Goal: Task Accomplishment & Management: Use online tool/utility

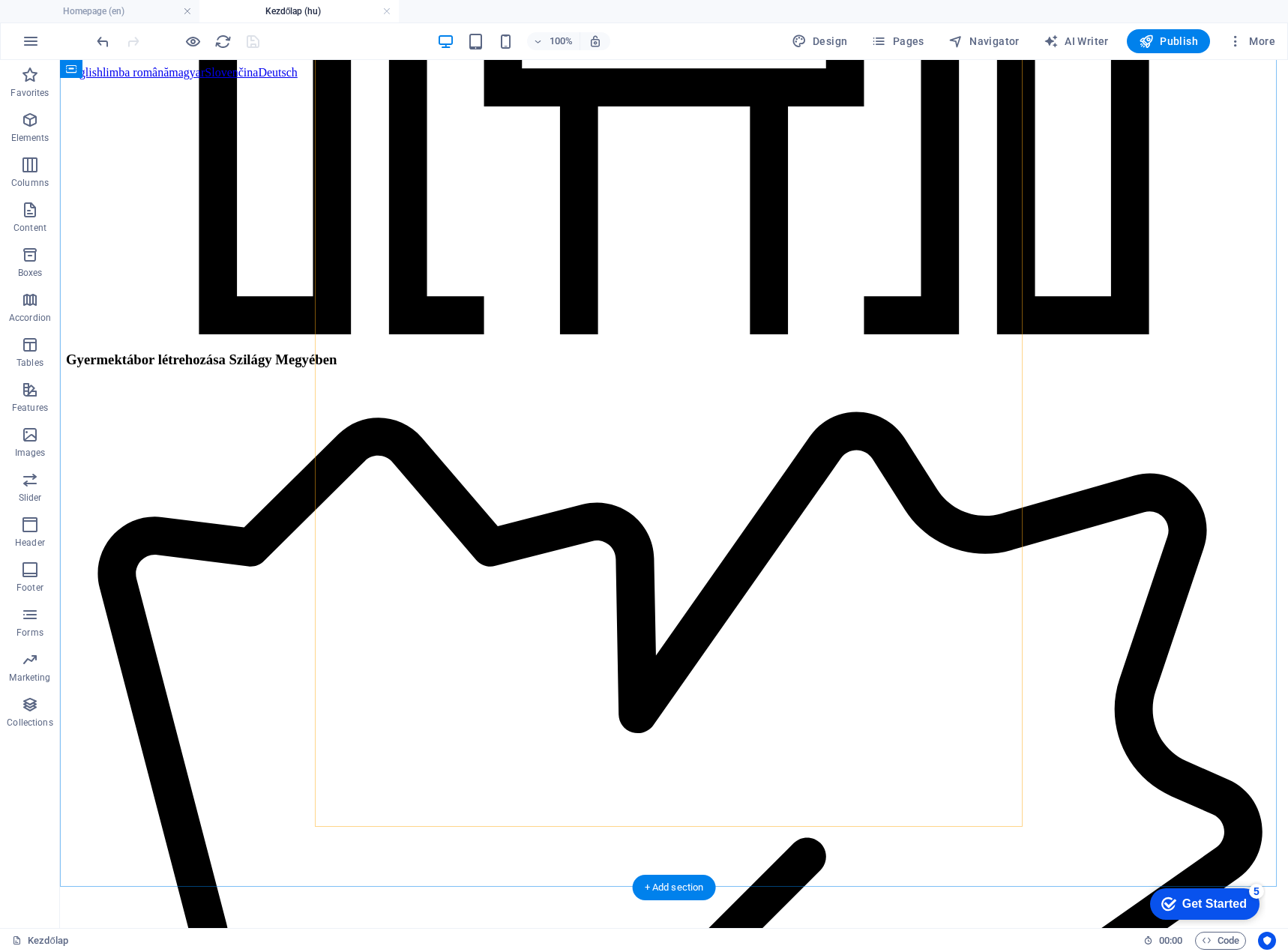
scroll to position [2099, 0]
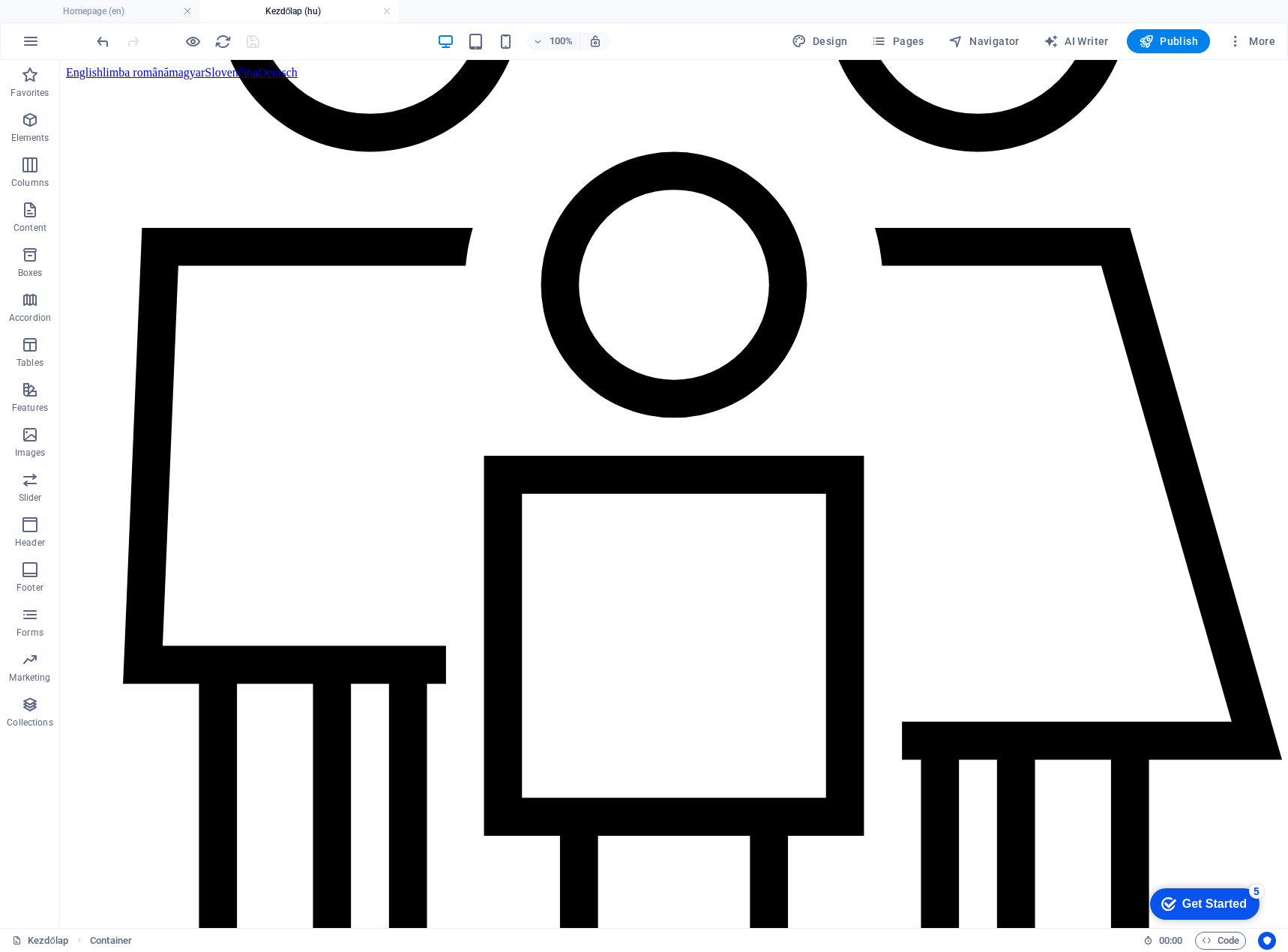
scroll to position [580, 0]
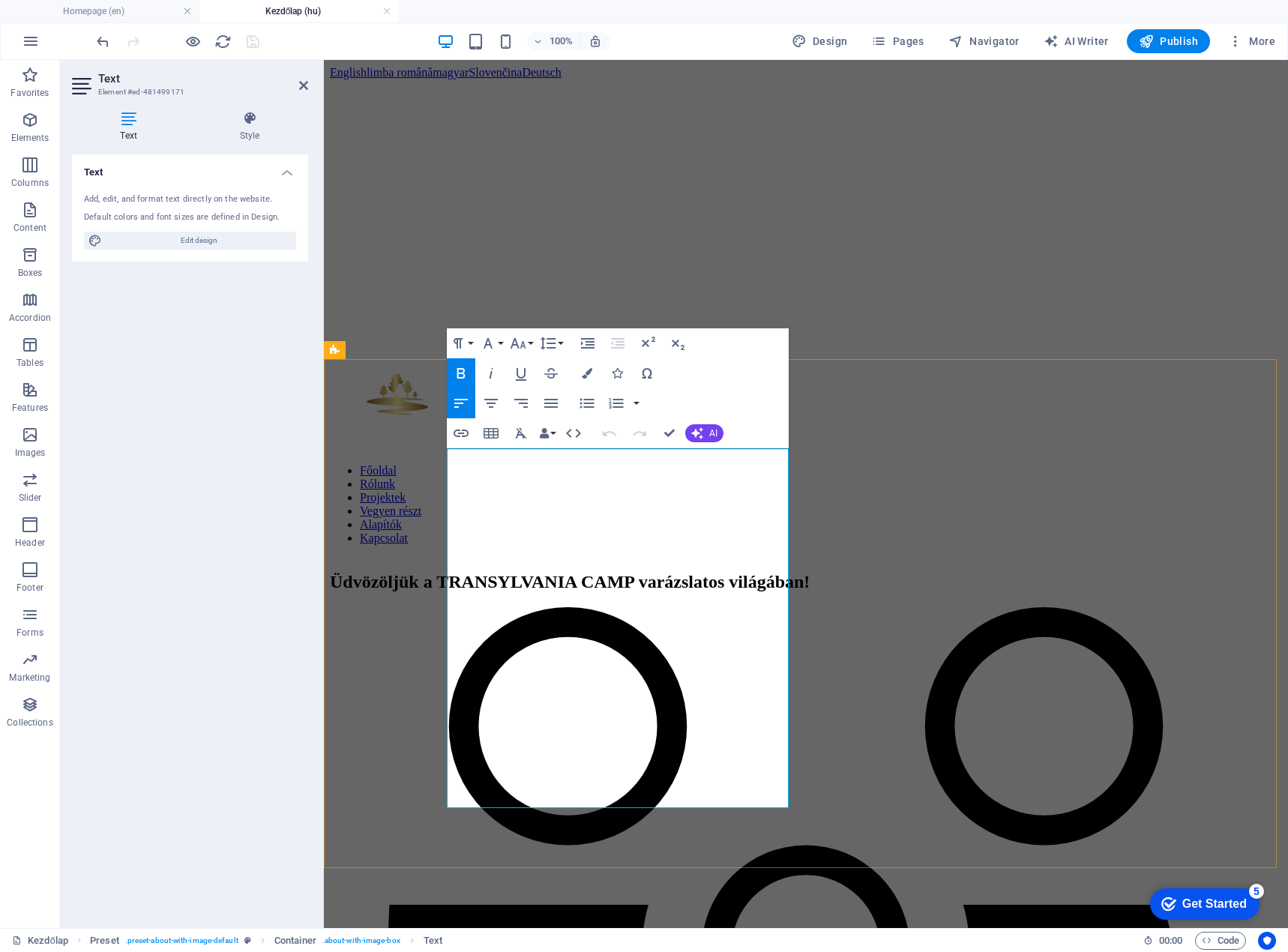
drag, startPoint x: 616, startPoint y: 499, endPoint x: 704, endPoint y: 498, distance: 88.0
drag, startPoint x: 729, startPoint y: 718, endPoint x: 447, endPoint y: 656, distance: 288.7
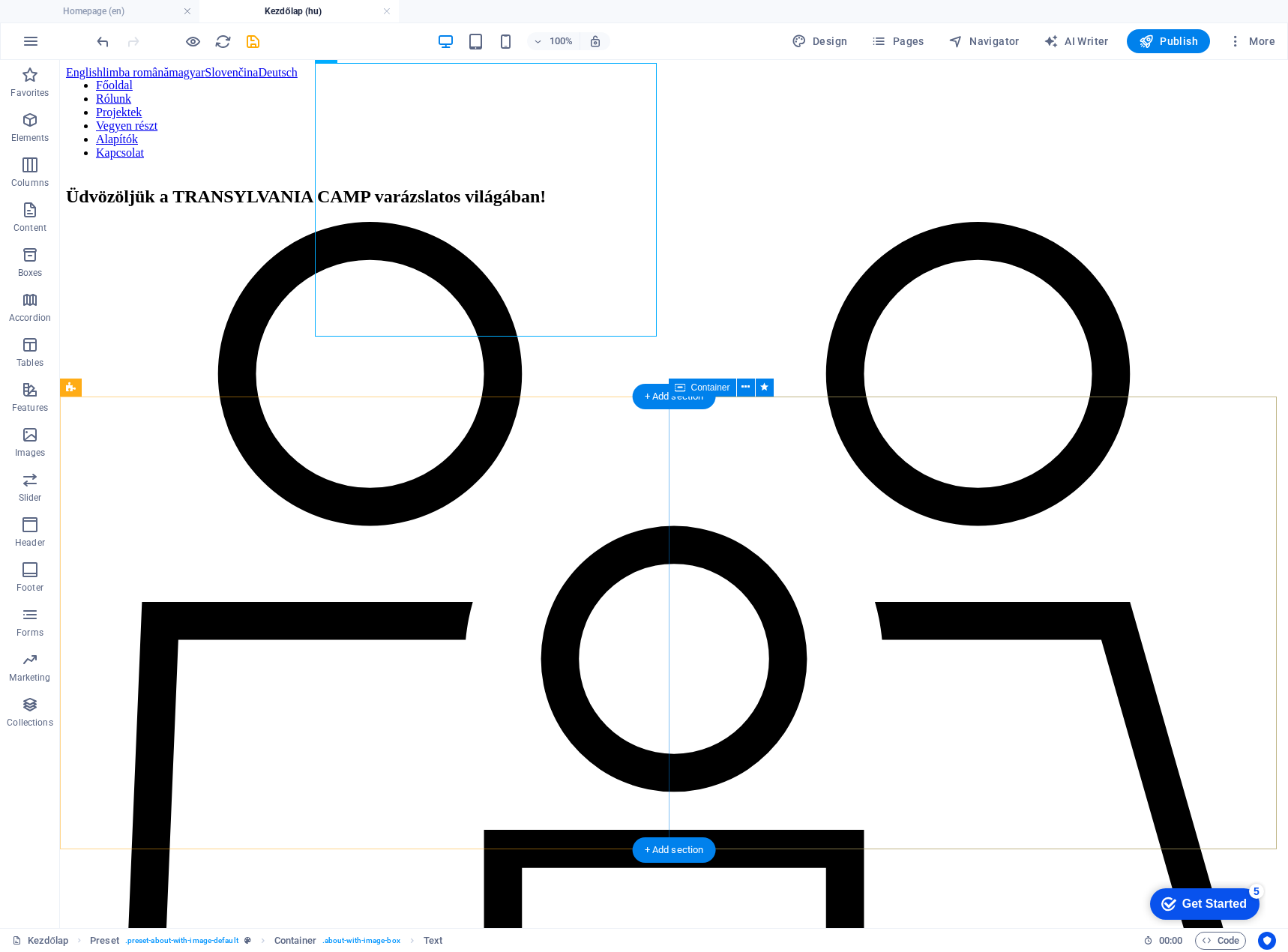
scroll to position [1030, 0]
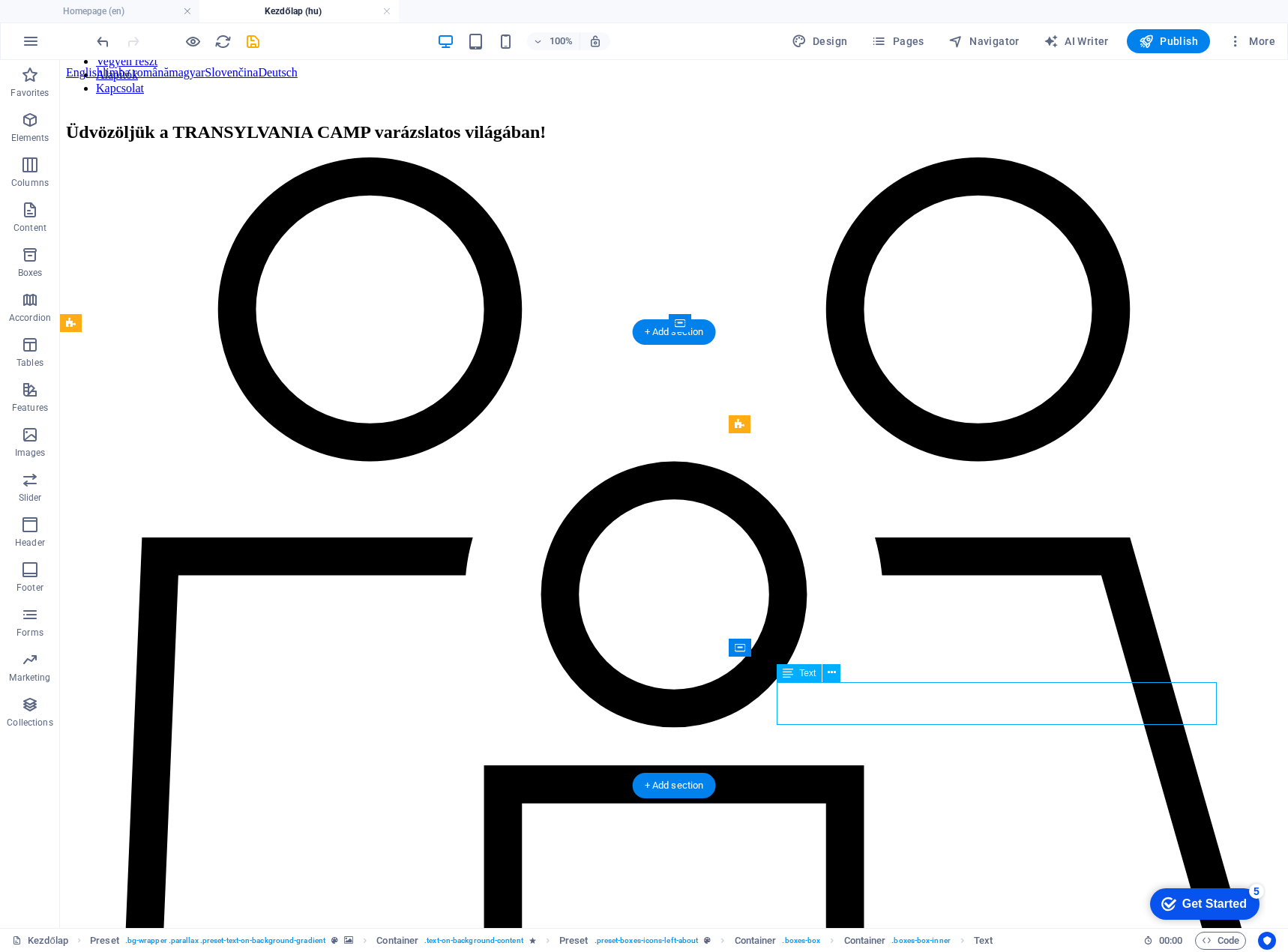
drag, startPoint x: 1094, startPoint y: 702, endPoint x: 830, endPoint y: 703, distance: 264.0
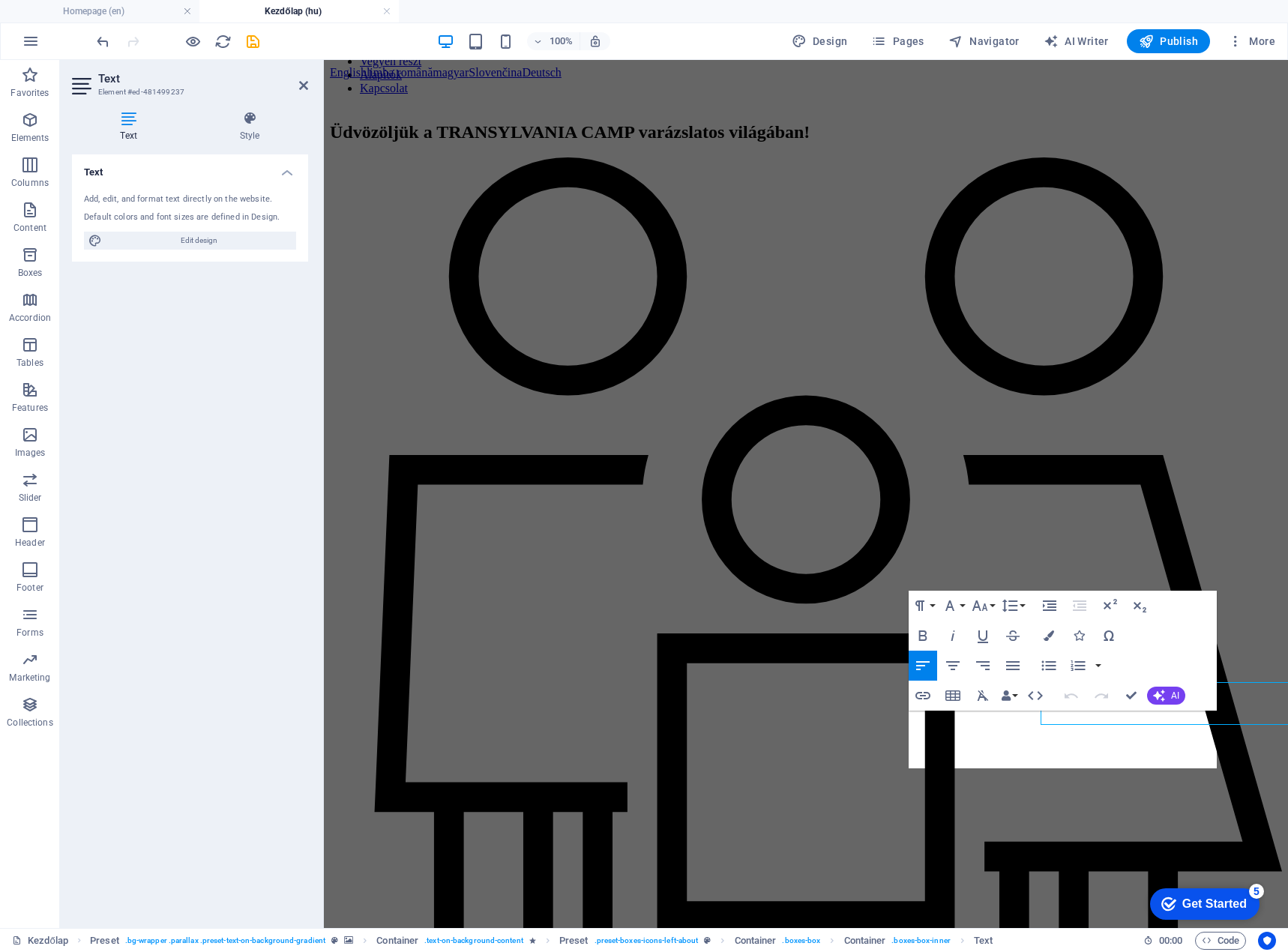
click at [1094, 703] on icon "button" at bounding box center [1101, 696] width 18 height 18
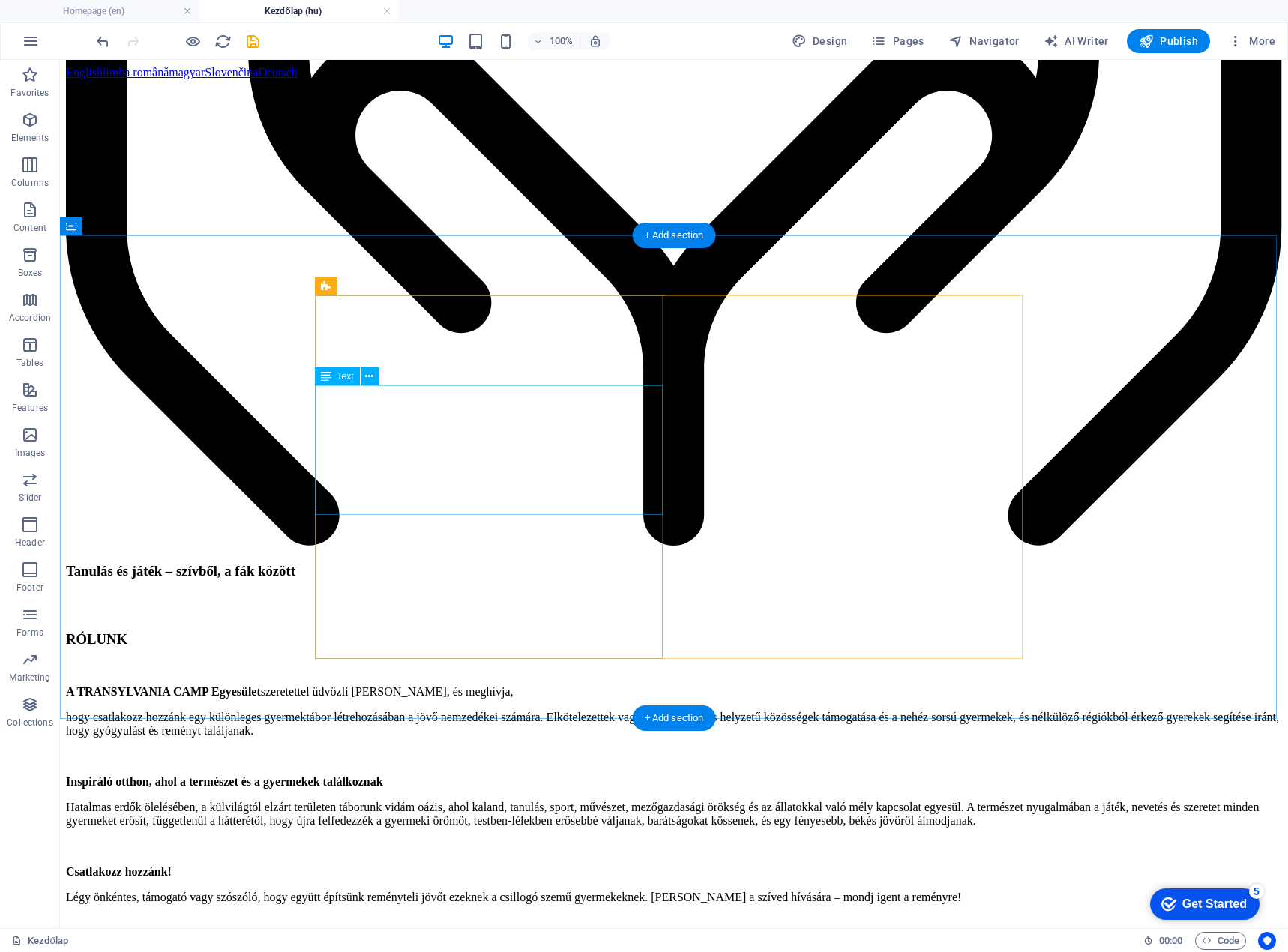
scroll to position [4300, 0]
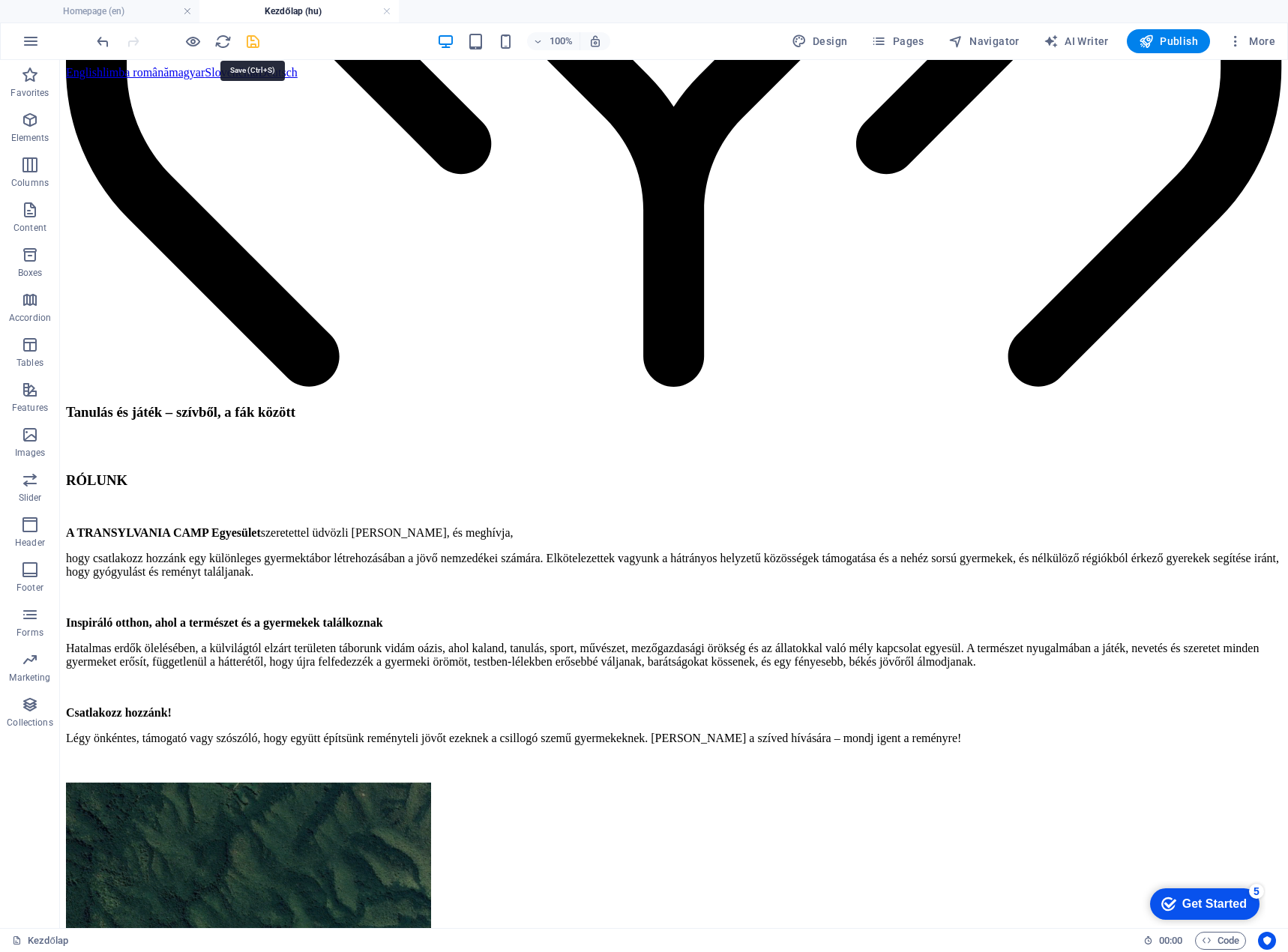
click at [257, 41] on icon "save" at bounding box center [253, 42] width 18 height 18
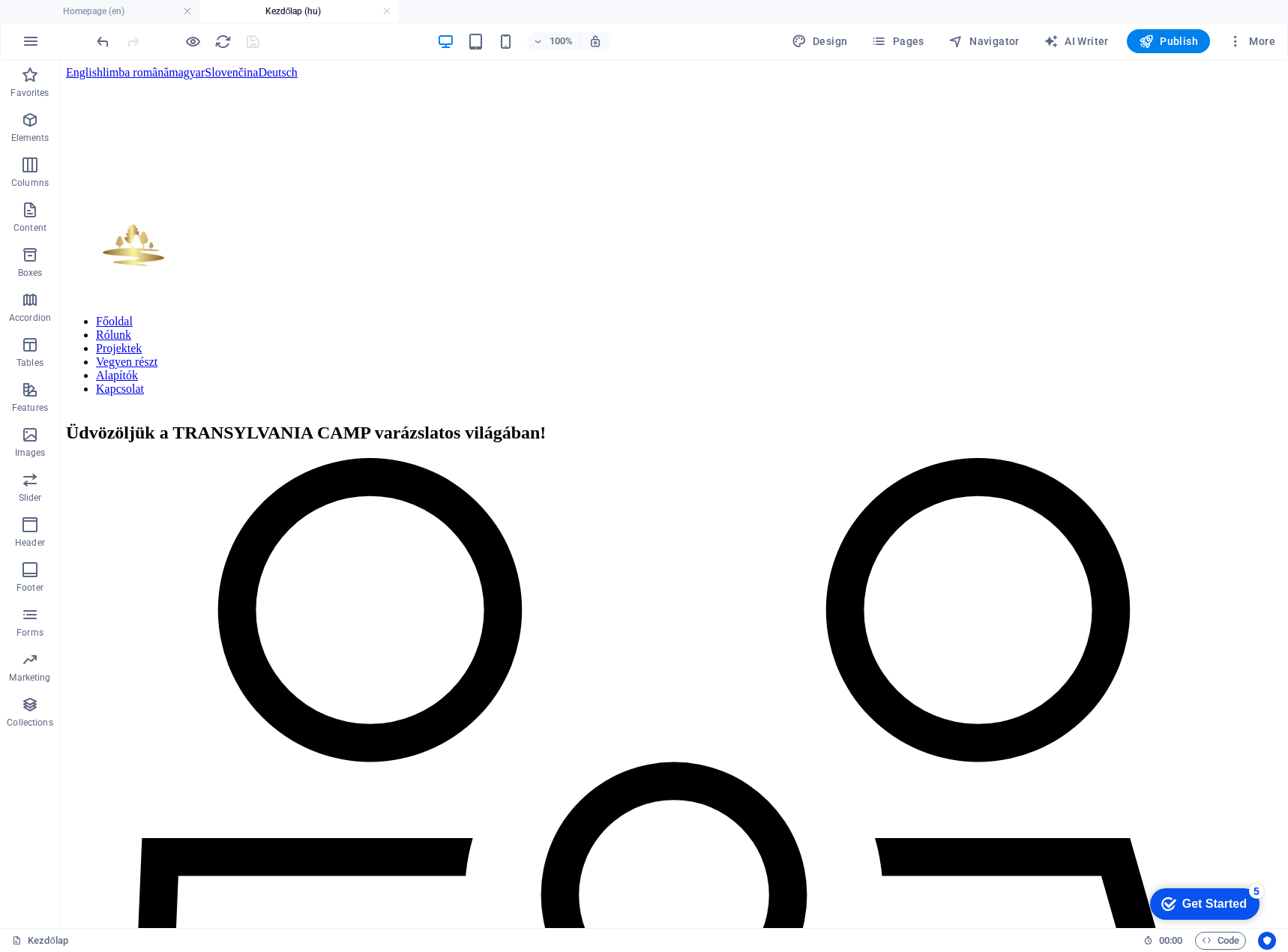
scroll to position [0, 0]
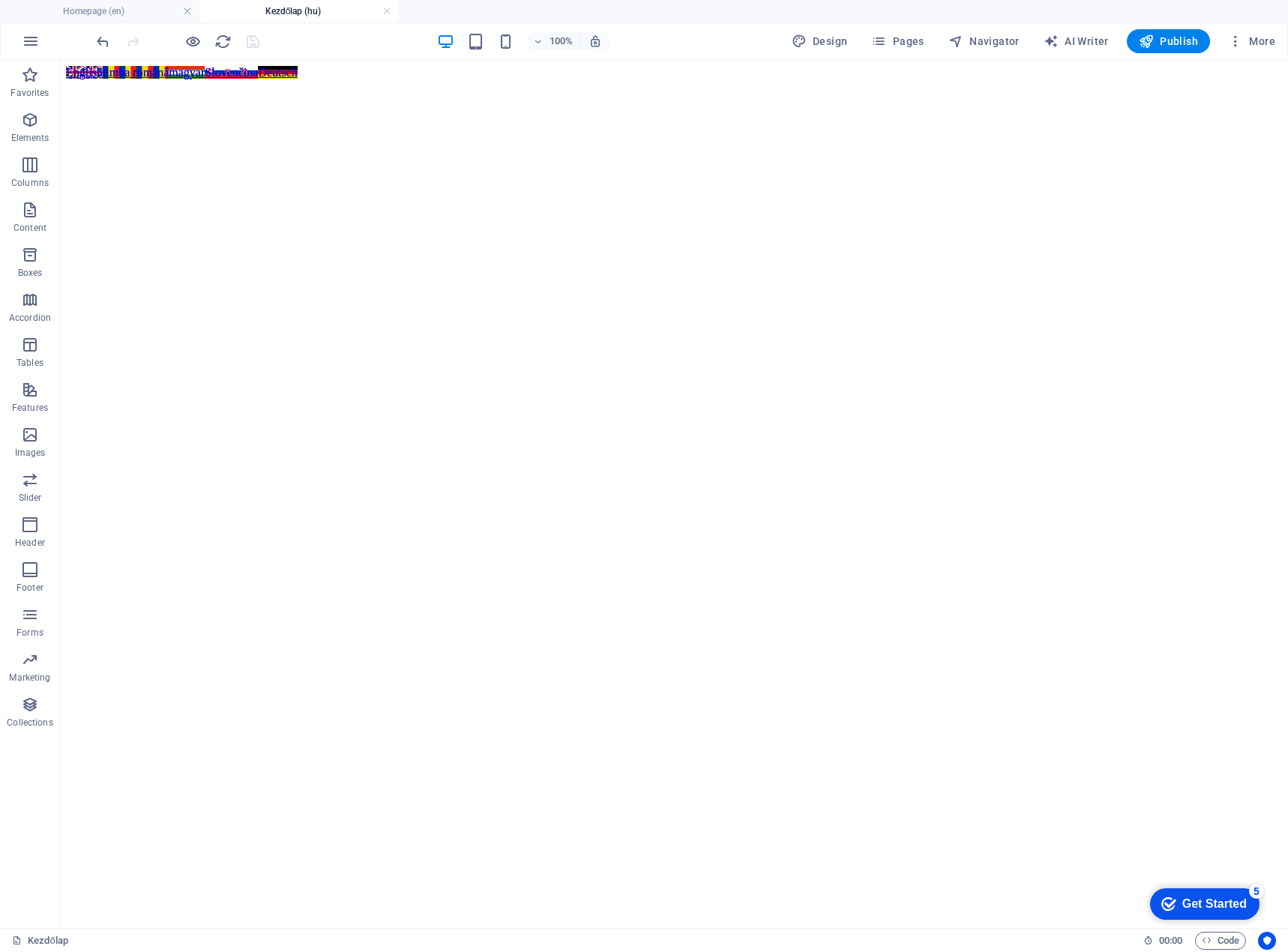
click at [251, 37] on div at bounding box center [177, 41] width 168 height 24
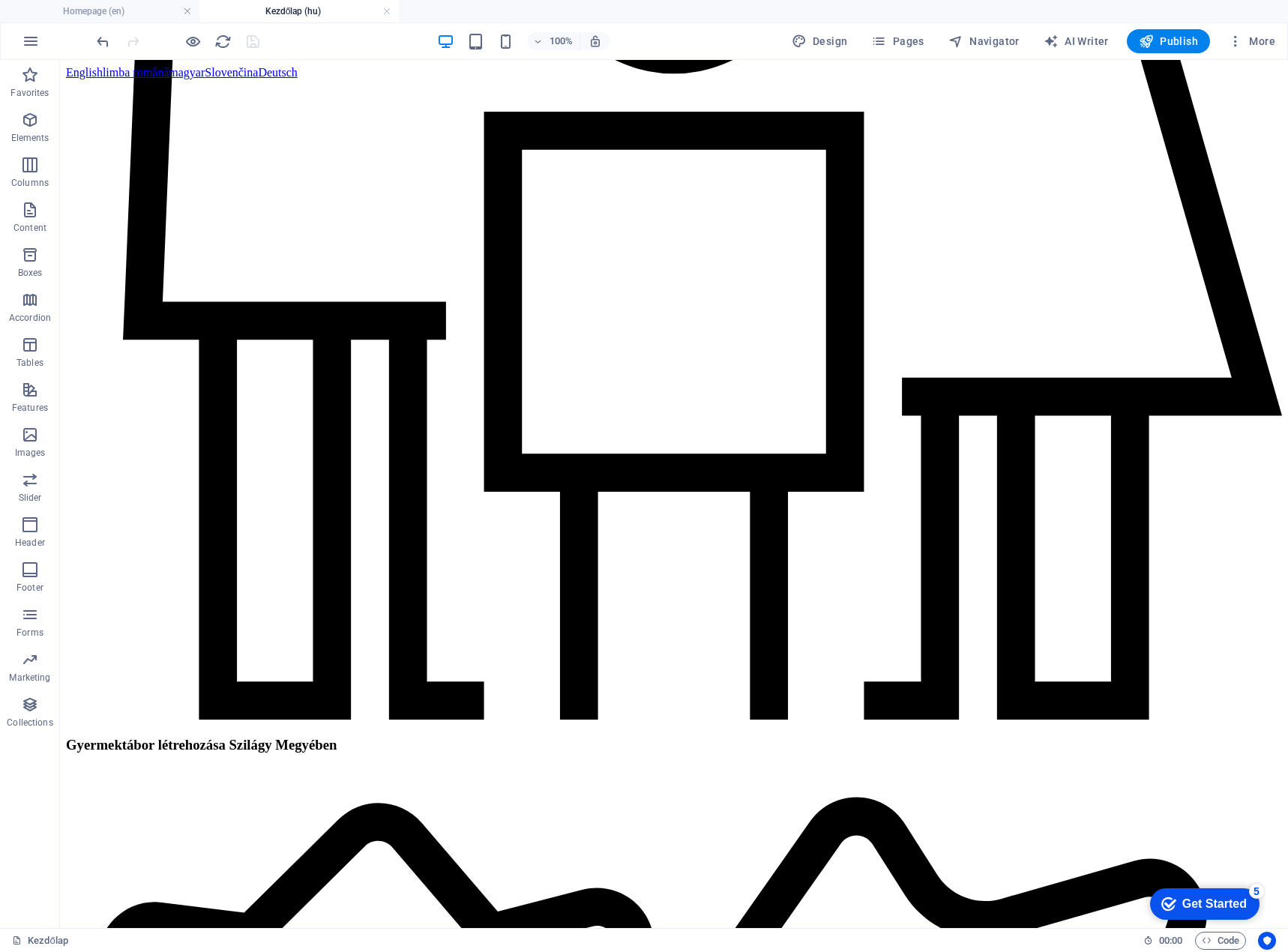
scroll to position [1694, 0]
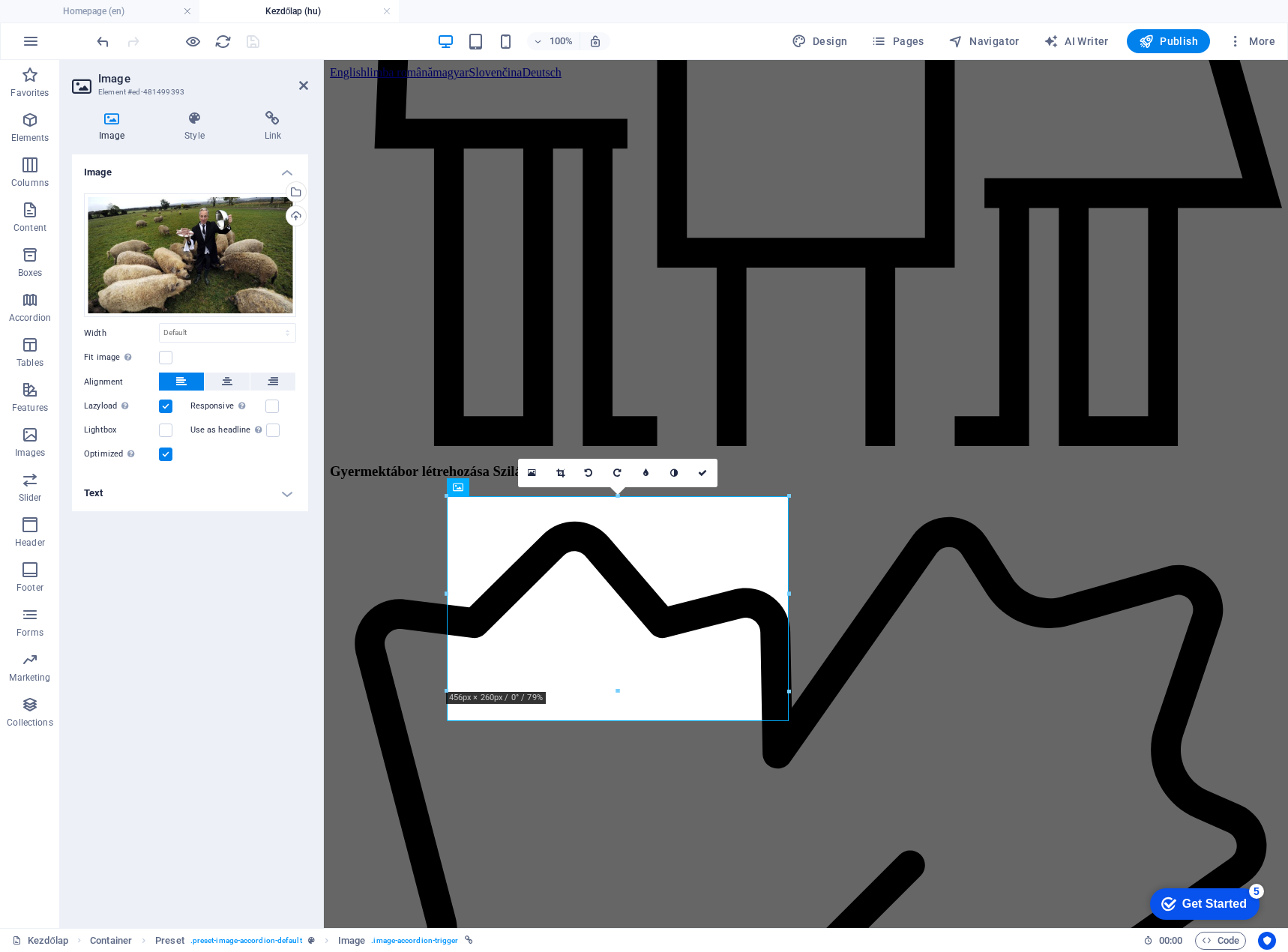
click at [283, 491] on h4 "Text" at bounding box center [189, 493] width 236 height 36
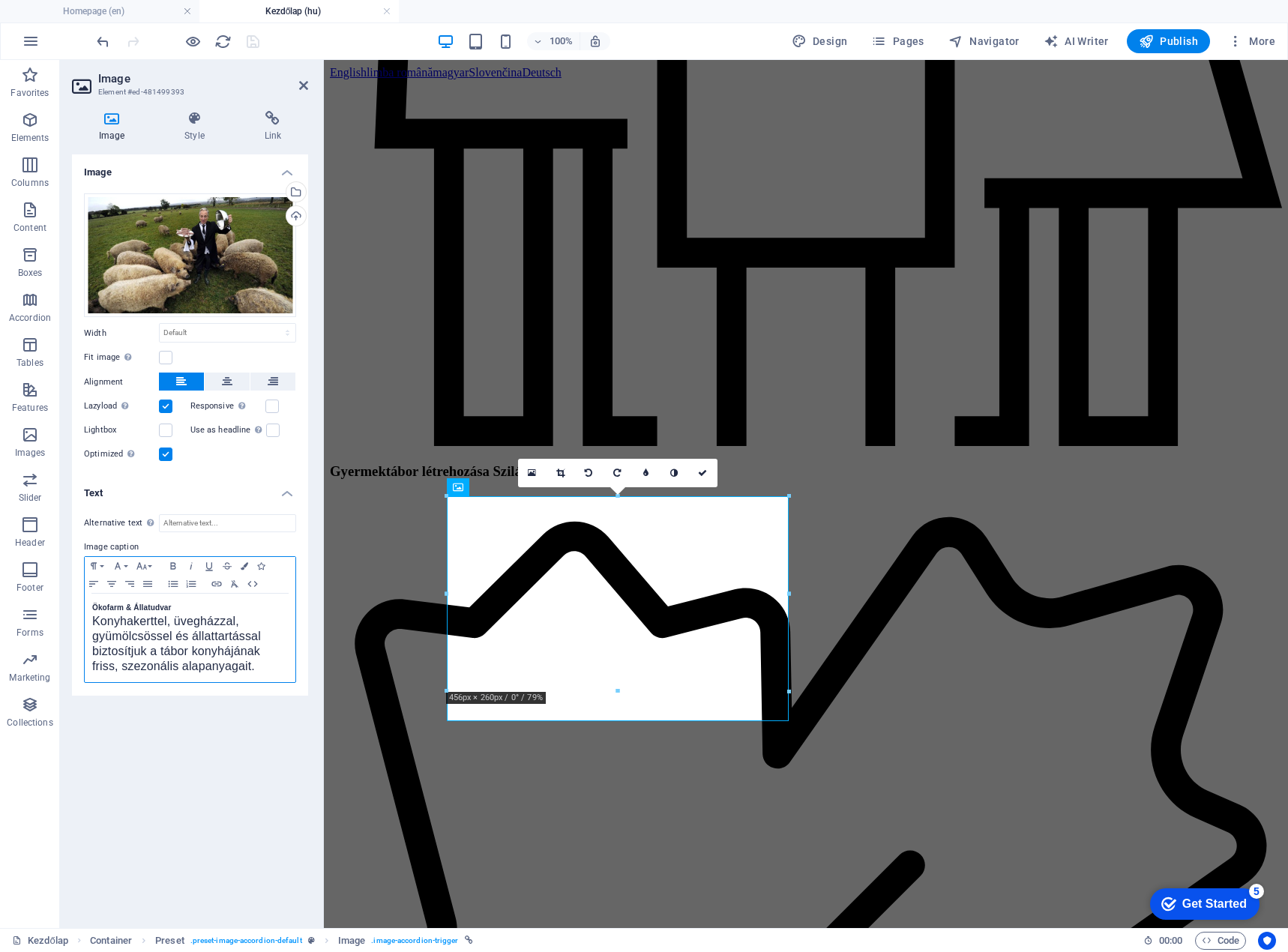
click at [164, 642] on span "Konyhakerttel, üvegházzal, gyümölcsössel és állattartással biztosítjuk a tábor …" at bounding box center [177, 643] width 169 height 58
click at [164, 641] on span "Konyhakerttel, üvegházzal, gyümölcsössel és állattartással biztosítjuk a tábor …" at bounding box center [177, 643] width 169 height 58
copy span "Konyhakerttel, üvegházzal, gyümölcsössel és állattartással biztosítjuk a tábor …"
click at [90, 624] on div "Ökofarm & Állatudvar Konyhakerttel, üvegházzal, gyümölcsössel és állattartással…" at bounding box center [190, 638] width 210 height 88
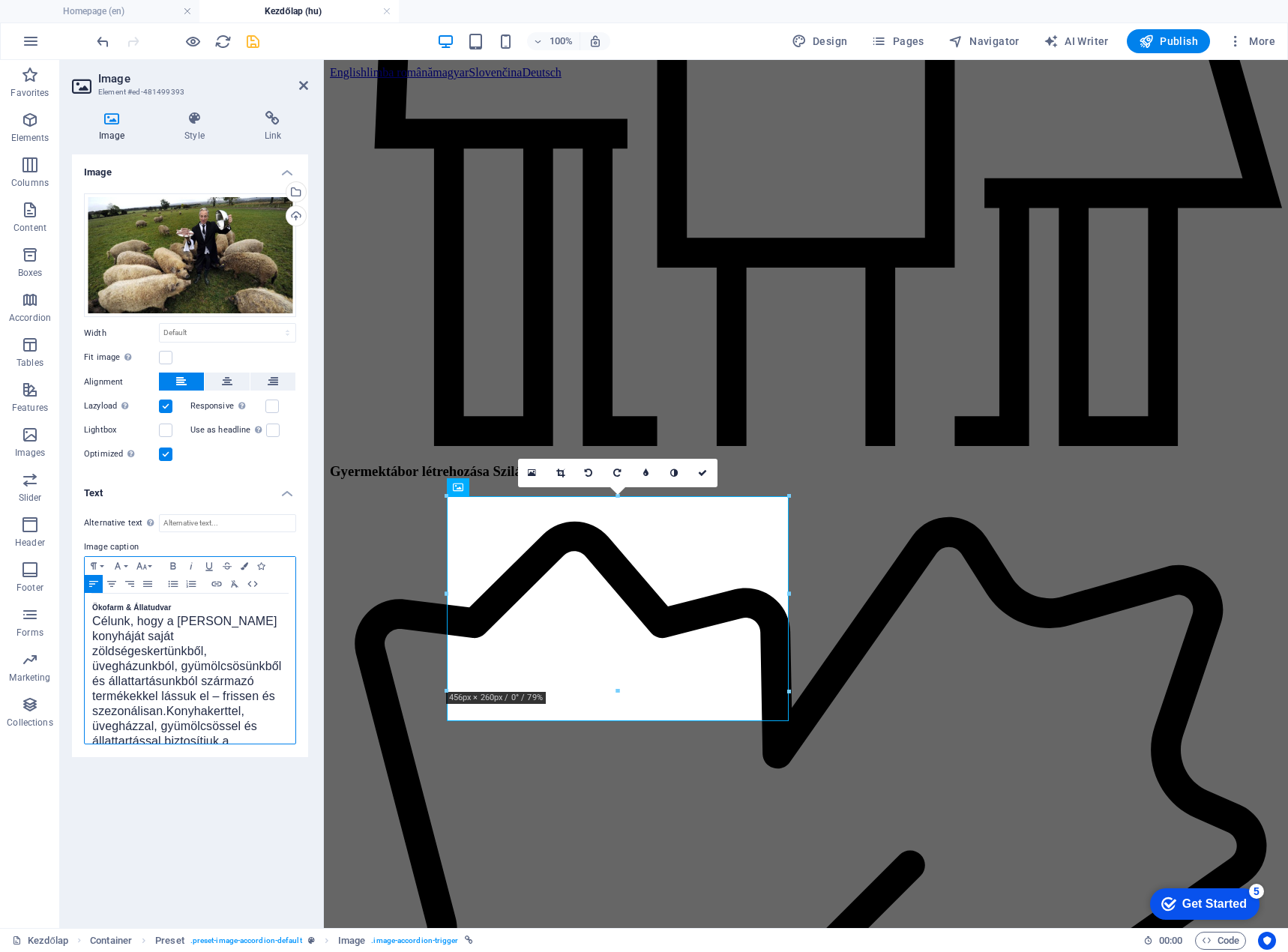
scroll to position [622, 1]
click at [171, 725] on span "Konyhakerttel, üvegházzal, gyümölcsössel és állattartással biztosítjuk a tábor …" at bounding box center [177, 733] width 169 height 58
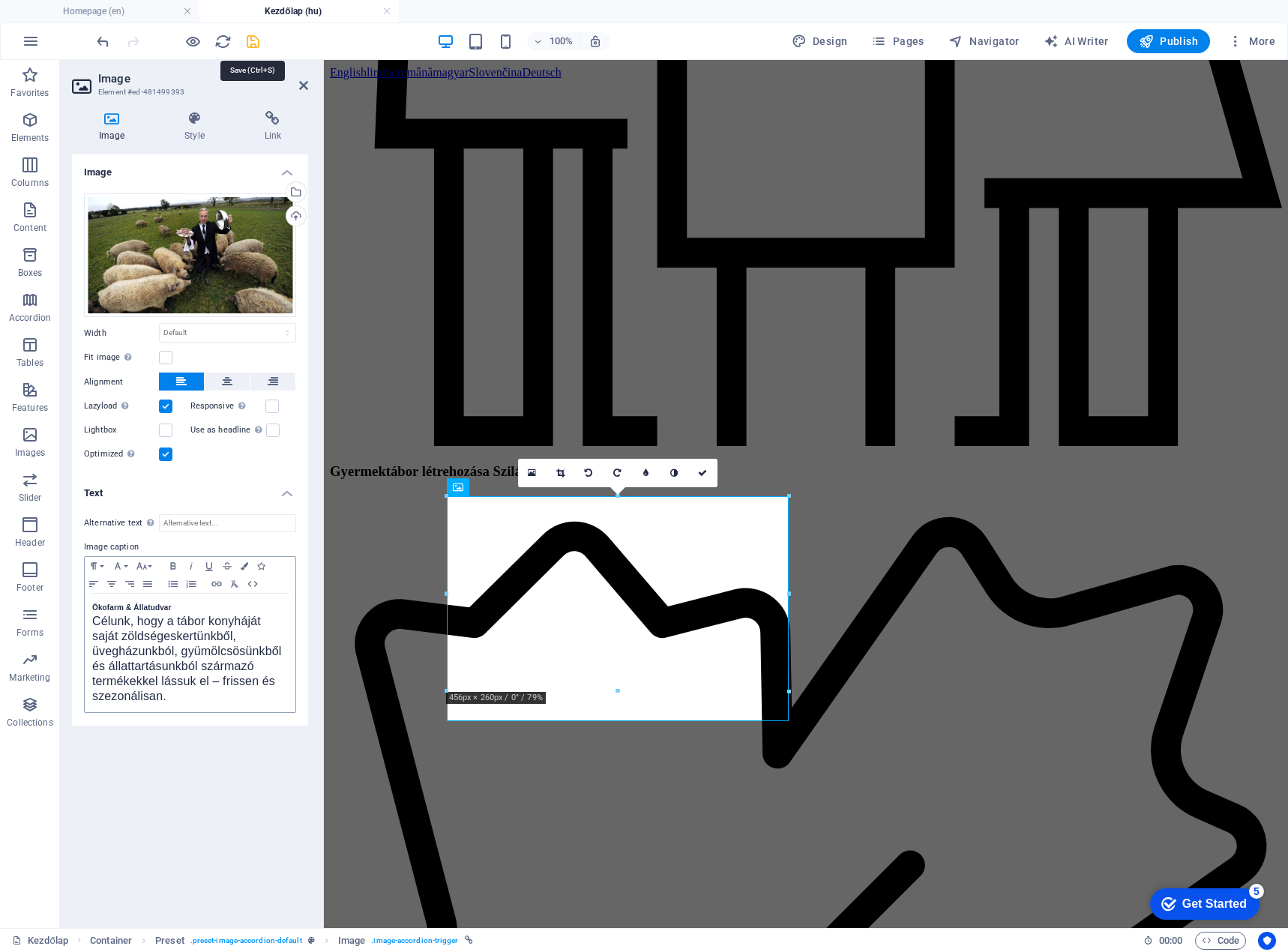
click at [256, 38] on icon "save" at bounding box center [253, 42] width 18 height 18
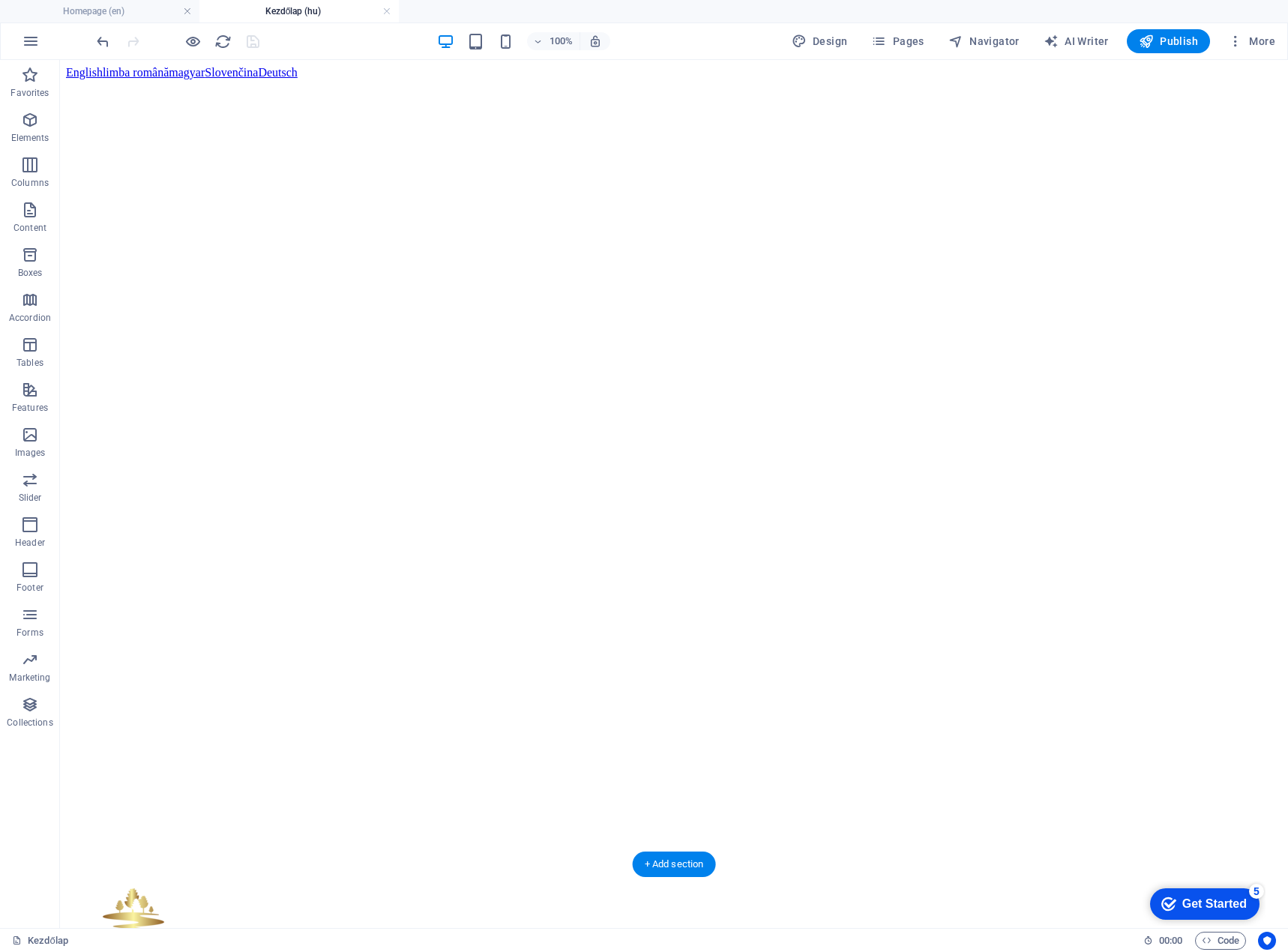
scroll to position [75, 0]
click at [256, 42] on div at bounding box center [177, 41] width 168 height 24
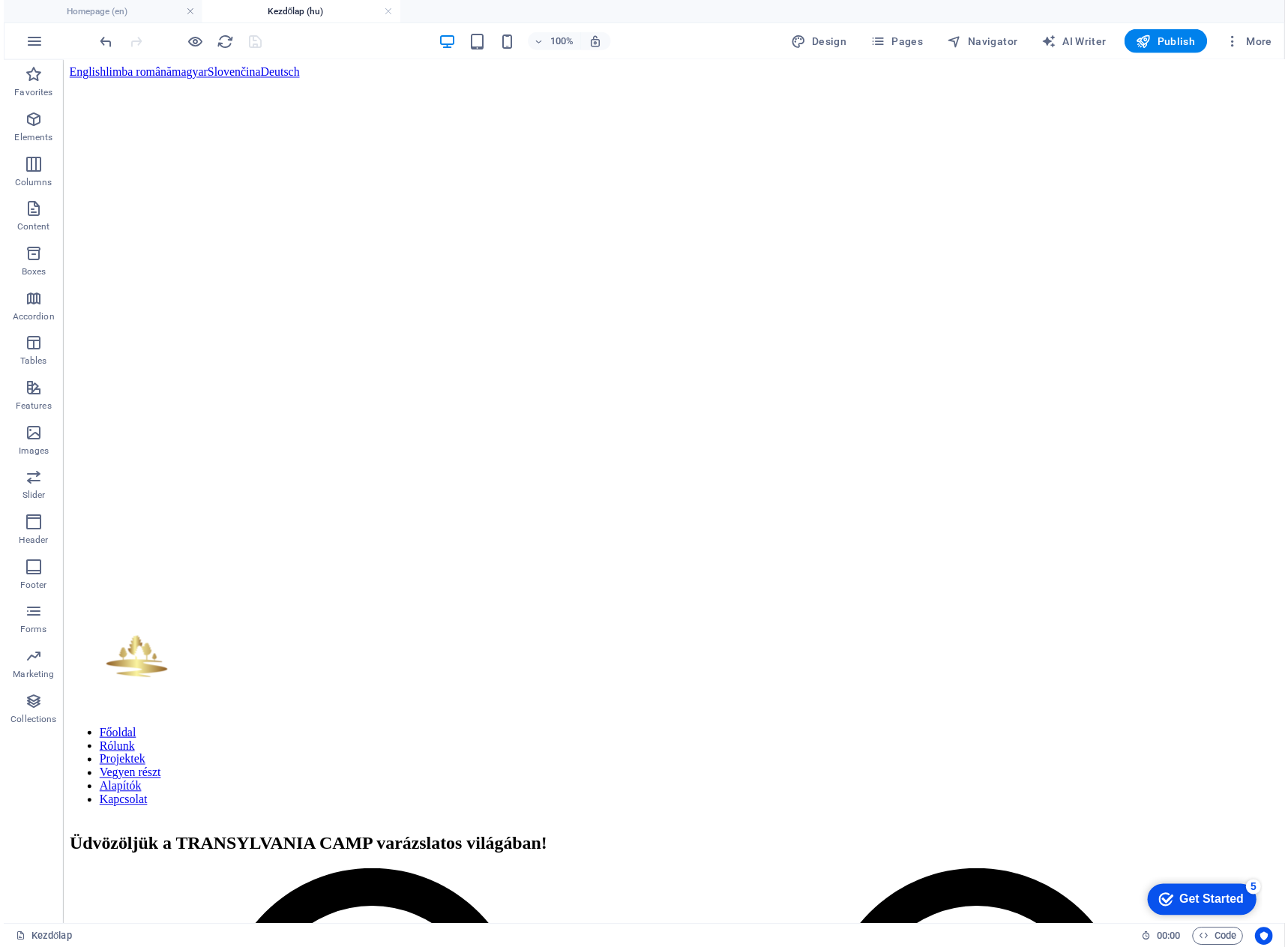
scroll to position [0, 0]
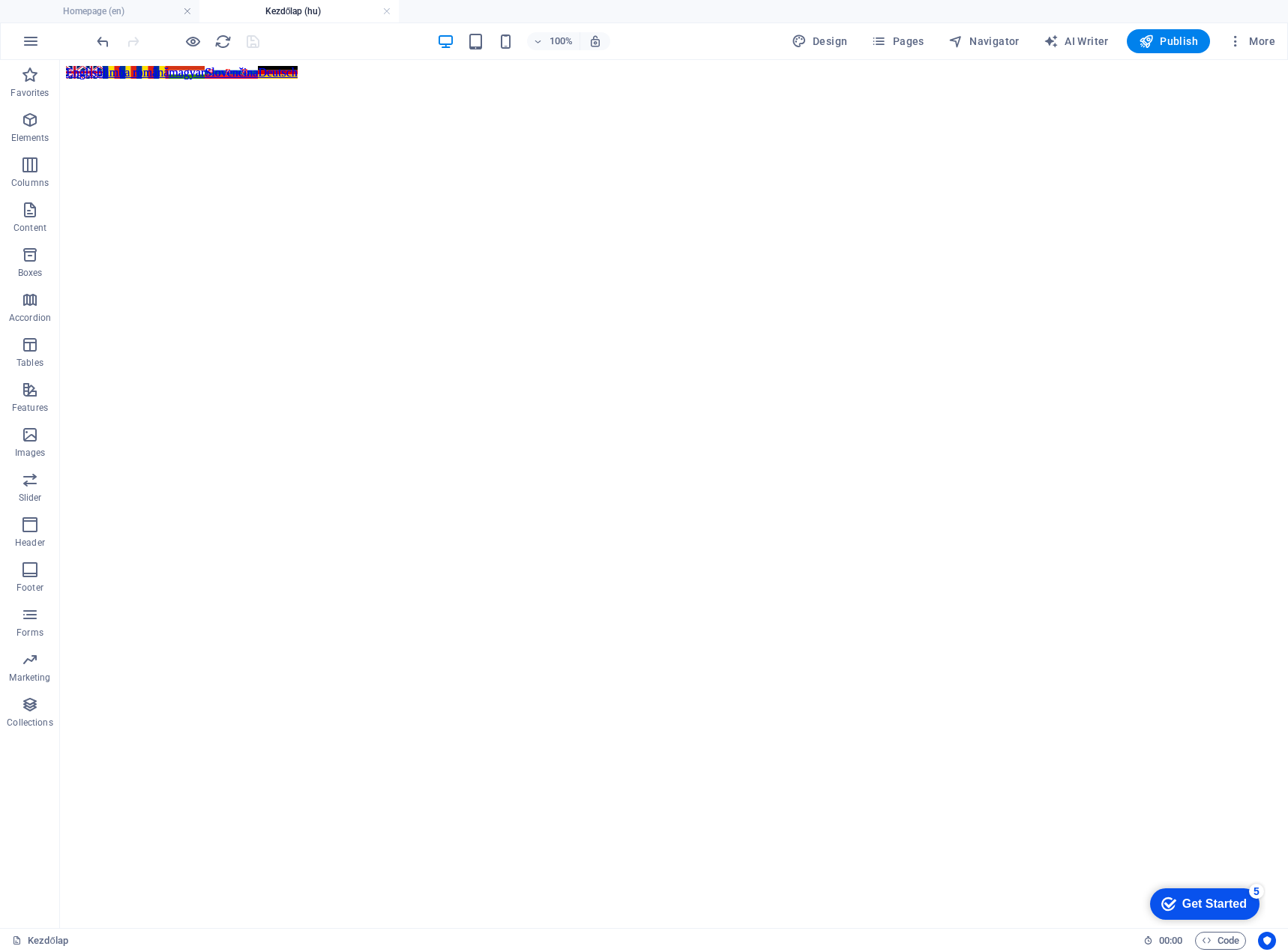
click at [680, 38] on div "100% Design Pages Navigator AI Writer Publish More" at bounding box center [687, 41] width 1187 height 24
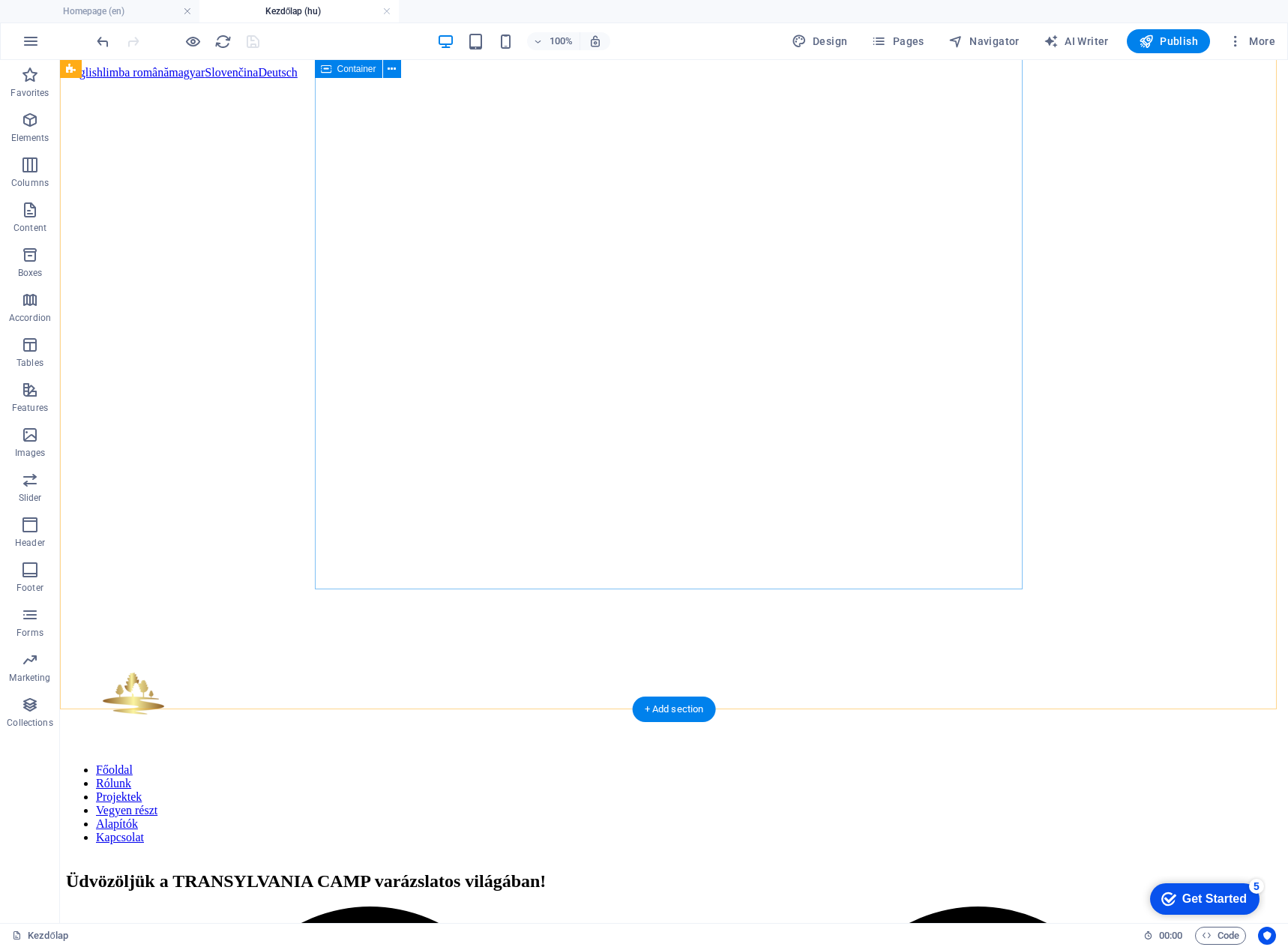
scroll to position [300, 0]
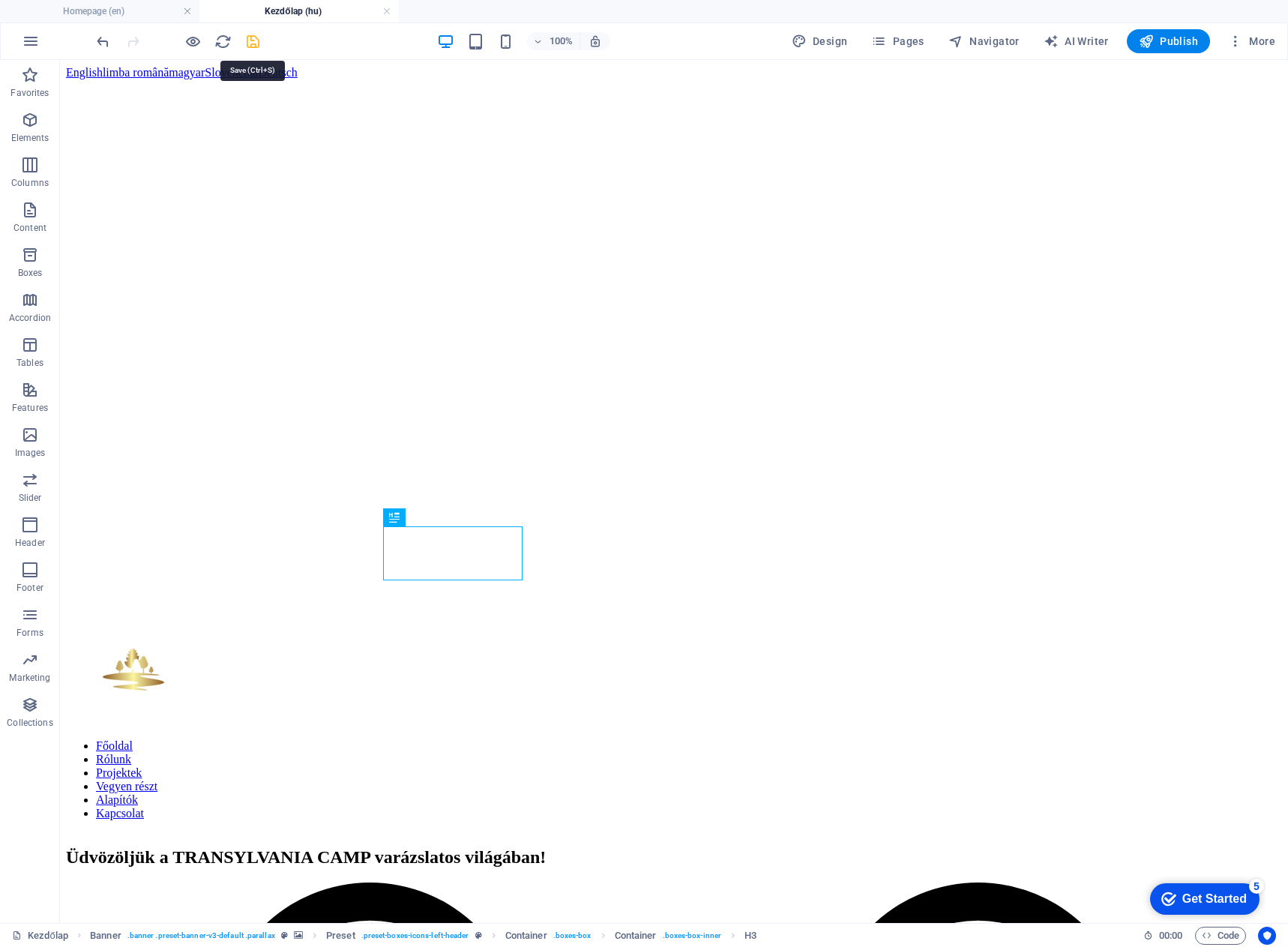
click at [254, 40] on icon "save" at bounding box center [253, 42] width 18 height 18
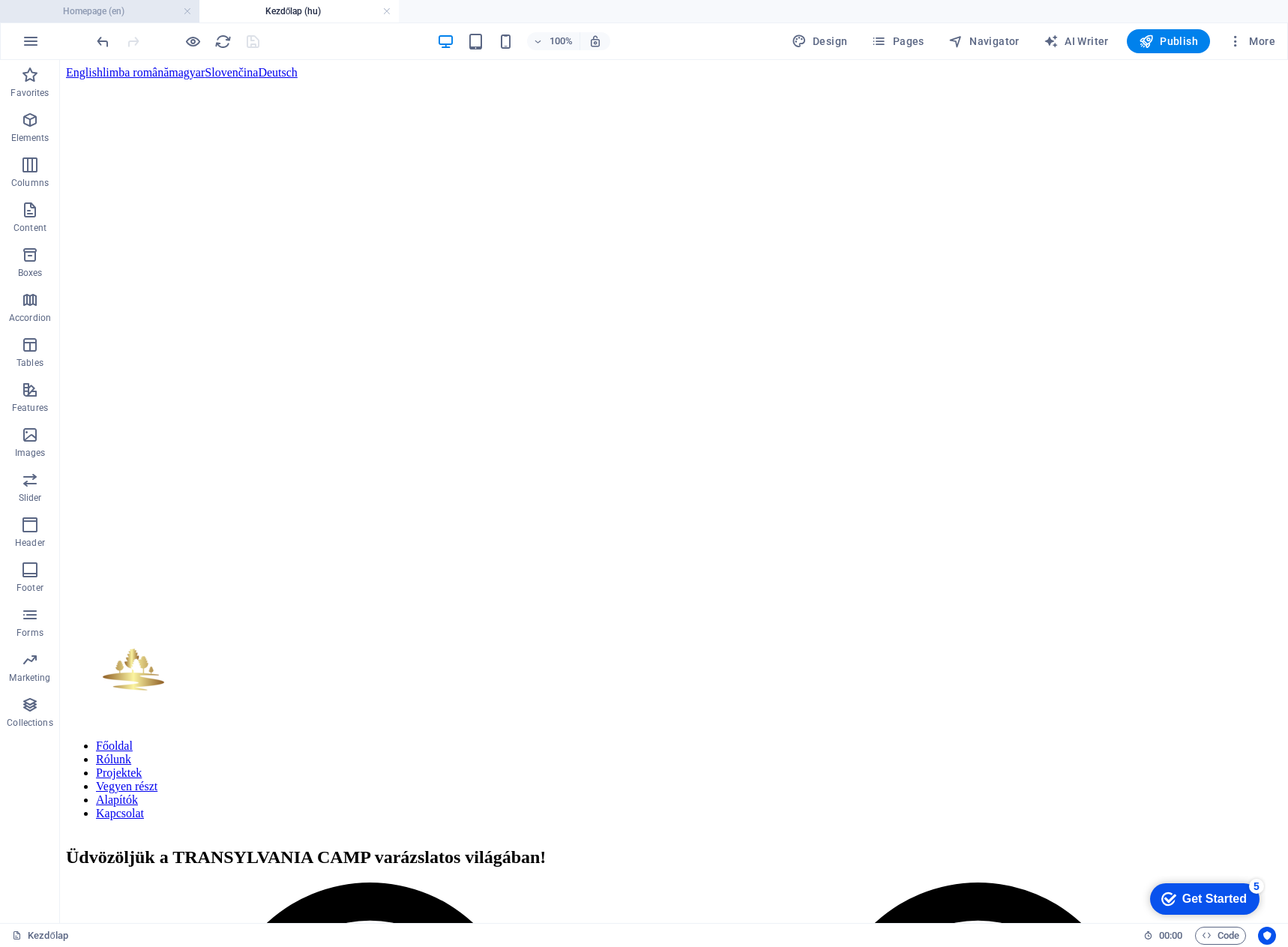
click at [100, 6] on h4 "Homepage (en)" at bounding box center [99, 12] width 199 height 17
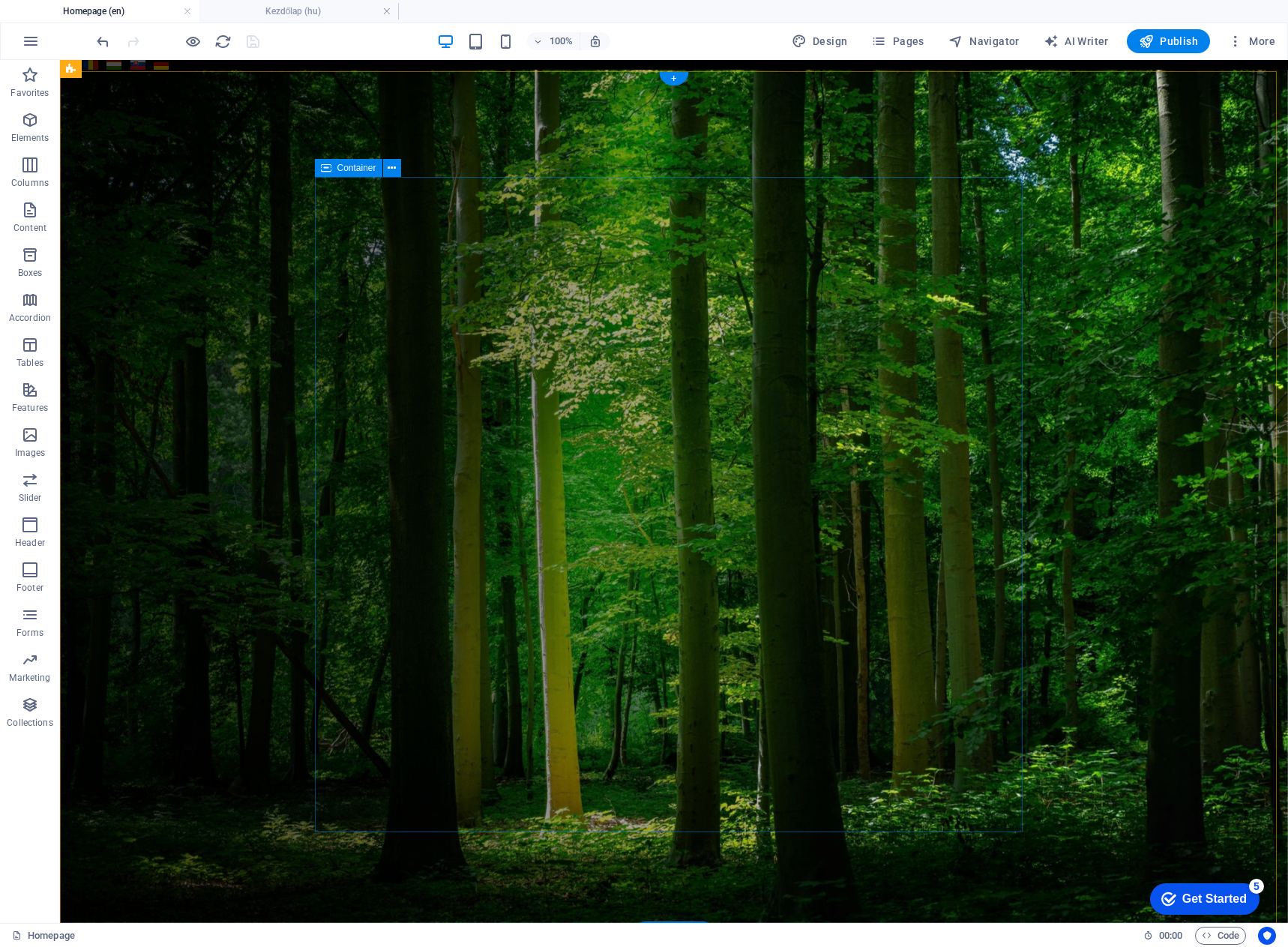
scroll to position [150, 0]
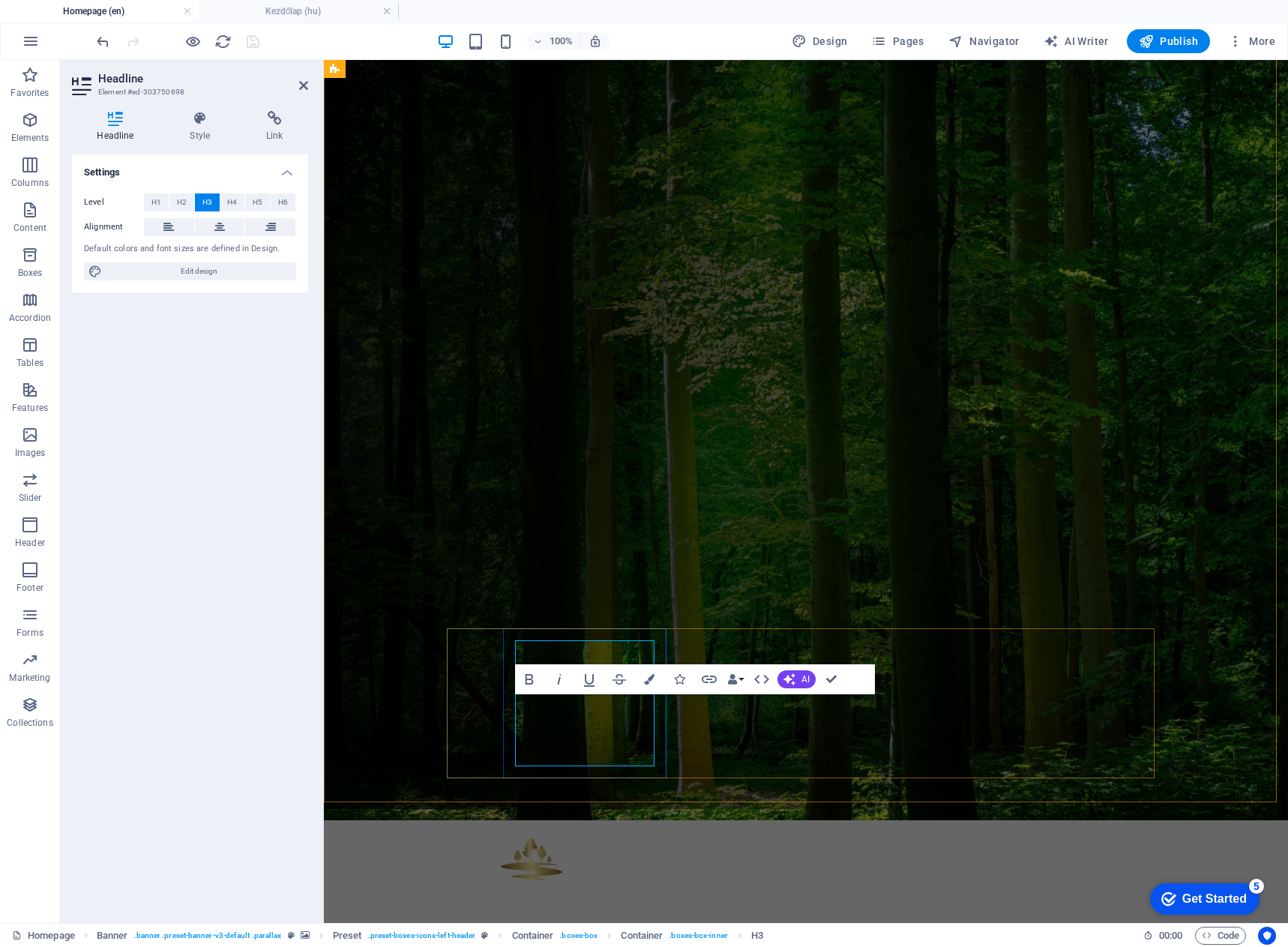
scroll to position [132, 0]
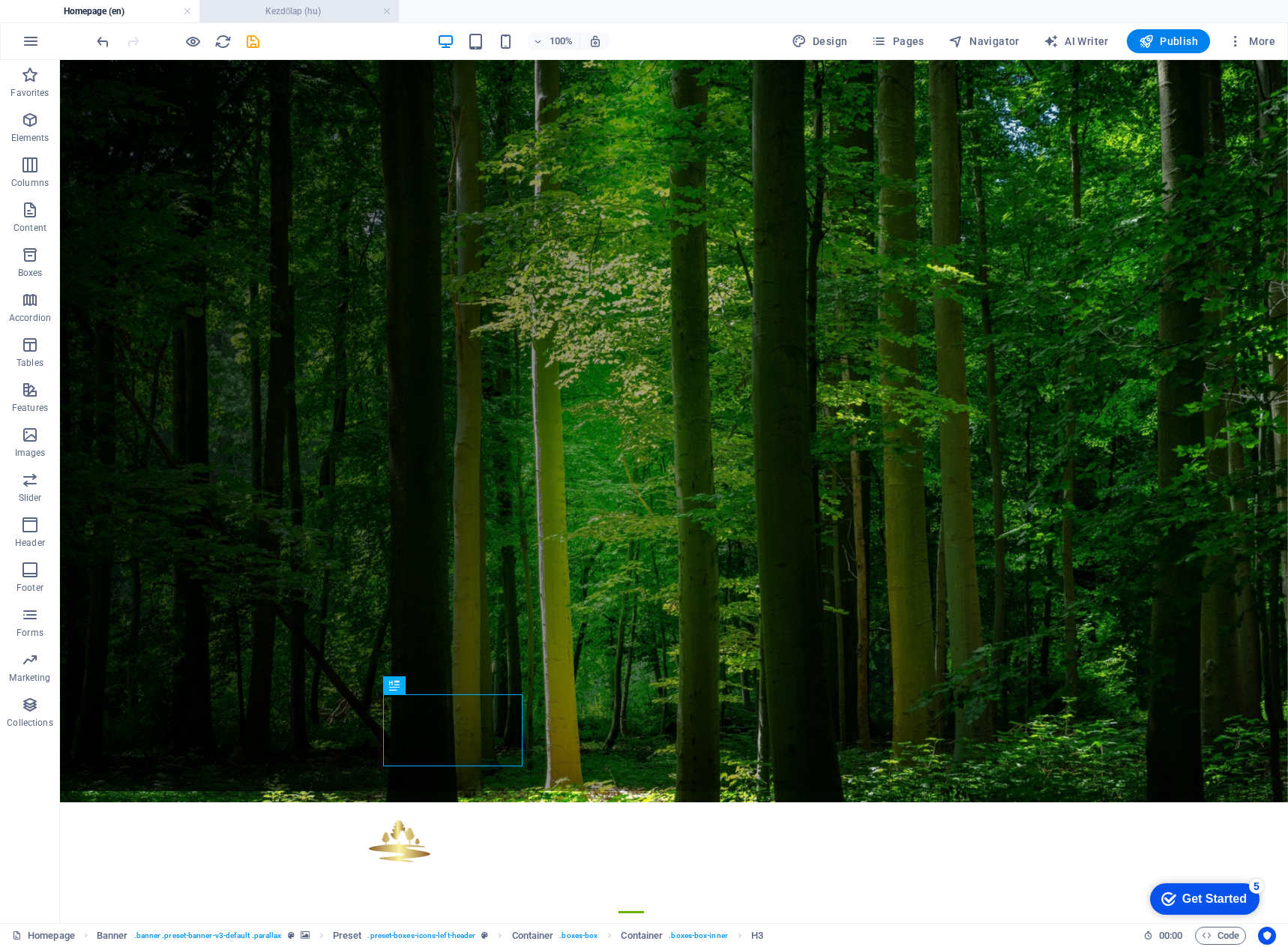
click at [299, 6] on h4 "Kezdőlap (hu)" at bounding box center [299, 12] width 199 height 17
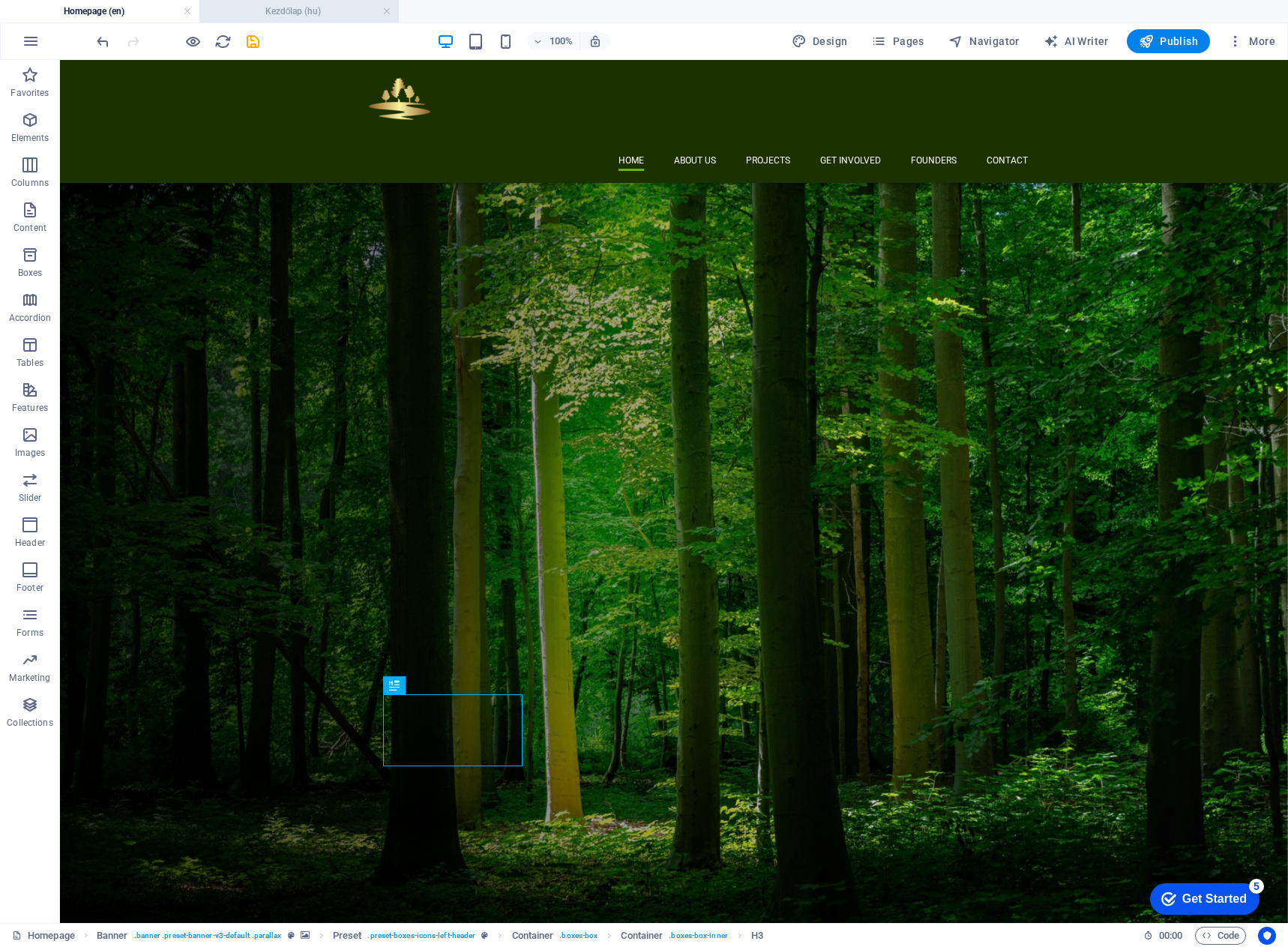
scroll to position [300, 0]
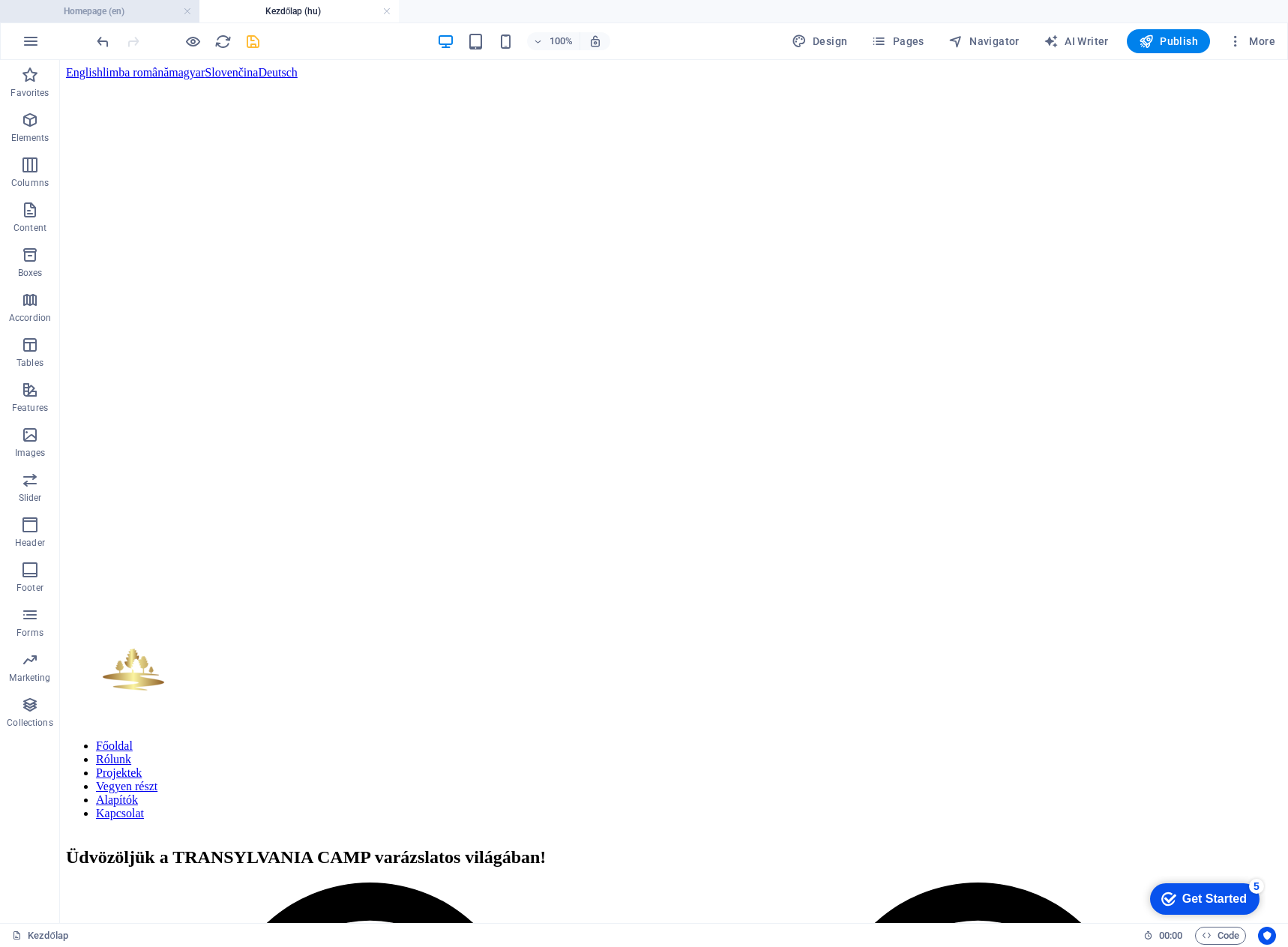
click at [129, 13] on h4 "Homepage (en)" at bounding box center [99, 12] width 199 height 17
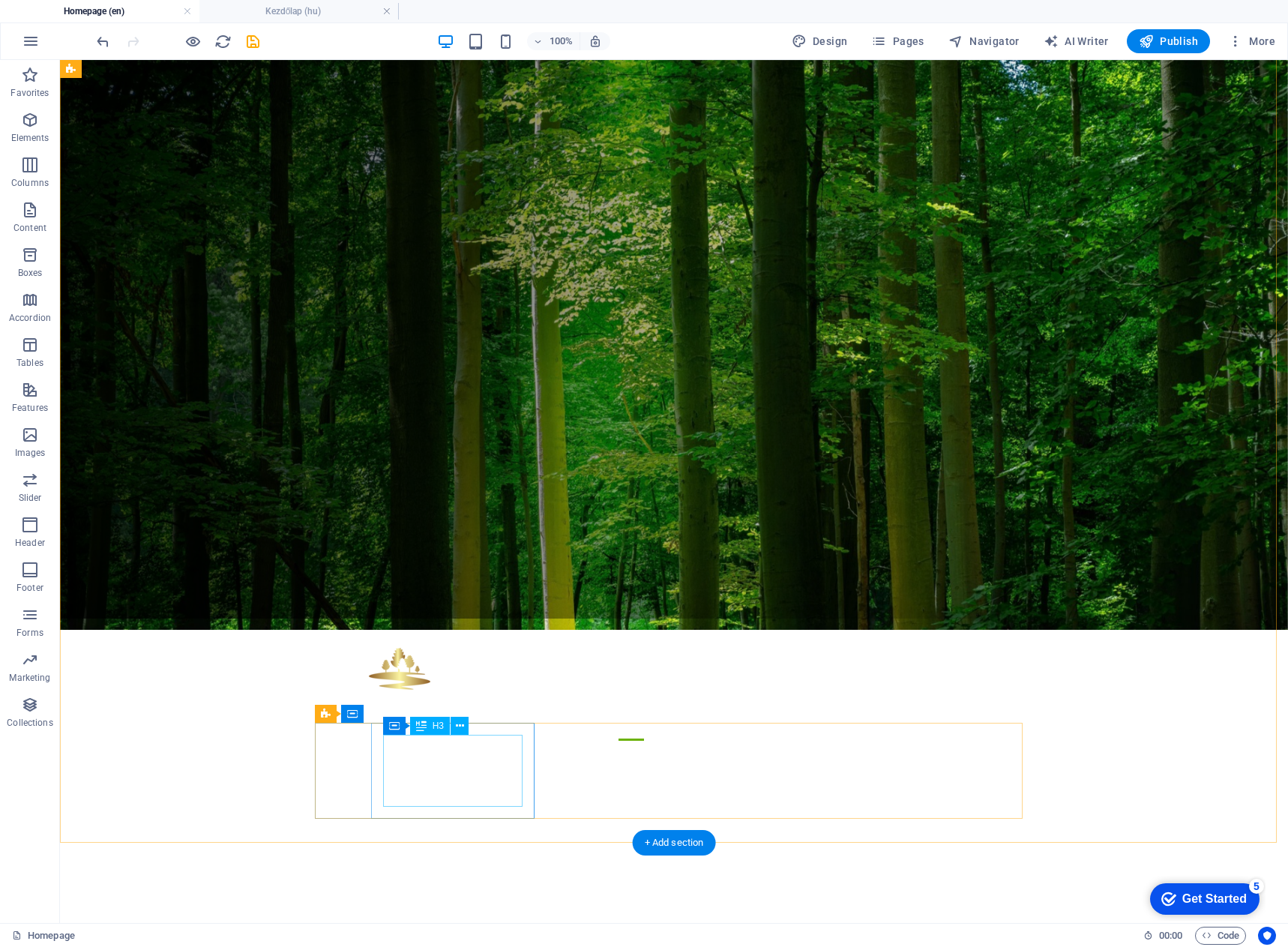
scroll to position [432, 0]
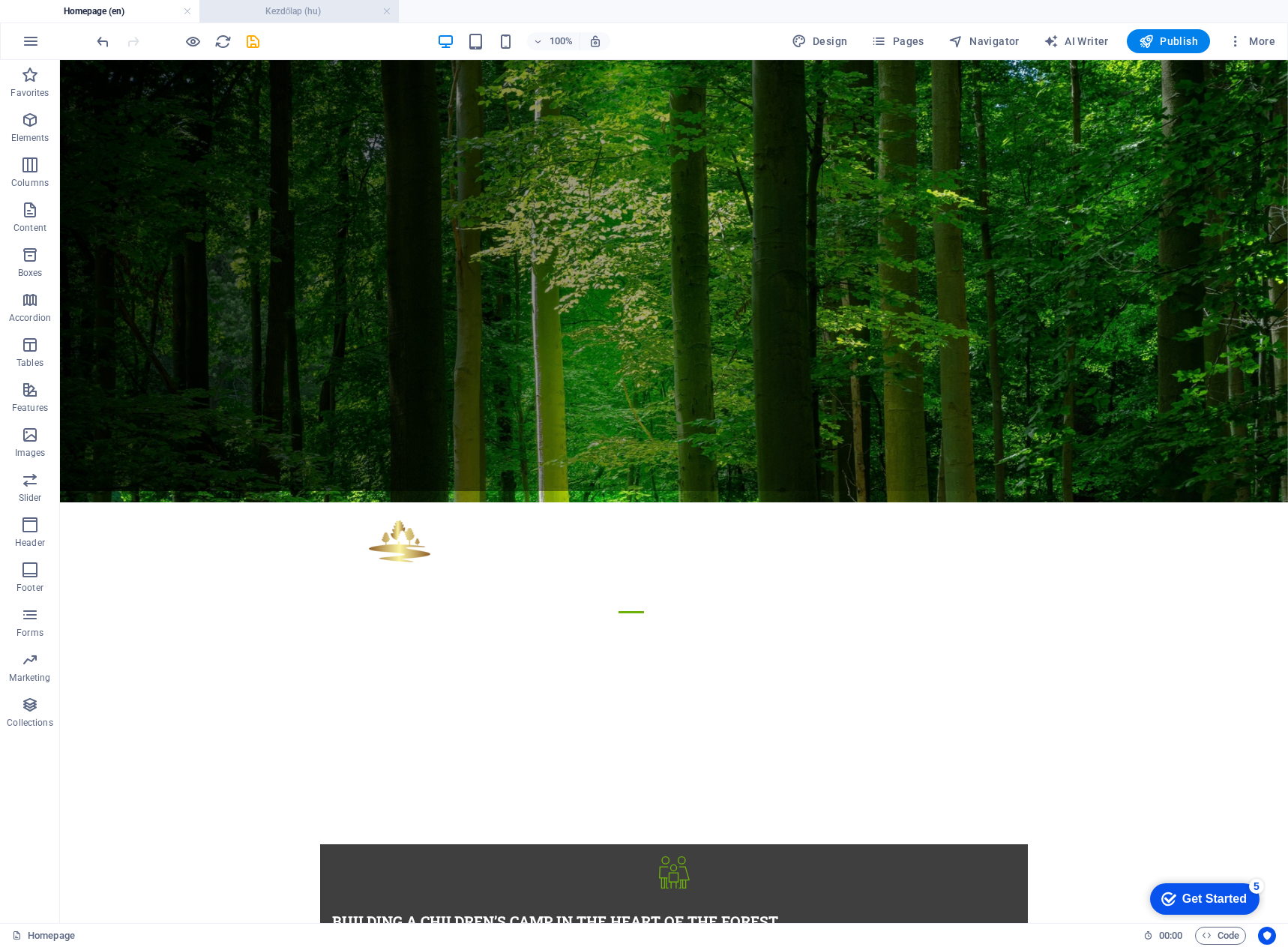
click at [295, 7] on h4 "Kezdőlap (hu)" at bounding box center [299, 12] width 199 height 17
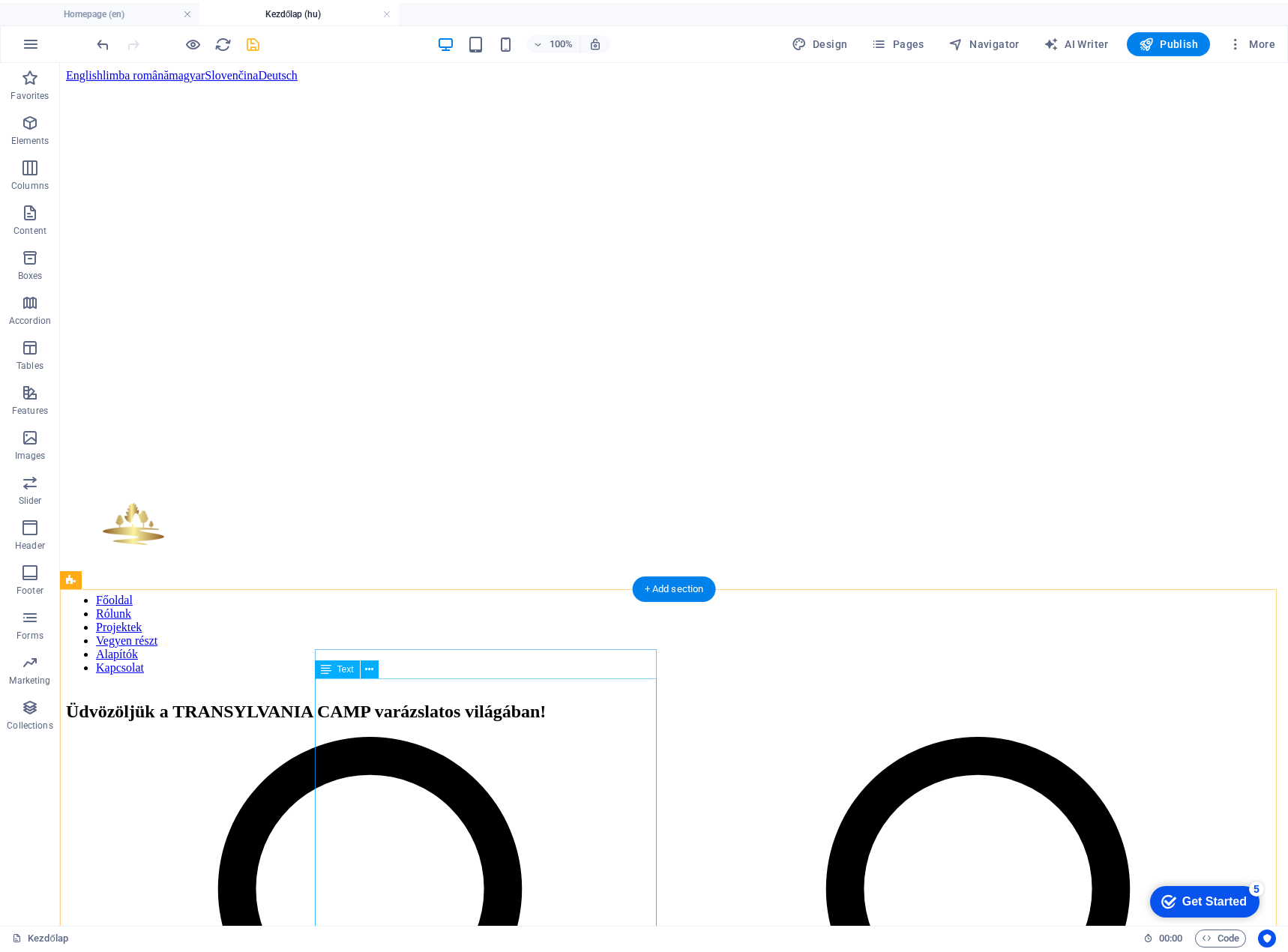
scroll to position [525, 0]
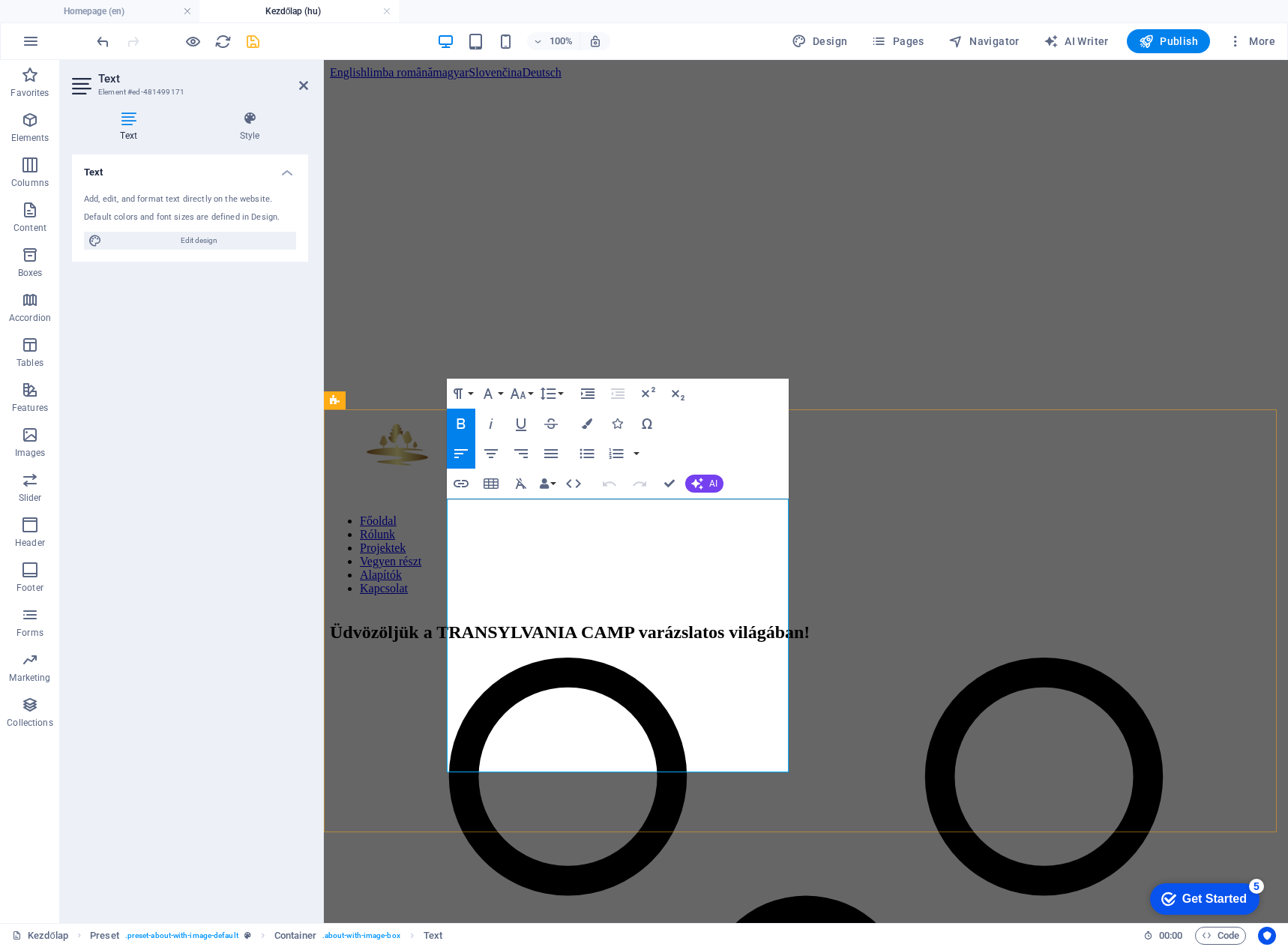
drag, startPoint x: 498, startPoint y: 755, endPoint x: 435, endPoint y: 508, distance: 254.9
copy div "L IPSUMDOLORSI AMET Consectet adipiscinge seddoei Tem, in utlabore, etdo magnaa…"
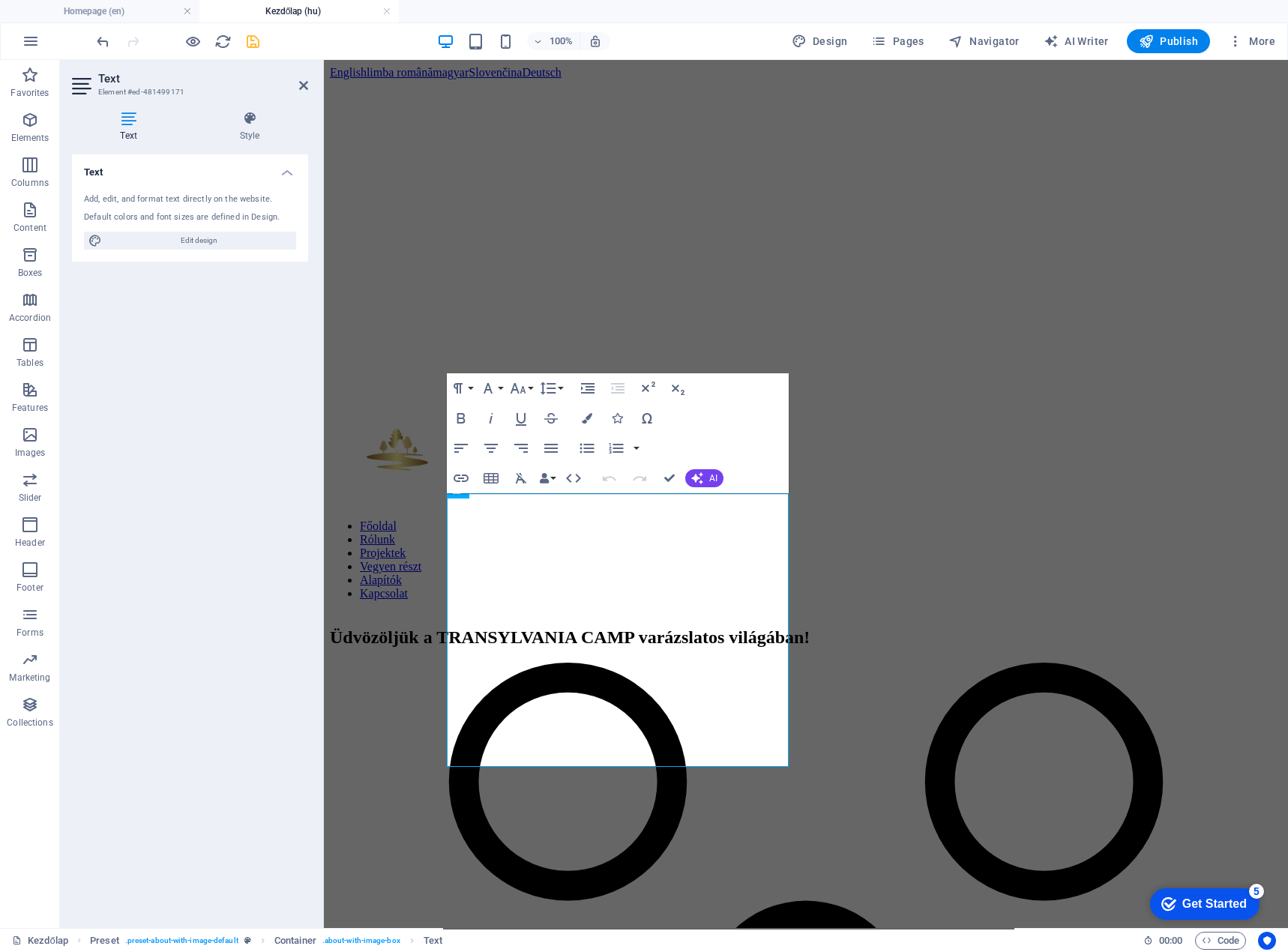
scroll to position [530, 0]
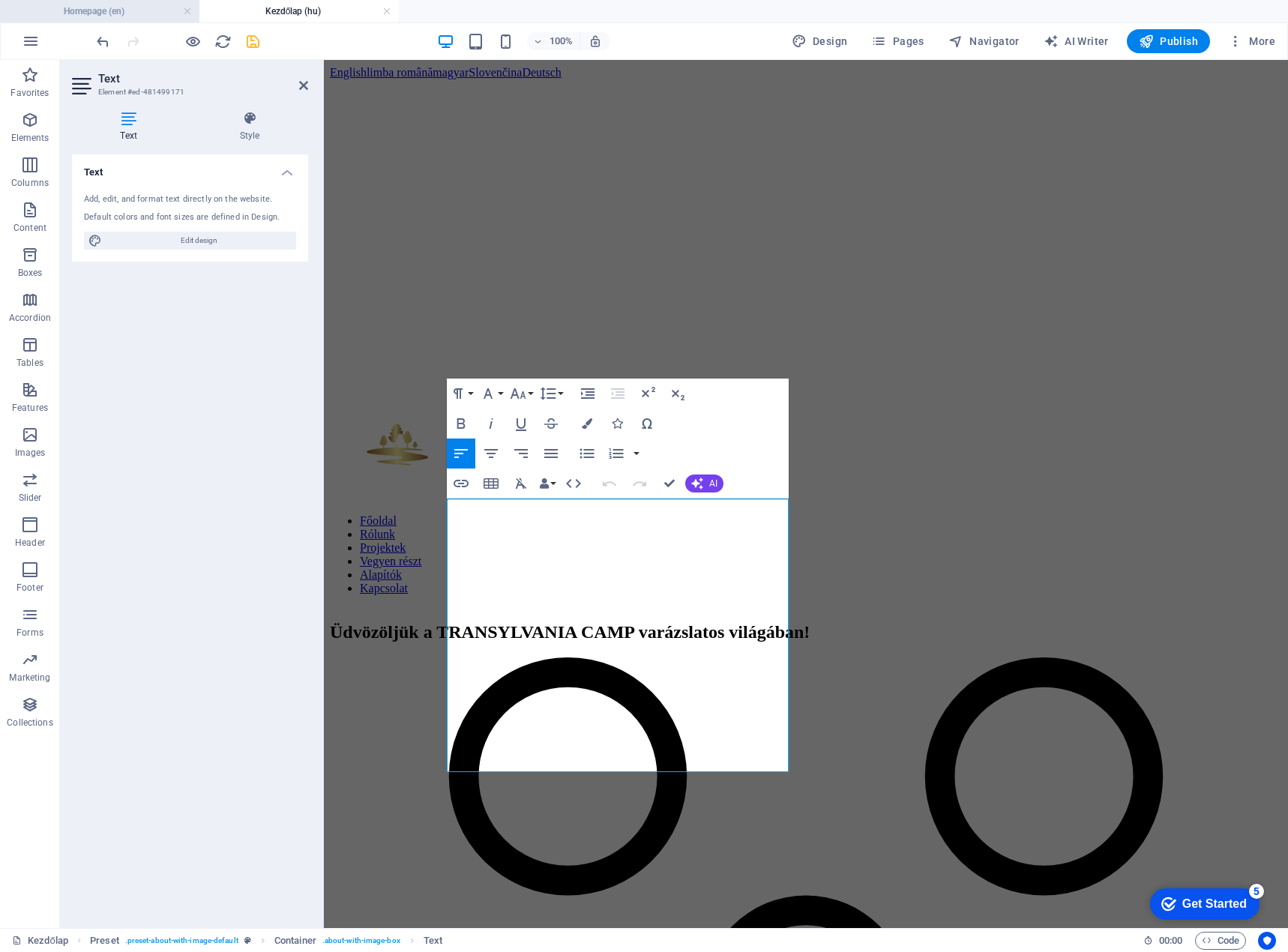
click at [101, 11] on h4 "Homepage (en)" at bounding box center [99, 12] width 199 height 17
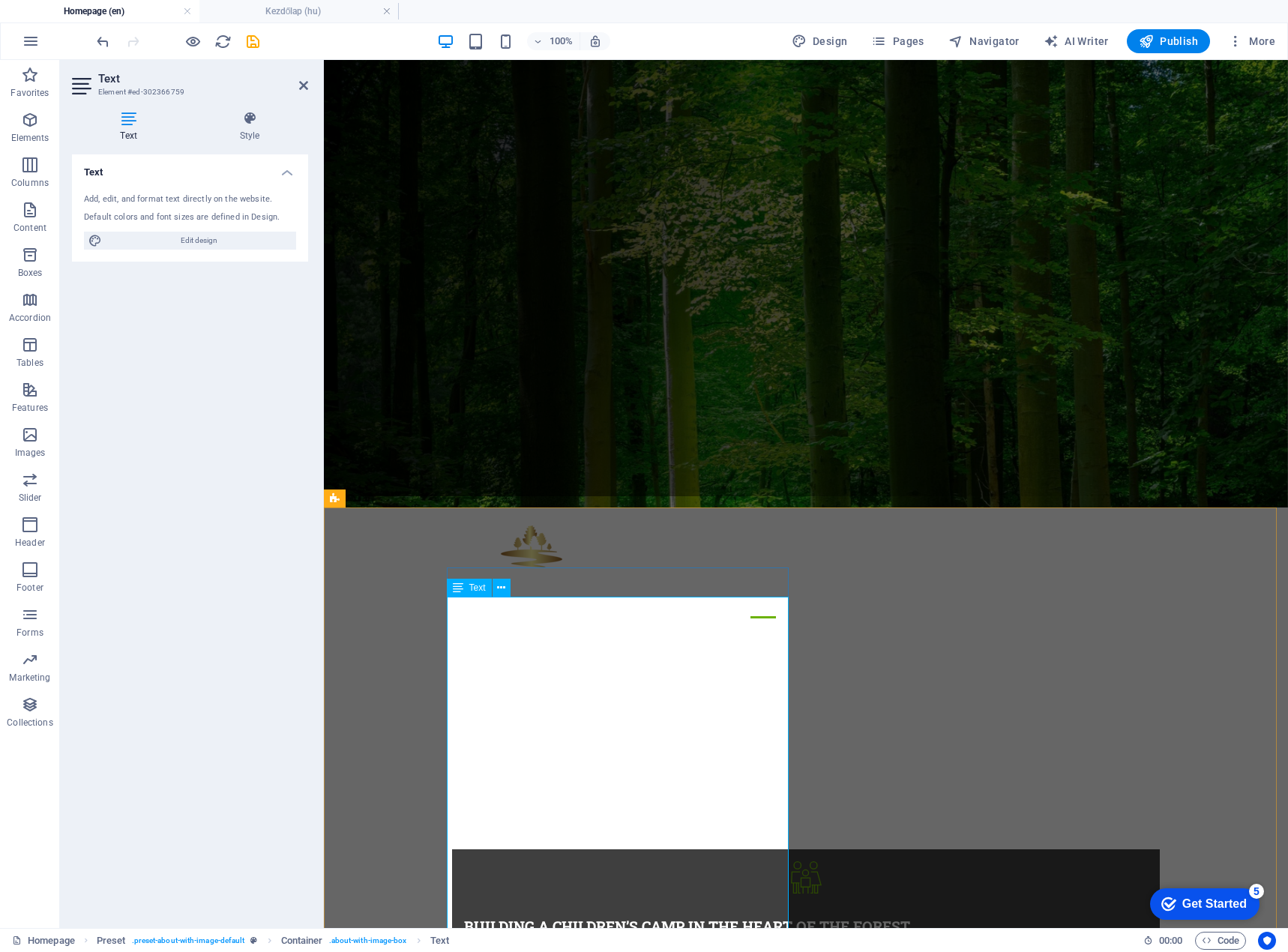
drag, startPoint x: 447, startPoint y: 879, endPoint x: 733, endPoint y: 891, distance: 286.3
drag, startPoint x: 767, startPoint y: 831, endPoint x: 421, endPoint y: 775, distance: 350.5
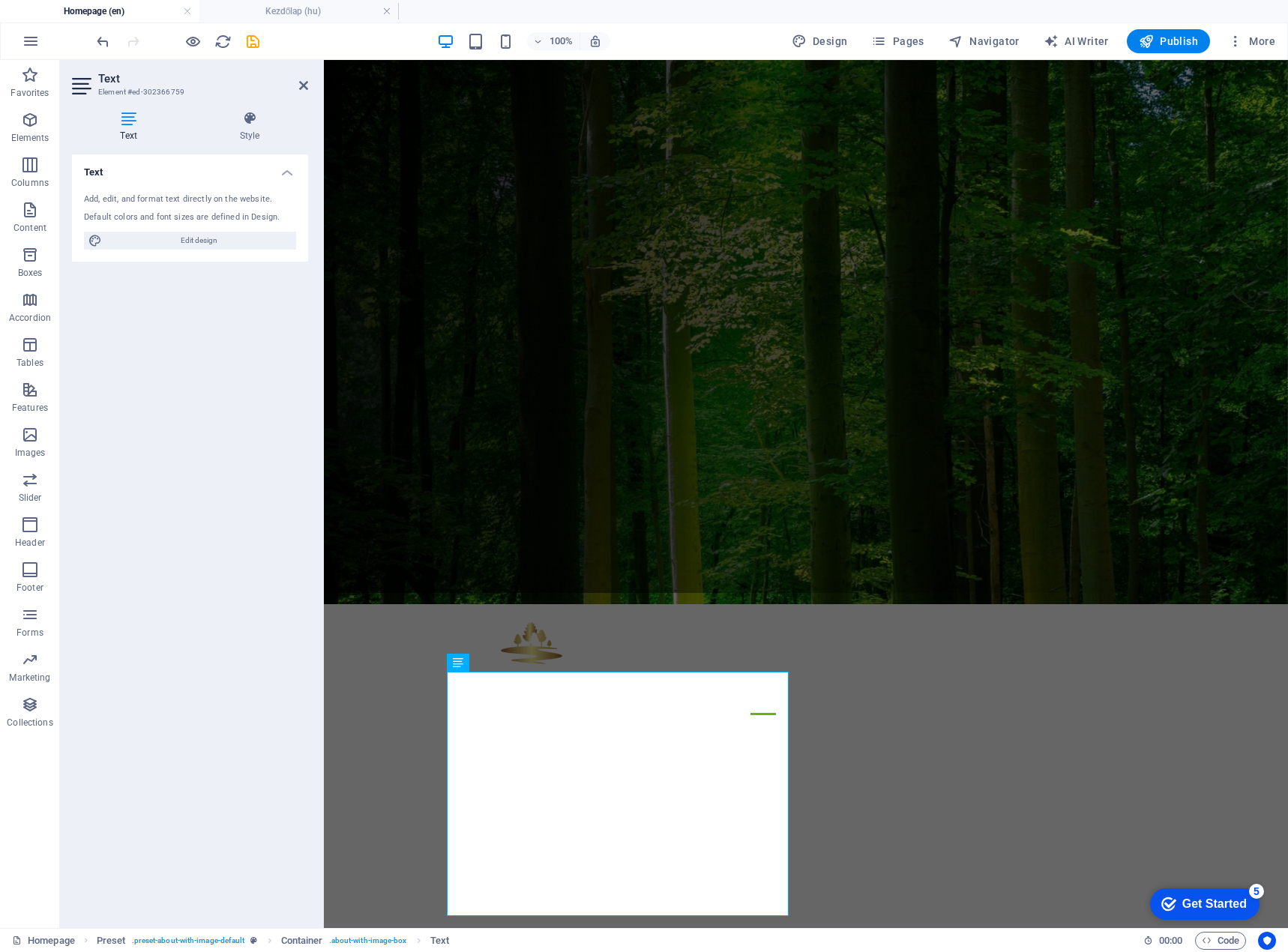
scroll to position [357, 0]
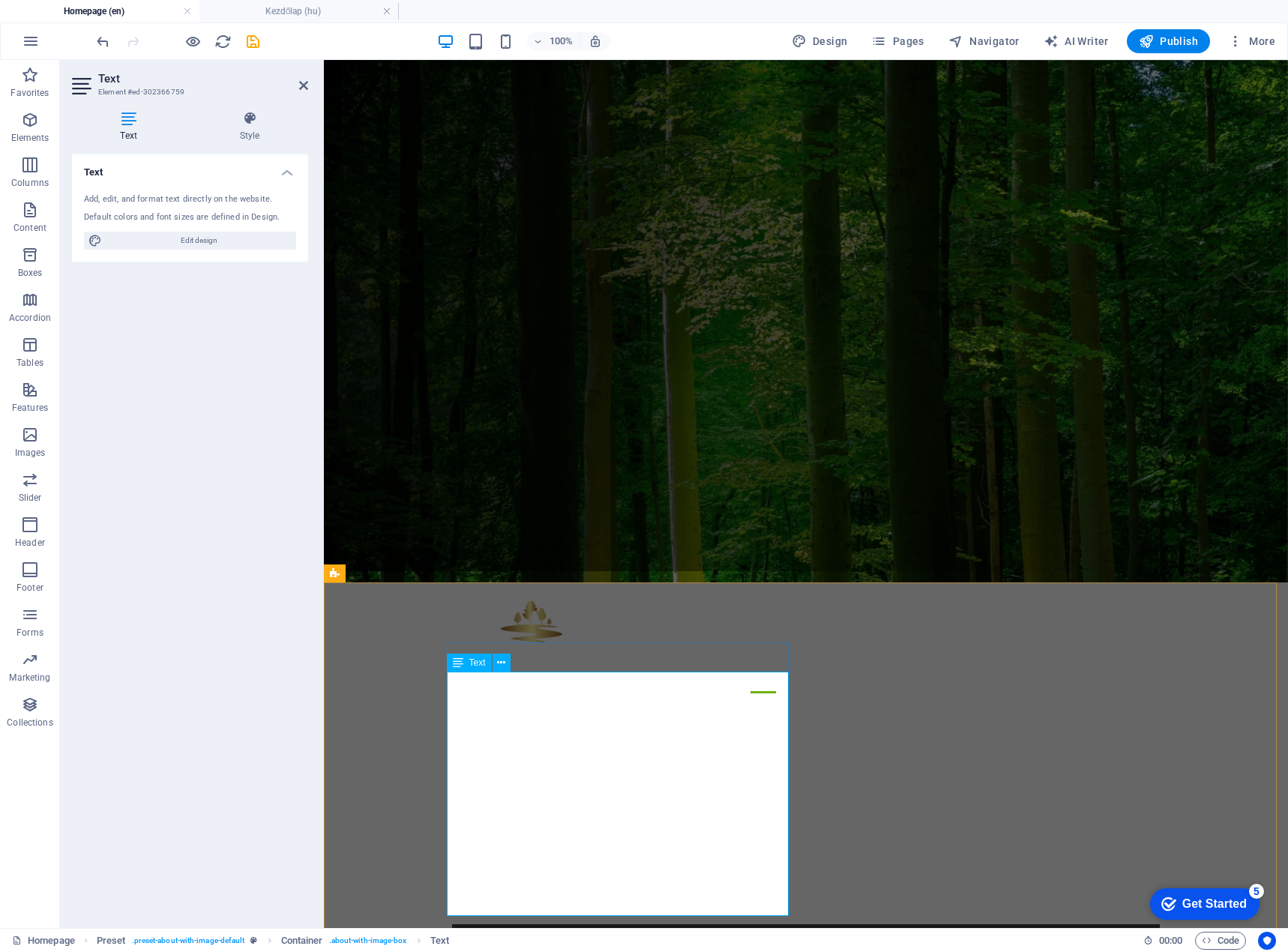
drag, startPoint x: 772, startPoint y: 725, endPoint x: 443, endPoint y: 692, distance: 330.7
drag, startPoint x: 763, startPoint y: 723, endPoint x: 442, endPoint y: 695, distance: 322.2
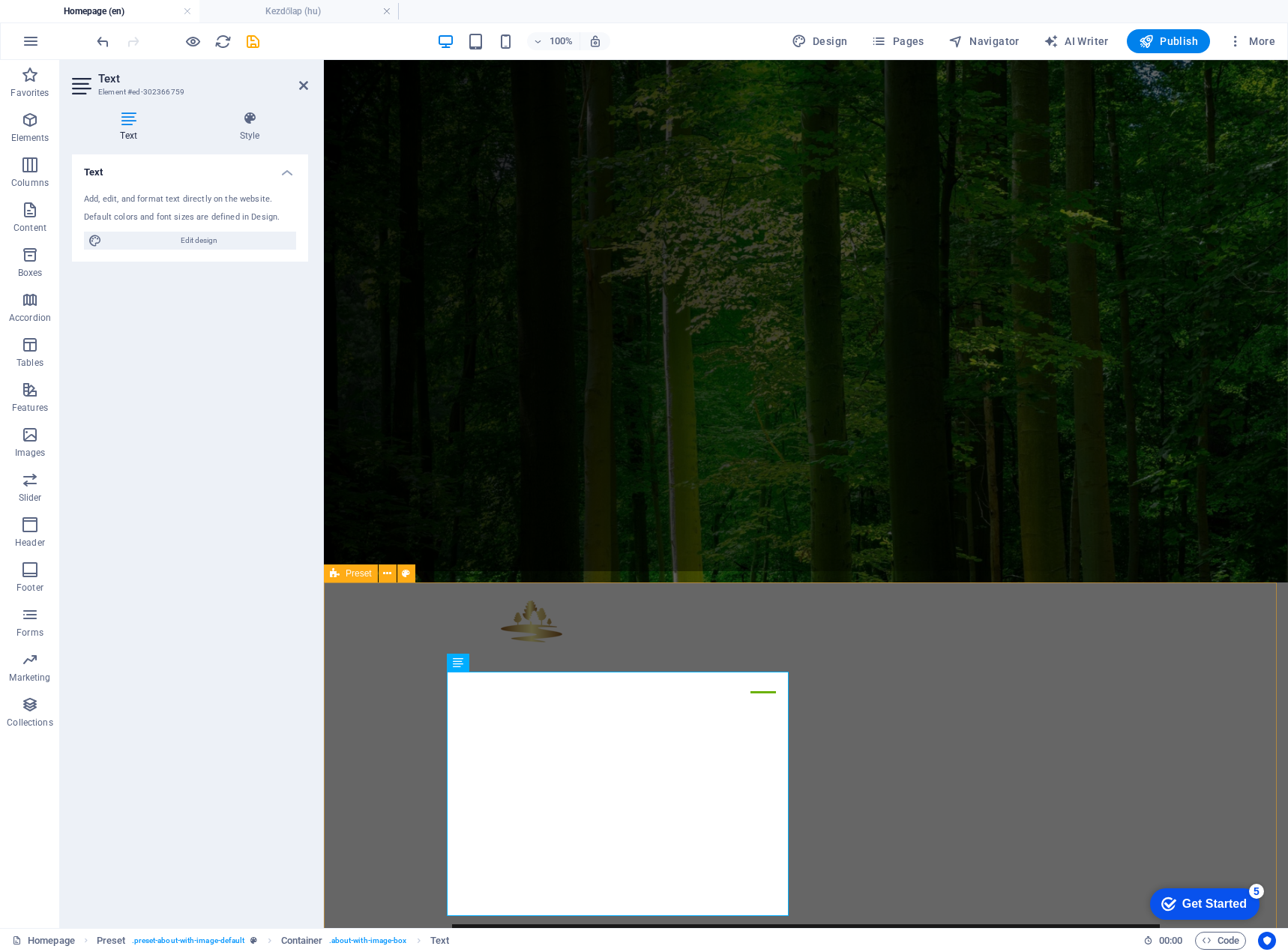
click at [500, 662] on icon at bounding box center [501, 662] width 8 height 16
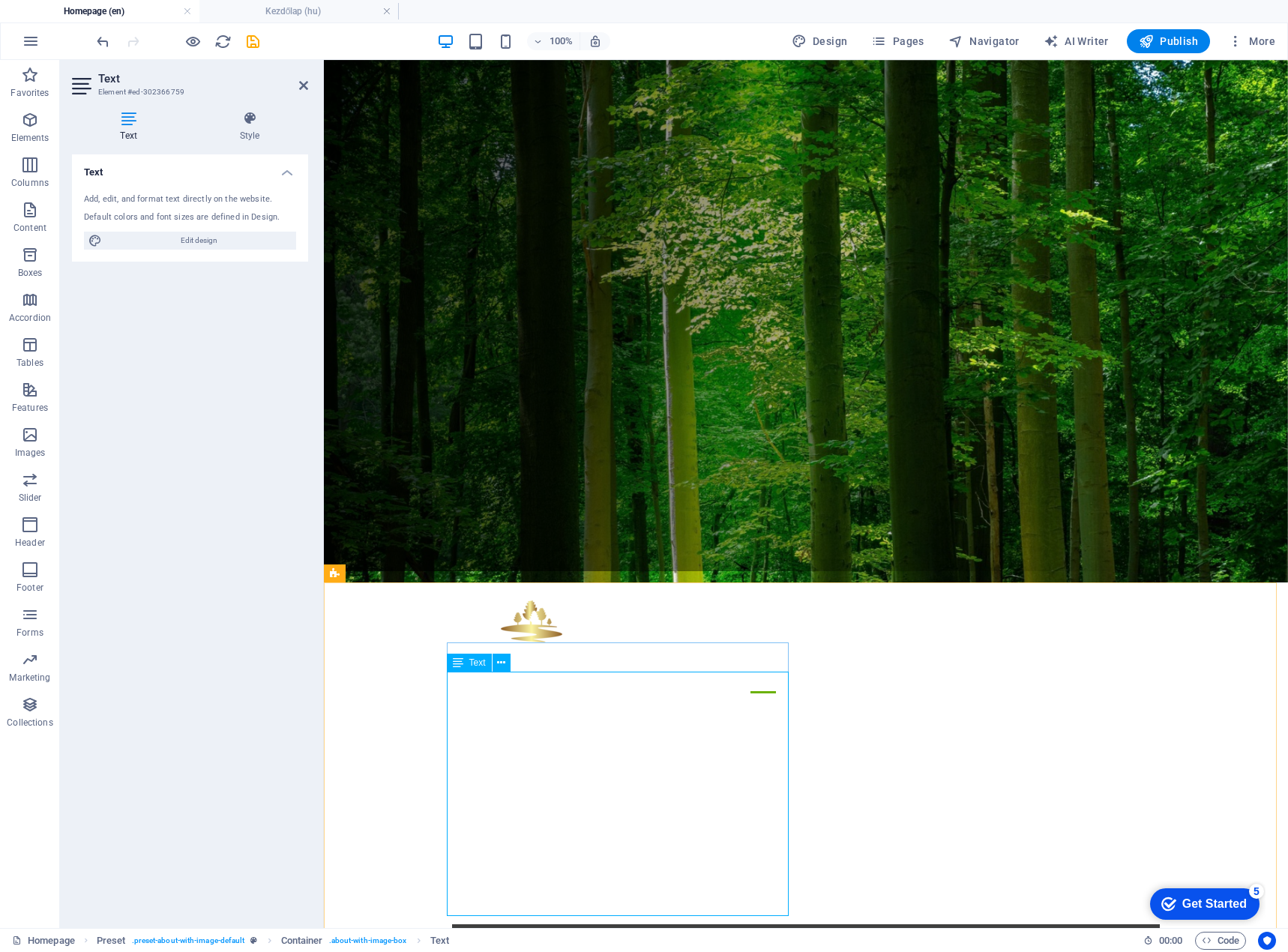
drag, startPoint x: 774, startPoint y: 842, endPoint x: 440, endPoint y: 770, distance: 341.7
copy div "An inspiring space where nature and children connect Embraced by vast forests, …"
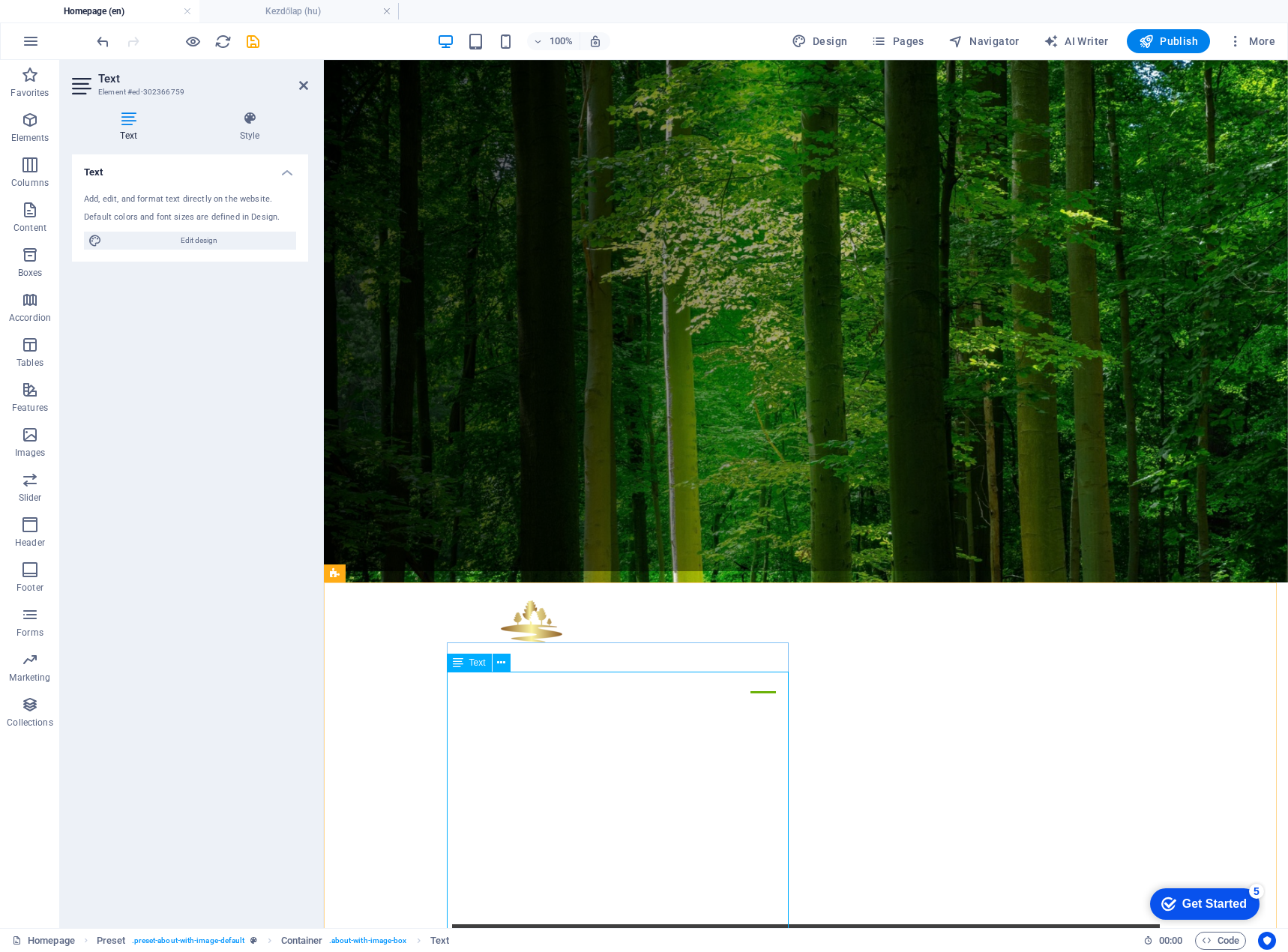
drag, startPoint x: 783, startPoint y: 679, endPoint x: 432, endPoint y: 680, distance: 351.0
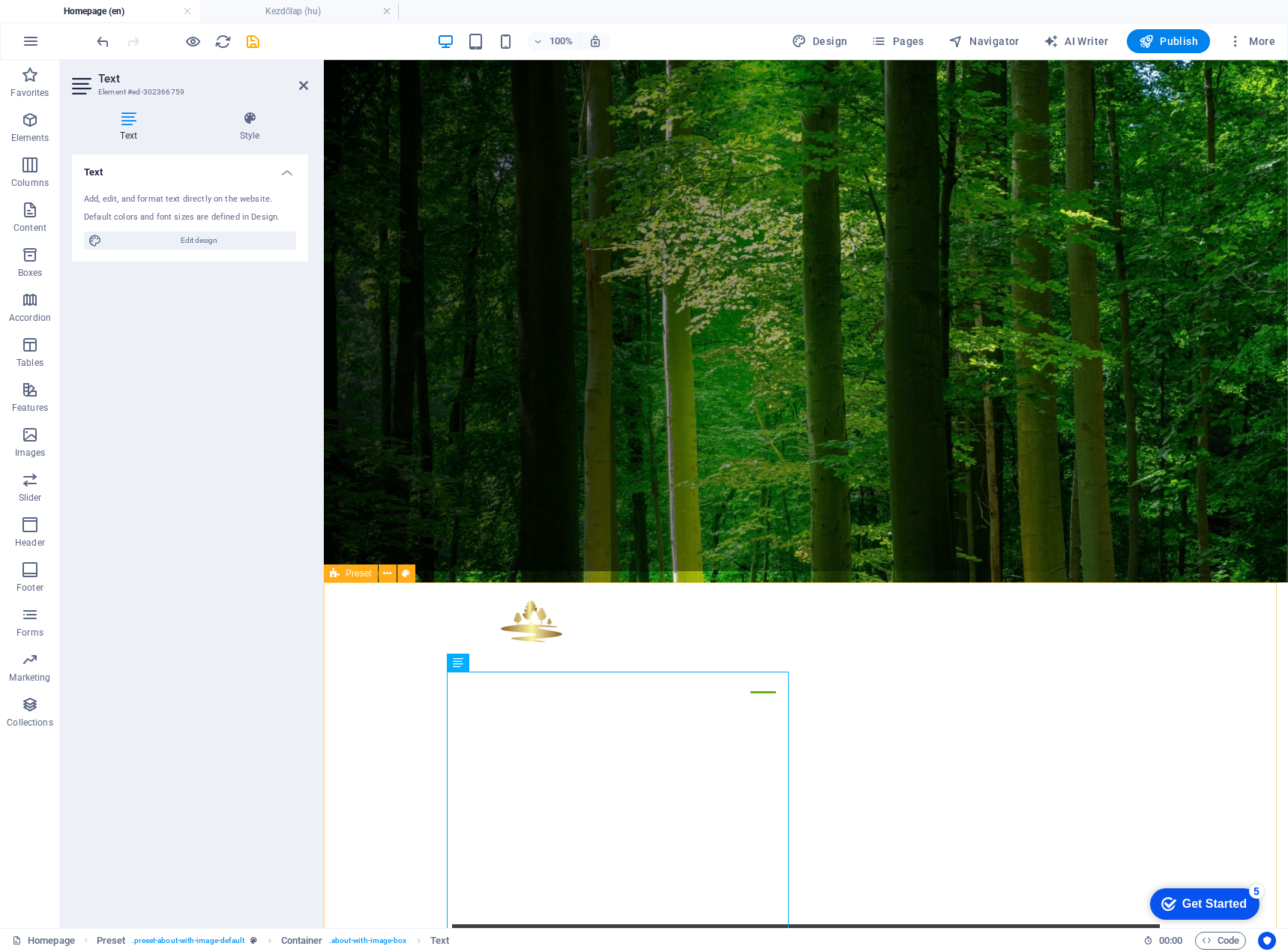
copy strong "The Transylvania Camp Association warmly welcomes you and invites you to join us"
drag, startPoint x: 671, startPoint y: 750, endPoint x: 424, endPoint y: 751, distance: 247.0
drag, startPoint x: 767, startPoint y: 720, endPoint x: 442, endPoint y: 697, distance: 325.8
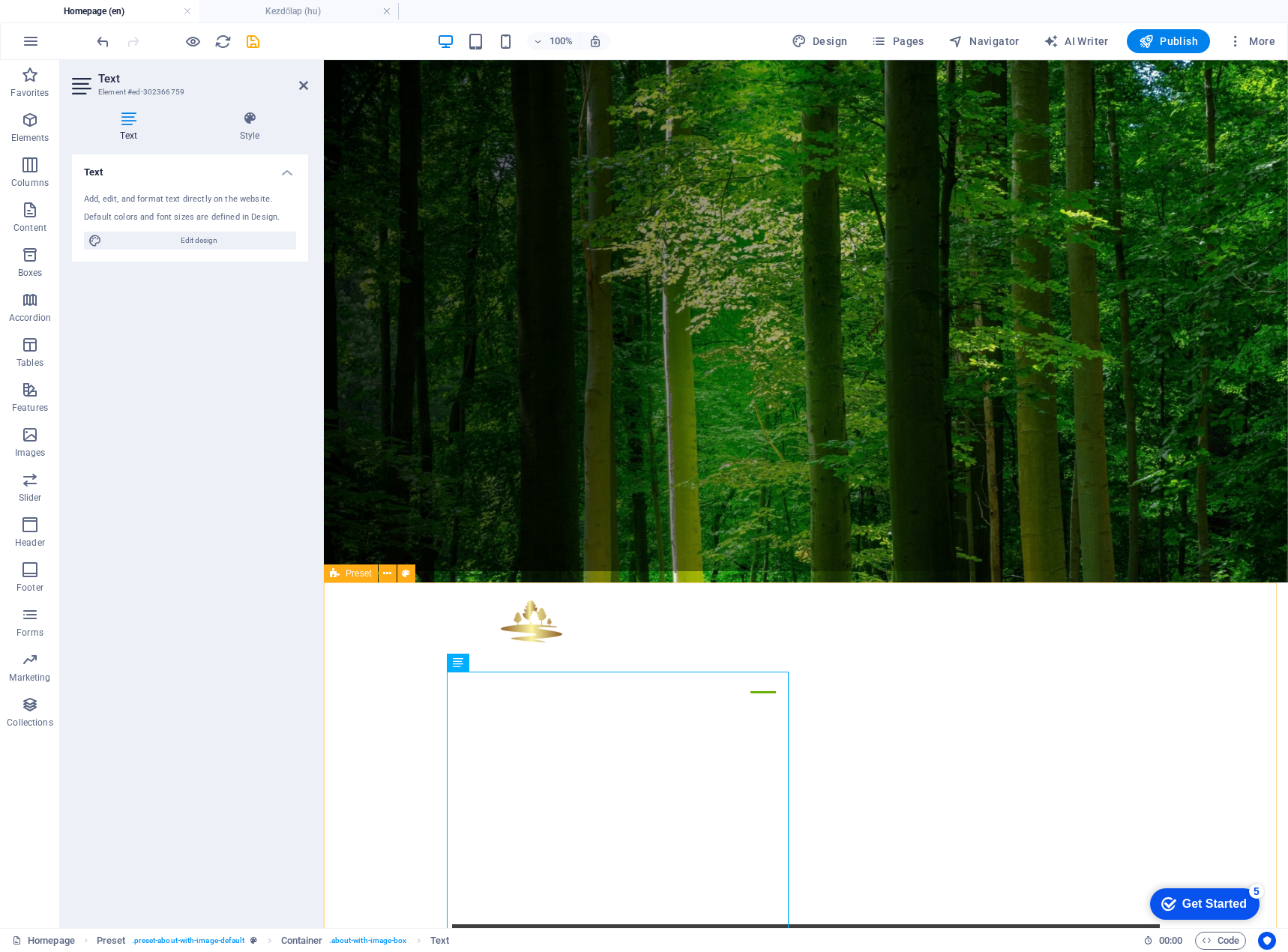
copy strong "in creating a special children’s camp for future generations. We are committed …"
drag, startPoint x: 448, startPoint y: 694, endPoint x: 777, endPoint y: 732, distance: 331.2
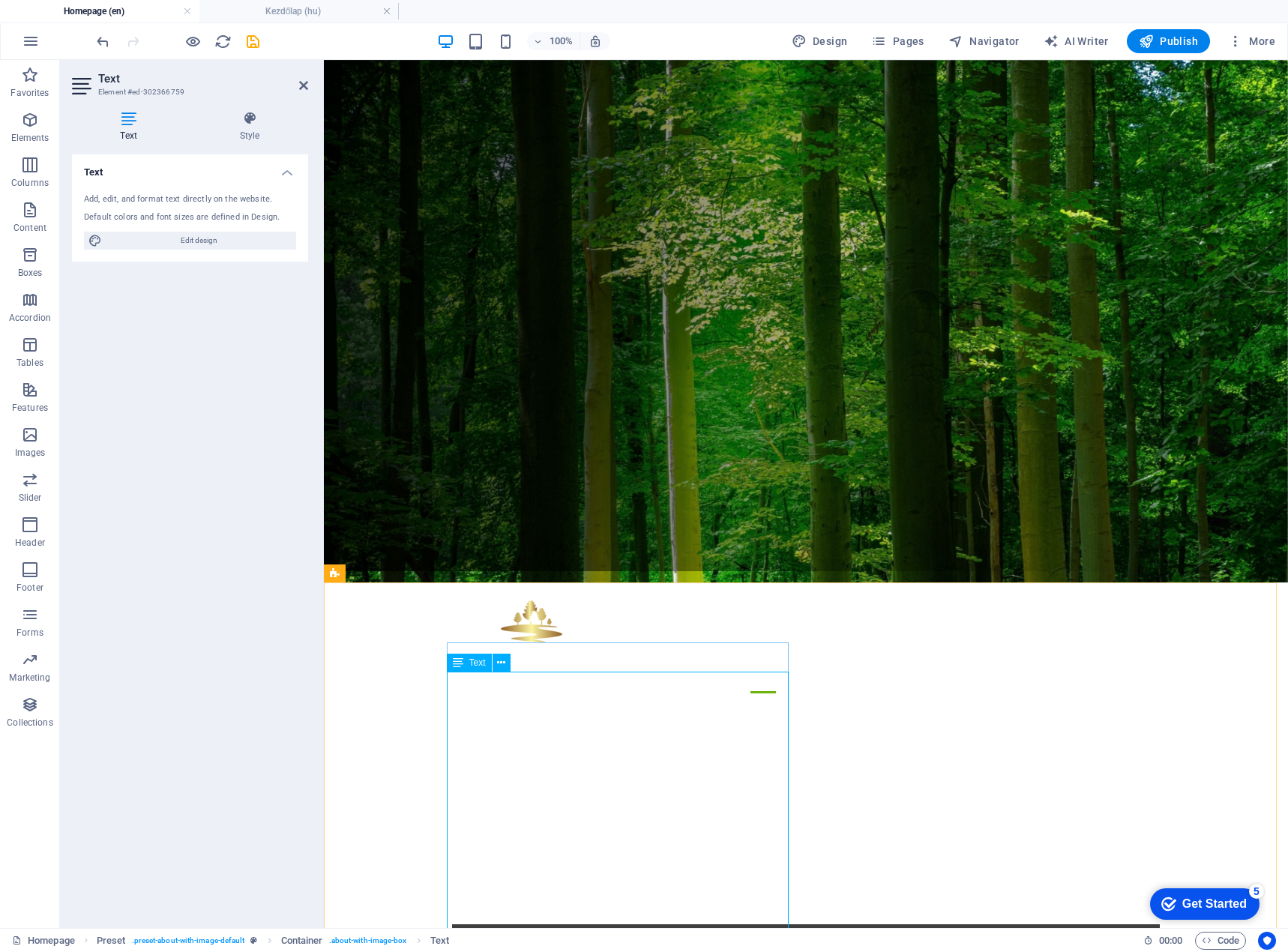
scroll to position [1662, 2]
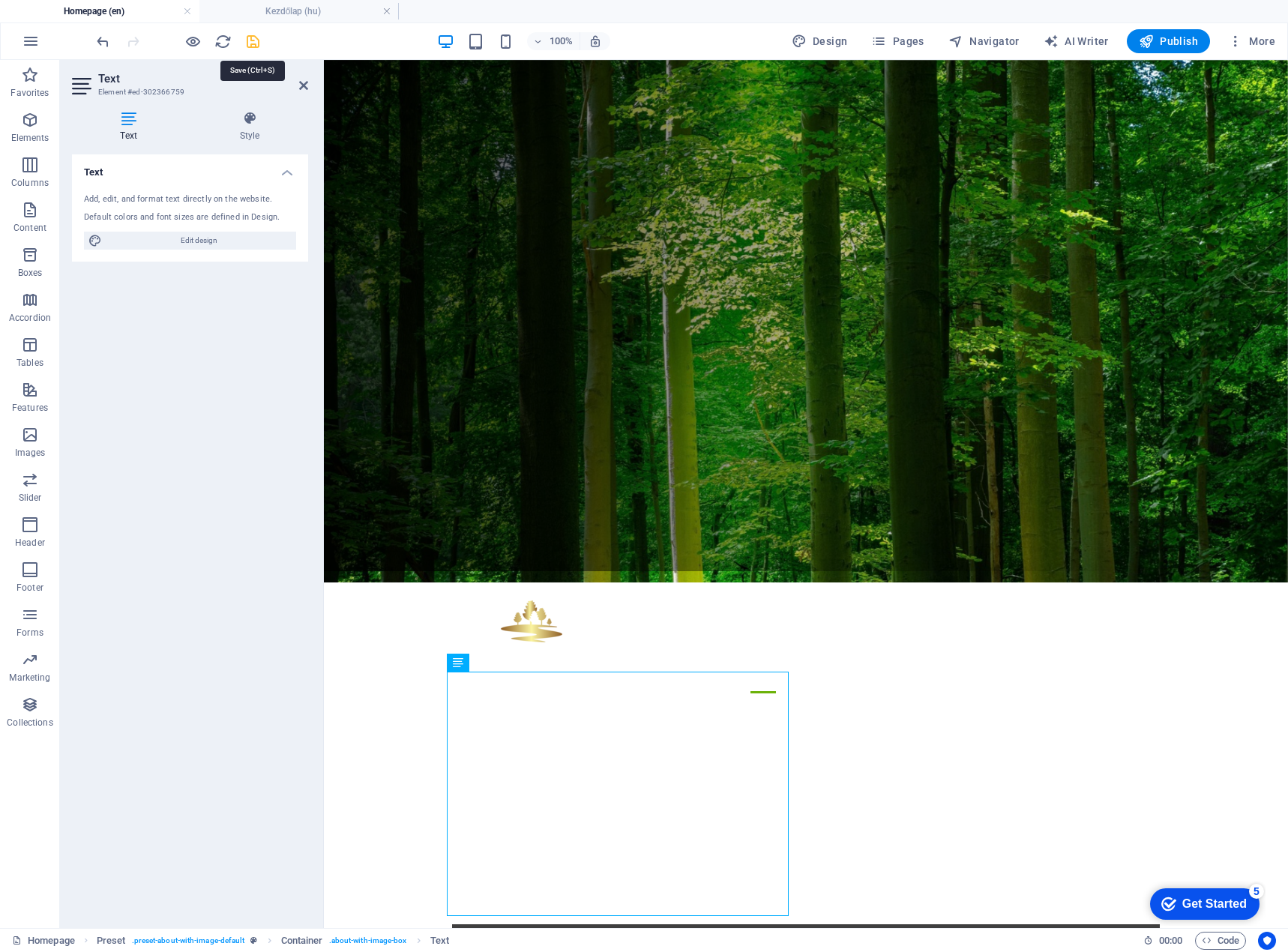
click at [253, 38] on icon "save" at bounding box center [253, 42] width 18 height 18
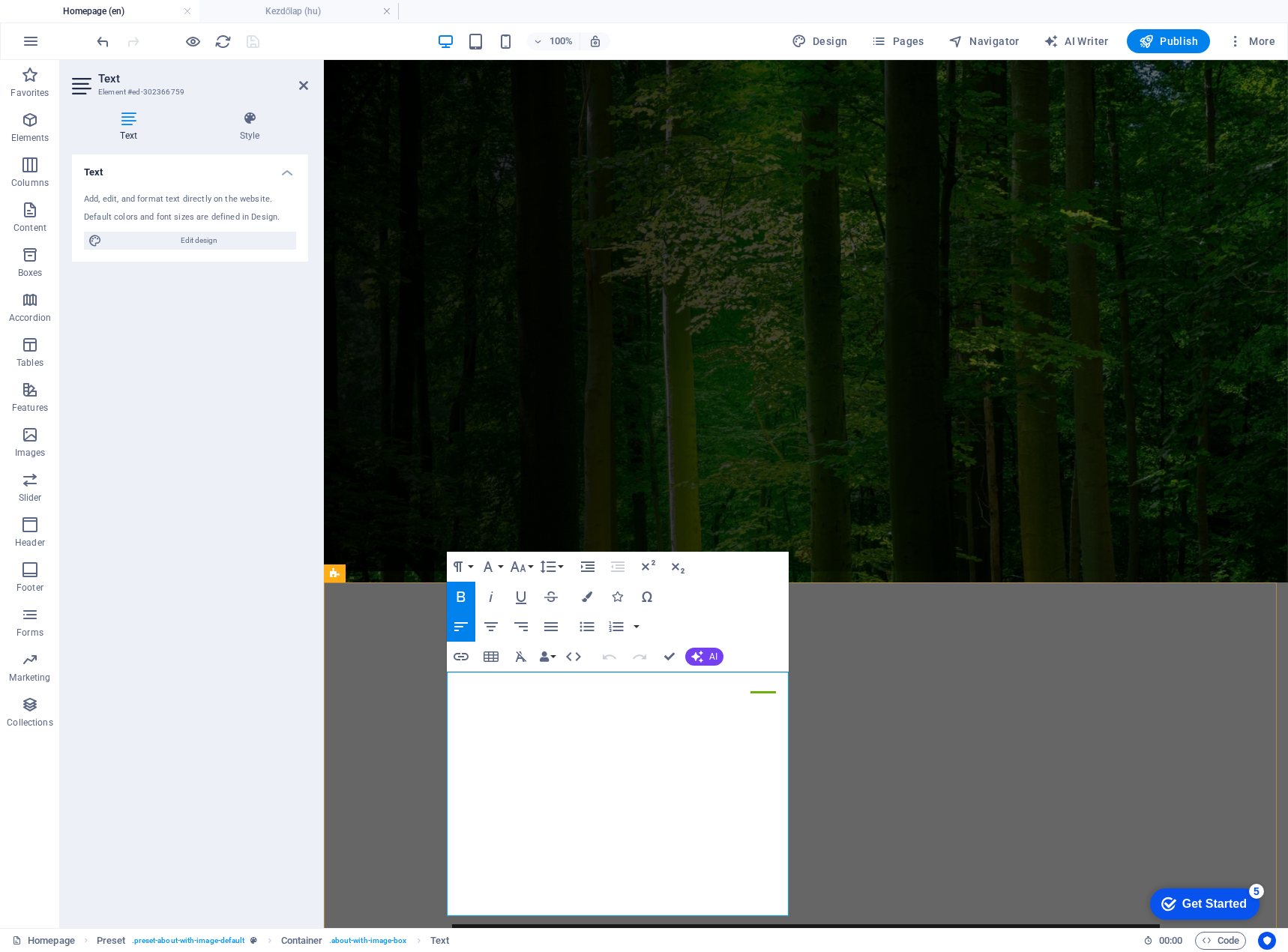
drag, startPoint x: 762, startPoint y: 720, endPoint x: 435, endPoint y: 678, distance: 329.7
copy div "The Transylvania Camp Association warmly welcomes you and invites you to join u…"
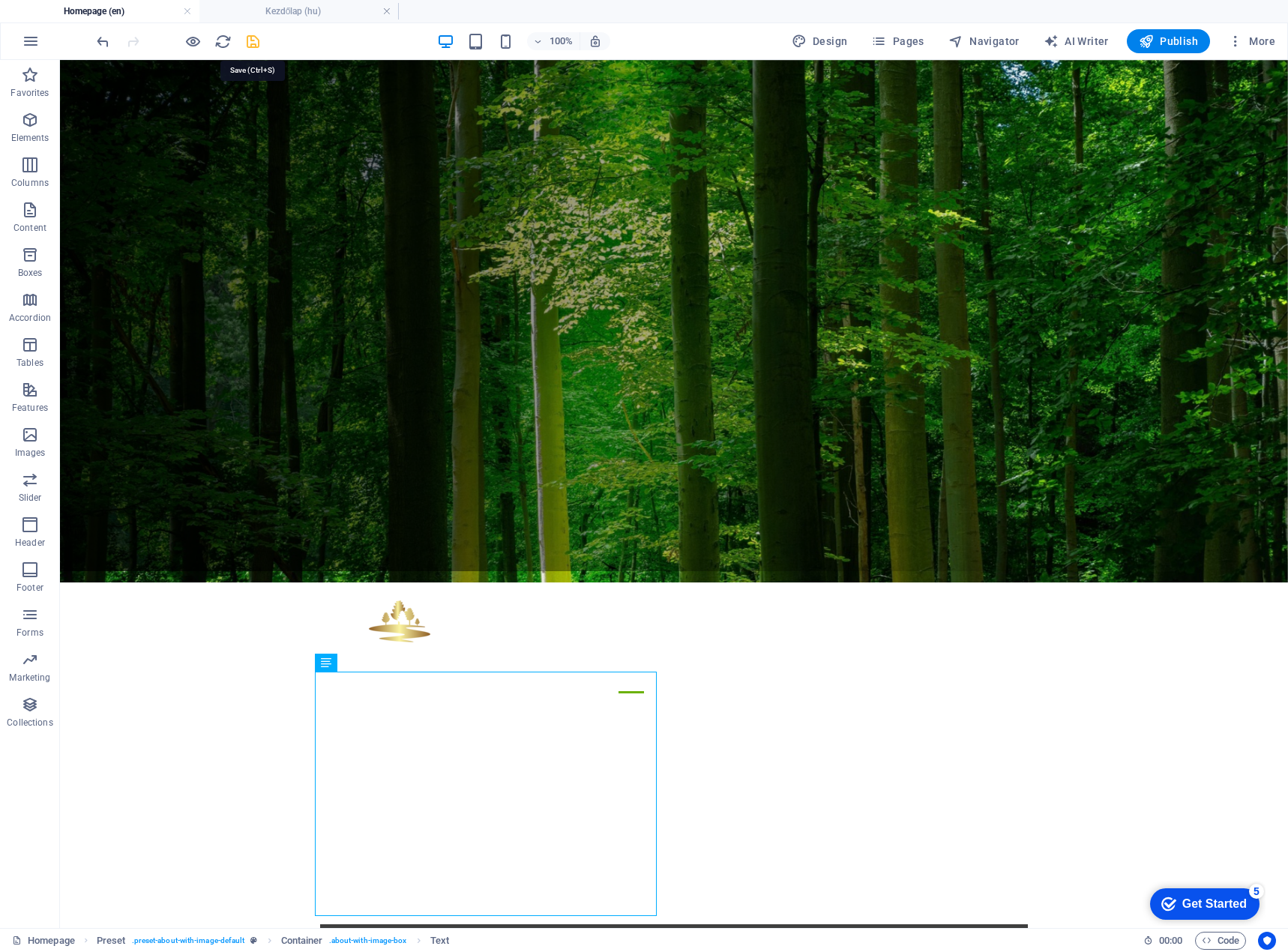
click at [254, 43] on icon "save" at bounding box center [253, 42] width 18 height 18
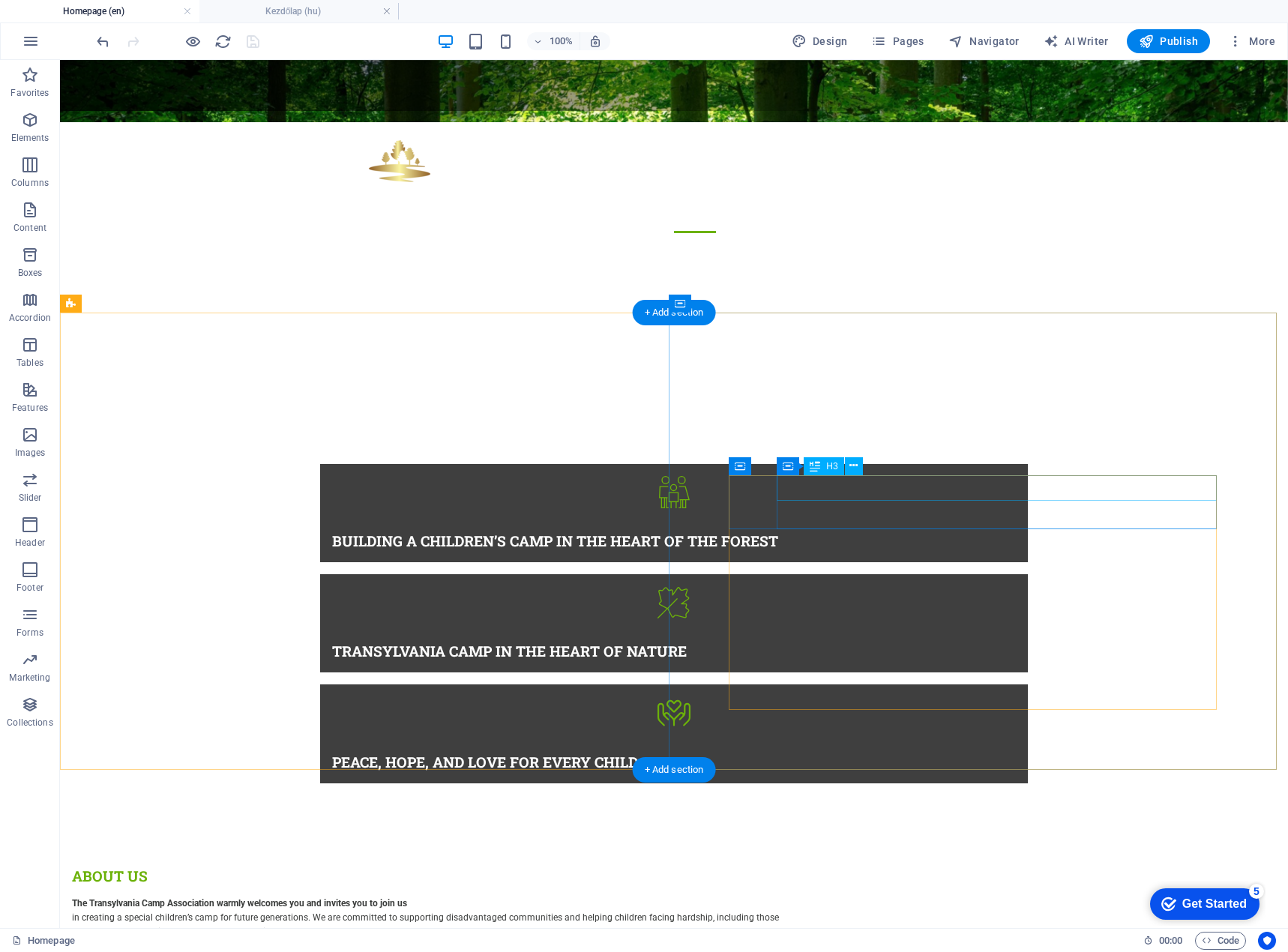
scroll to position [1031, 0]
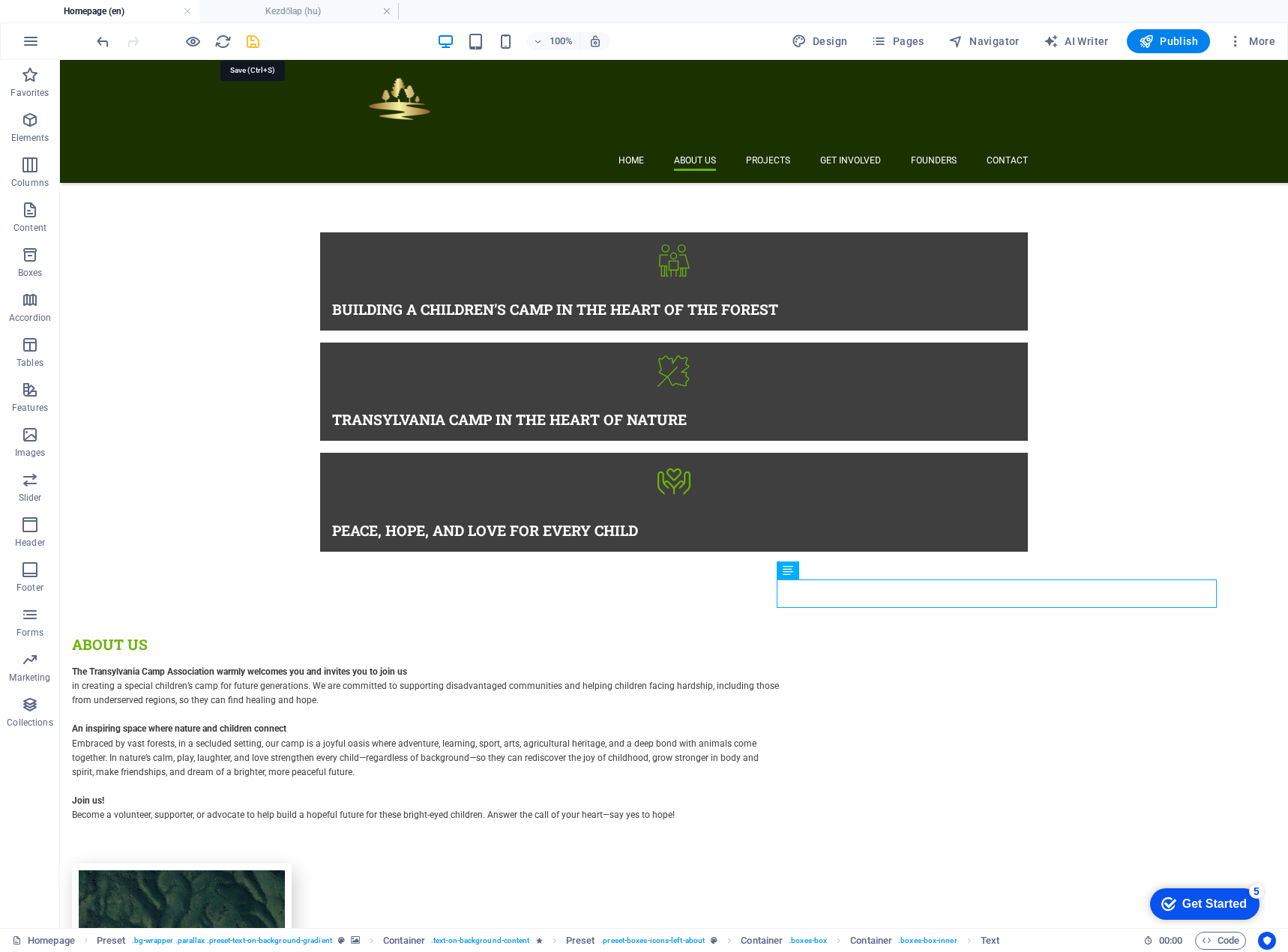
click at [250, 46] on icon "save" at bounding box center [253, 42] width 18 height 18
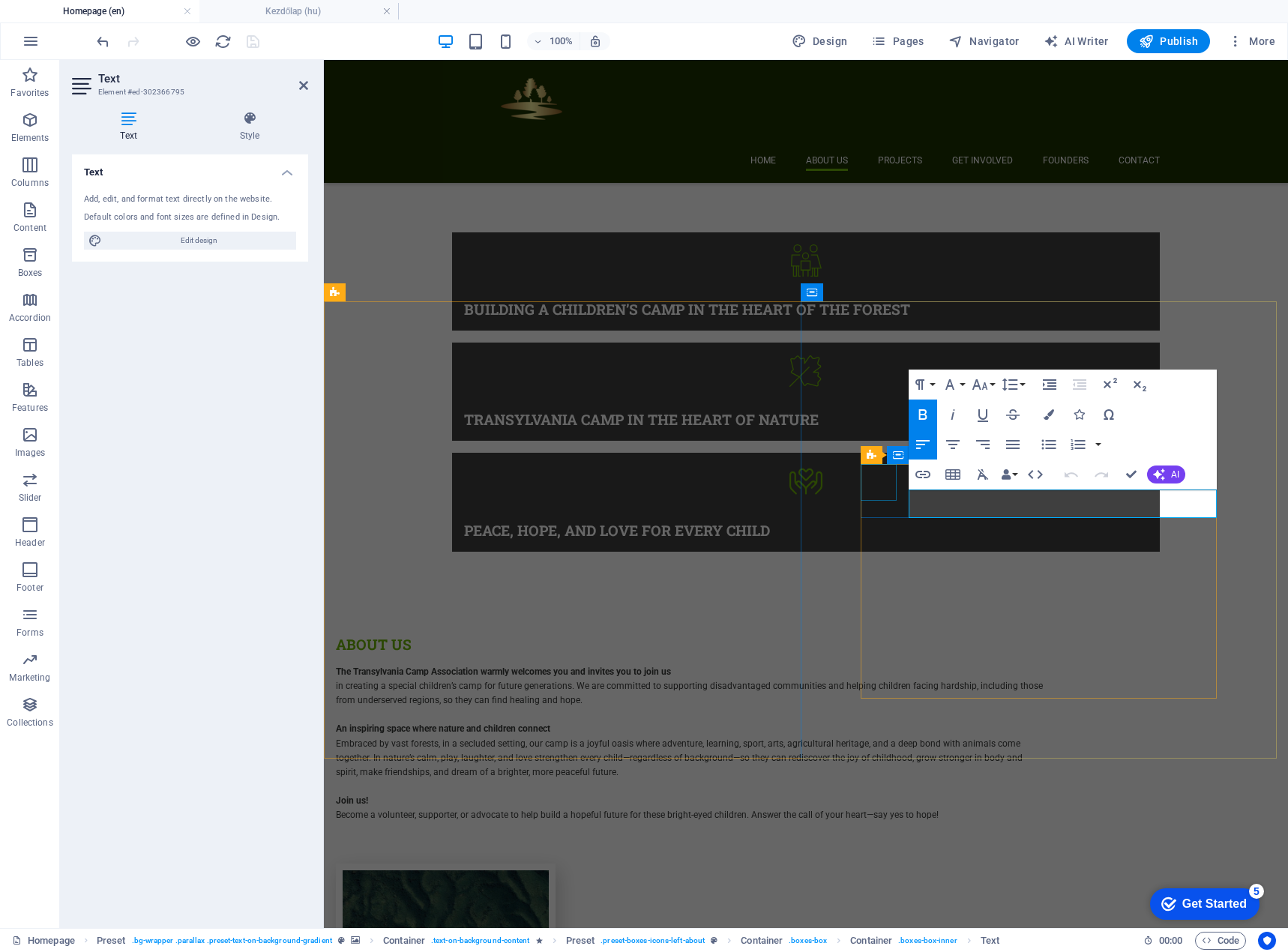
drag, startPoint x: 1064, startPoint y: 511, endPoint x: 894, endPoint y: 491, distance: 171.2
copy div "A World Where Children Unite in Love No borders, only a brighter future."
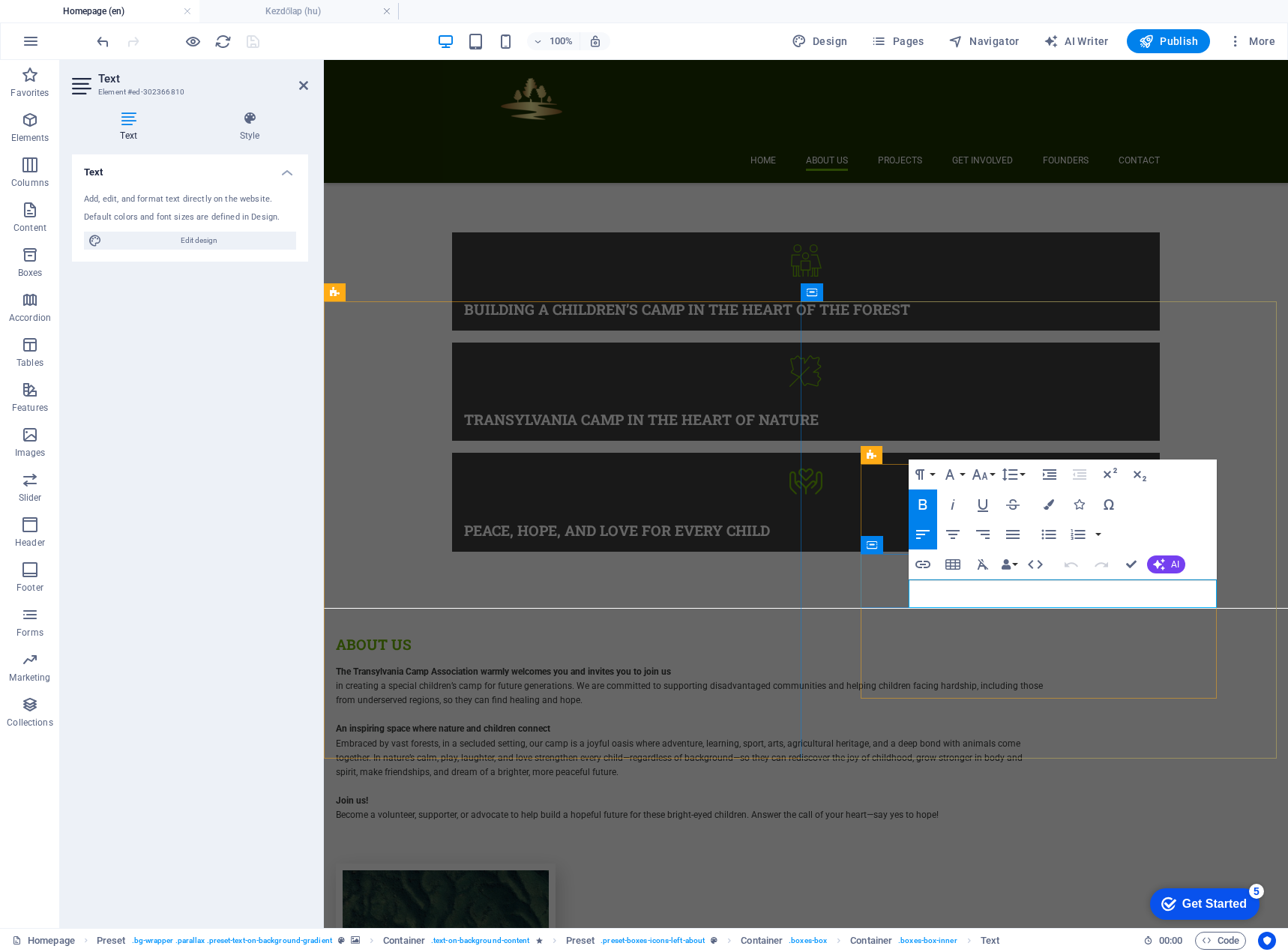
copy strong "Our goal for 2026 is to enable 1,000 children to attend a week-long camp."
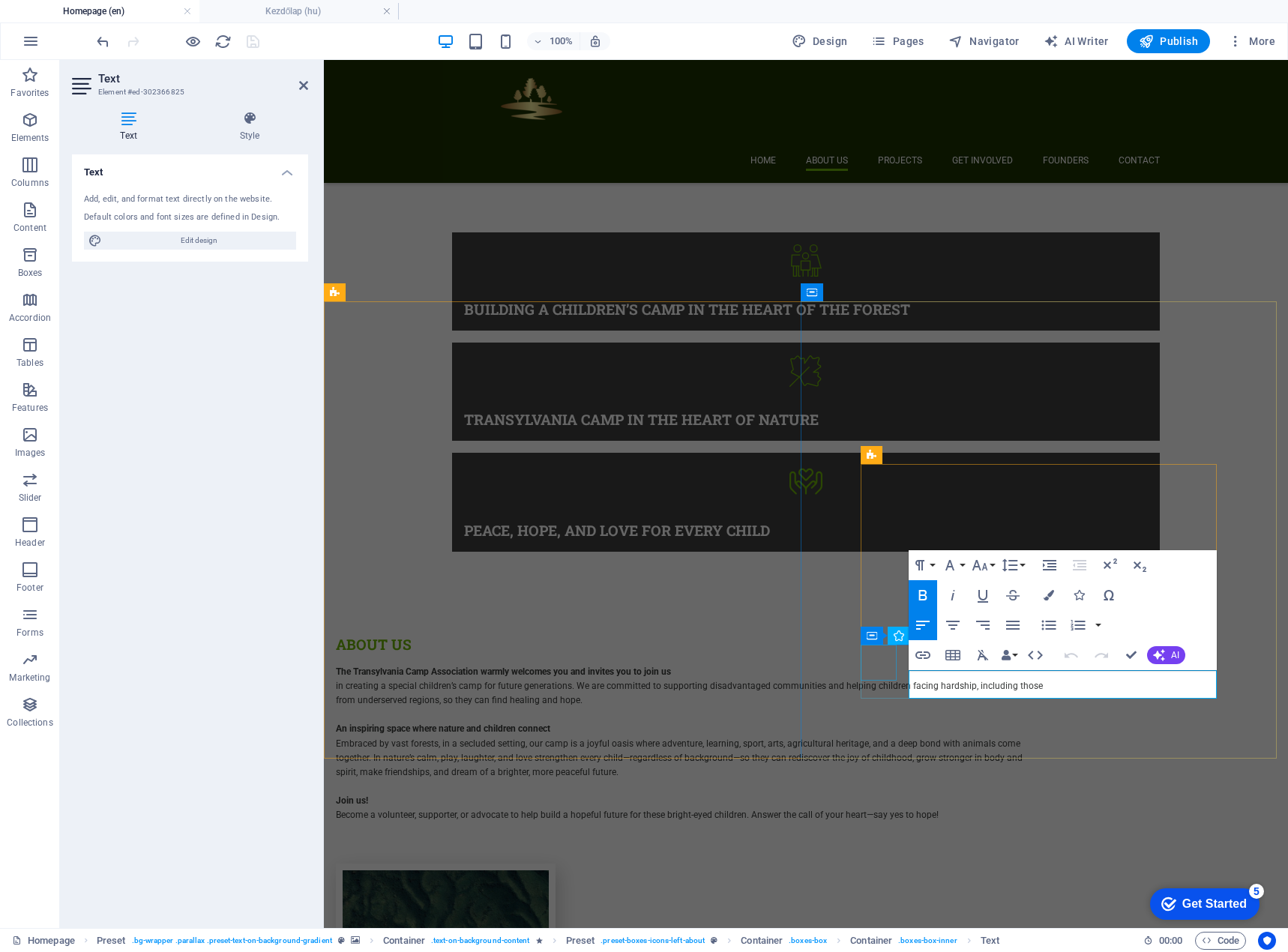
drag, startPoint x: 1062, startPoint y: 691, endPoint x: 886, endPoint y: 668, distance: 177.5
copy div "Love, Unity, Shared Dreams Compassion, connection, inspiration."
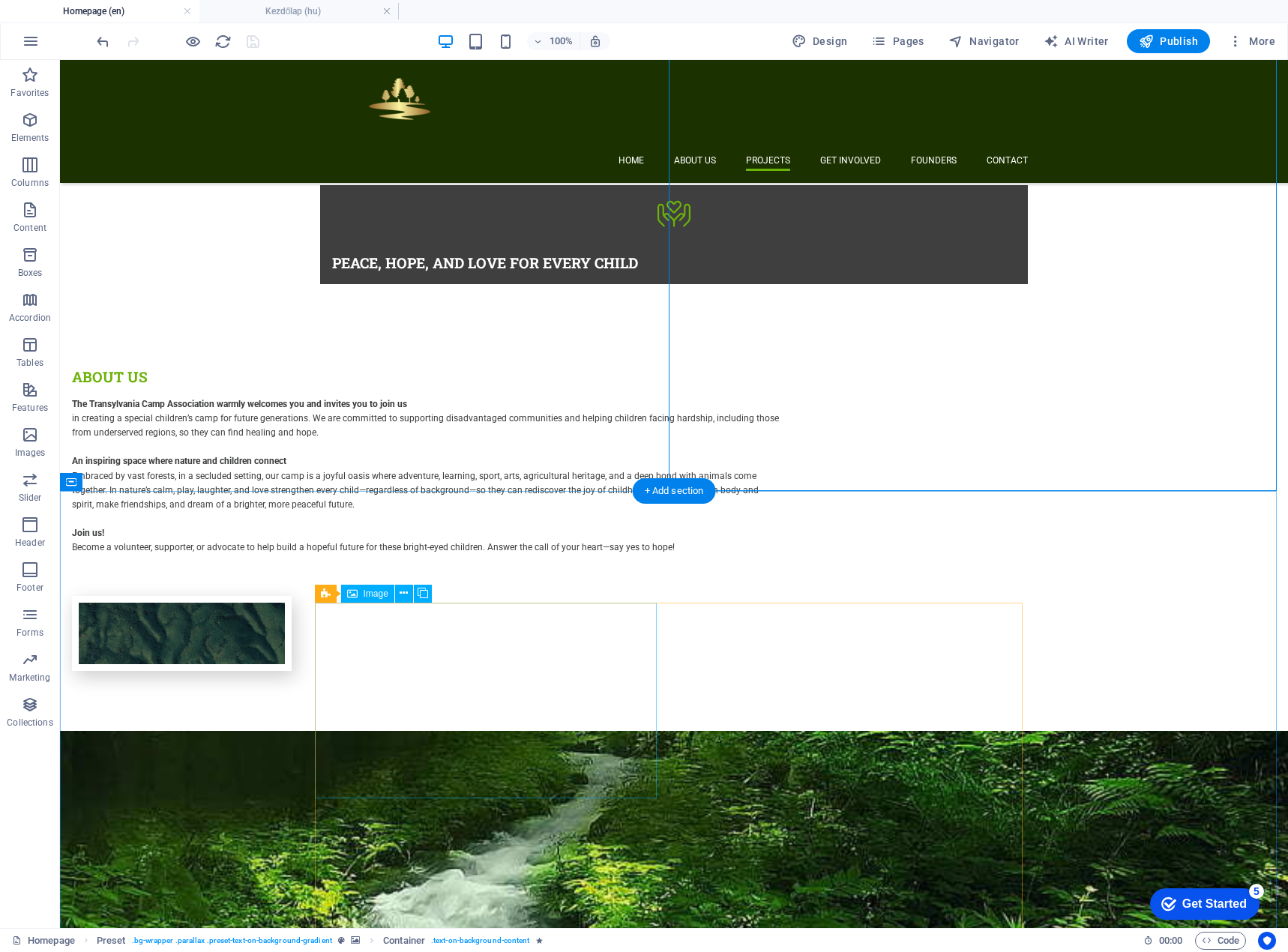
scroll to position [1631, 0]
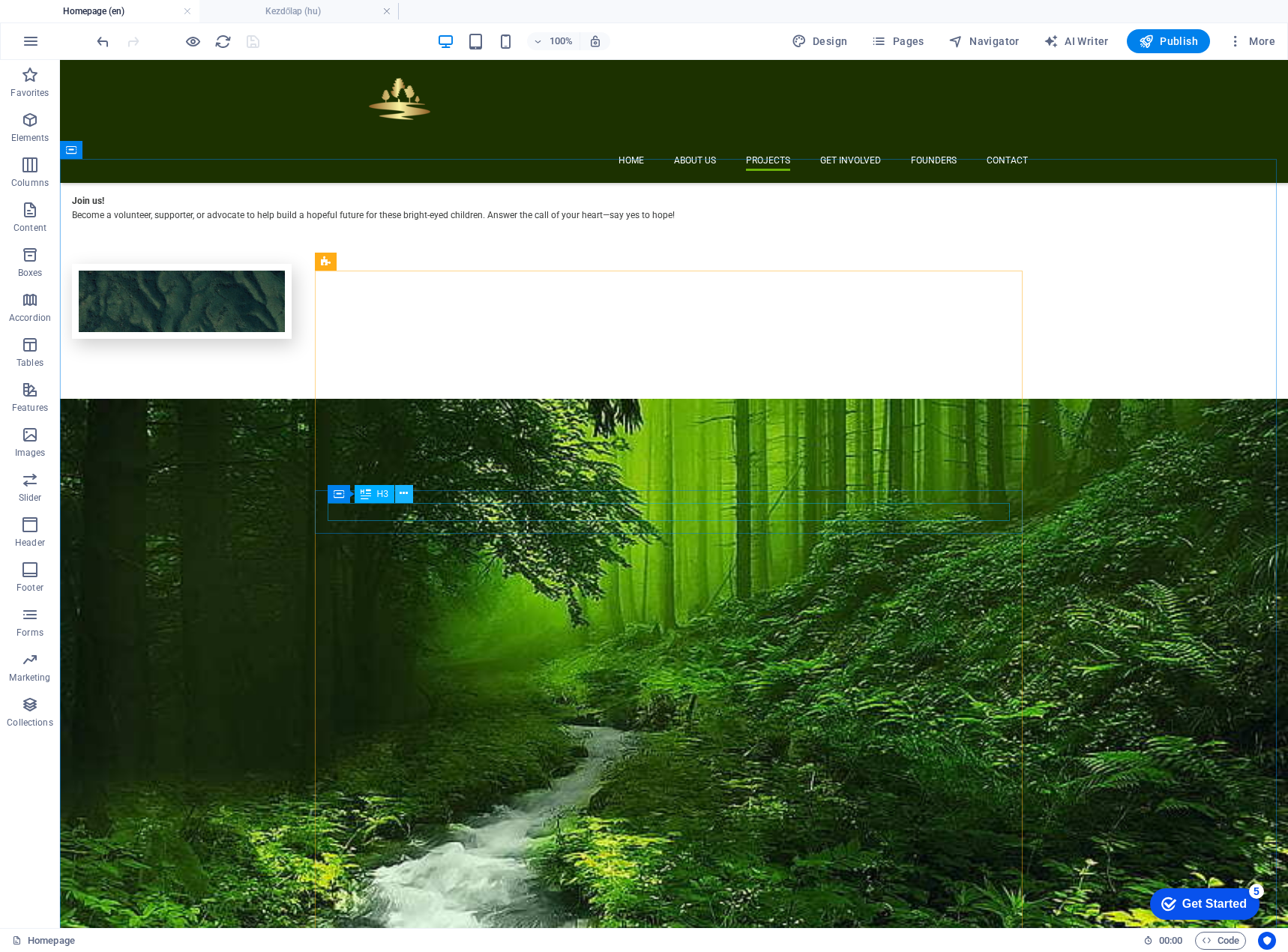
click at [408, 492] on icon at bounding box center [404, 493] width 8 height 16
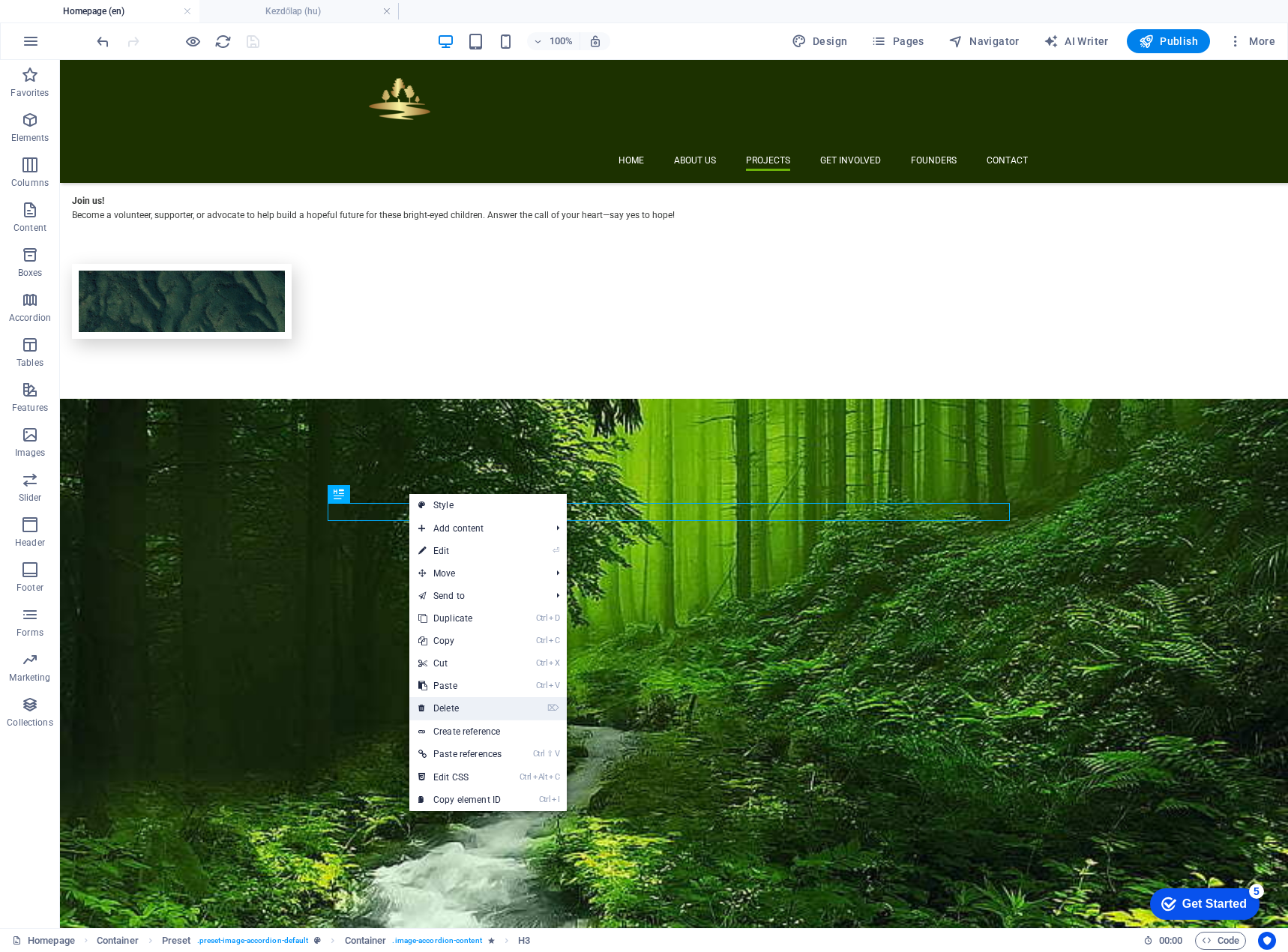
click at [439, 705] on link "⌦ Delete" at bounding box center [460, 708] width 101 height 23
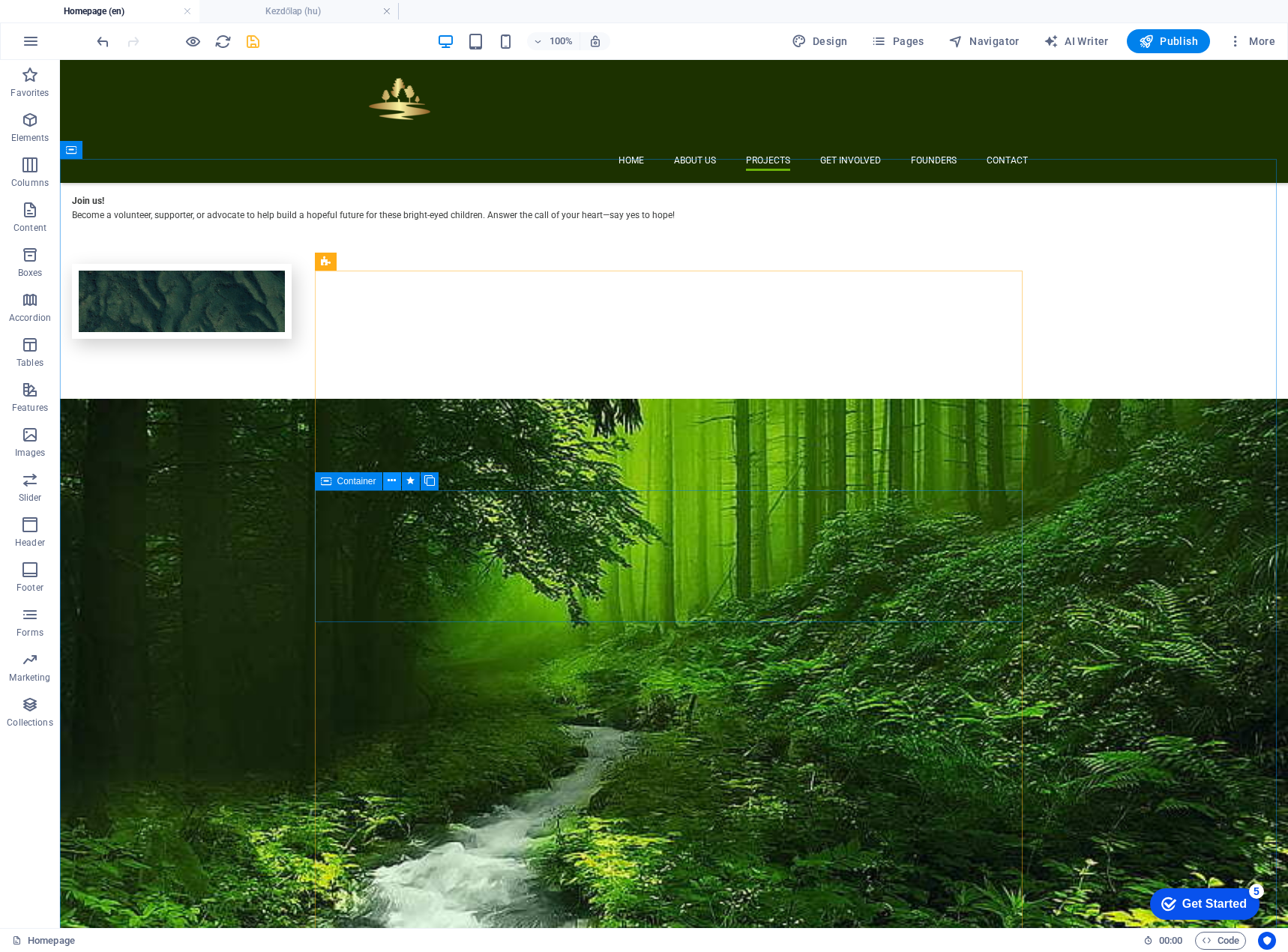
click at [396, 480] on button at bounding box center [392, 481] width 18 height 18
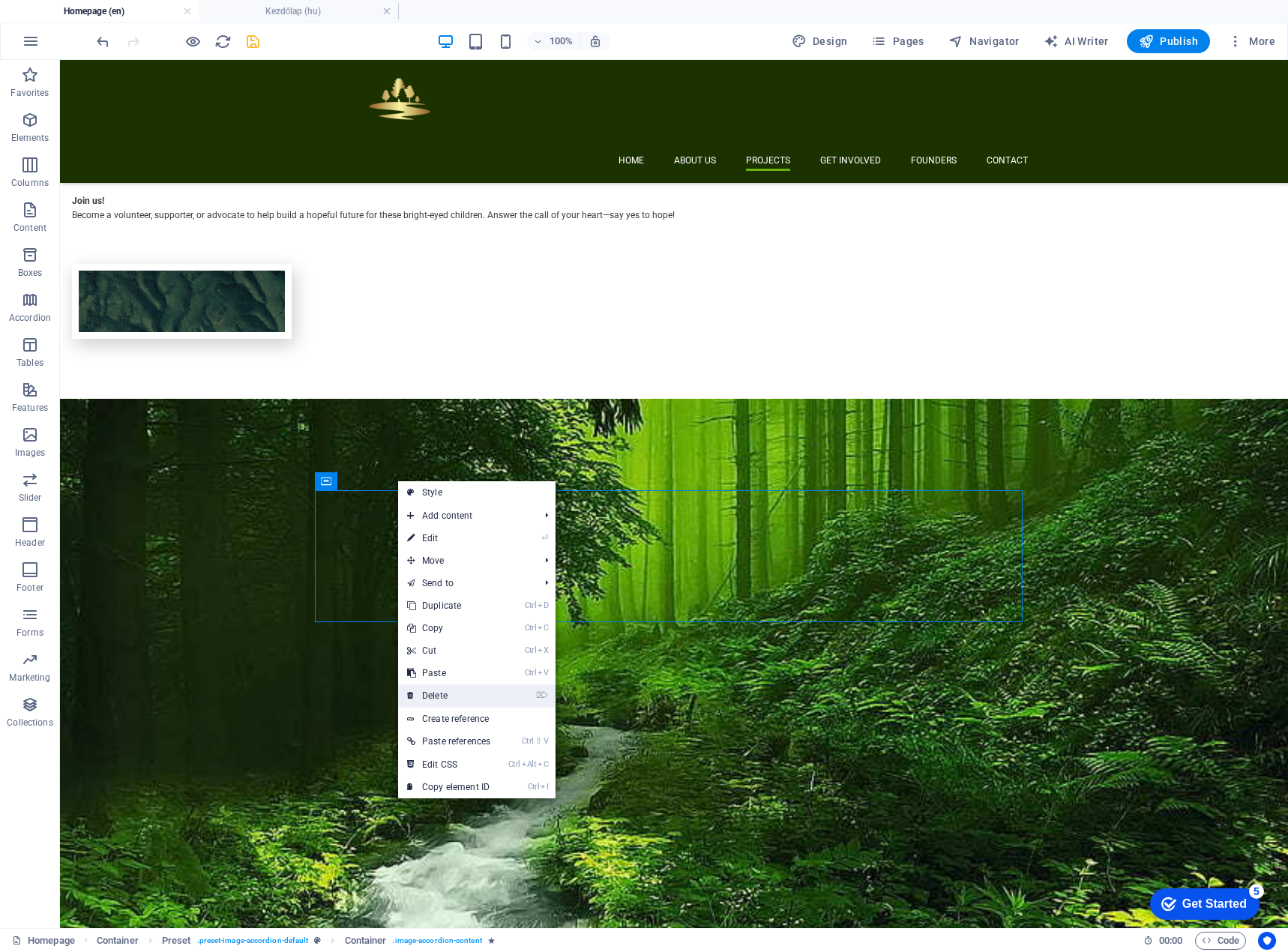
click at [442, 693] on link "⌦ Delete" at bounding box center [448, 695] width 101 height 23
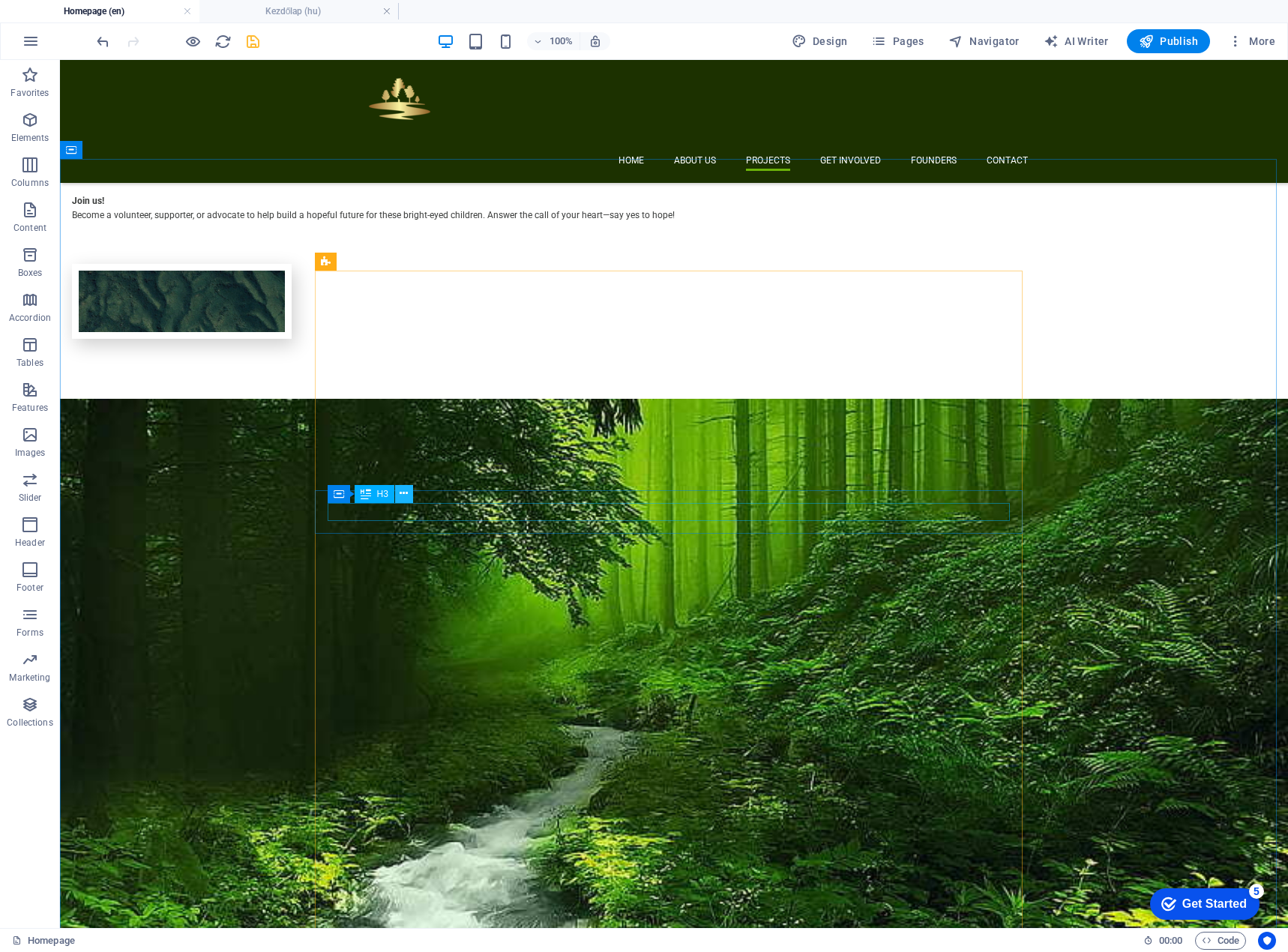
click at [405, 495] on icon at bounding box center [404, 493] width 8 height 16
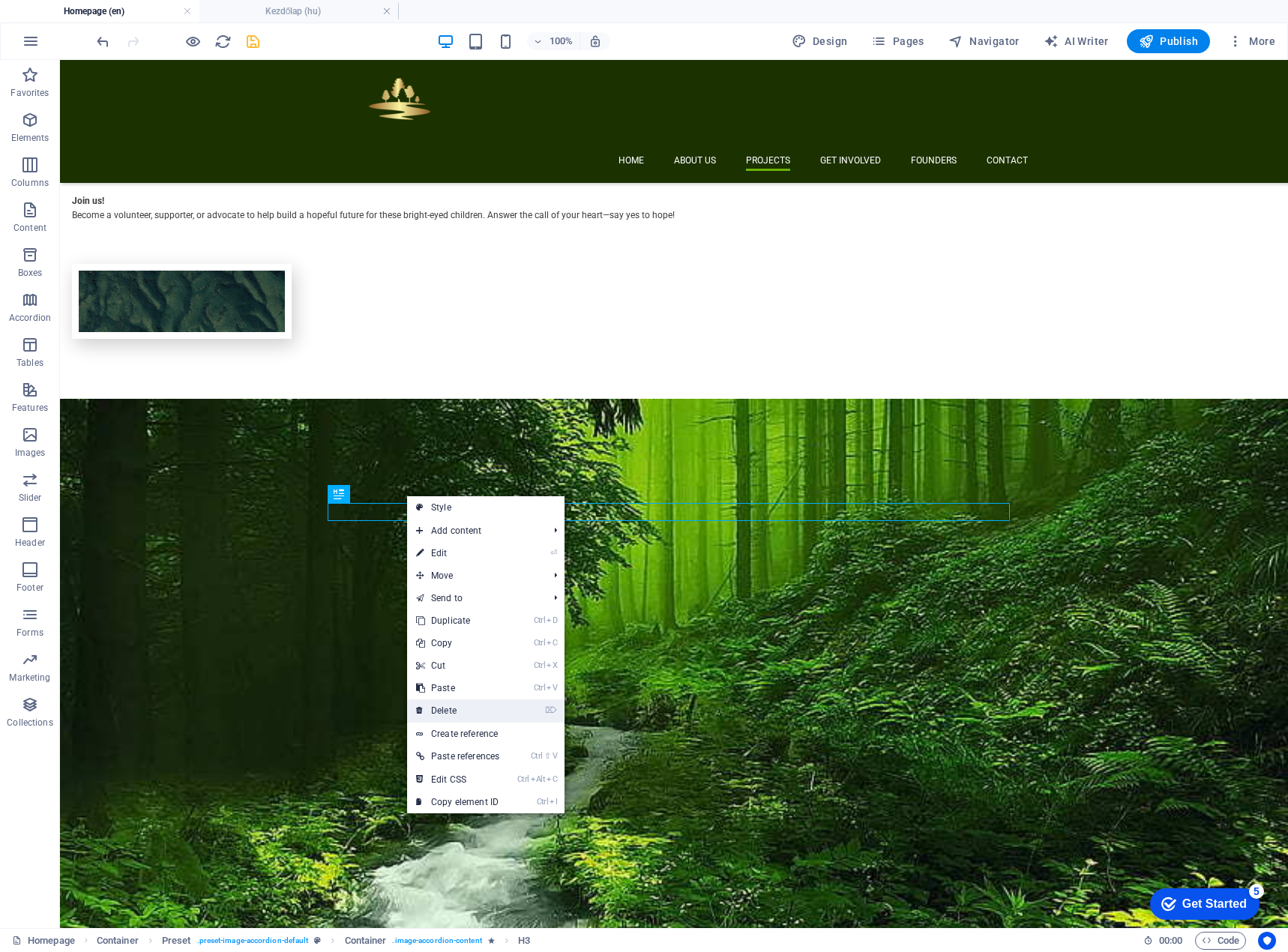
click at [444, 709] on link "⌦ Delete" at bounding box center [457, 710] width 101 height 23
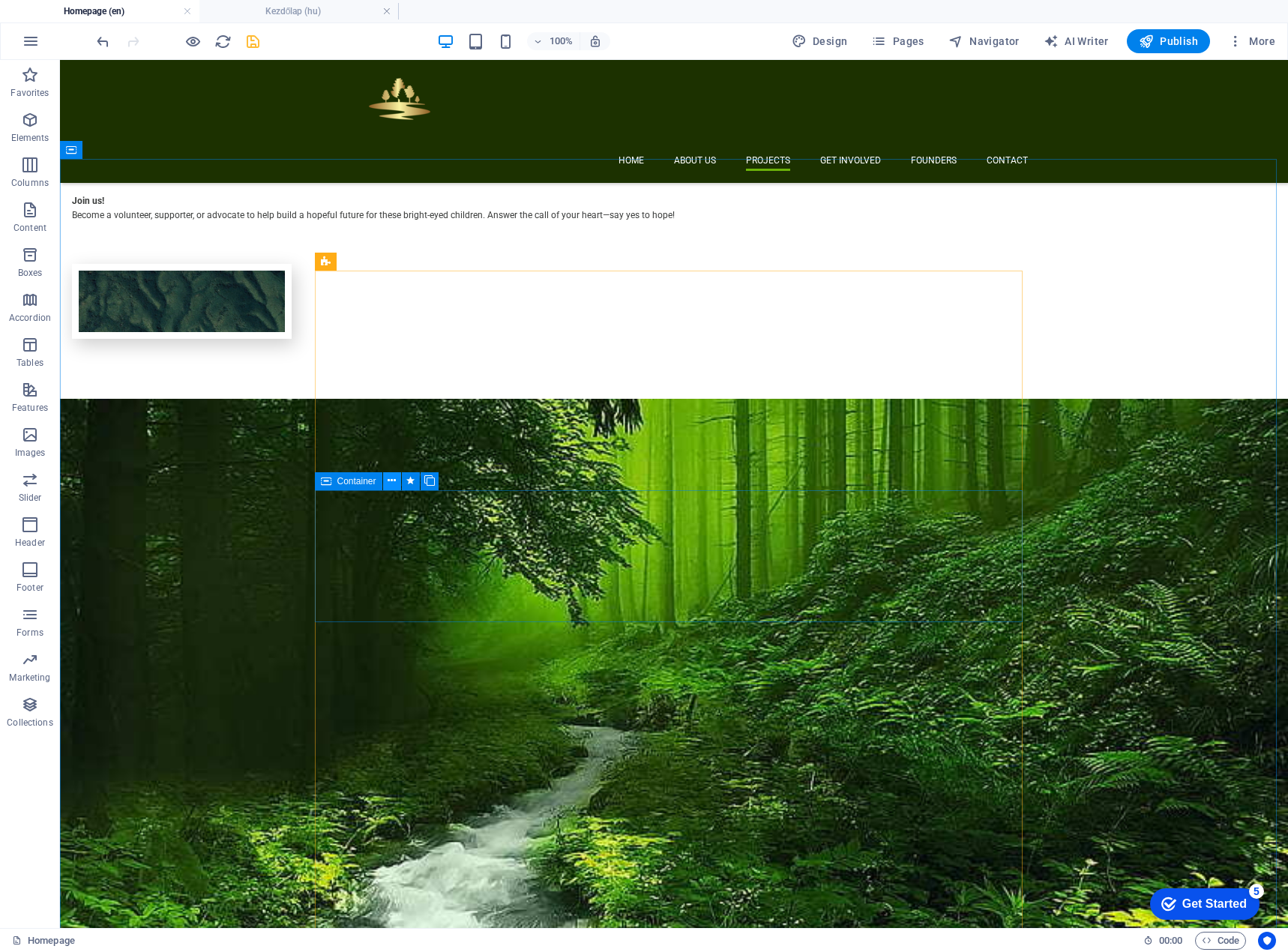
click at [393, 482] on icon at bounding box center [392, 481] width 8 height 16
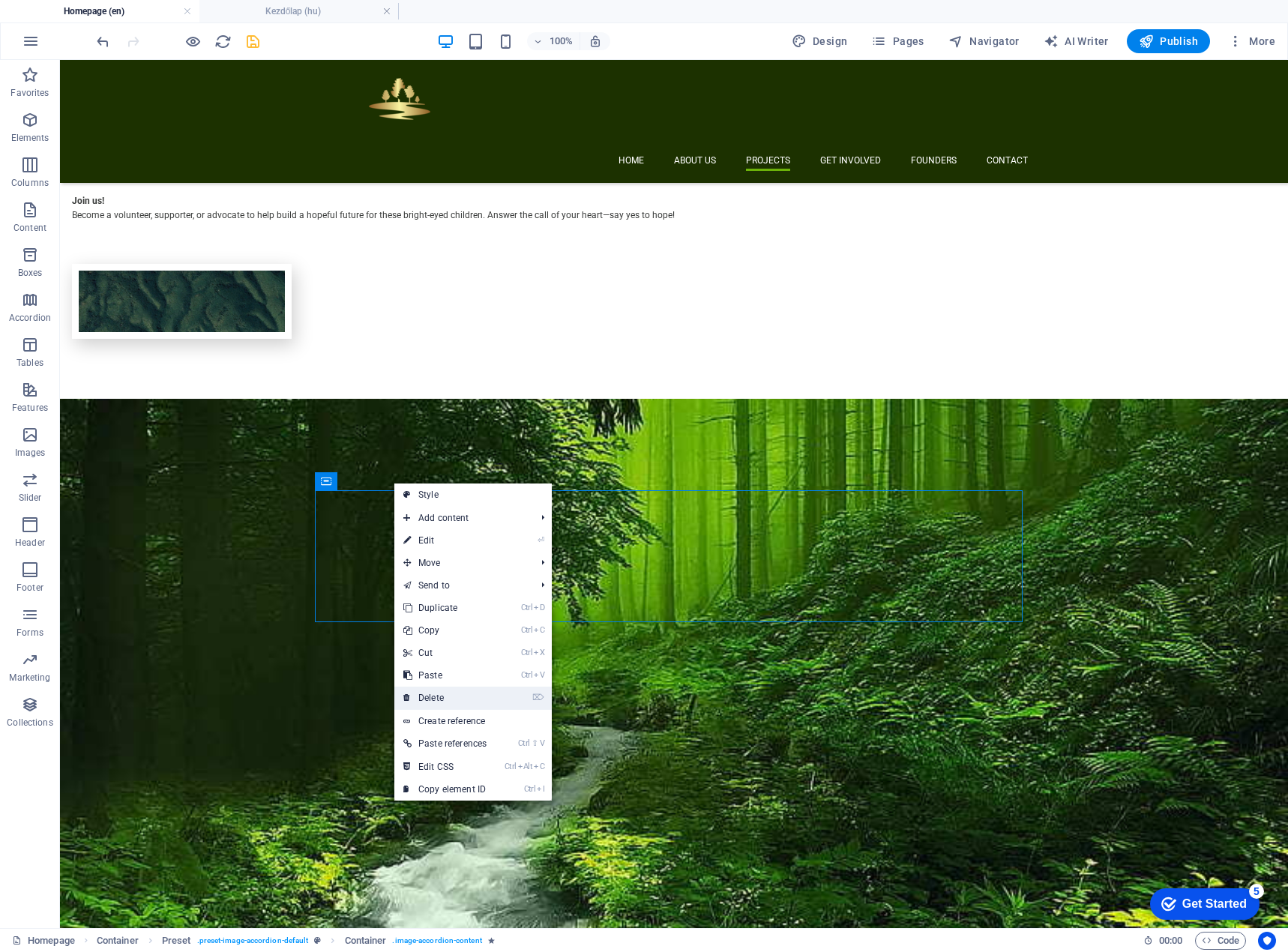
click at [432, 694] on link "⌦ Delete" at bounding box center [445, 698] width 101 height 23
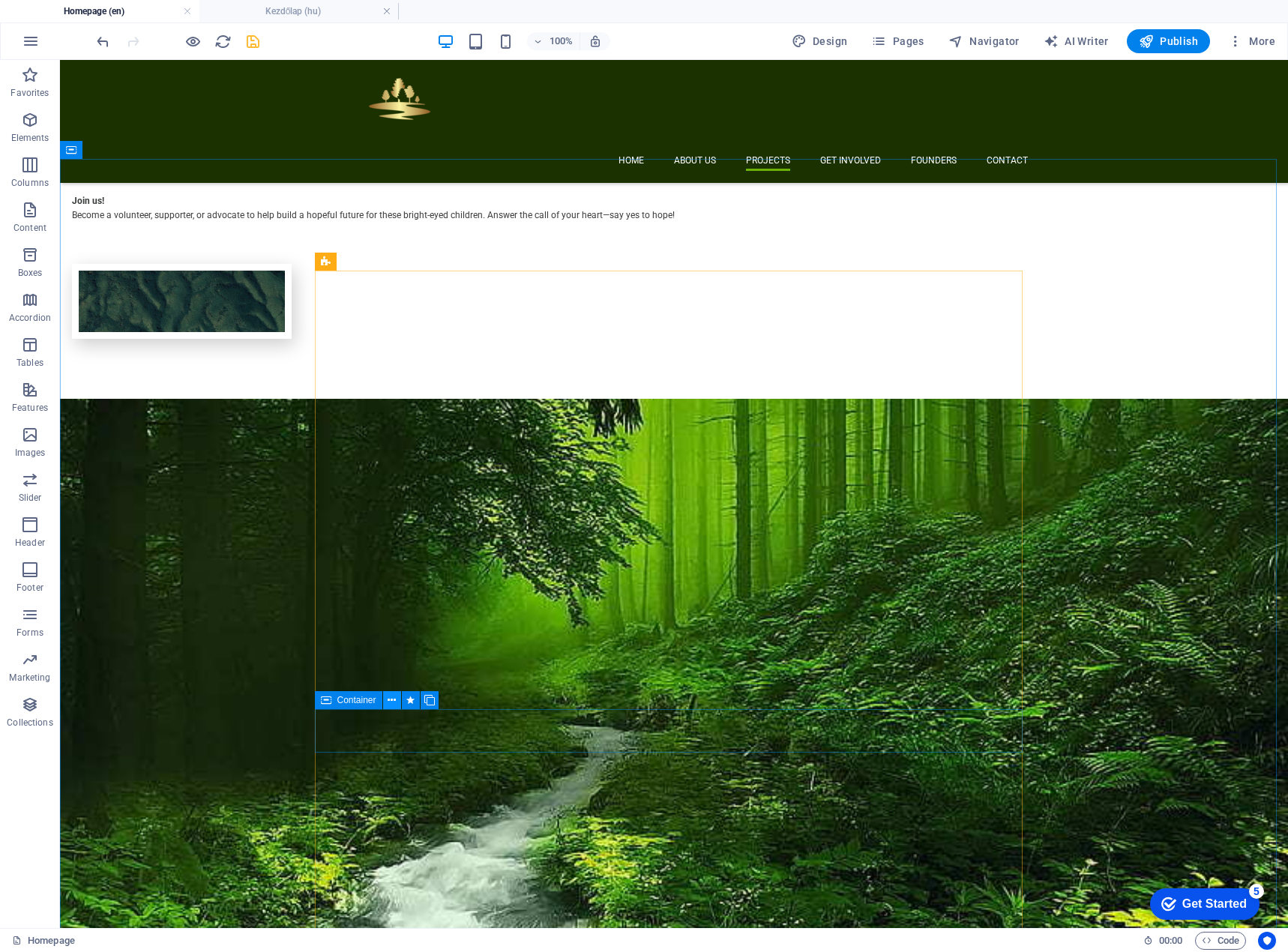
click at [394, 701] on icon at bounding box center [392, 700] width 8 height 16
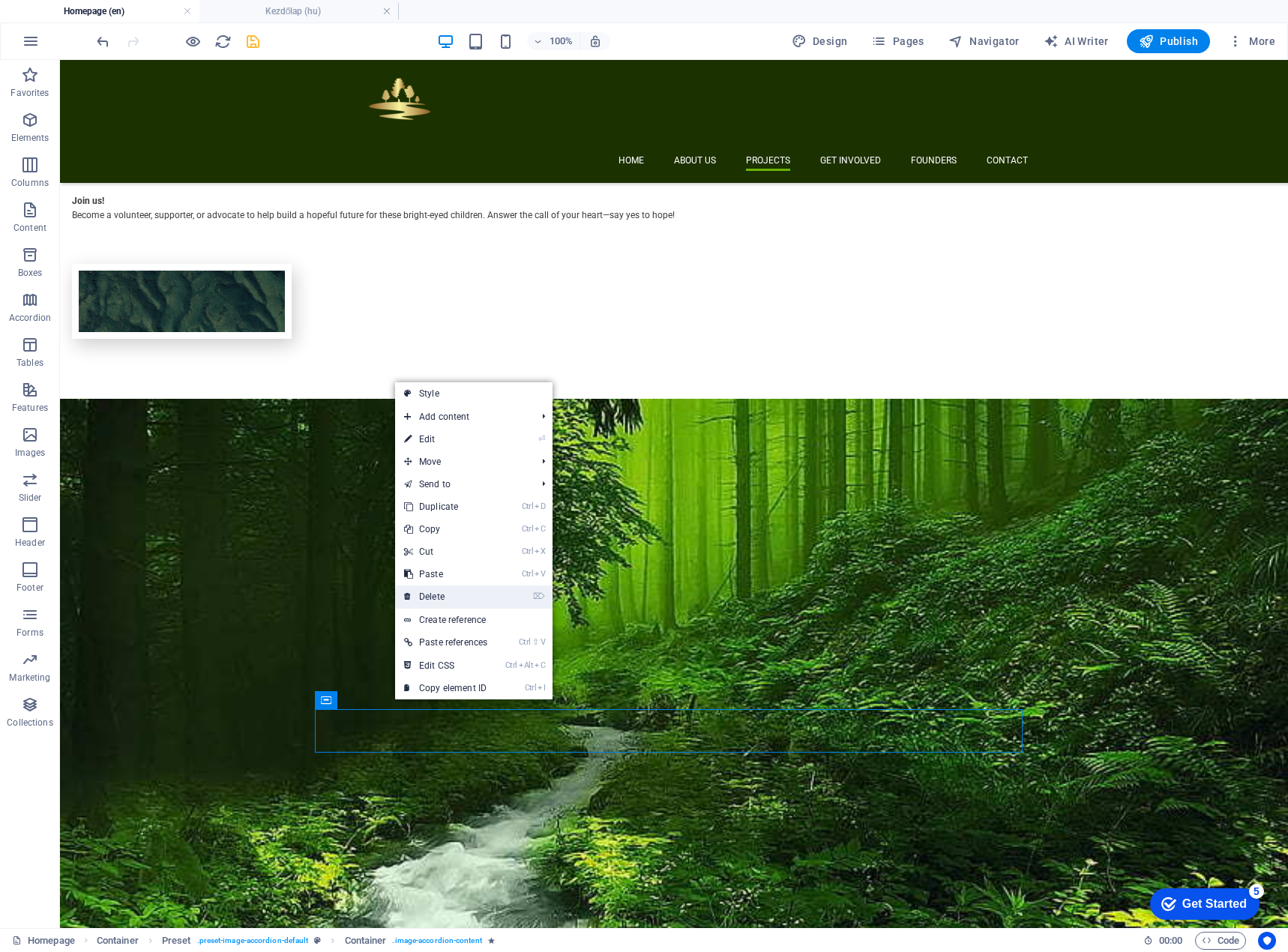
click at [450, 595] on link "⌦ Delete" at bounding box center [445, 597] width 101 height 23
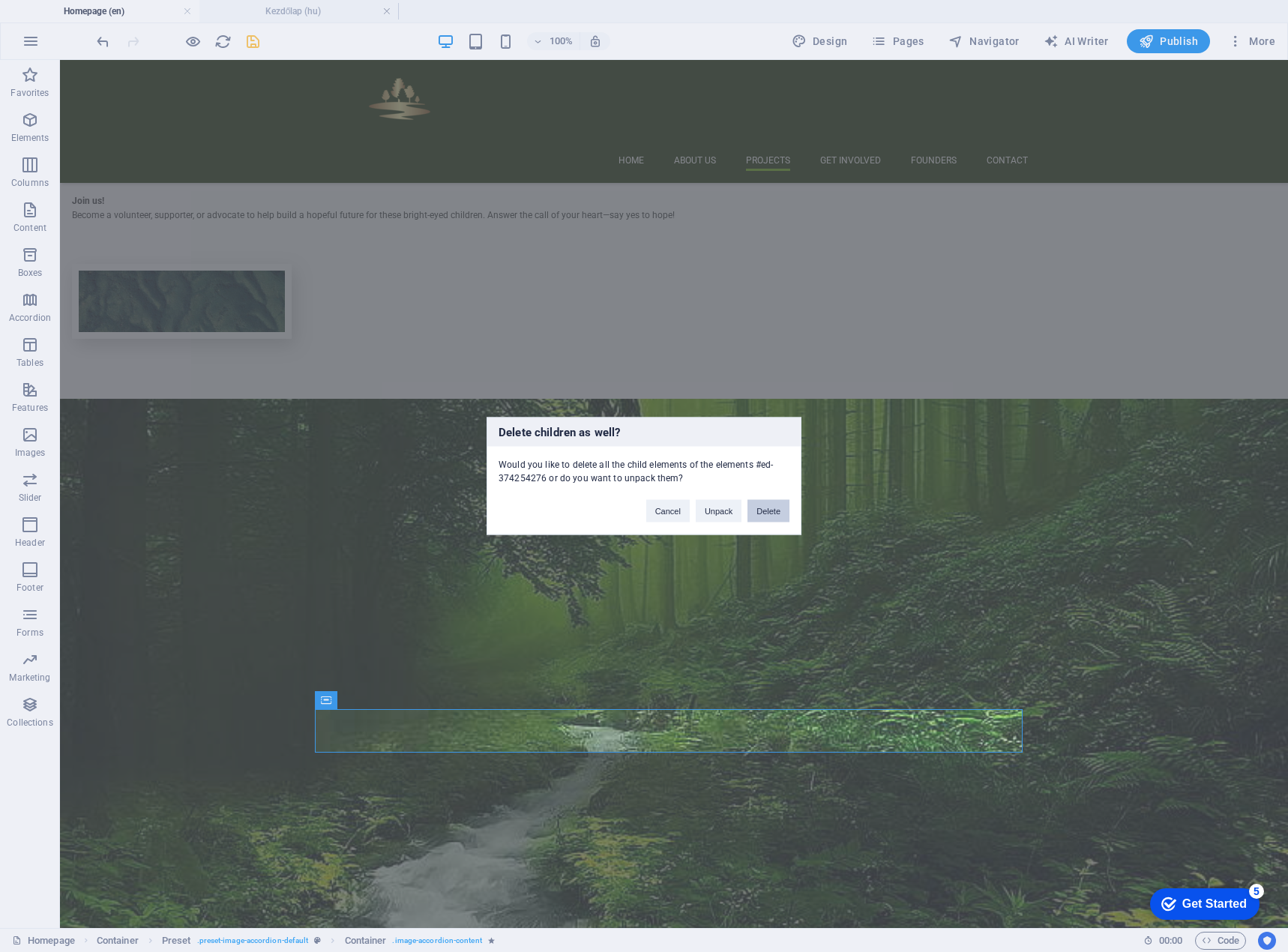
click at [773, 507] on button "Delete" at bounding box center [768, 511] width 42 height 23
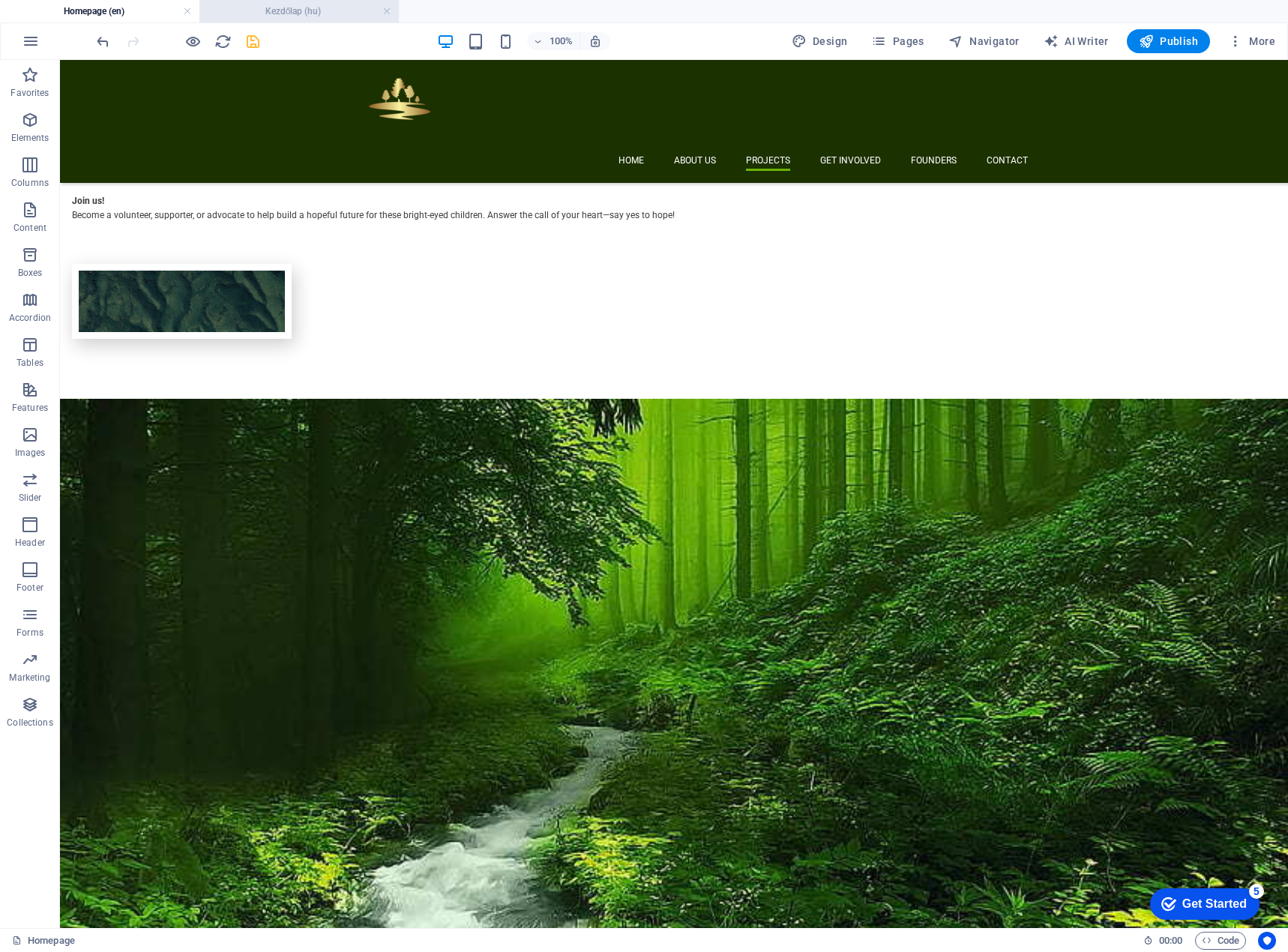
click at [301, 18] on h4 "Kezdőlap (hu)" at bounding box center [299, 12] width 199 height 17
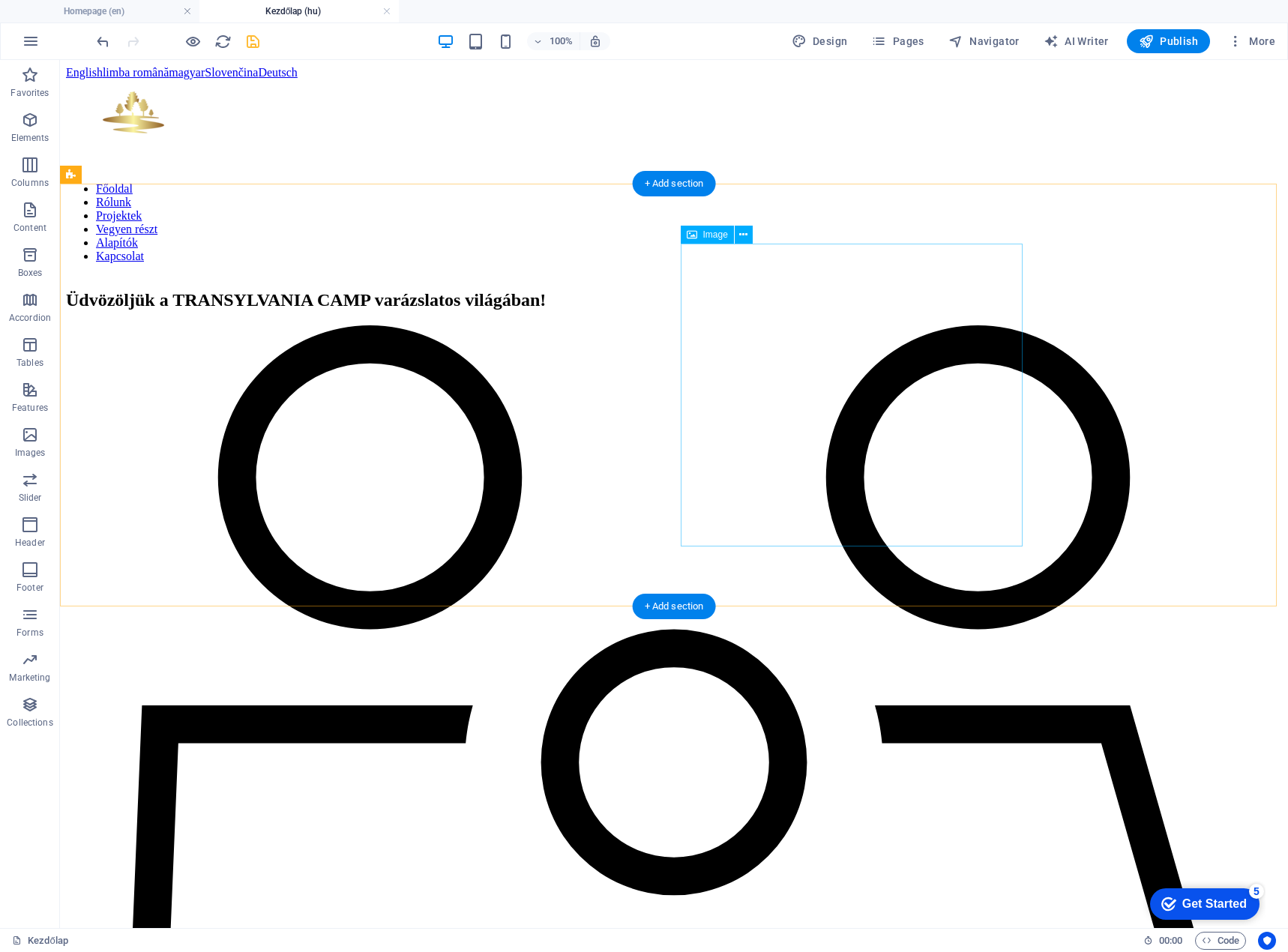
scroll to position [904, 0]
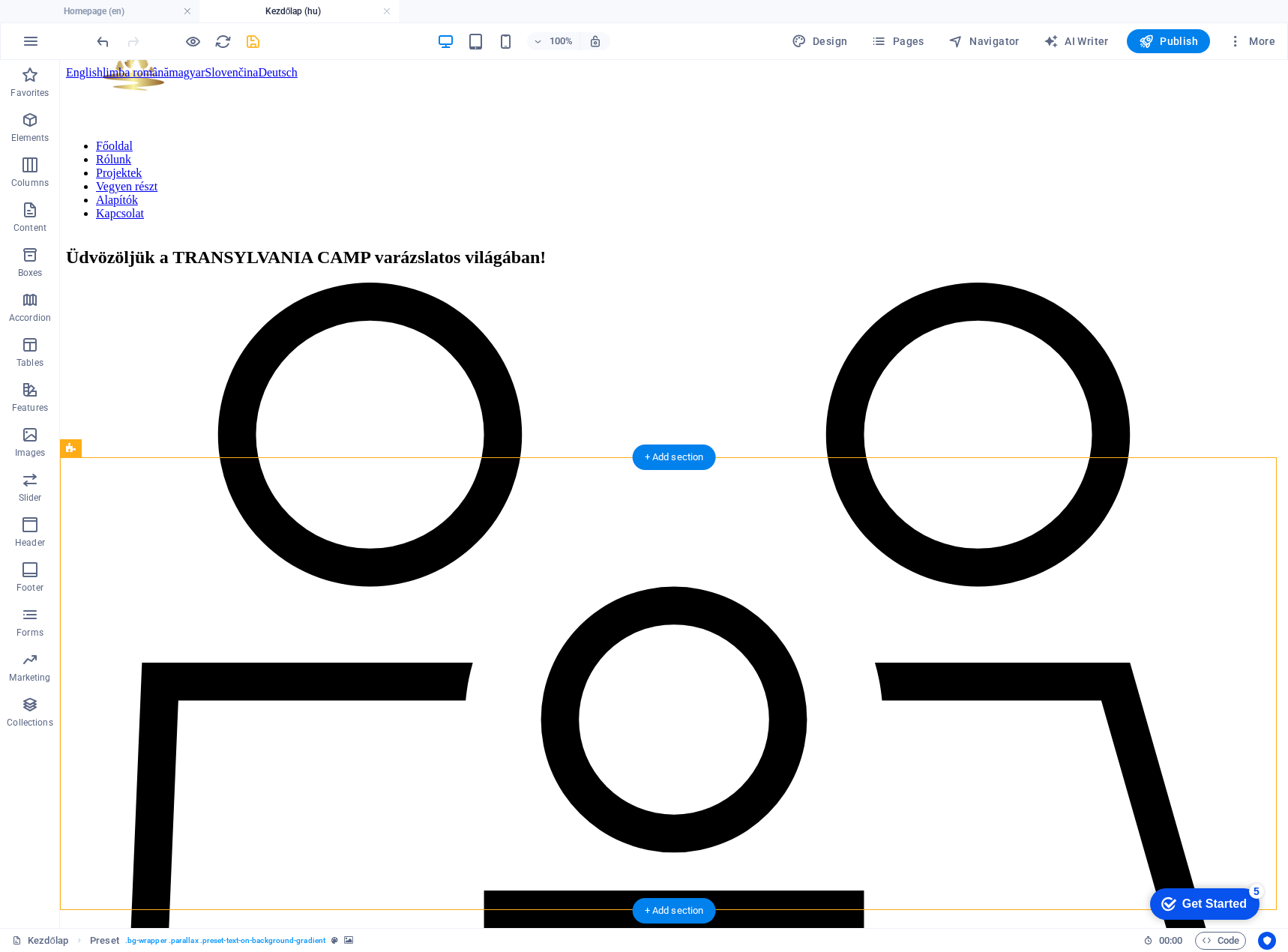
drag, startPoint x: 713, startPoint y: 511, endPoint x: 829, endPoint y: 657, distance: 186.5
click at [256, 41] on icon "save" at bounding box center [253, 42] width 18 height 18
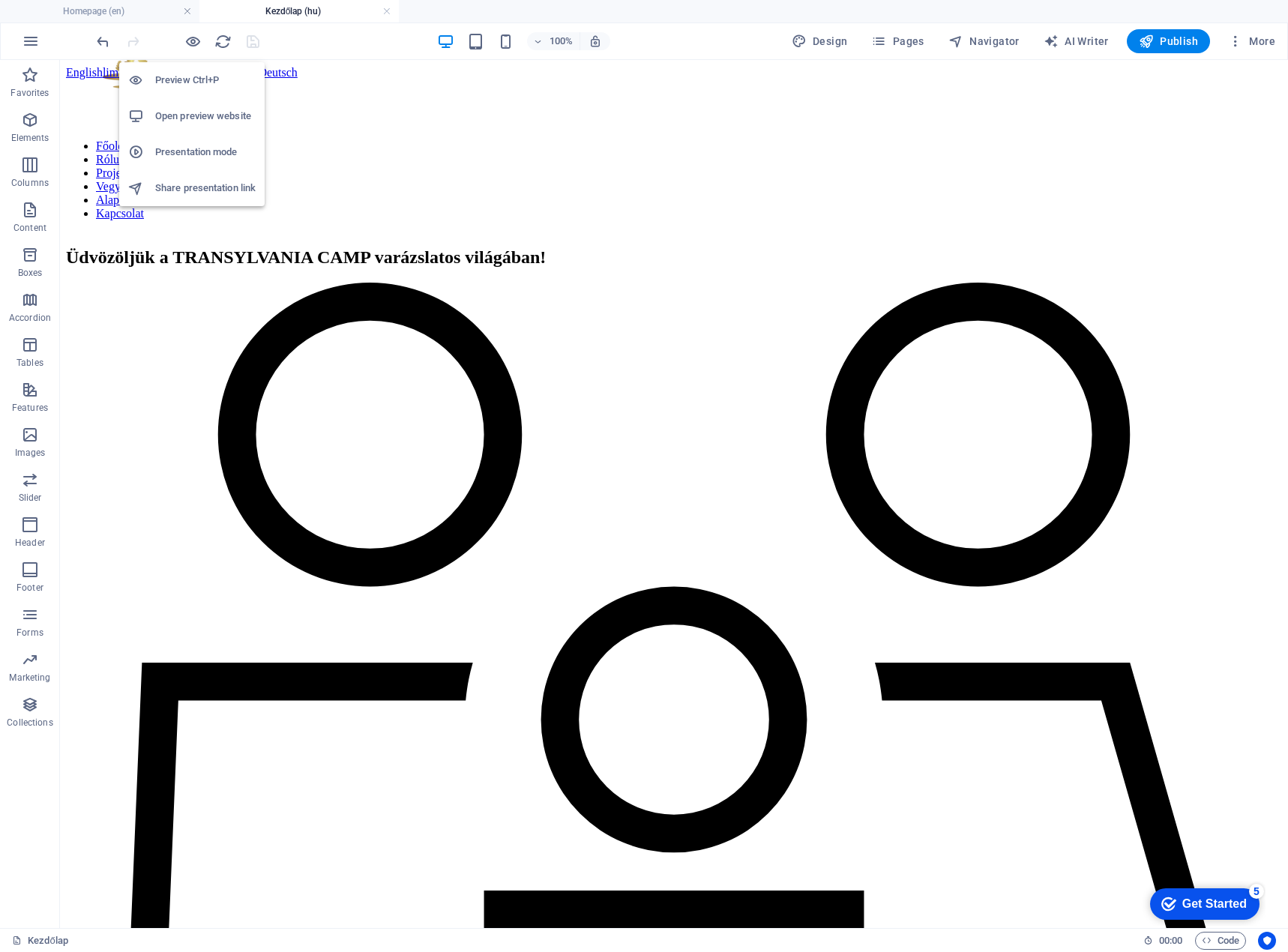
click at [190, 83] on h6 "Preview Ctrl+P" at bounding box center [205, 80] width 100 height 18
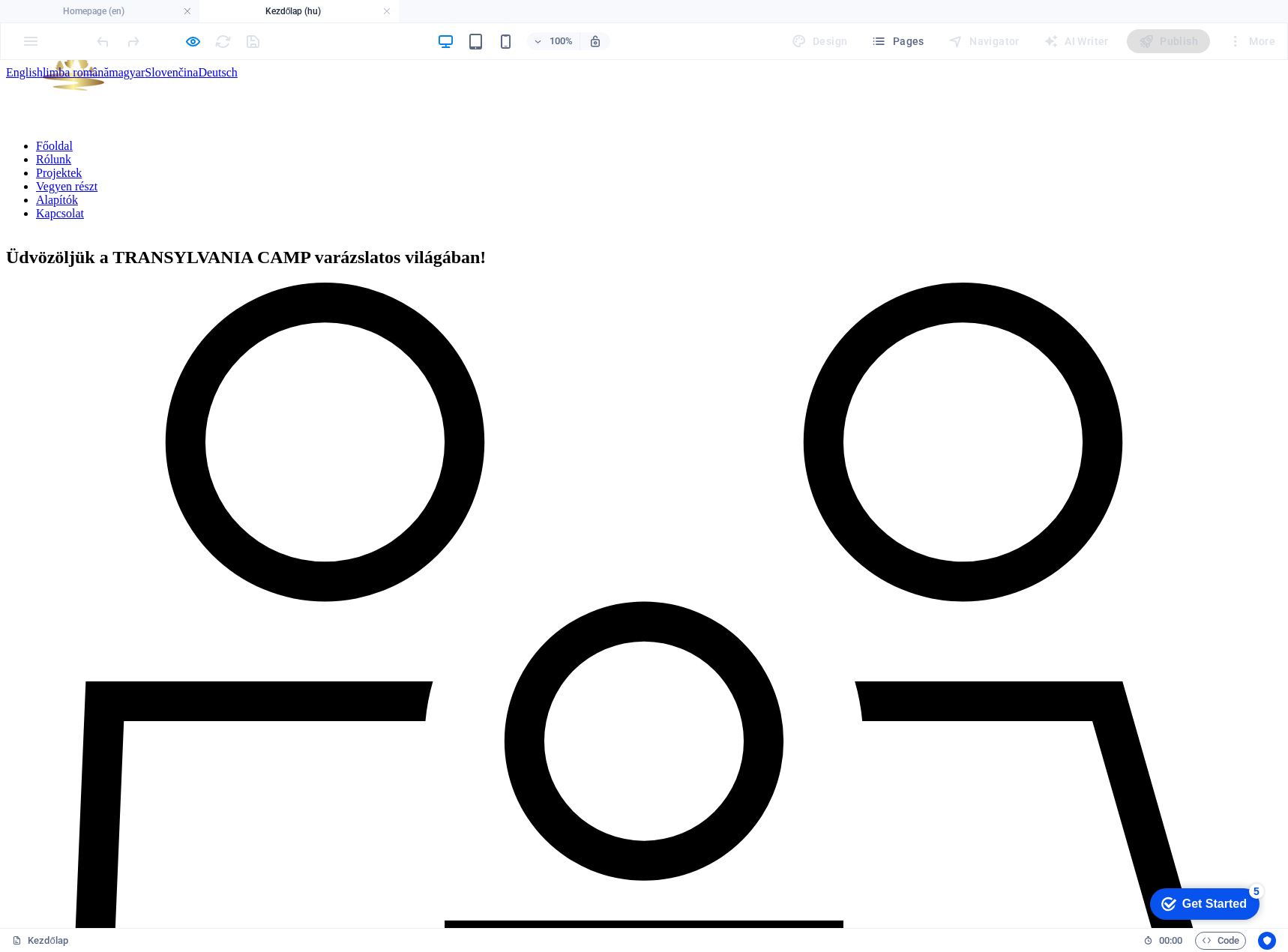
drag, startPoint x: 687, startPoint y: 514, endPoint x: 1119, endPoint y: 839, distance: 540.6
click at [112, 9] on h4 "Homepage (en)" at bounding box center [99, 12] width 199 height 17
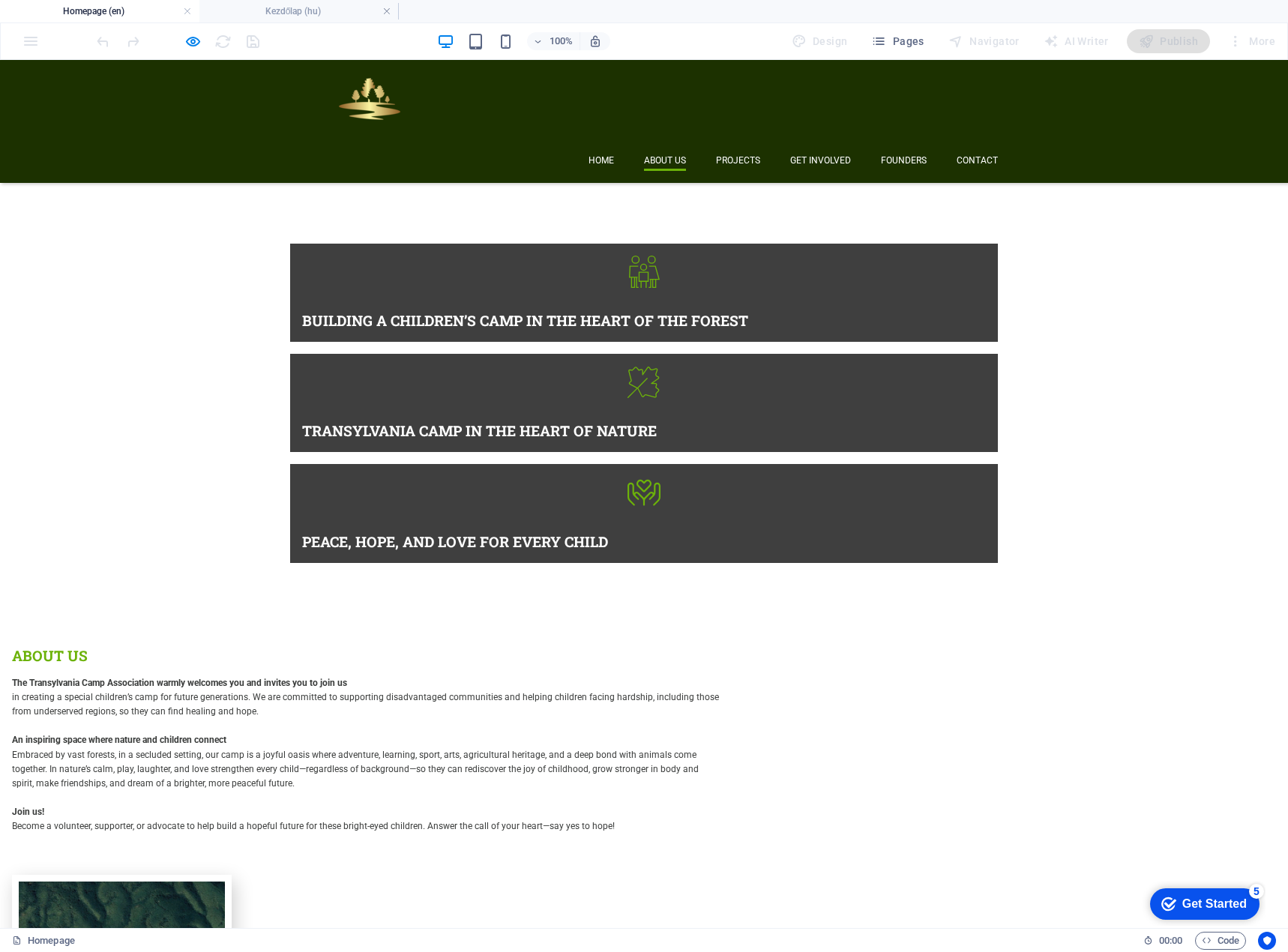
scroll to position [956, 0]
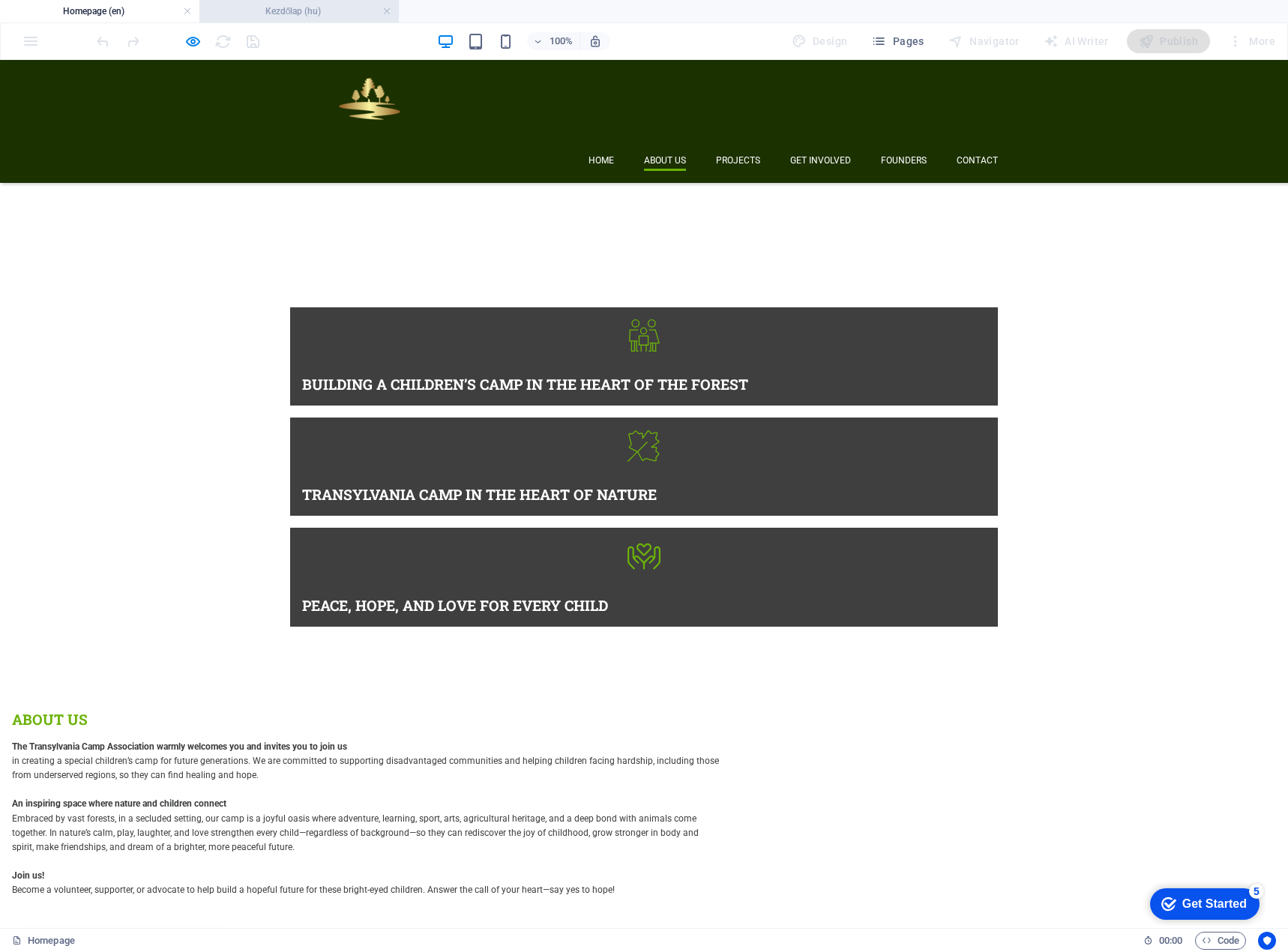
click at [284, 11] on h4 "Kezdőlap (hu)" at bounding box center [299, 12] width 199 height 17
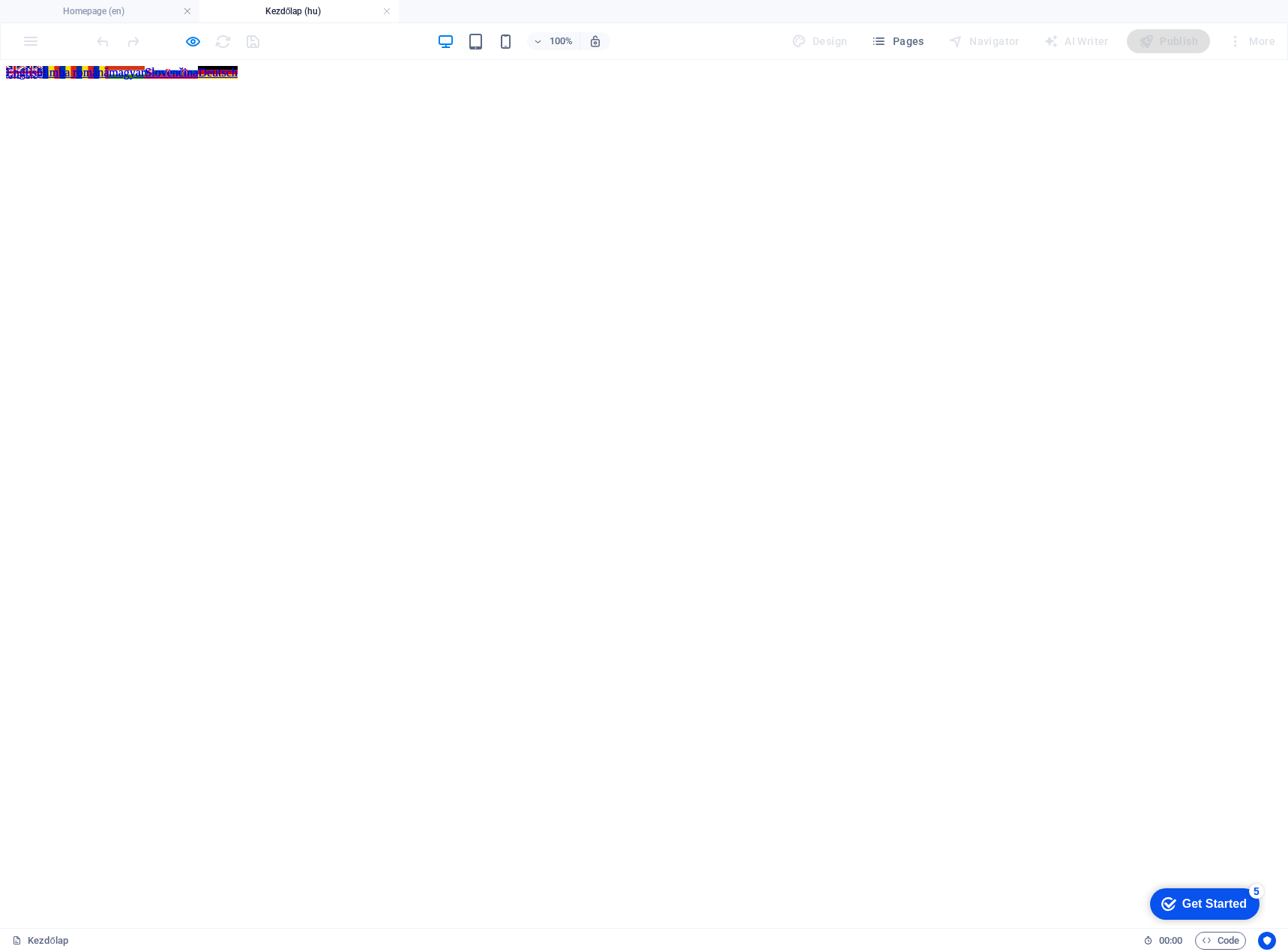
scroll to position [904, 0]
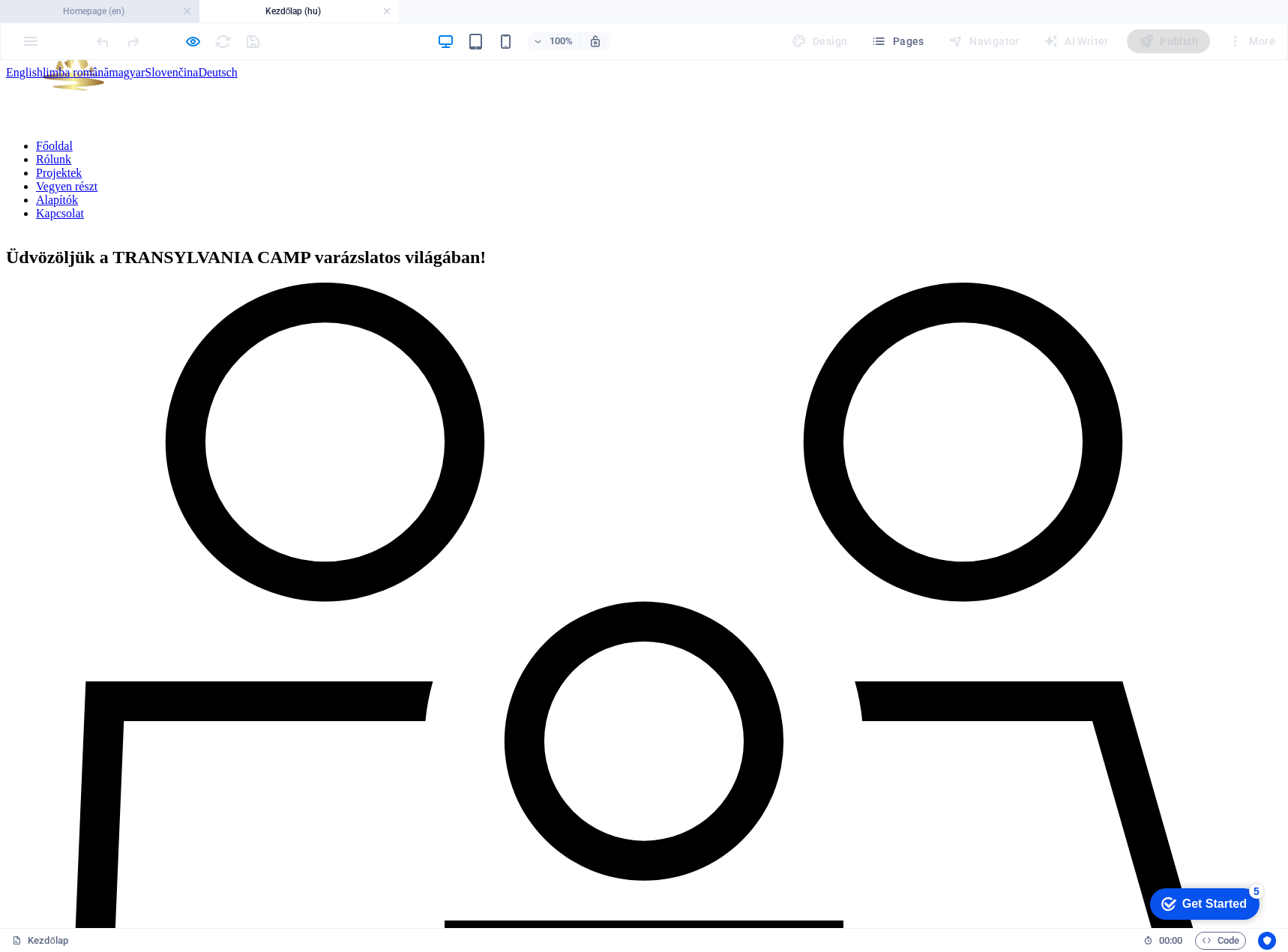
click at [136, 13] on h4 "Homepage (en)" at bounding box center [99, 12] width 199 height 17
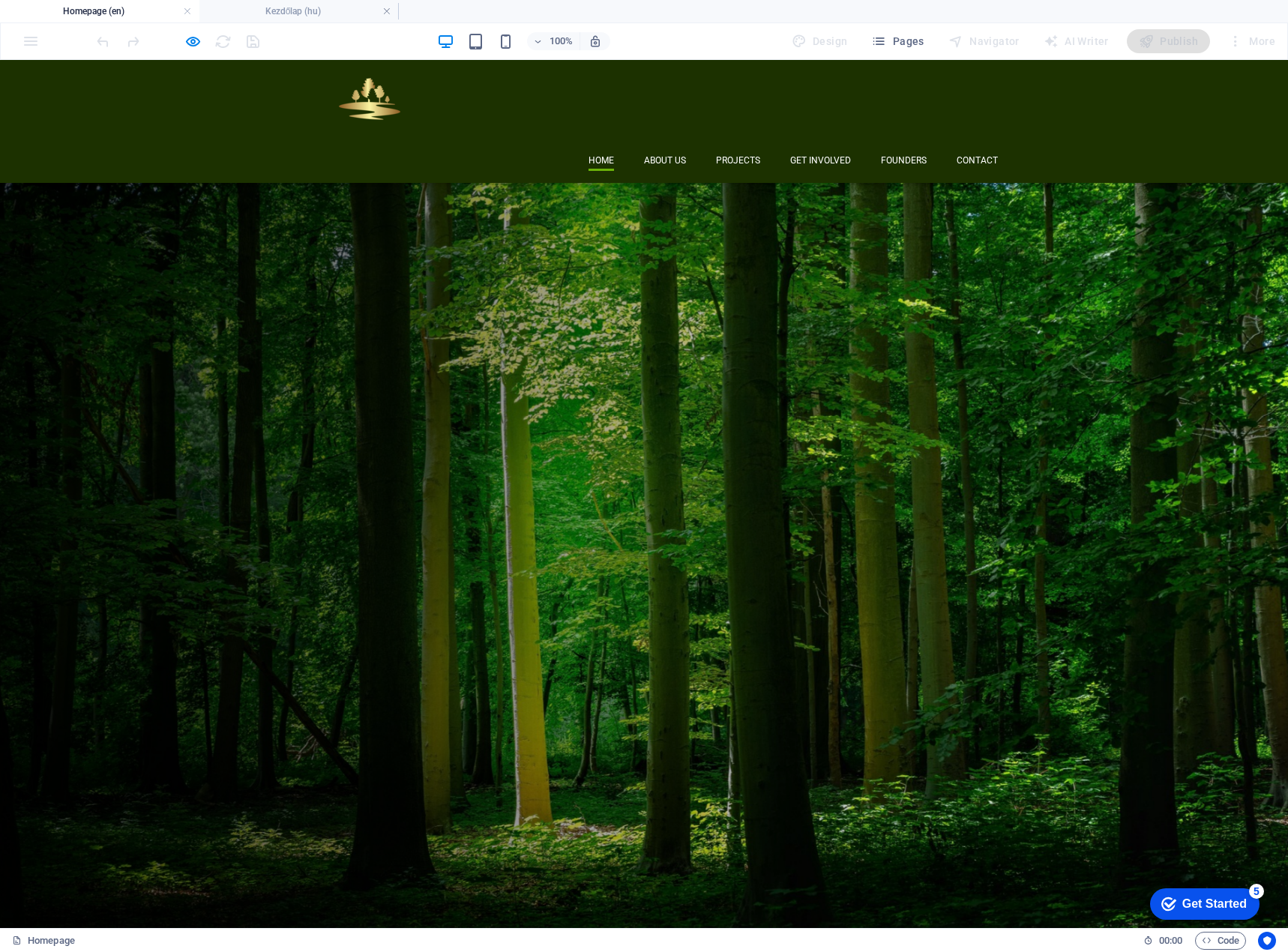
scroll to position [956, 0]
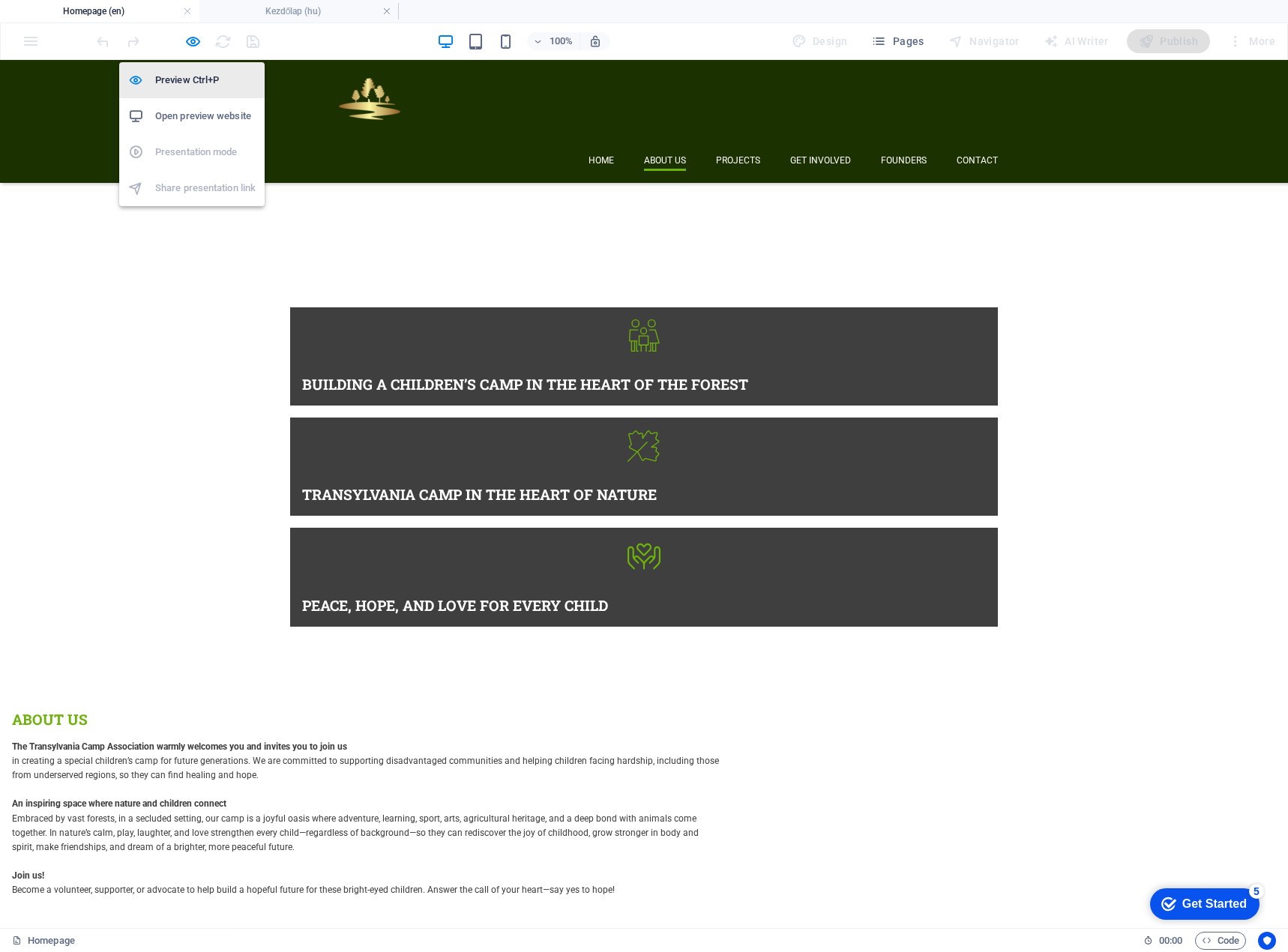
click at [184, 78] on h6 "Preview Ctrl+P" at bounding box center [205, 80] width 100 height 18
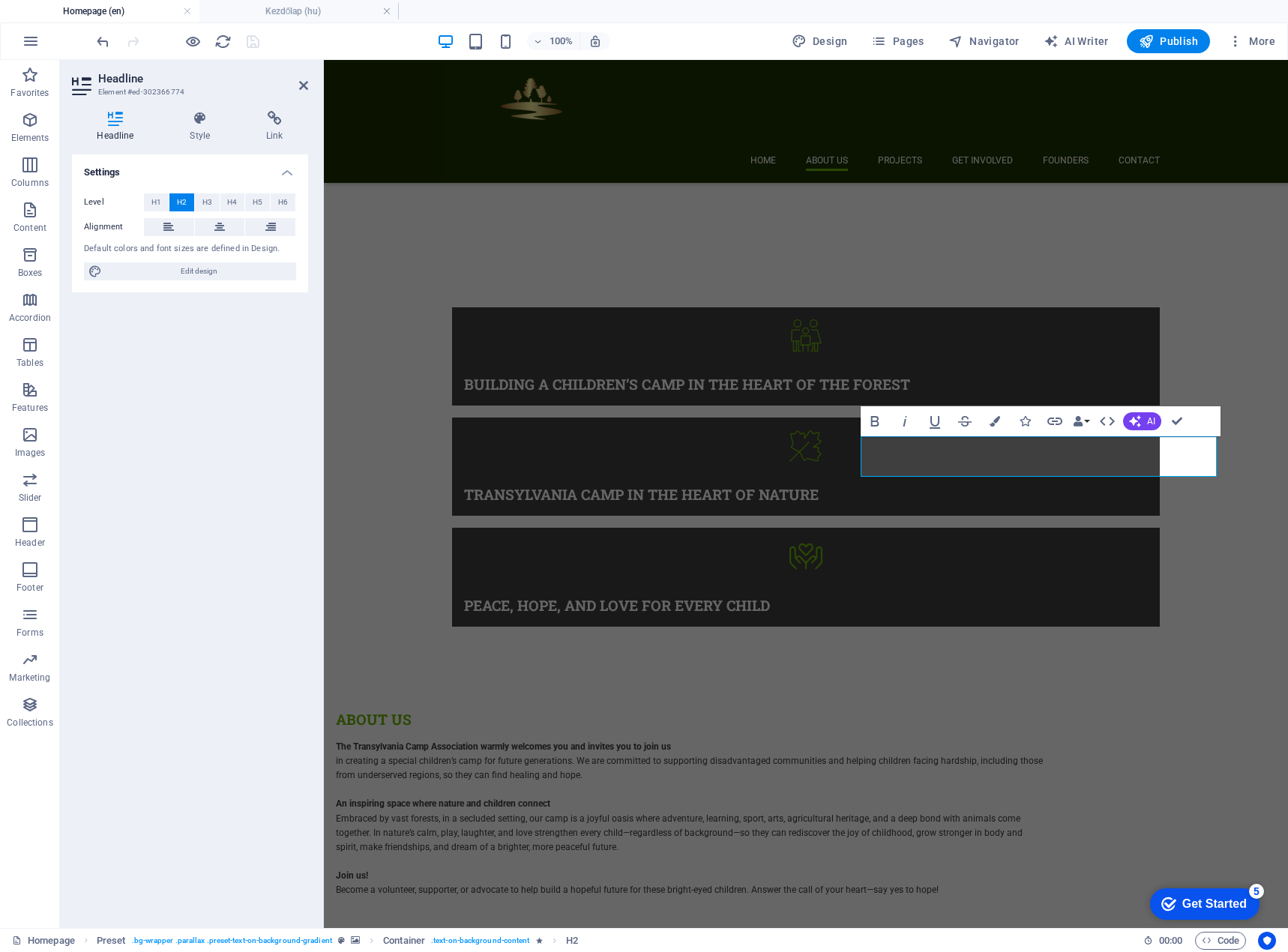
scroll to position [0, 4]
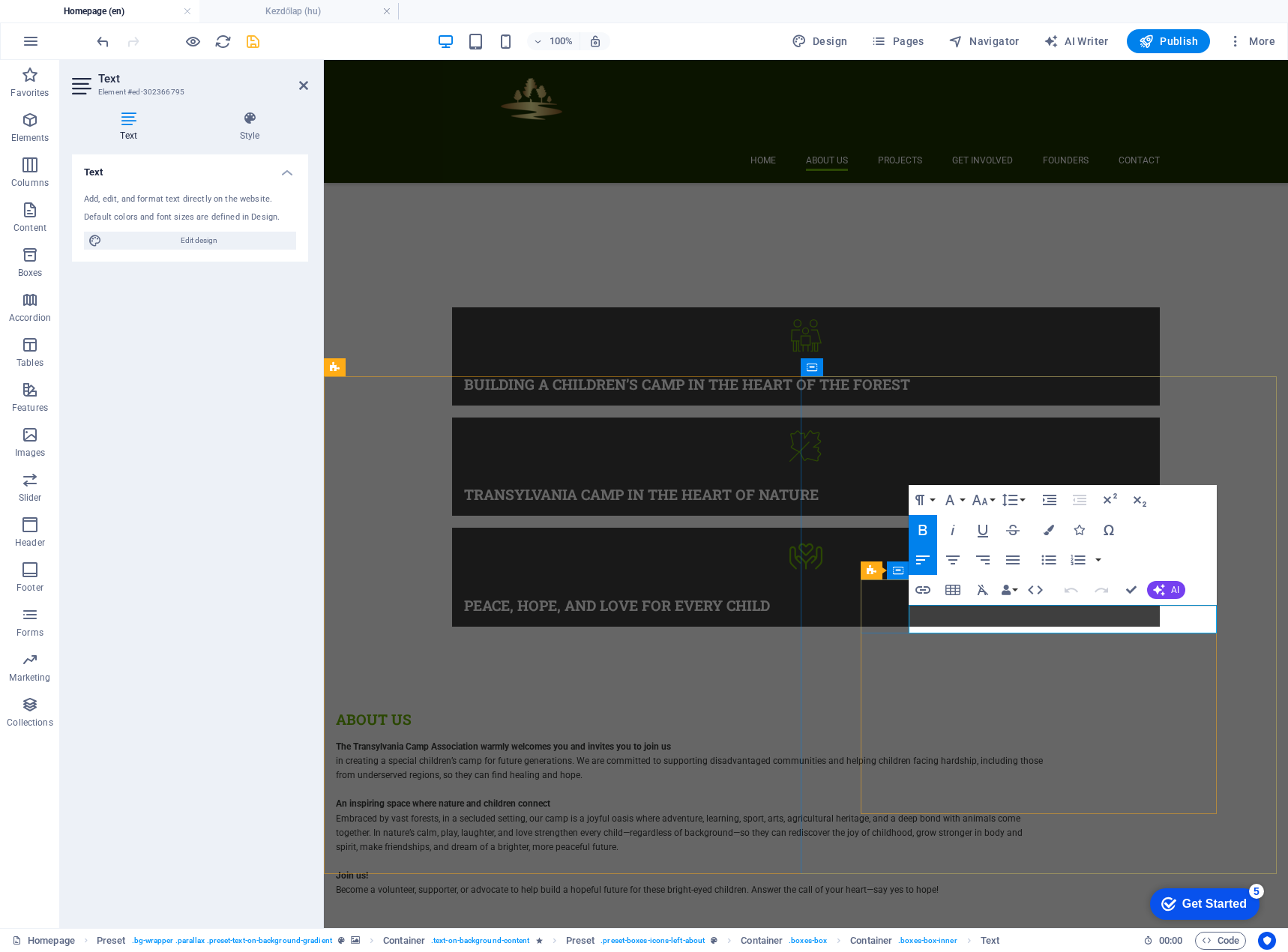
drag, startPoint x: 912, startPoint y: 628, endPoint x: 1052, endPoint y: 638, distance: 140.4
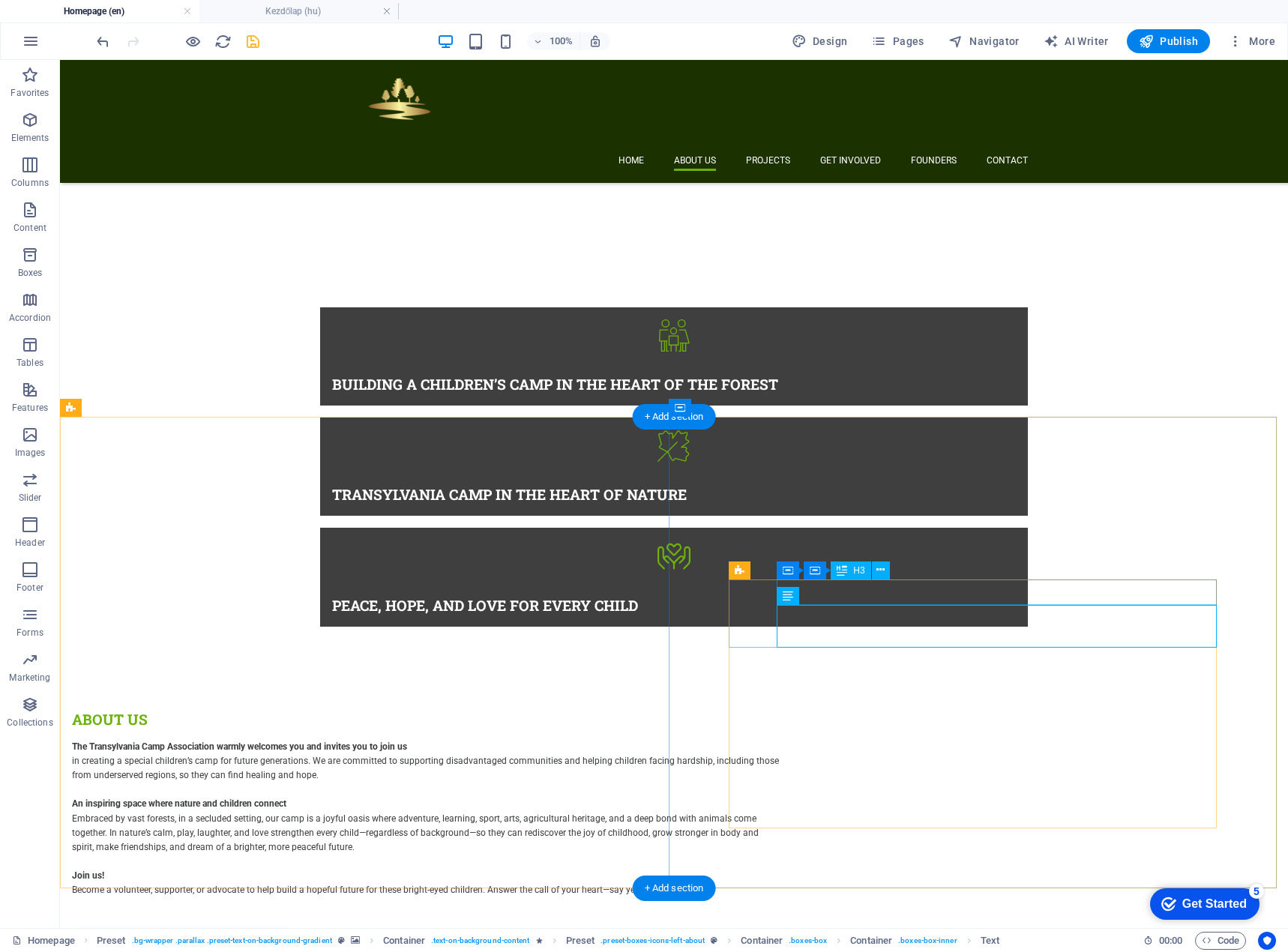
scroll to position [916, 0]
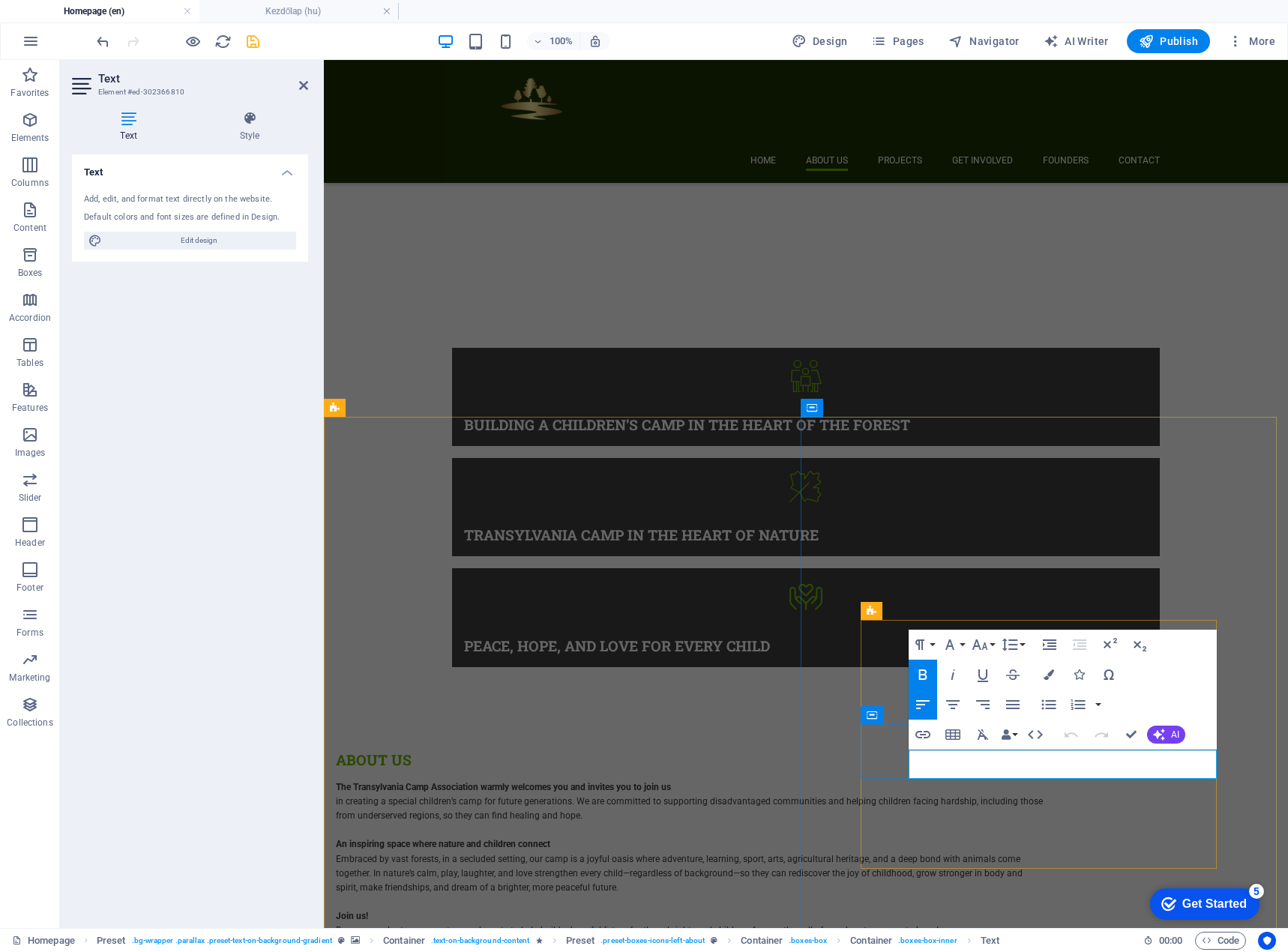
drag, startPoint x: 912, startPoint y: 773, endPoint x: 1143, endPoint y: 780, distance: 231.1
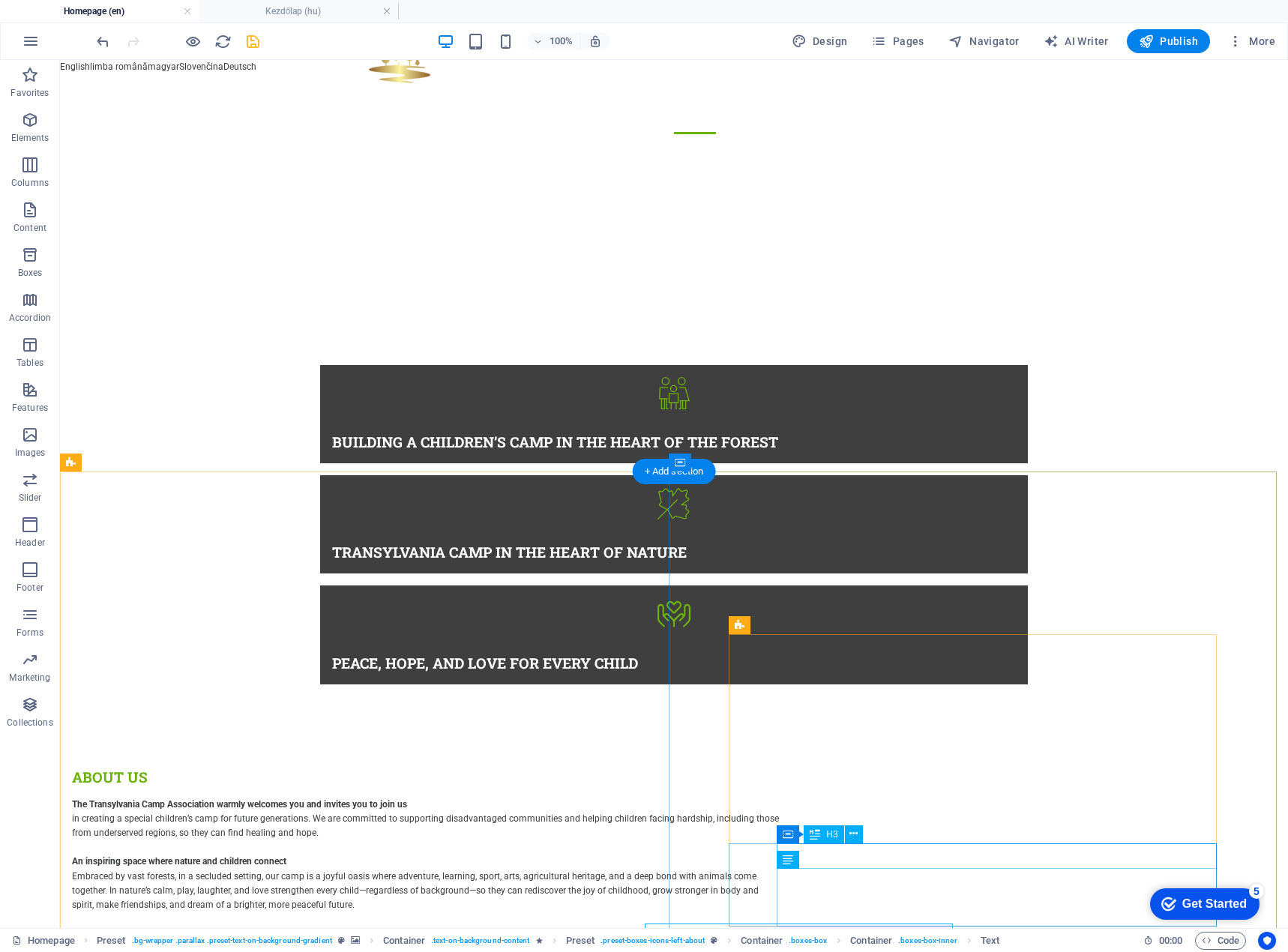
scroll to position [861, 0]
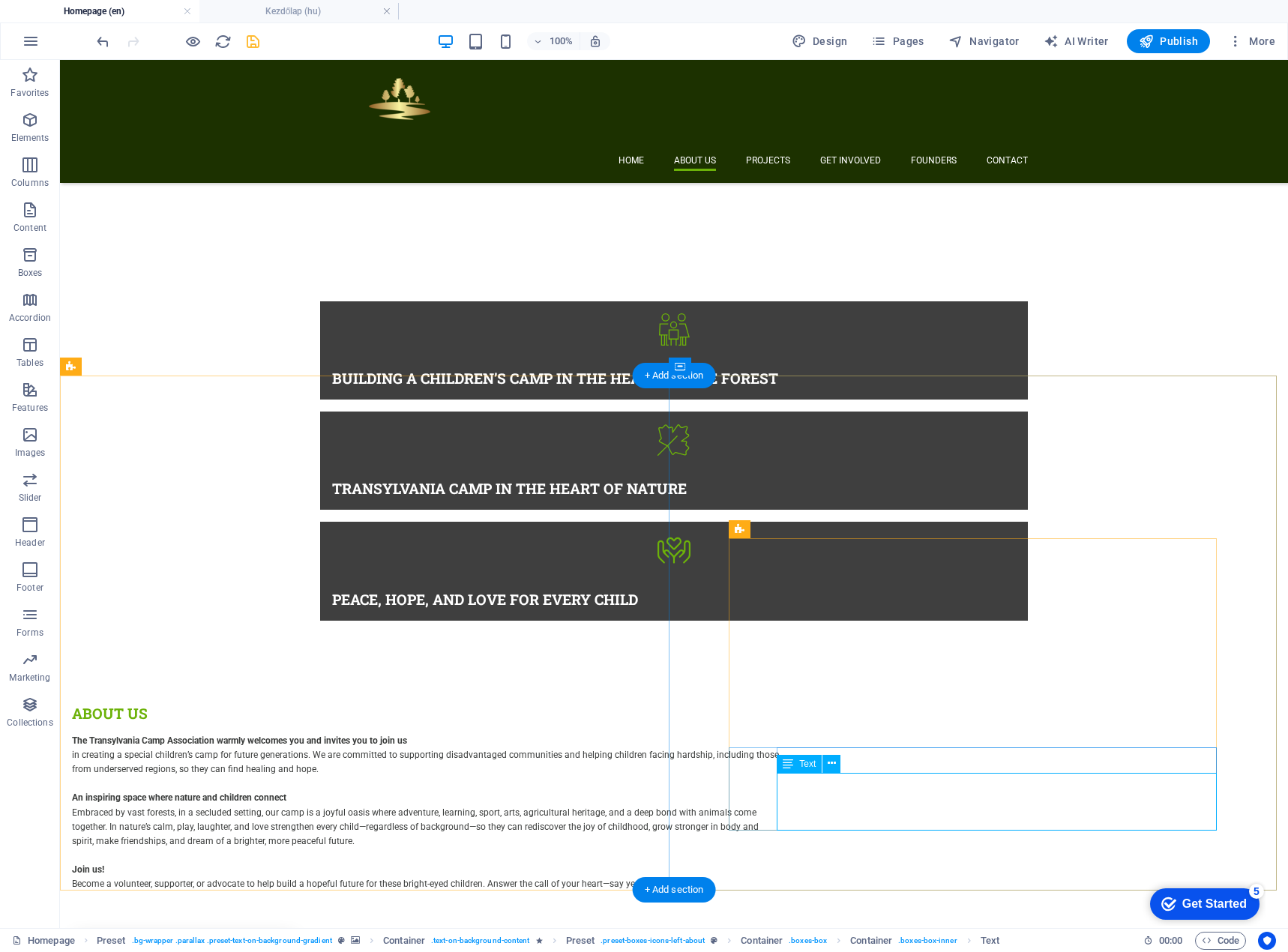
scroll to position [965, 0]
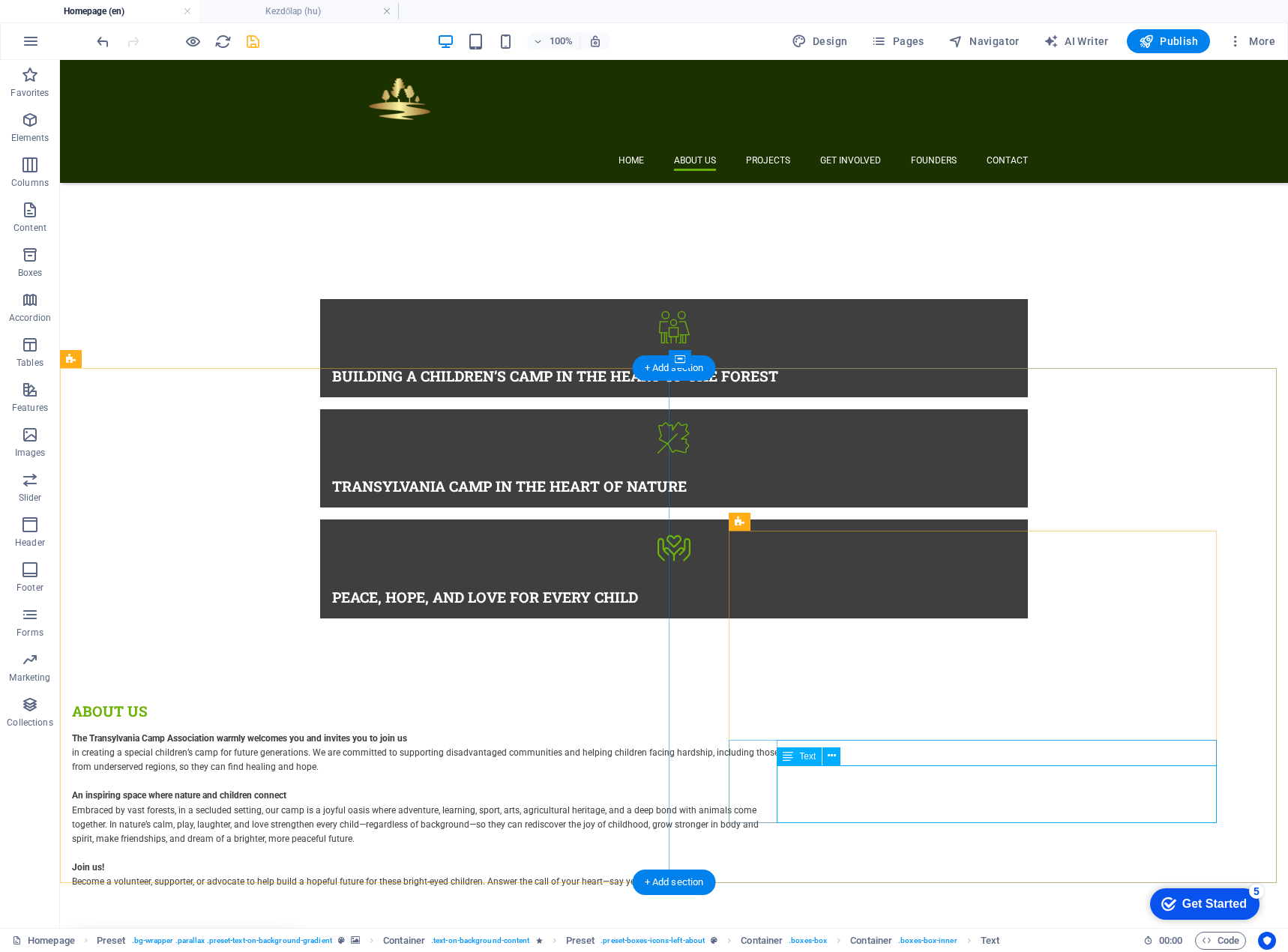
drag, startPoint x: 948, startPoint y: 816, endPoint x: 1009, endPoint y: 876, distance: 85.6
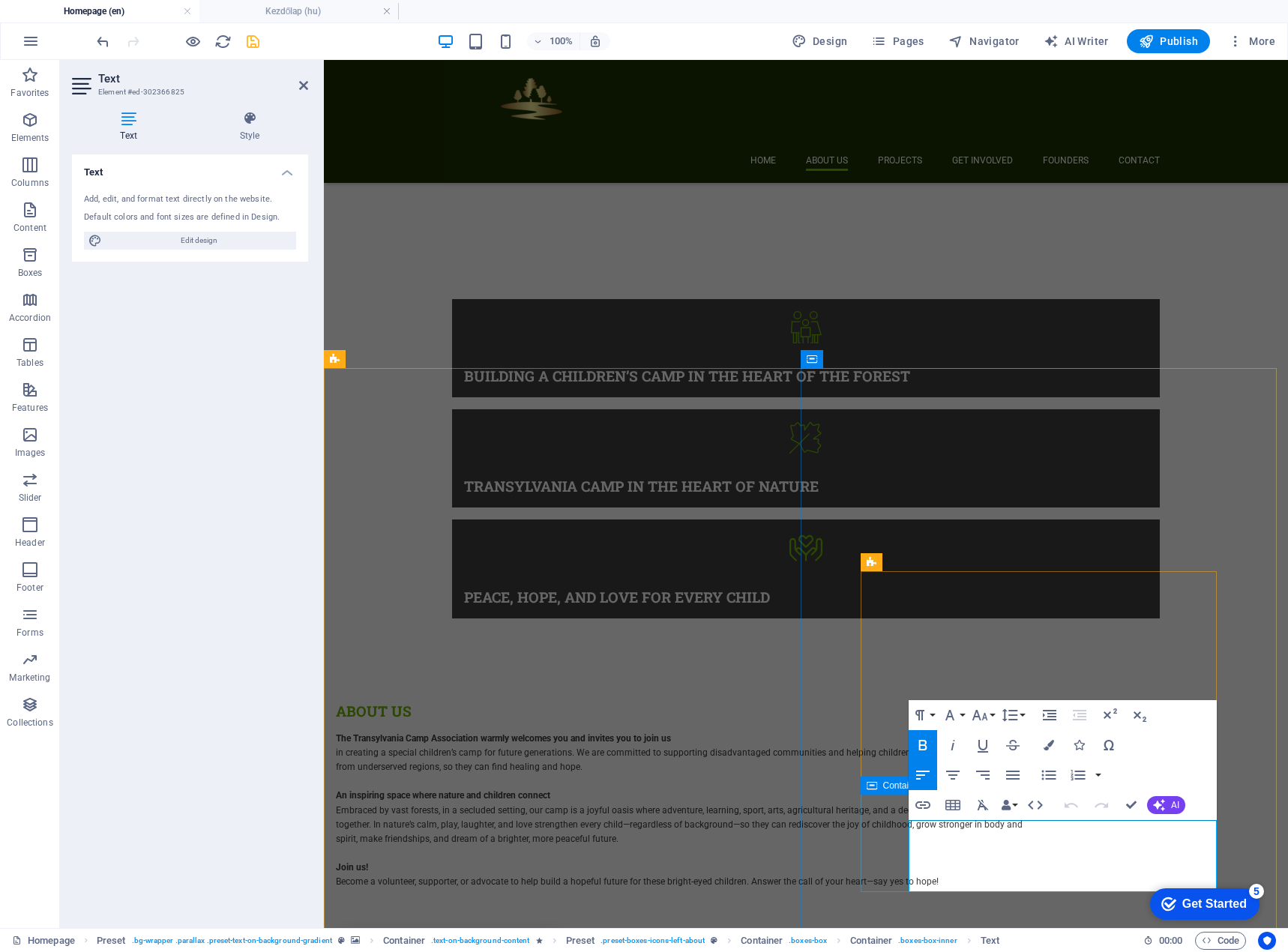
drag, startPoint x: 1071, startPoint y: 884, endPoint x: 886, endPoint y: 884, distance: 185.0
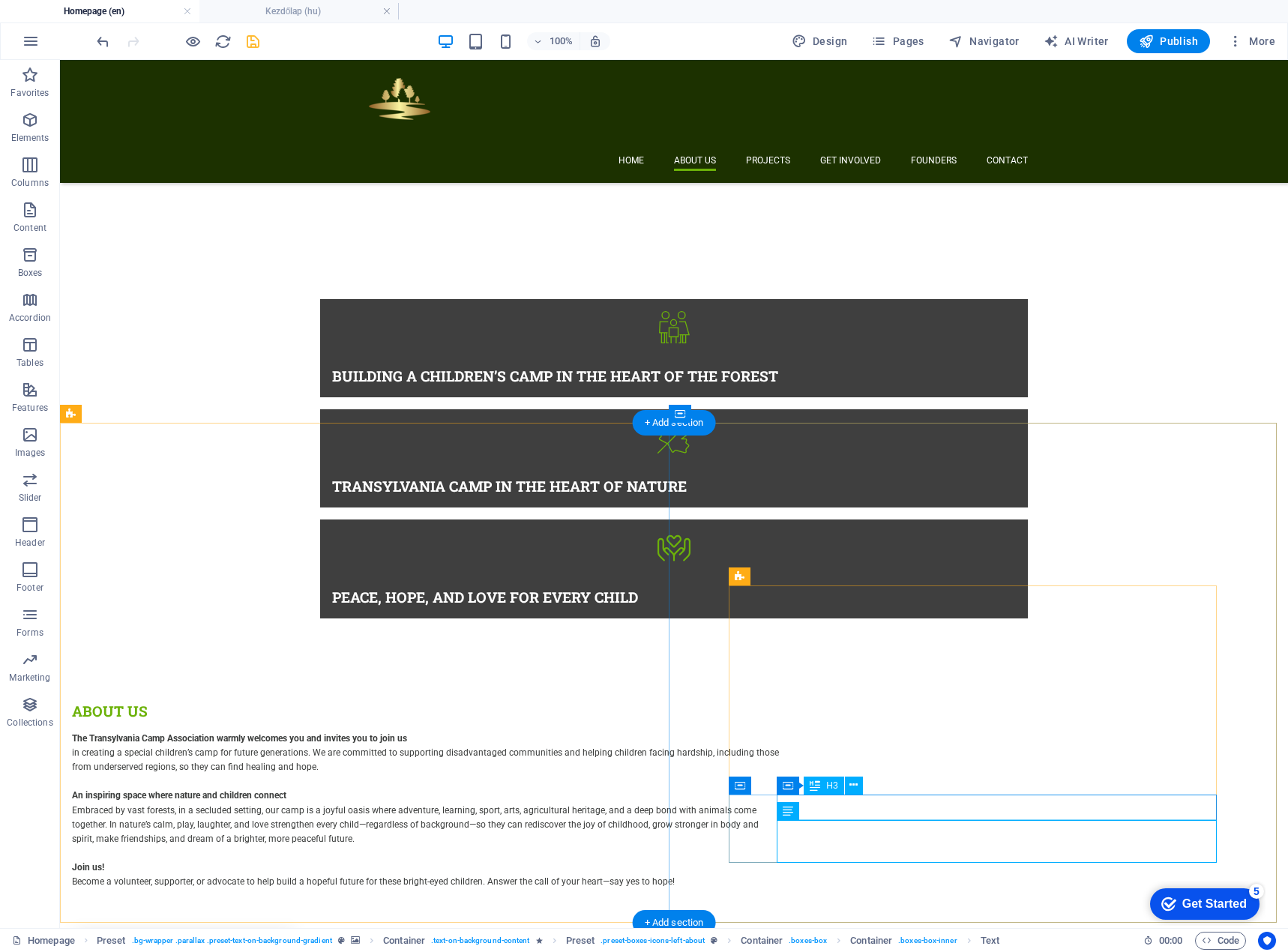
scroll to position [910, 0]
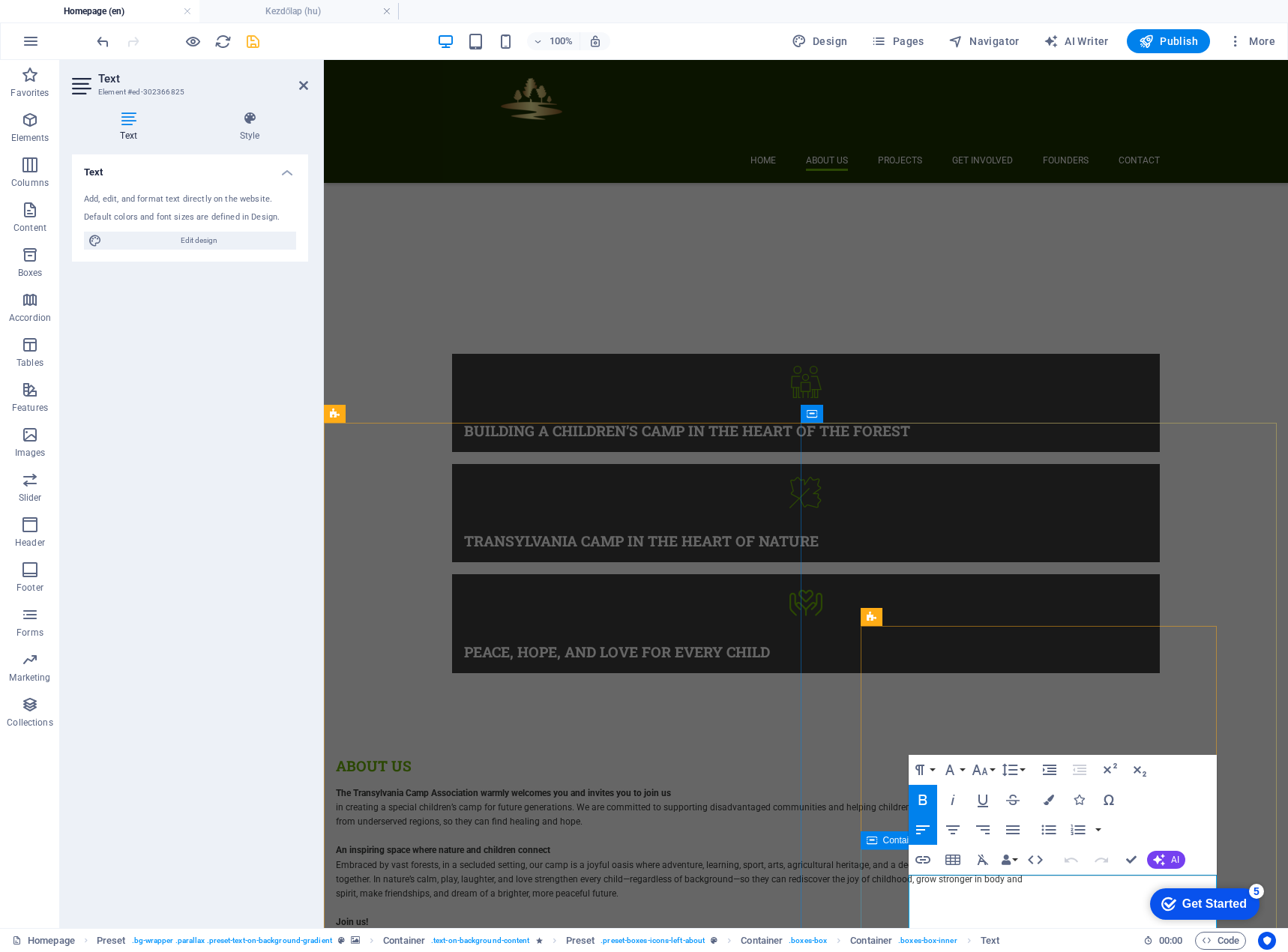
drag, startPoint x: 1023, startPoint y: 881, endPoint x: 908, endPoint y: 884, distance: 115.0
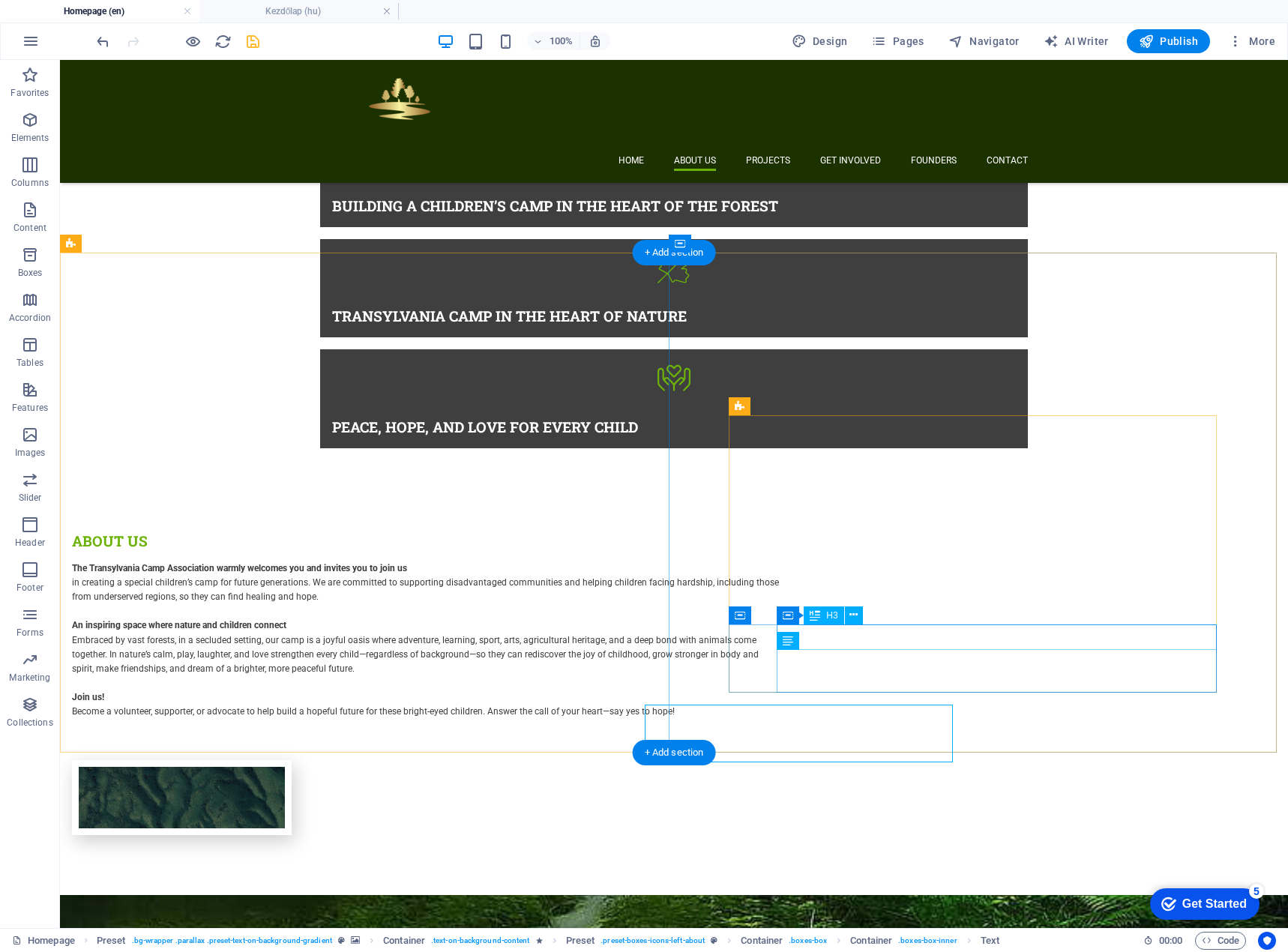
scroll to position [1080, 0]
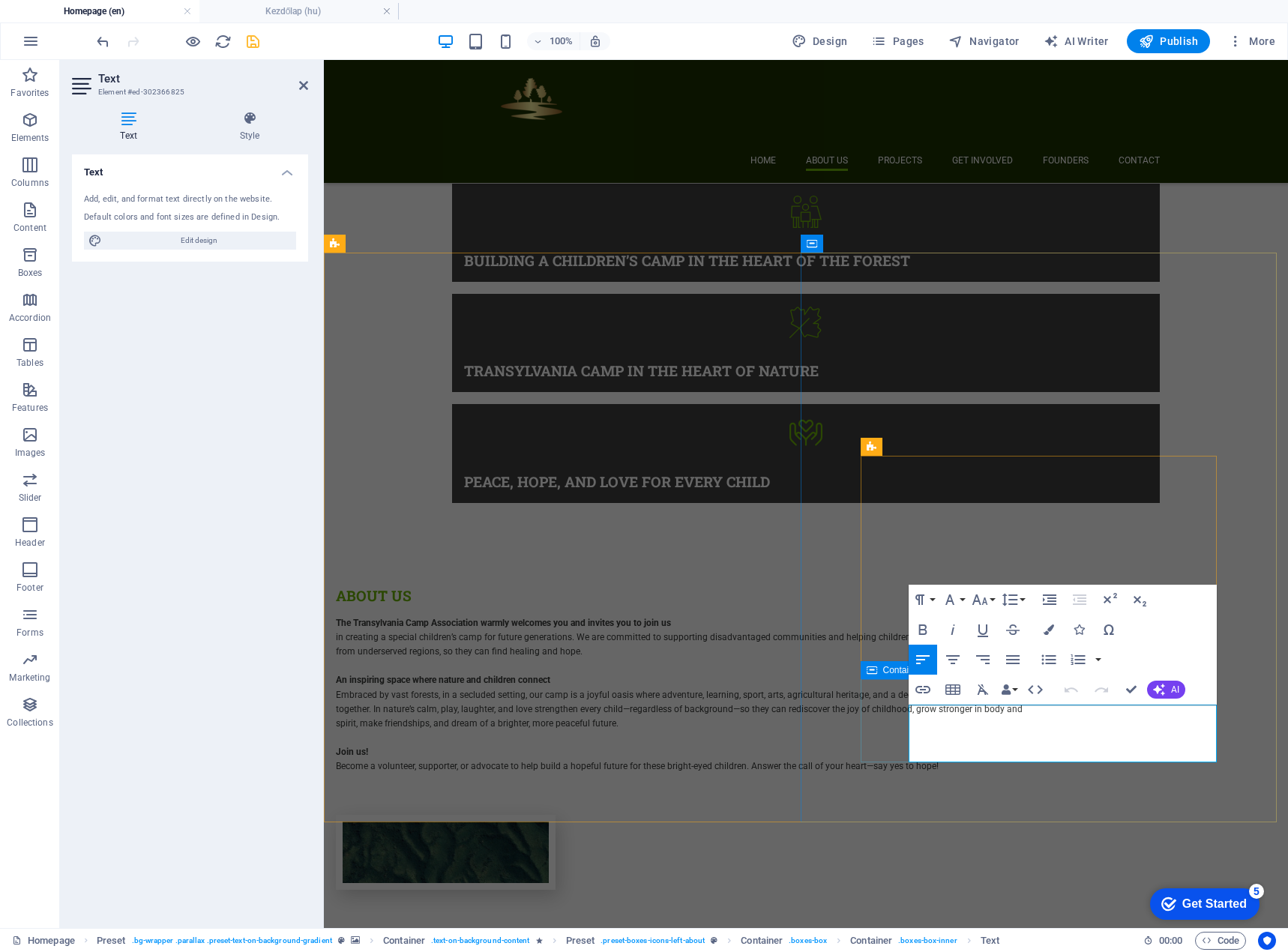
drag, startPoint x: 1008, startPoint y: 711, endPoint x: 898, endPoint y: 709, distance: 110.0
click at [923, 628] on icon "button" at bounding box center [923, 630] width 18 height 18
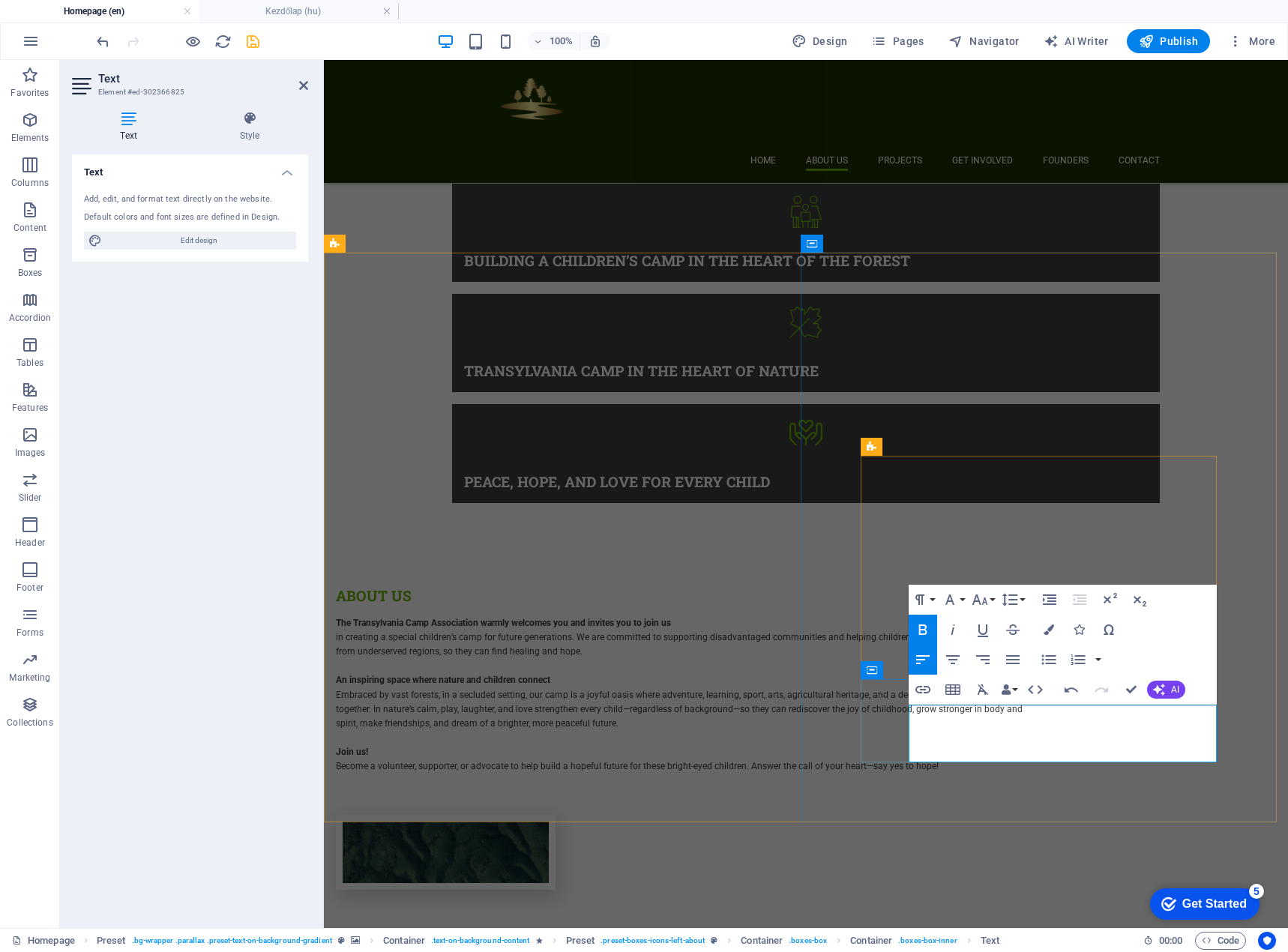
click at [924, 625] on icon "button" at bounding box center [923, 629] width 8 height 11
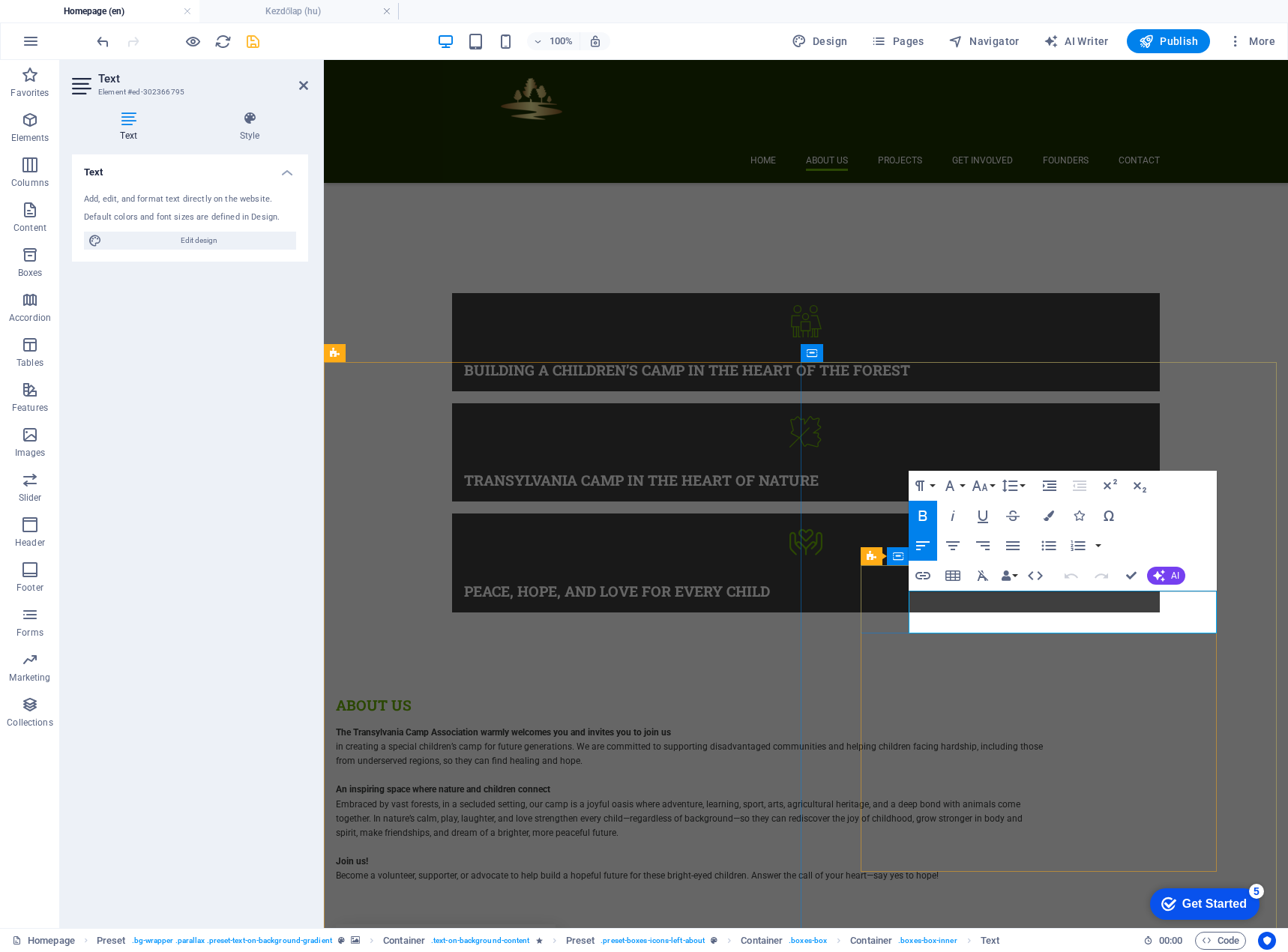
click at [919, 511] on icon "button" at bounding box center [923, 516] width 8 height 11
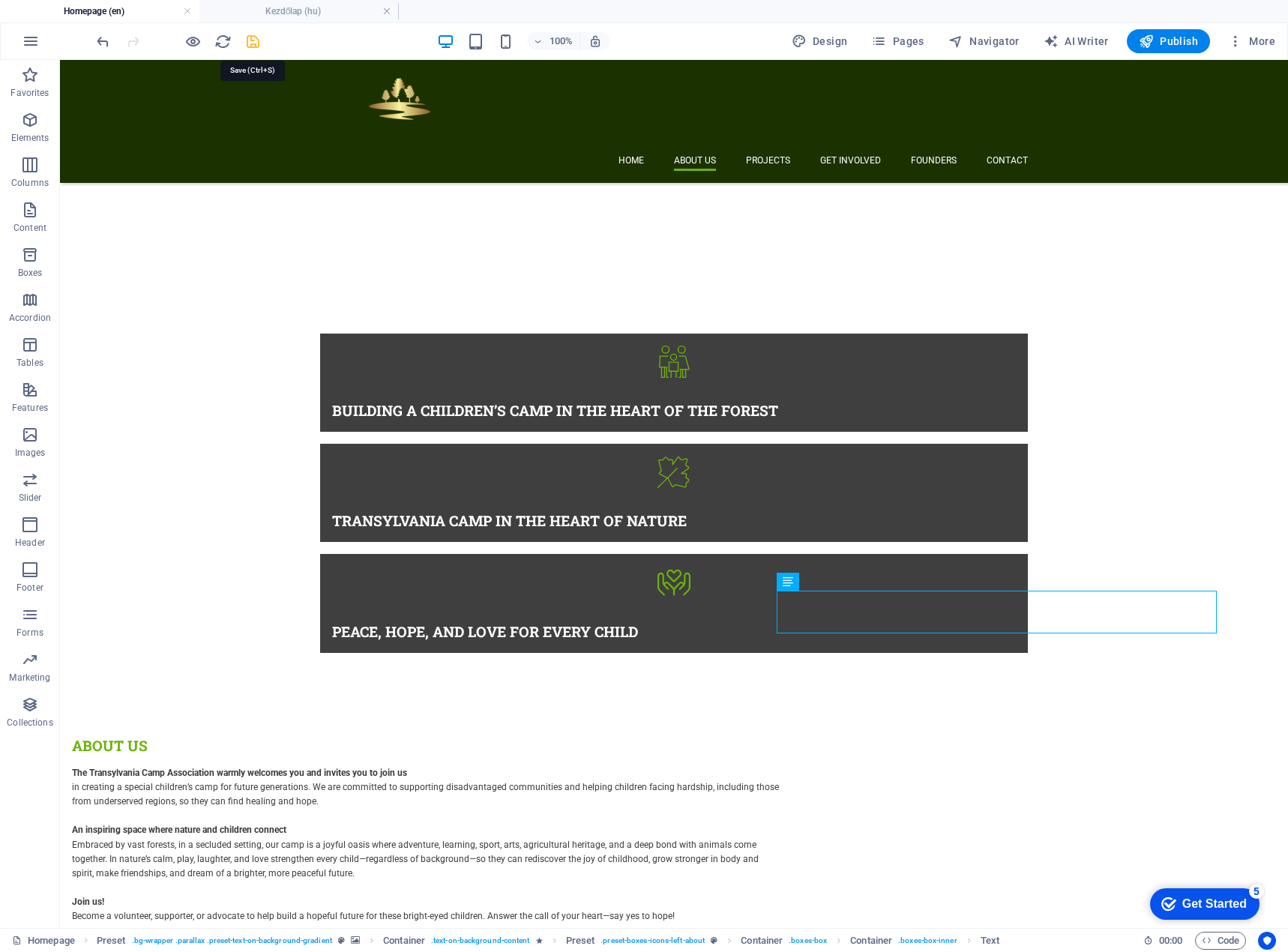
click at [254, 39] on icon "save" at bounding box center [253, 42] width 18 height 18
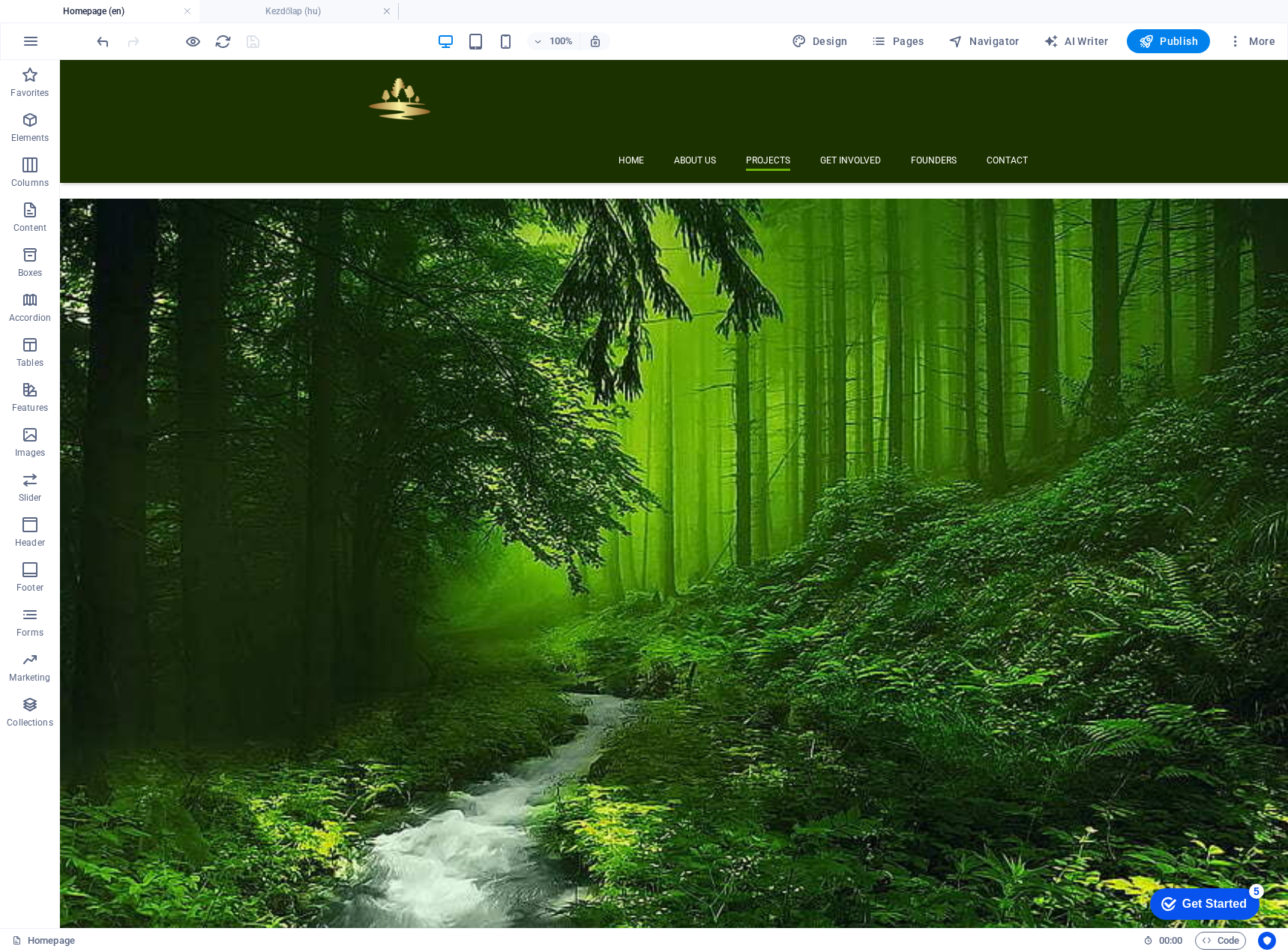
scroll to position [1914, 0]
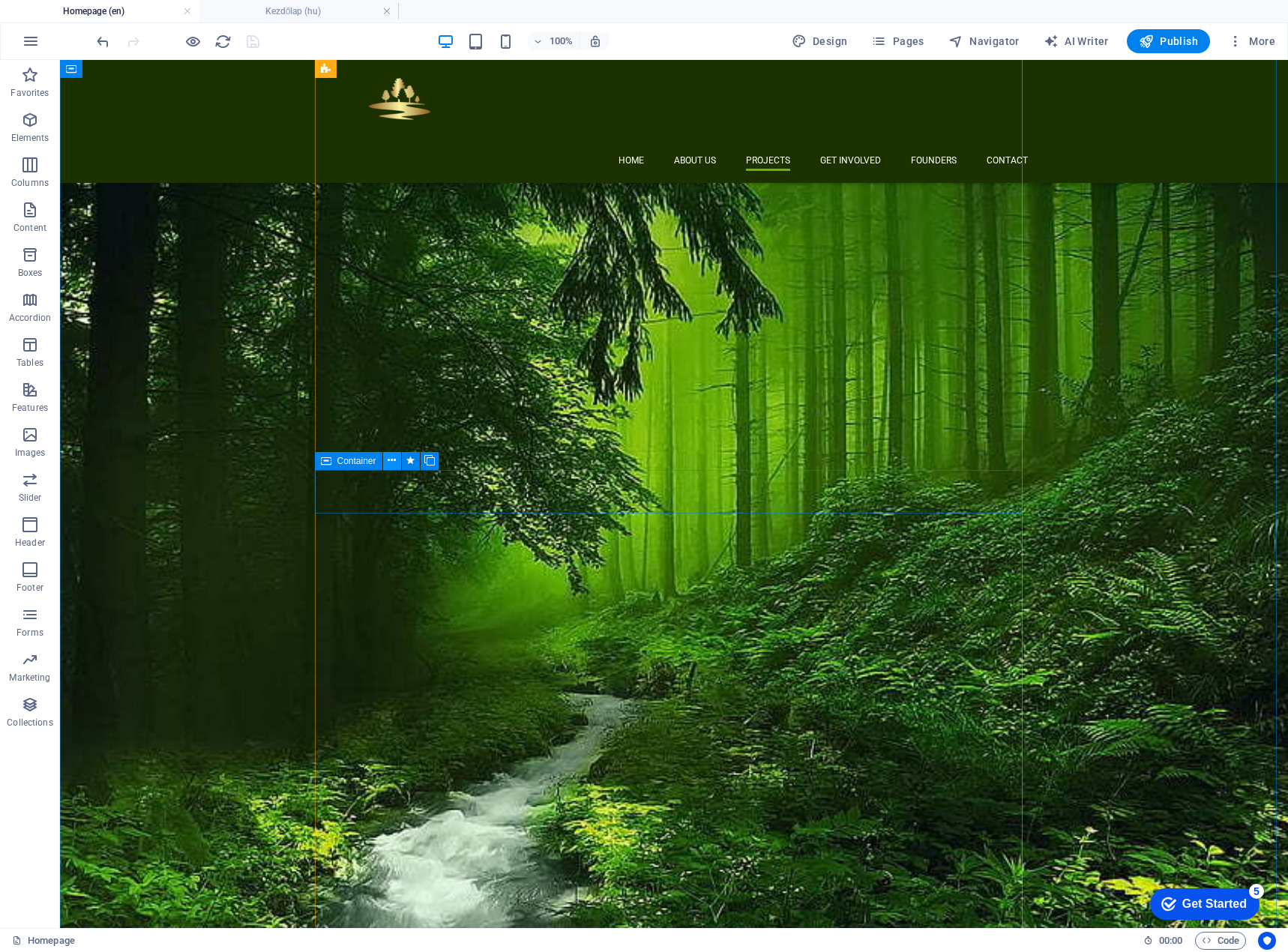
click at [390, 466] on icon at bounding box center [392, 461] width 8 height 16
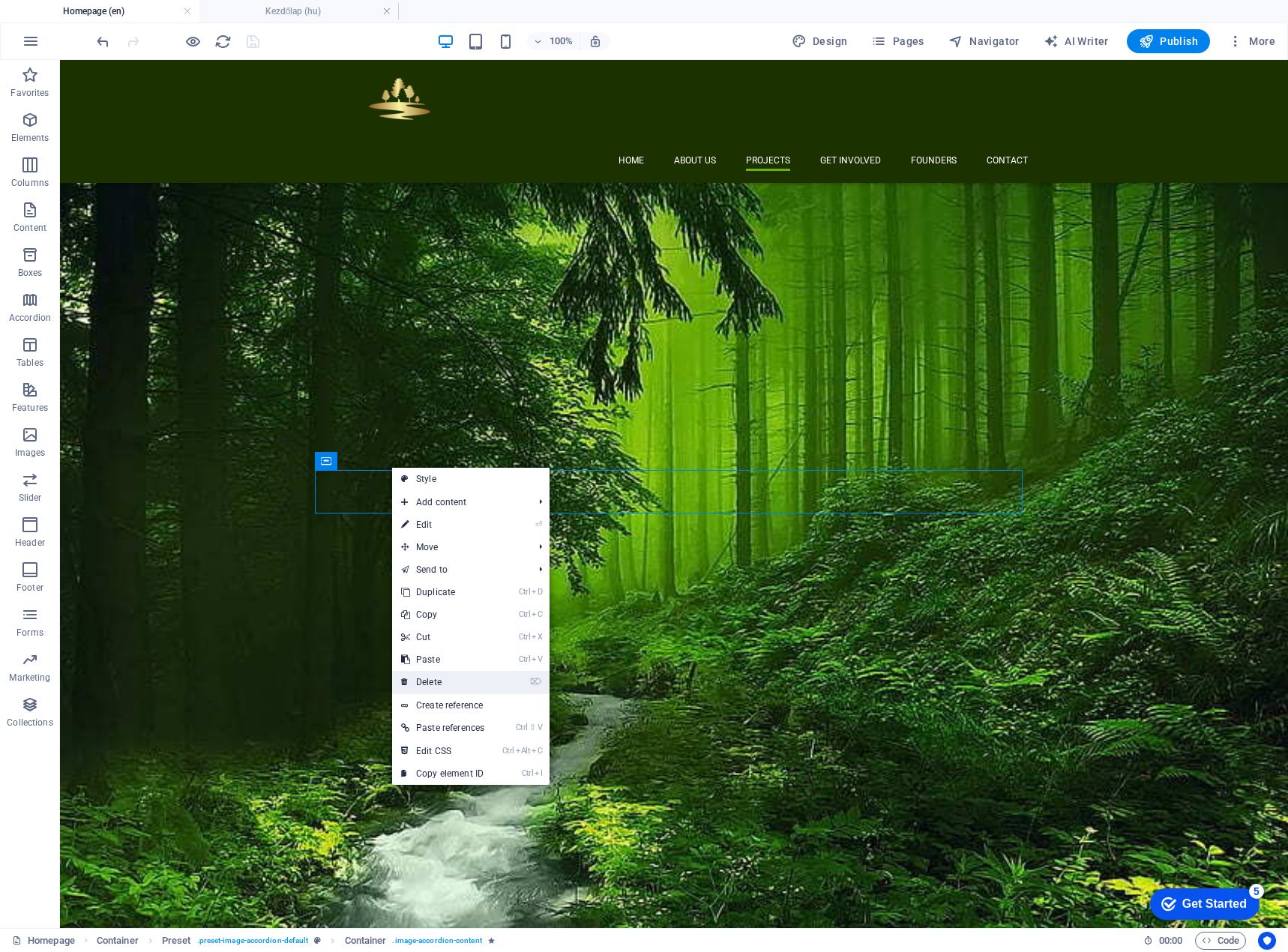
click at [432, 677] on link "⌦ Delete" at bounding box center [442, 682] width 101 height 23
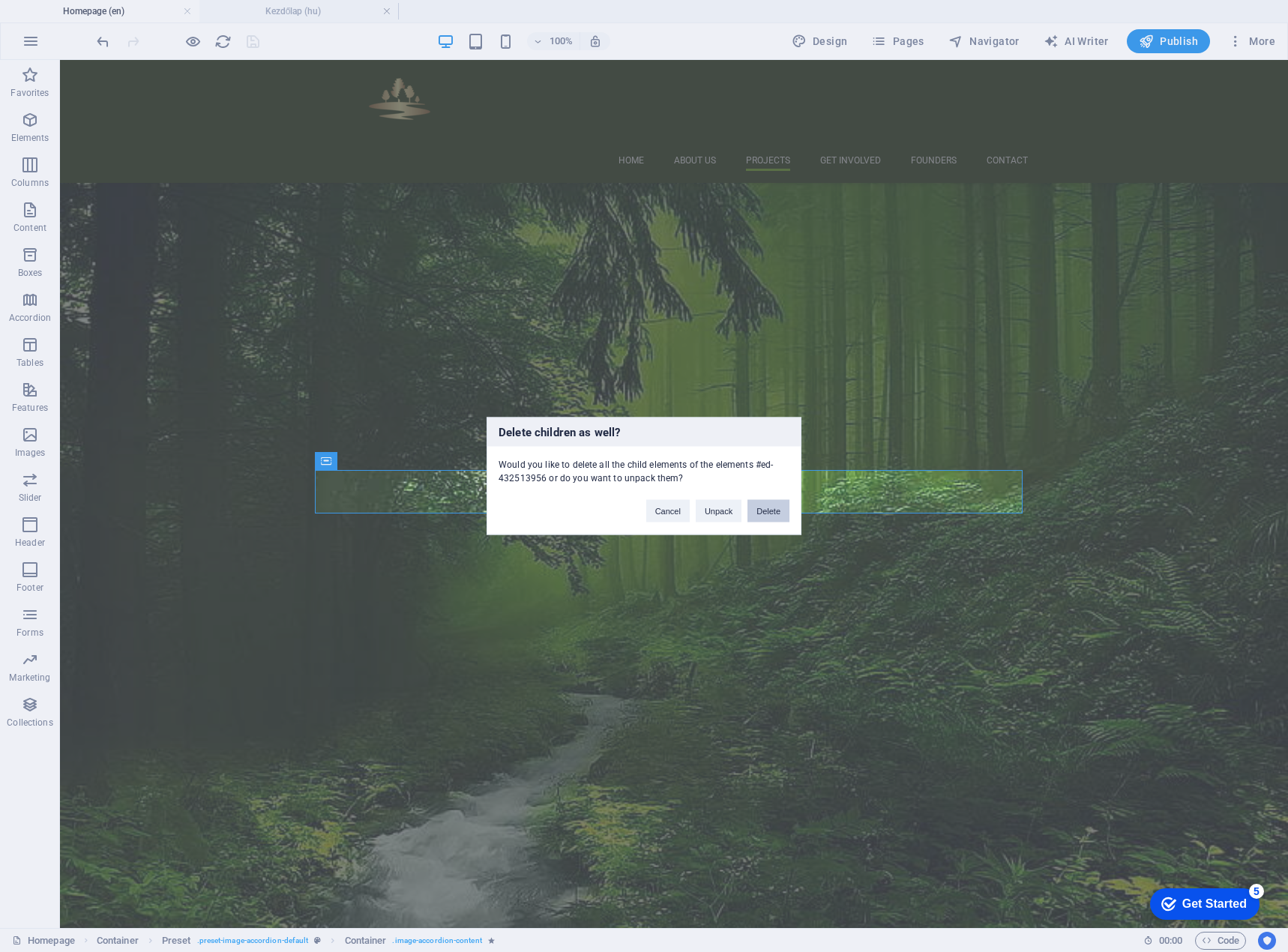
click at [763, 514] on button "Delete" at bounding box center [768, 511] width 42 height 23
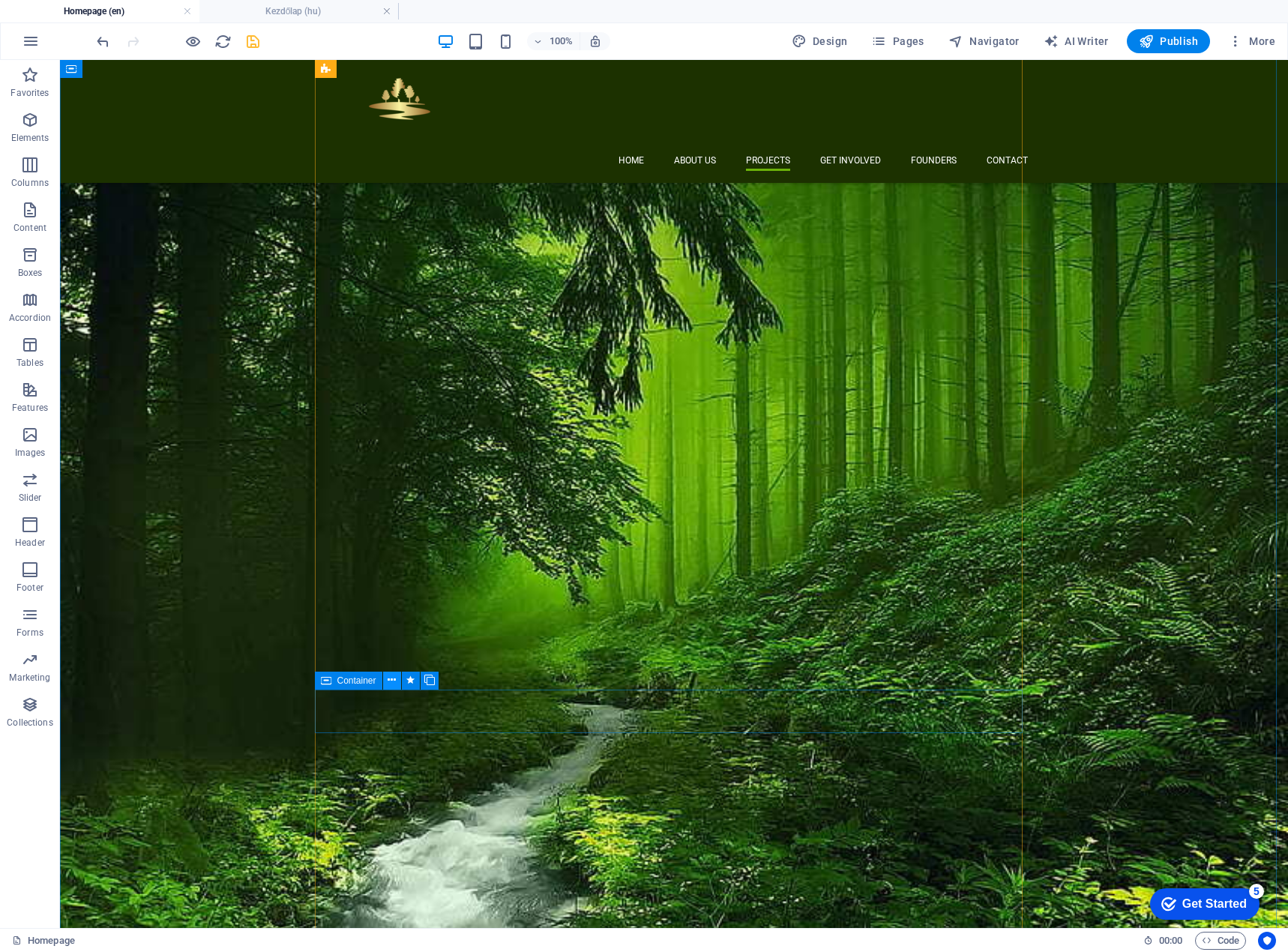
click at [388, 682] on icon at bounding box center [392, 680] width 8 height 16
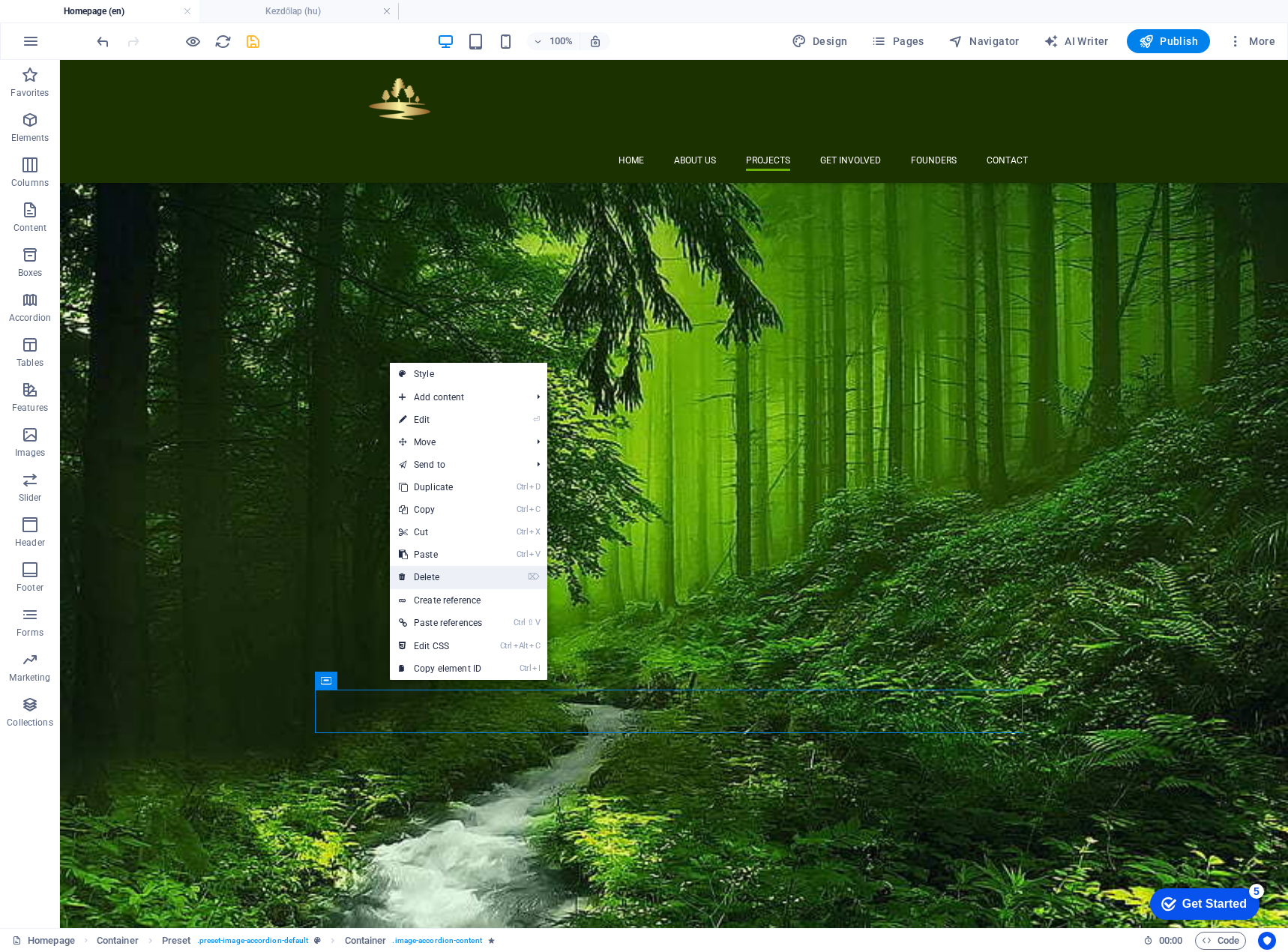
click at [436, 582] on link "⌦ Delete" at bounding box center [440, 577] width 101 height 23
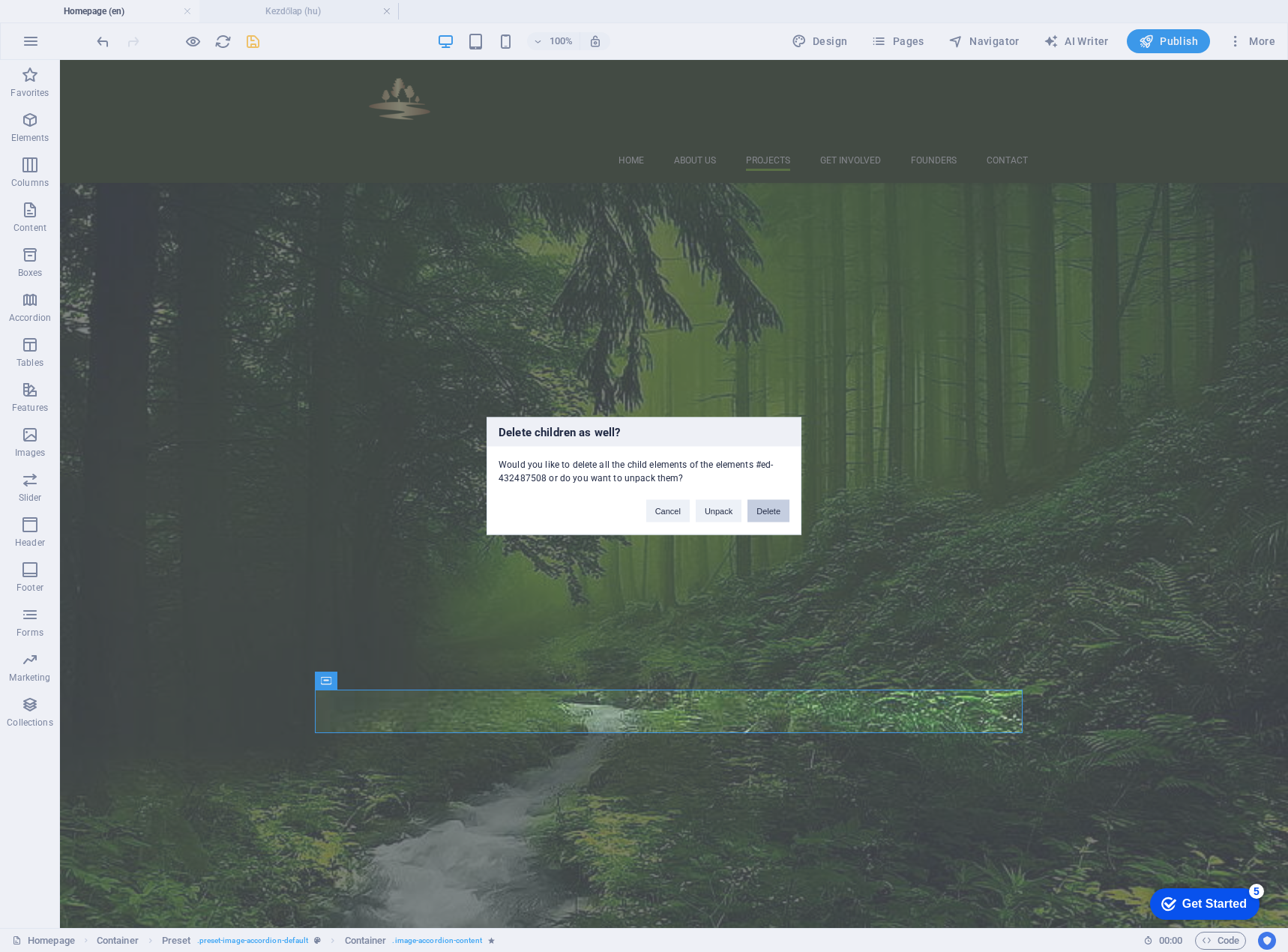
click at [767, 509] on button "Delete" at bounding box center [768, 511] width 42 height 23
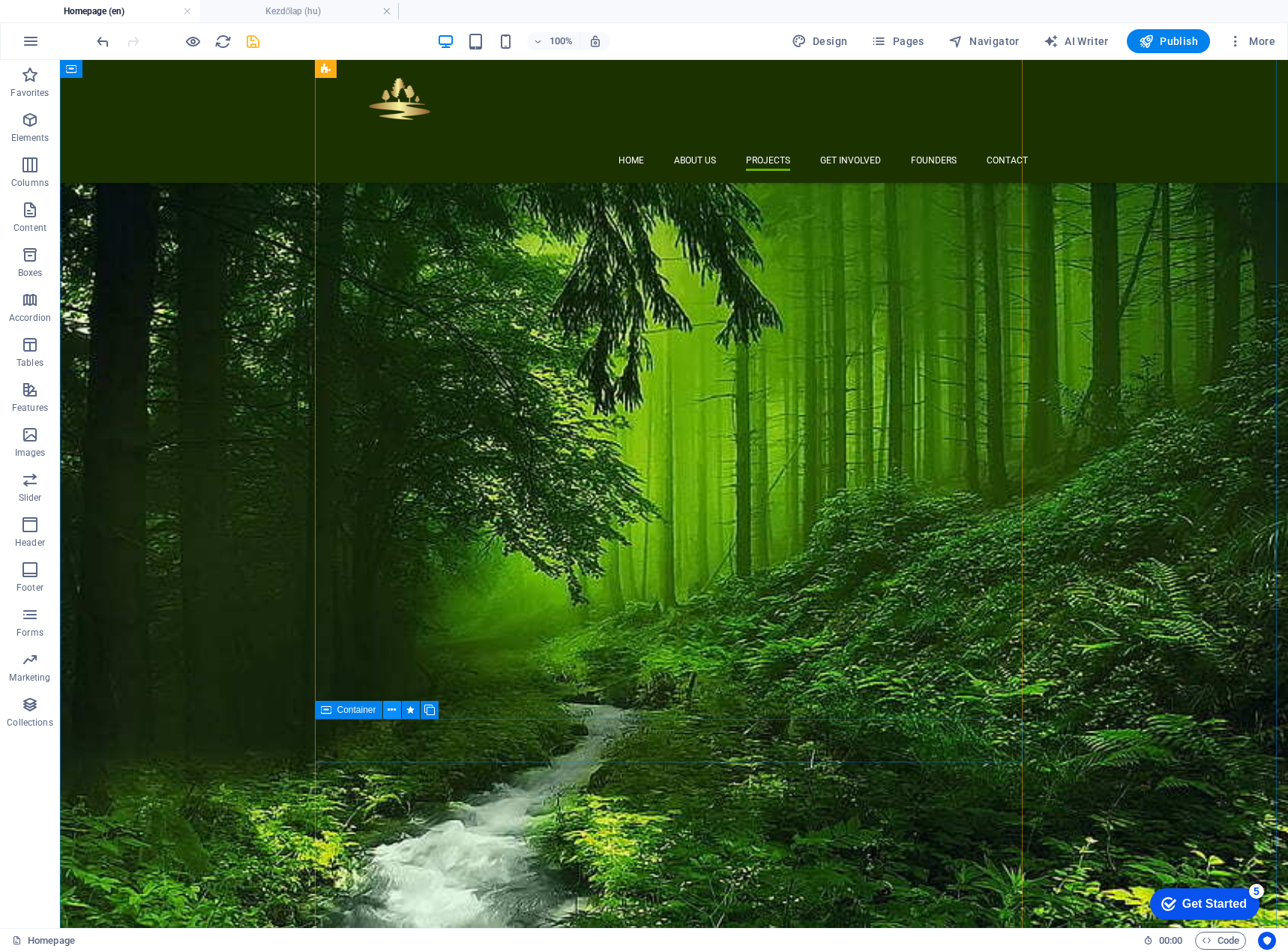
click at [390, 715] on icon at bounding box center [392, 710] width 8 height 16
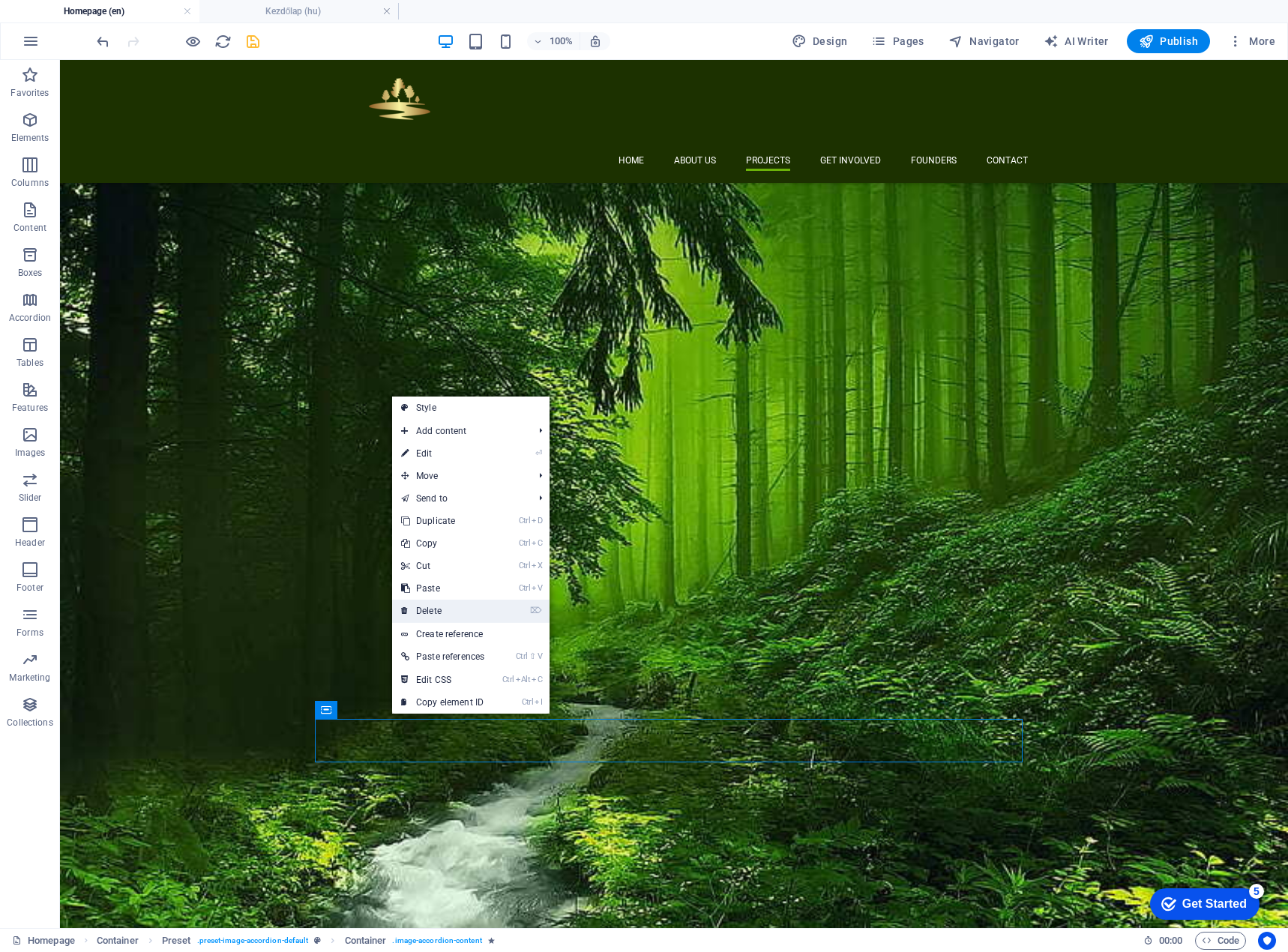
click at [464, 610] on link "⌦ Delete" at bounding box center [442, 611] width 101 height 23
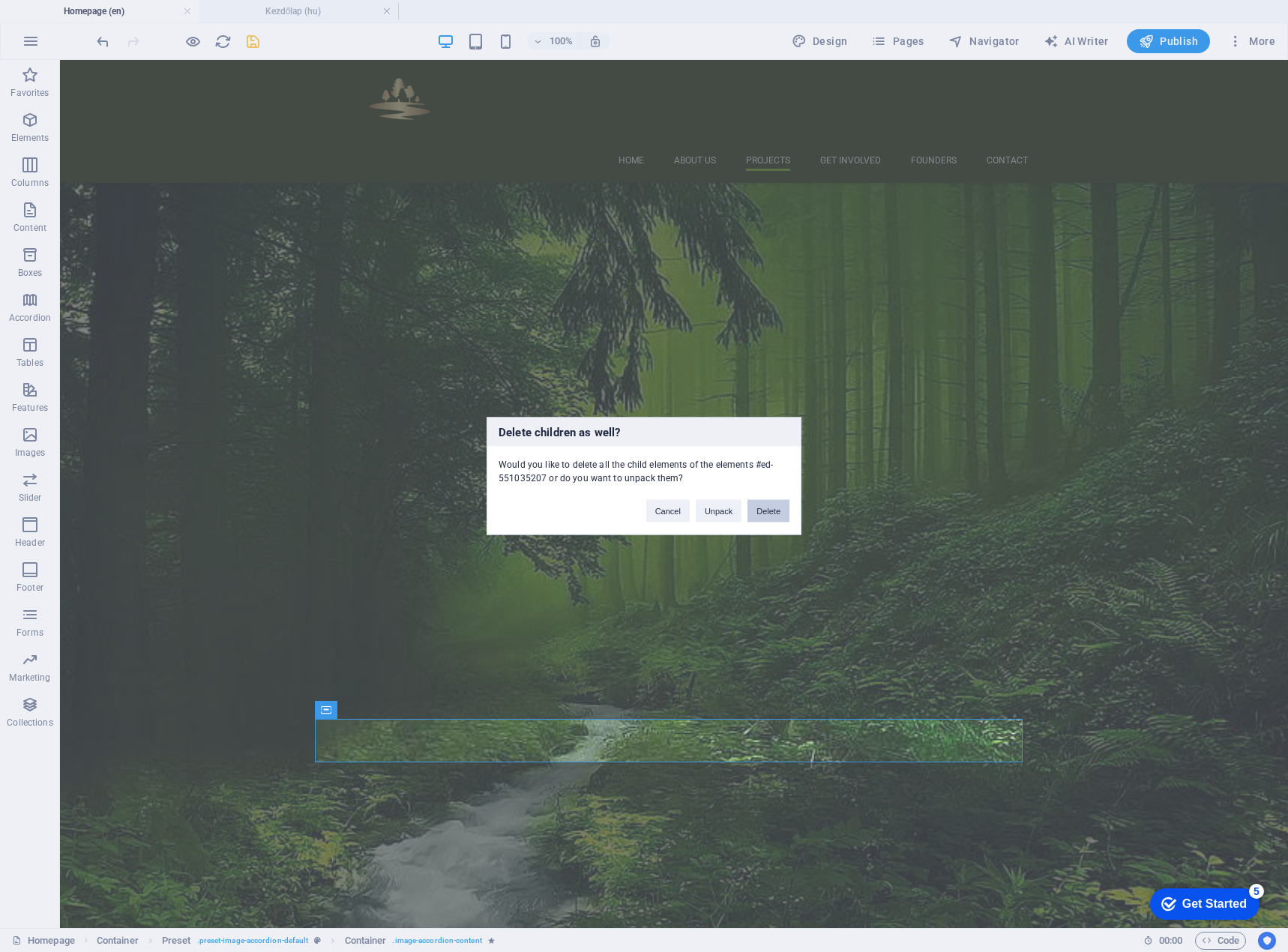
click at [760, 509] on button "Delete" at bounding box center [768, 511] width 42 height 23
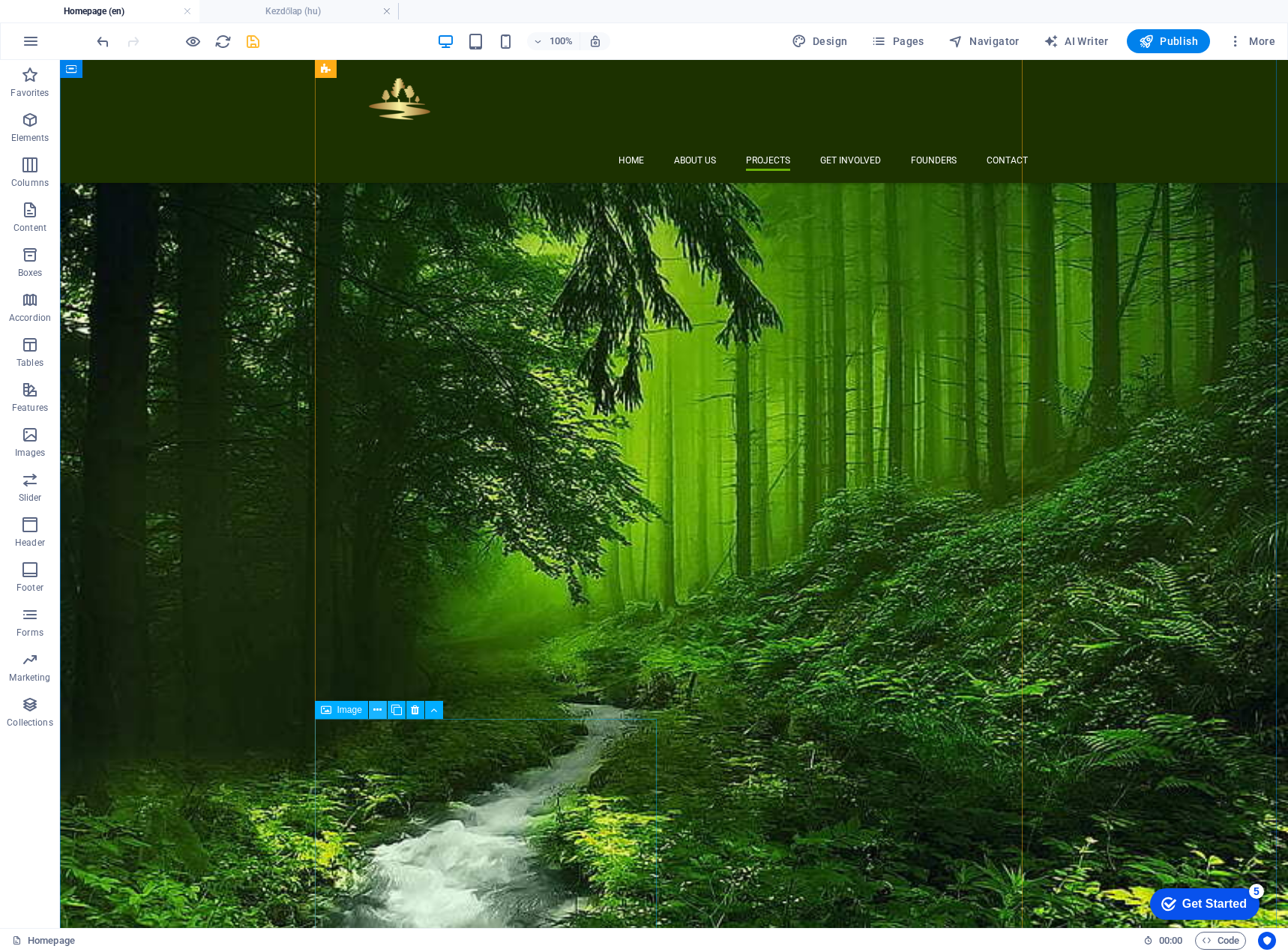
click at [378, 713] on icon at bounding box center [377, 710] width 8 height 16
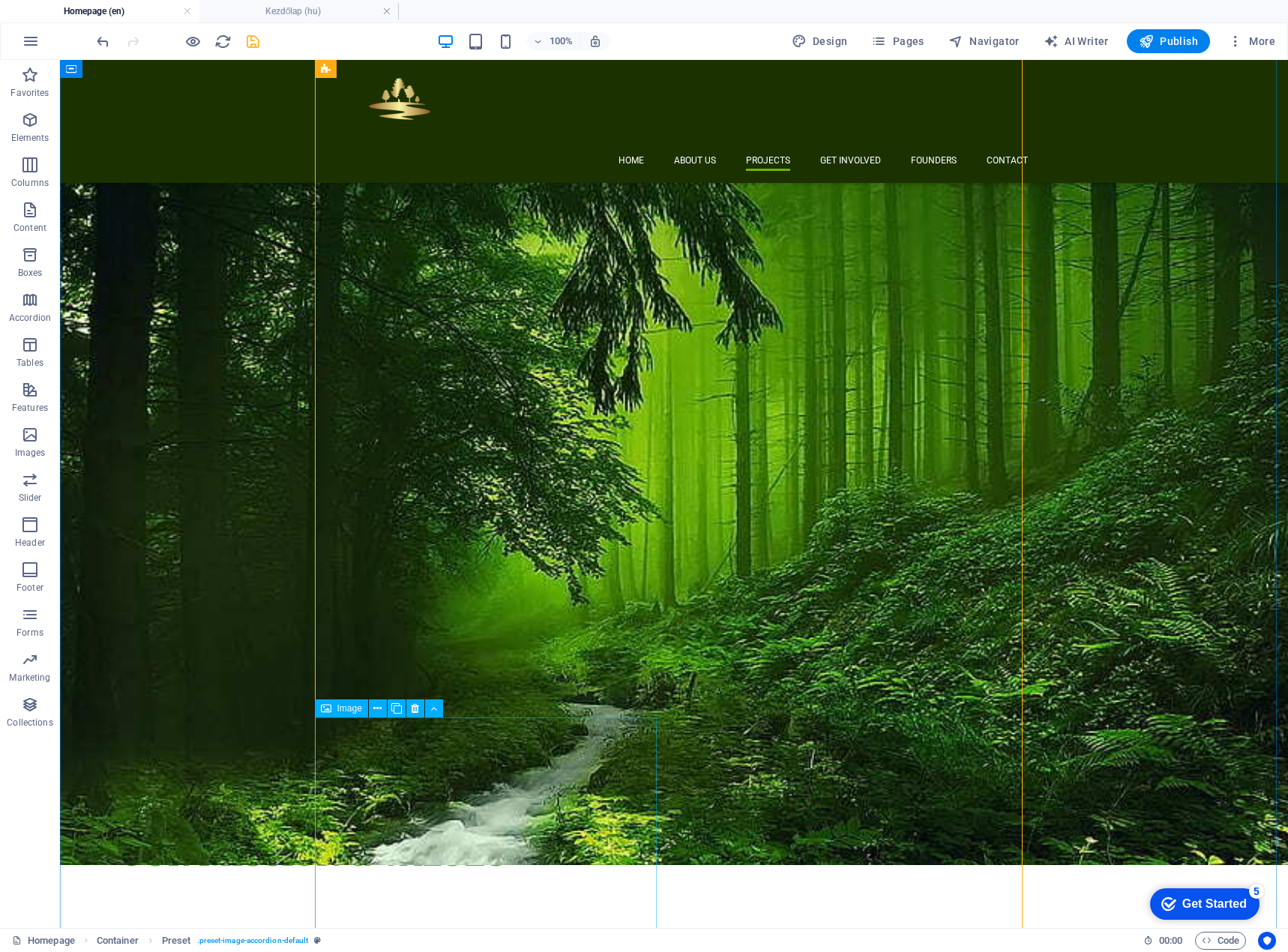
scroll to position [2064, 0]
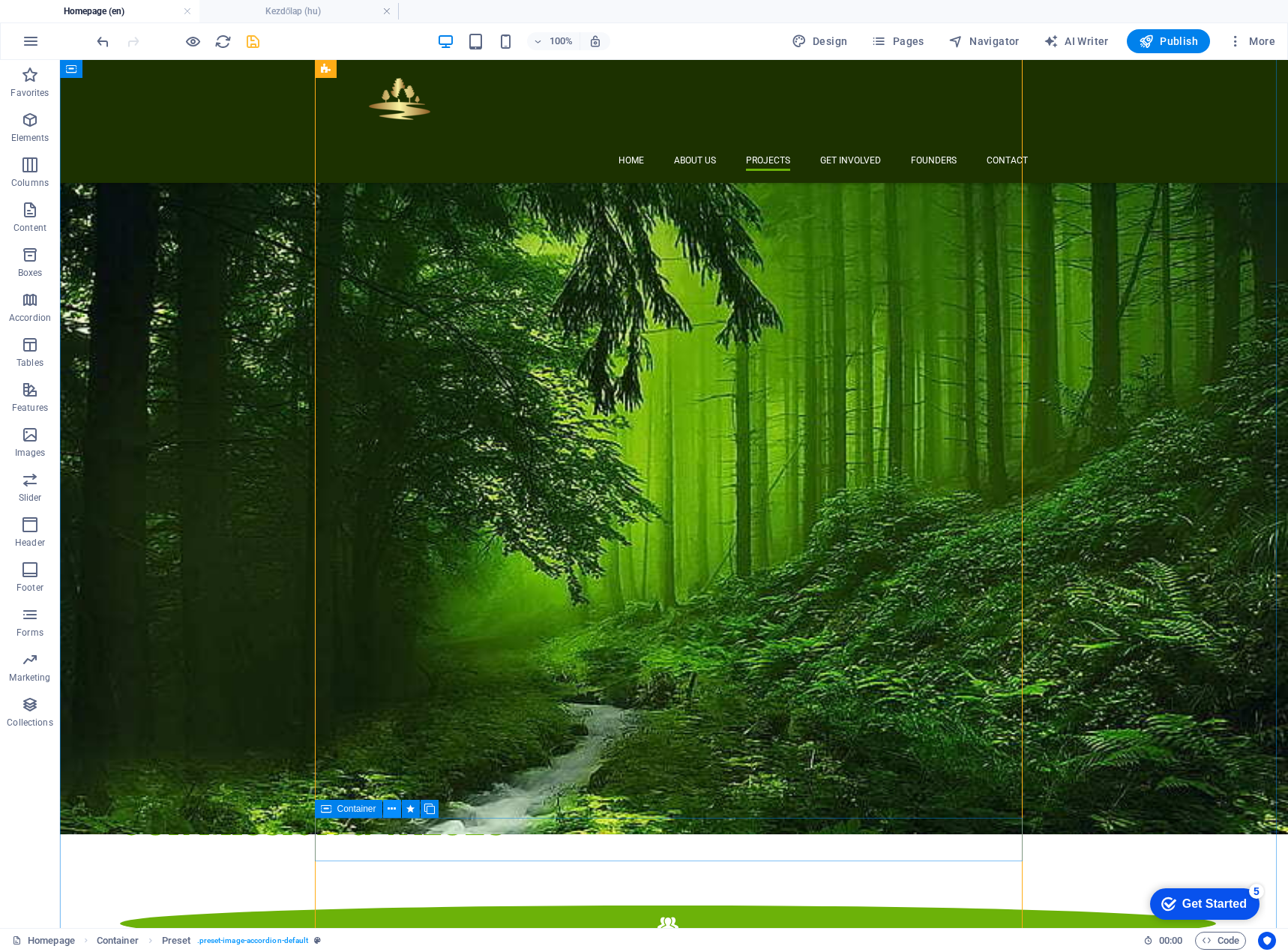
click at [395, 810] on icon at bounding box center [392, 808] width 8 height 16
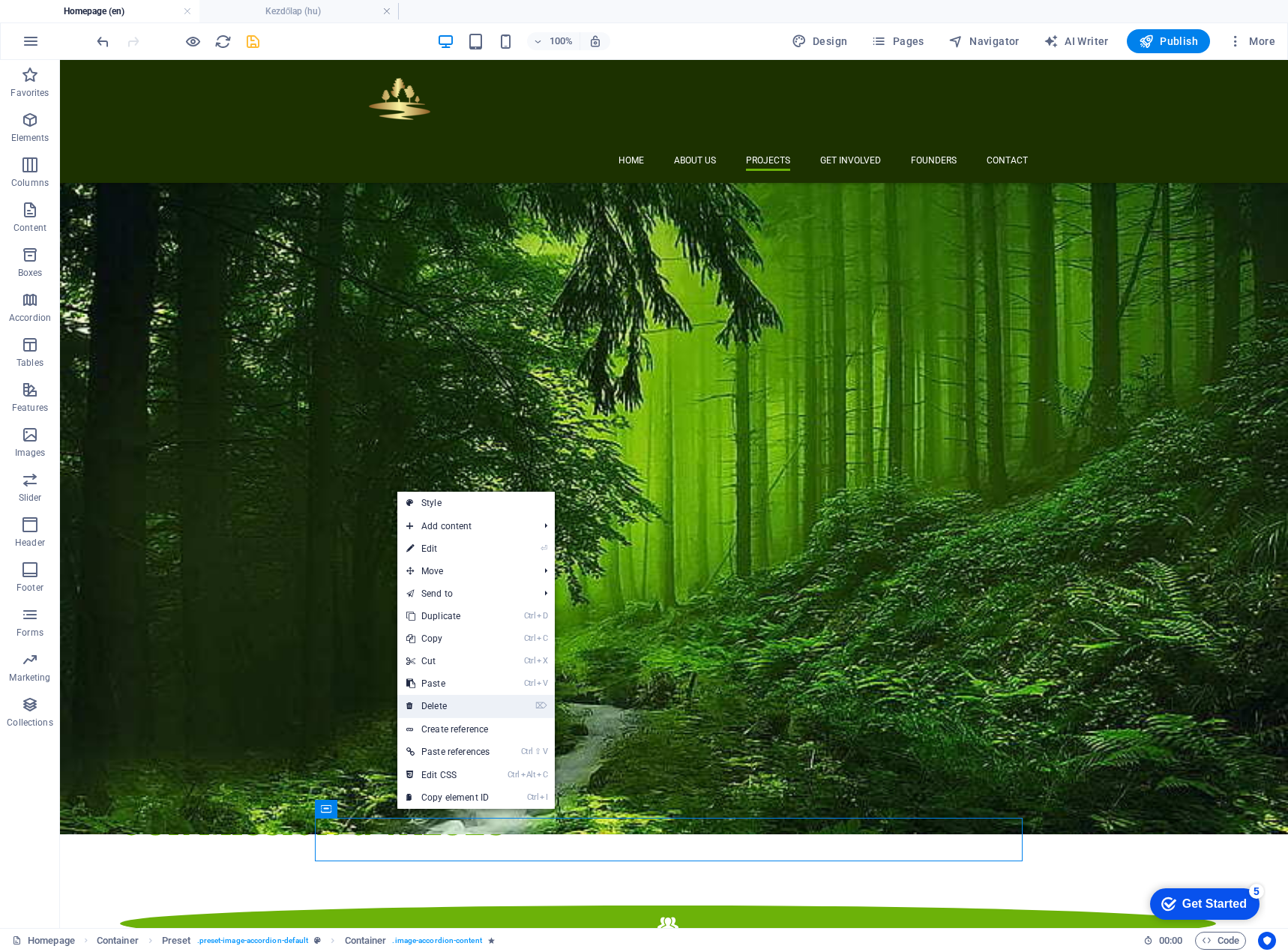
click at [455, 699] on link "⌦ Delete" at bounding box center [447, 706] width 101 height 23
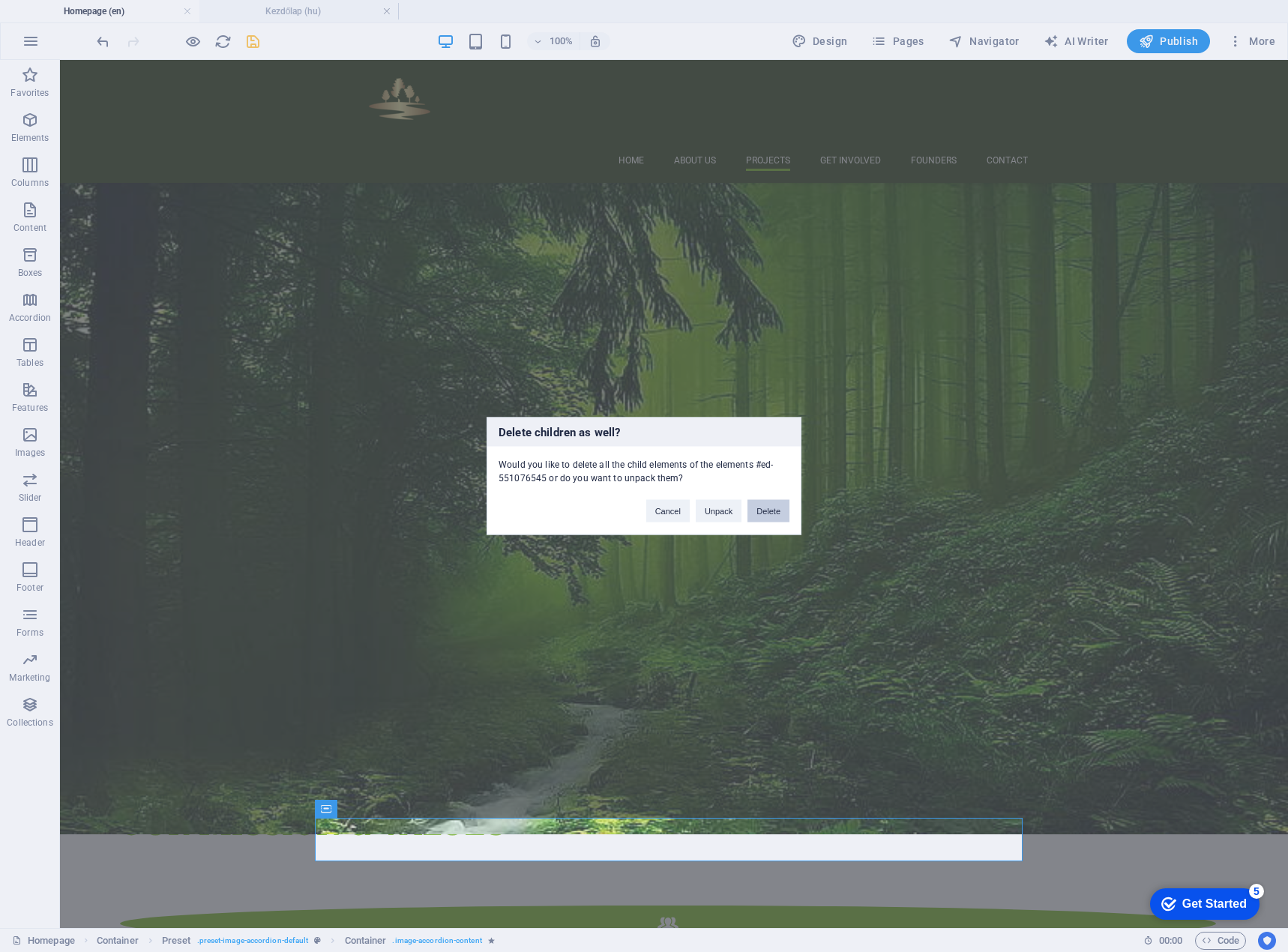
click at [781, 511] on button "Delete" at bounding box center [768, 511] width 42 height 23
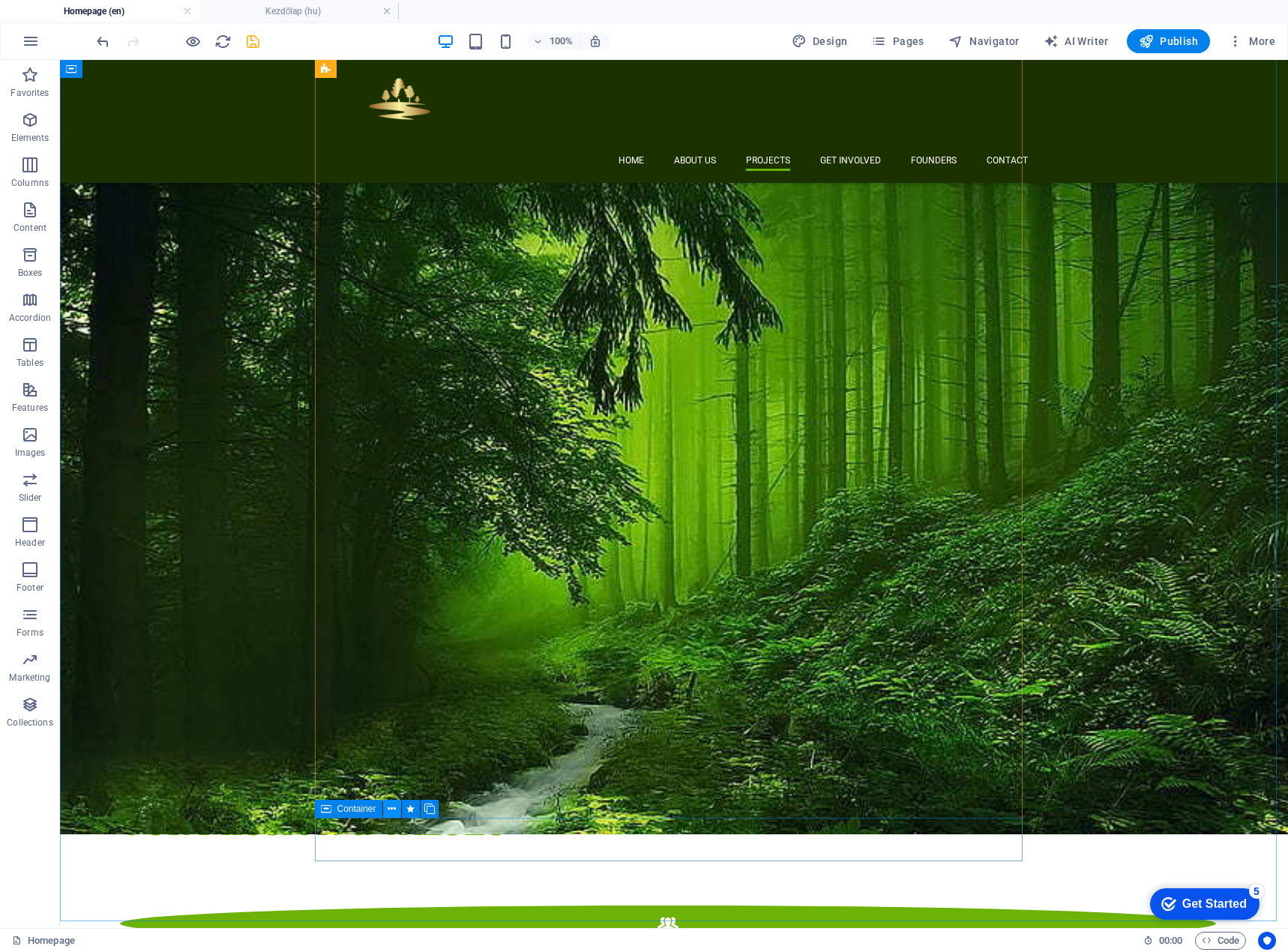
click at [395, 810] on icon at bounding box center [392, 808] width 8 height 16
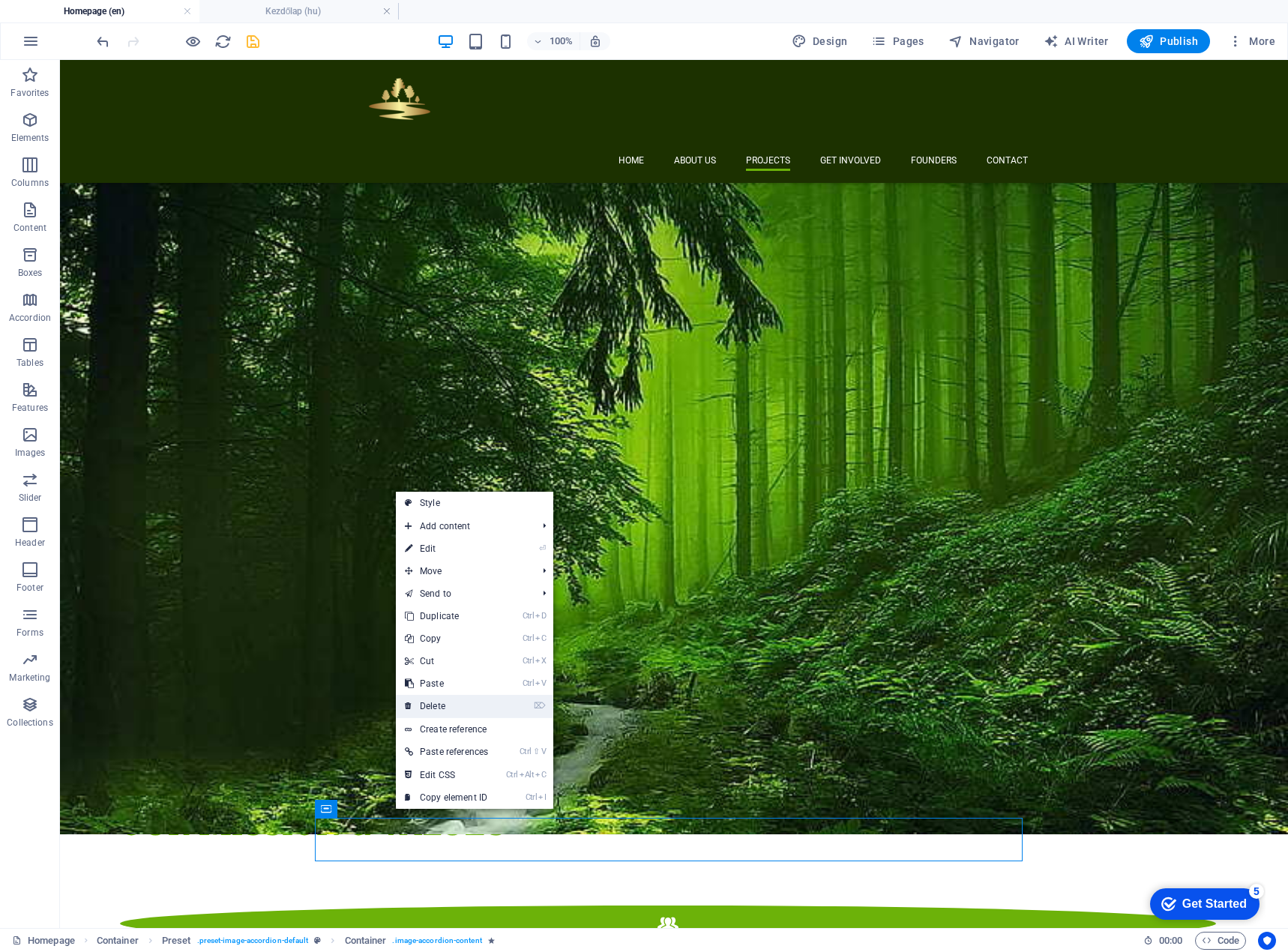
click at [461, 708] on link "⌦ Delete" at bounding box center [445, 706] width 101 height 23
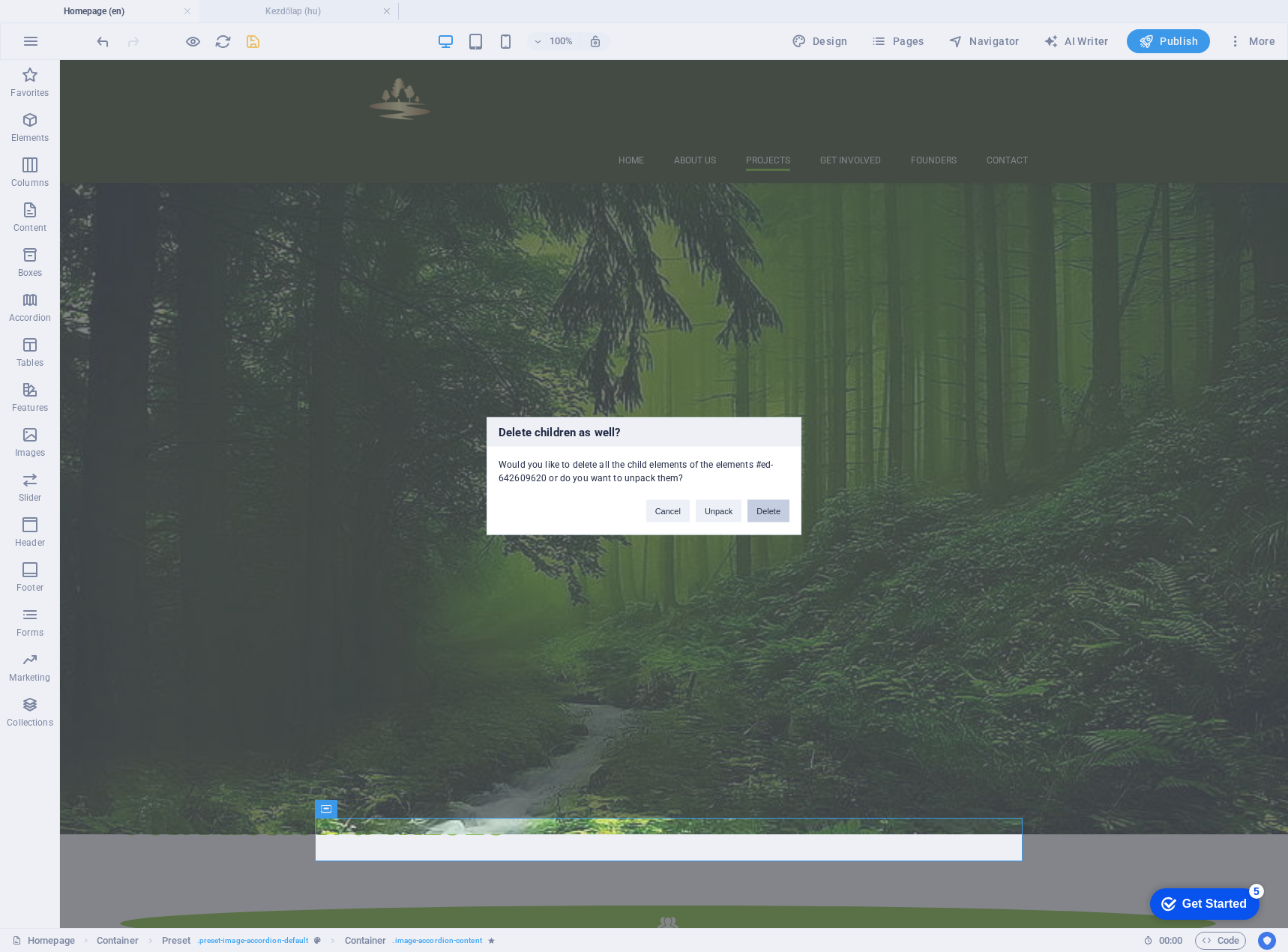
click at [767, 508] on button "Delete" at bounding box center [768, 511] width 42 height 23
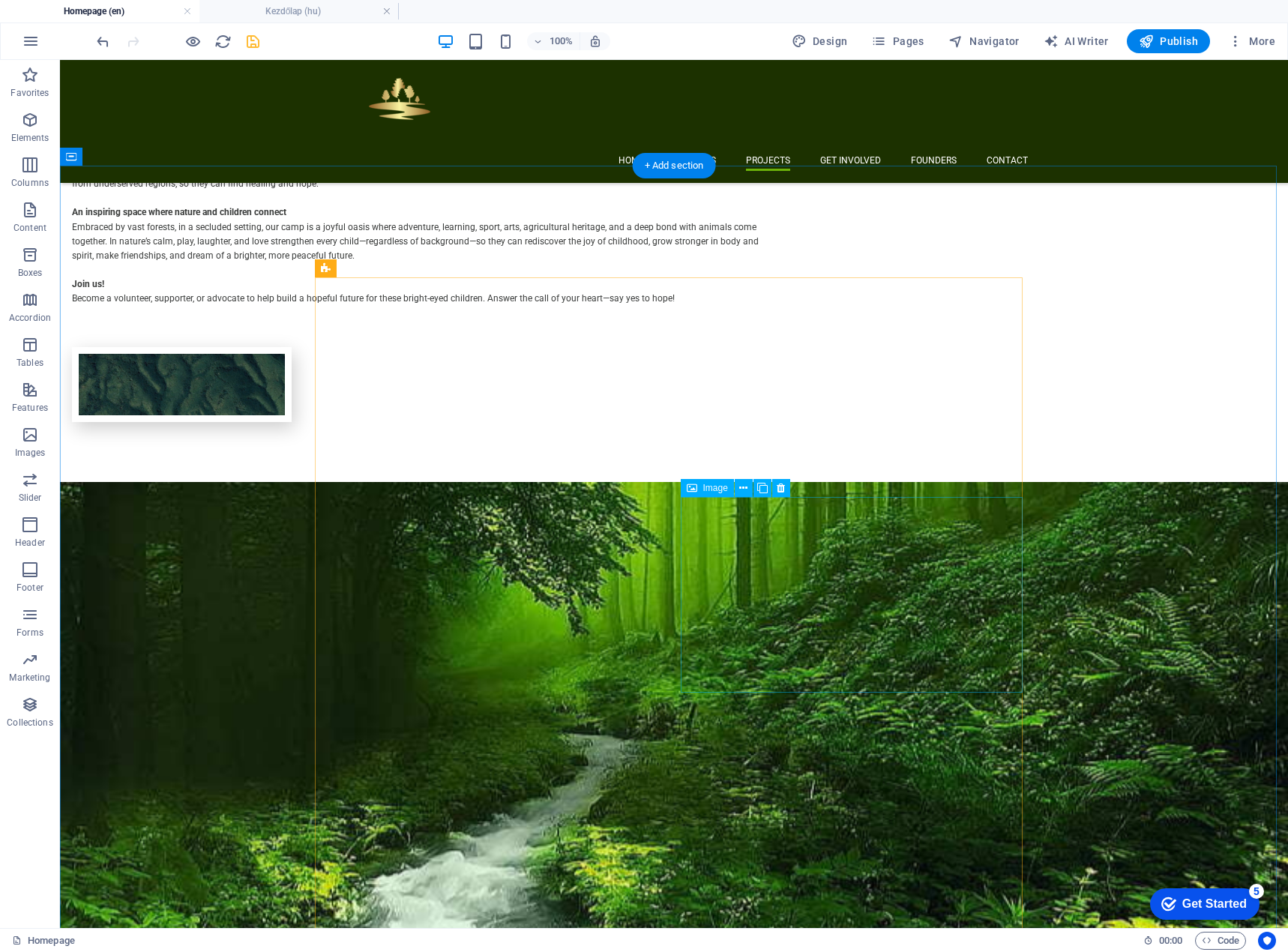
scroll to position [1539, 0]
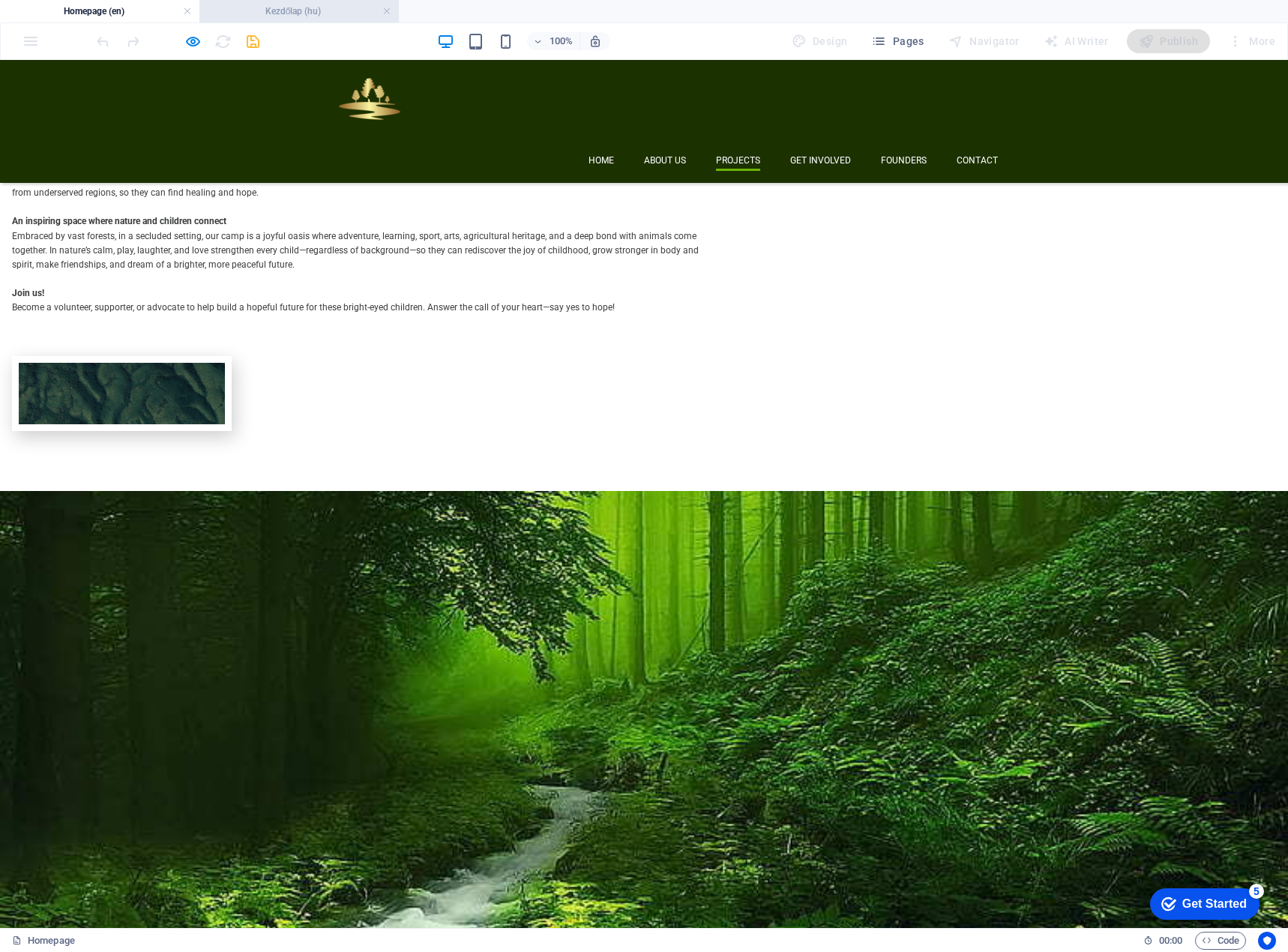
click at [294, 11] on h4 "Kezdőlap (hu)" at bounding box center [299, 12] width 199 height 17
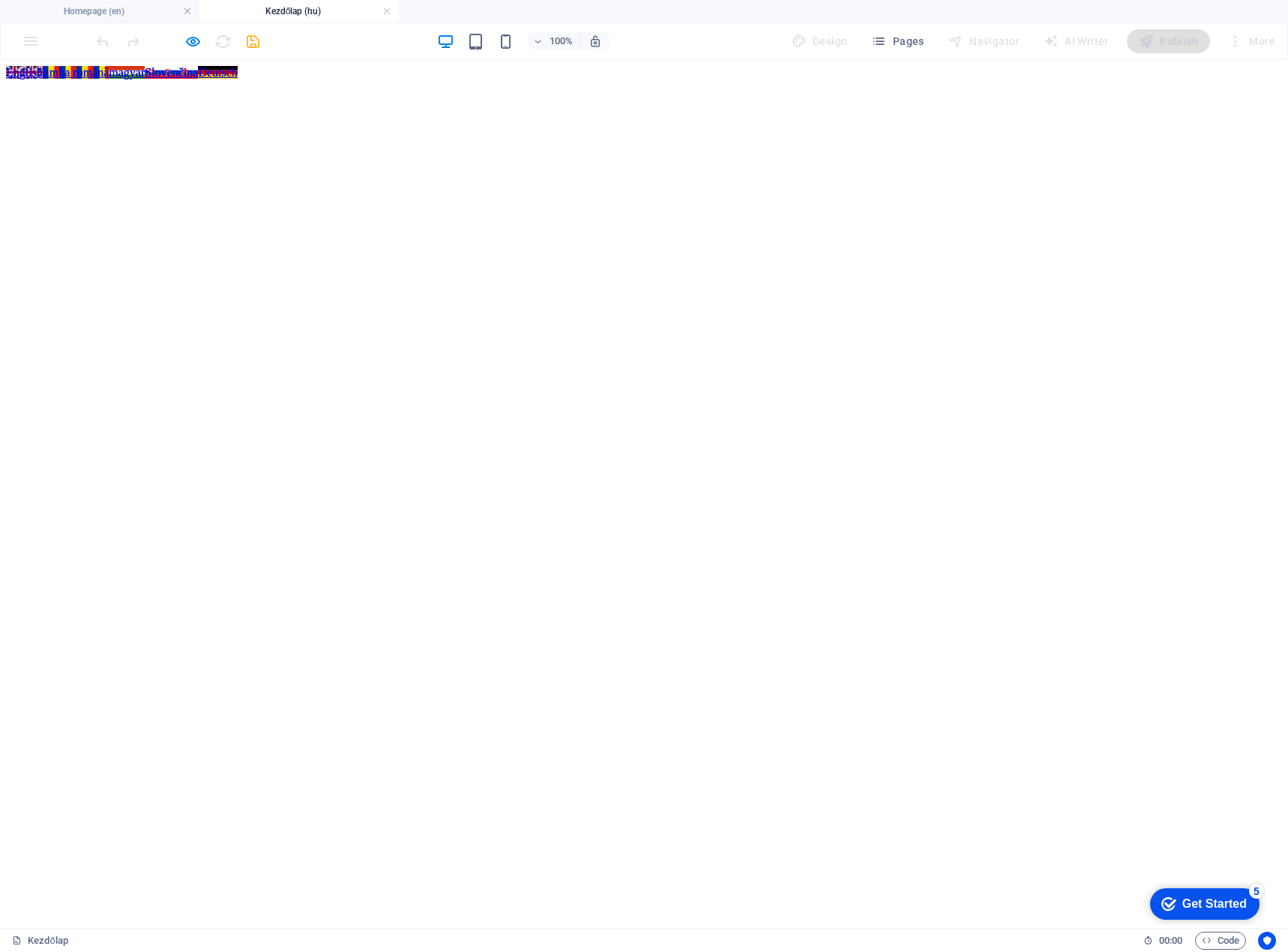
scroll to position [904, 0]
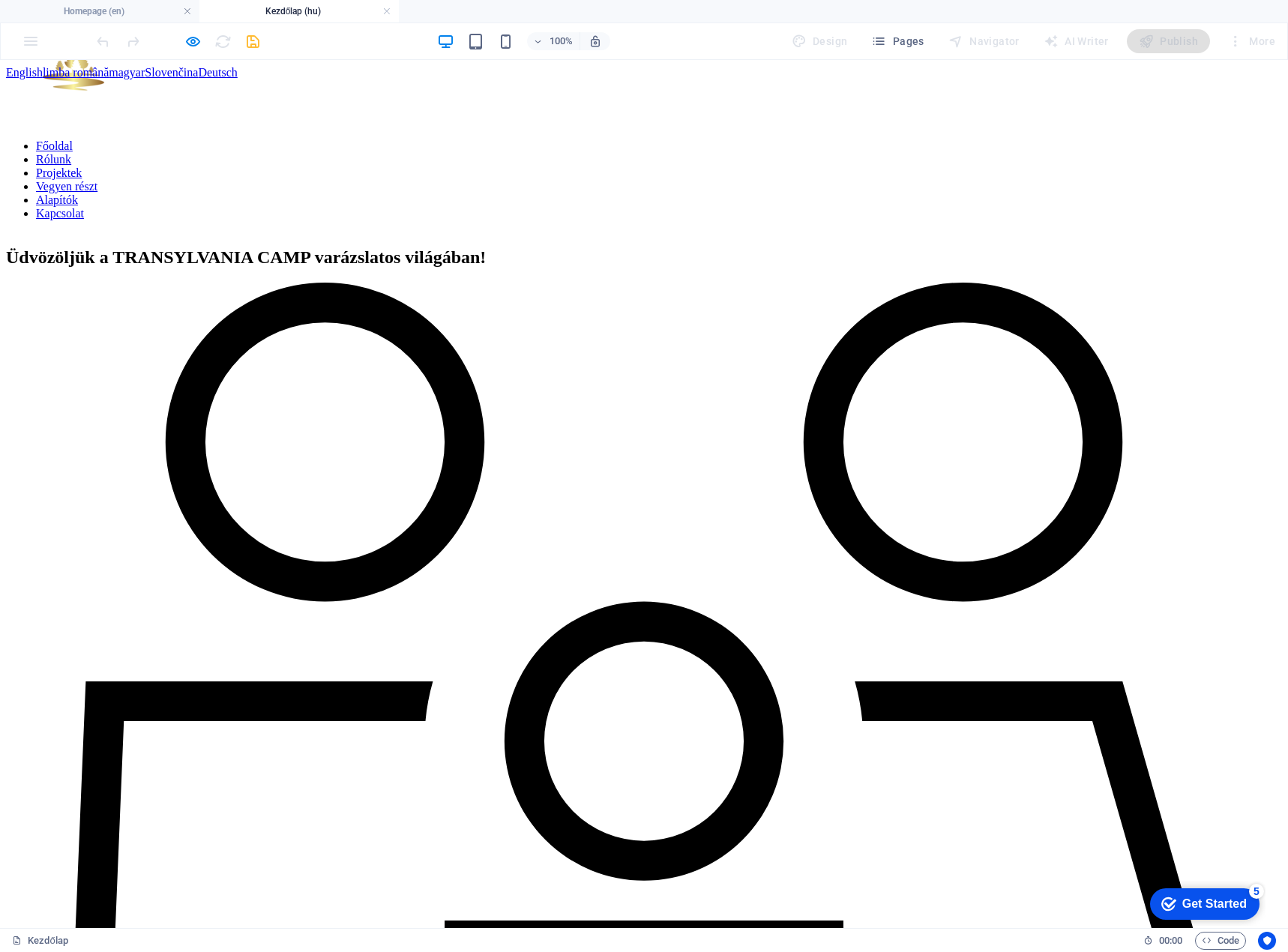
drag, startPoint x: 584, startPoint y: 396, endPoint x: 764, endPoint y: 454, distance: 189.1
drag, startPoint x: 764, startPoint y: 541, endPoint x: 759, endPoint y: 531, distance: 11.2
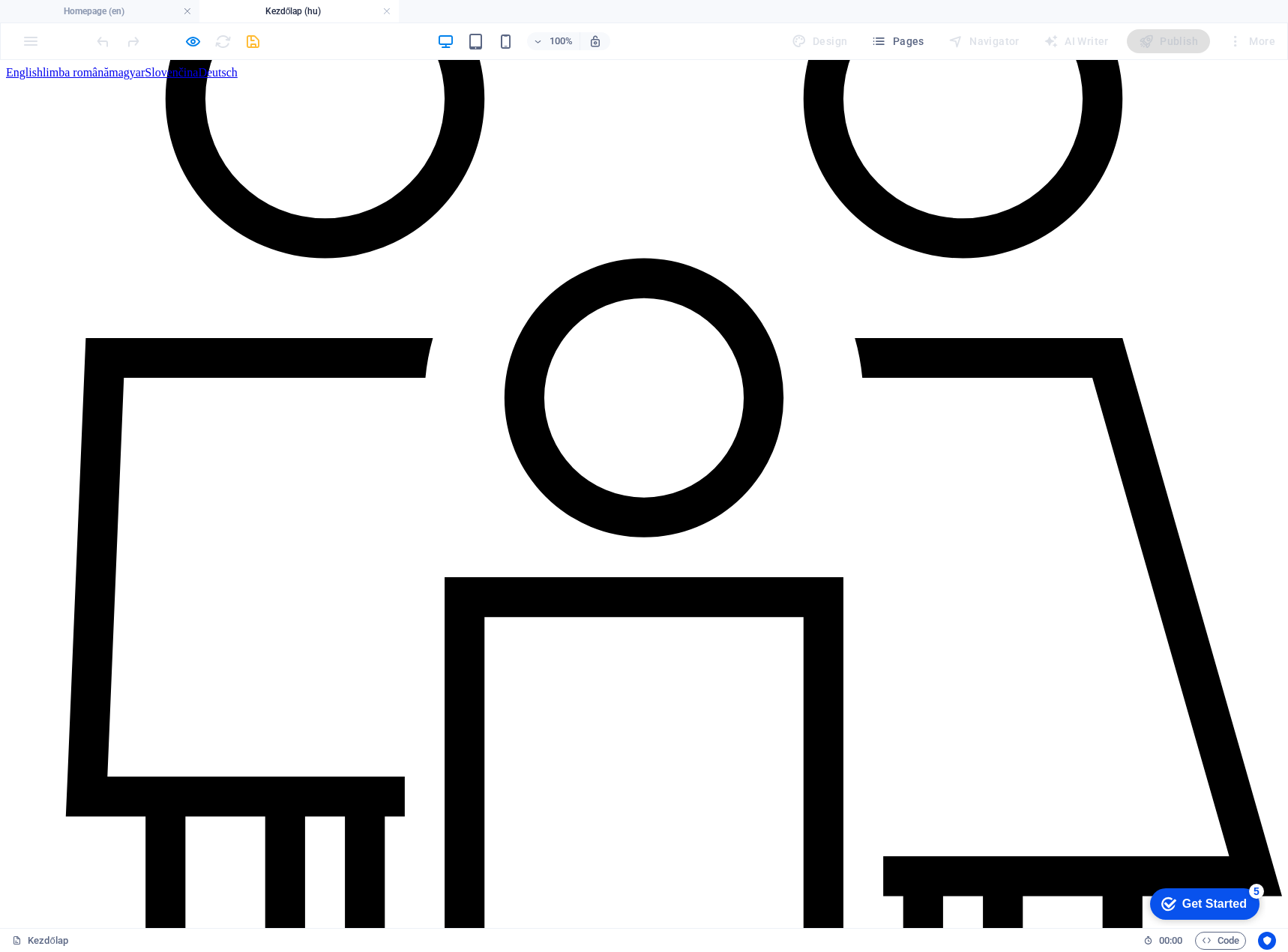
scroll to position [0, 0]
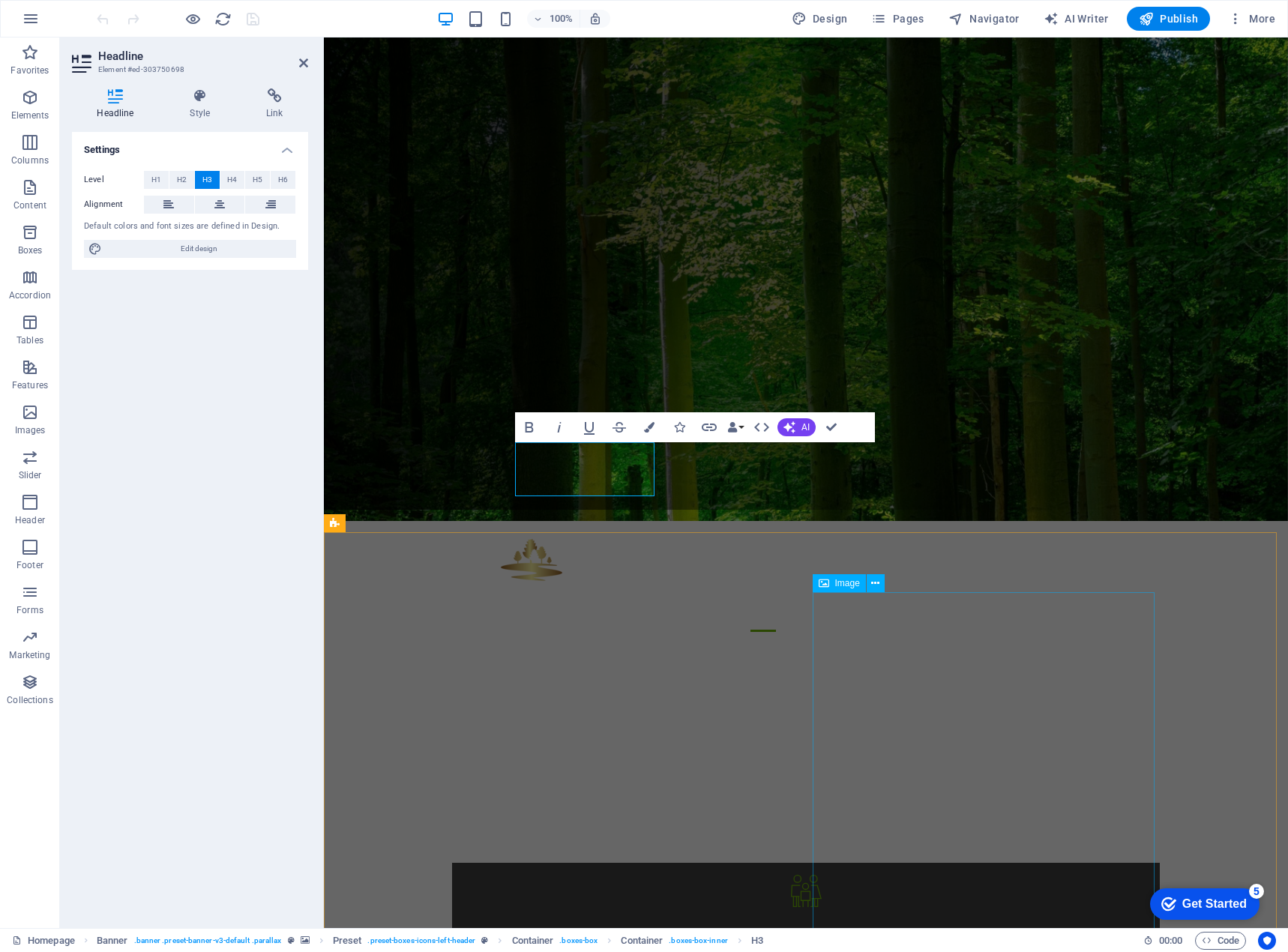
scroll to position [450, 0]
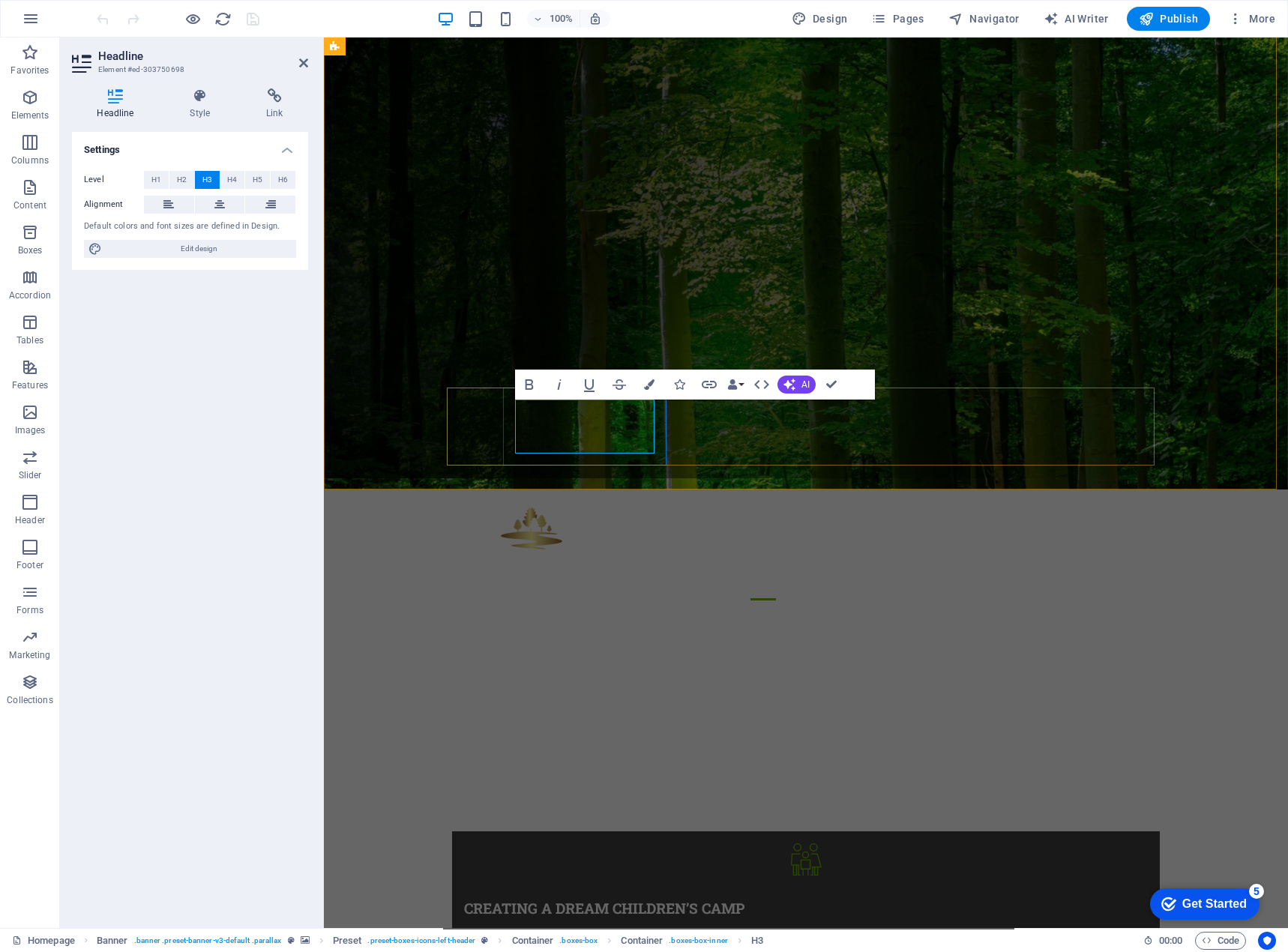
click at [522, 899] on h3 "Creating A dream children’s camp" at bounding box center [805, 909] width 683 height 18
click at [519, 899] on h3 "Creating A dream children’s camp" at bounding box center [805, 909] width 683 height 18
click at [524, 899] on h3 "Creating A dream children’s camp" at bounding box center [805, 909] width 683 height 18
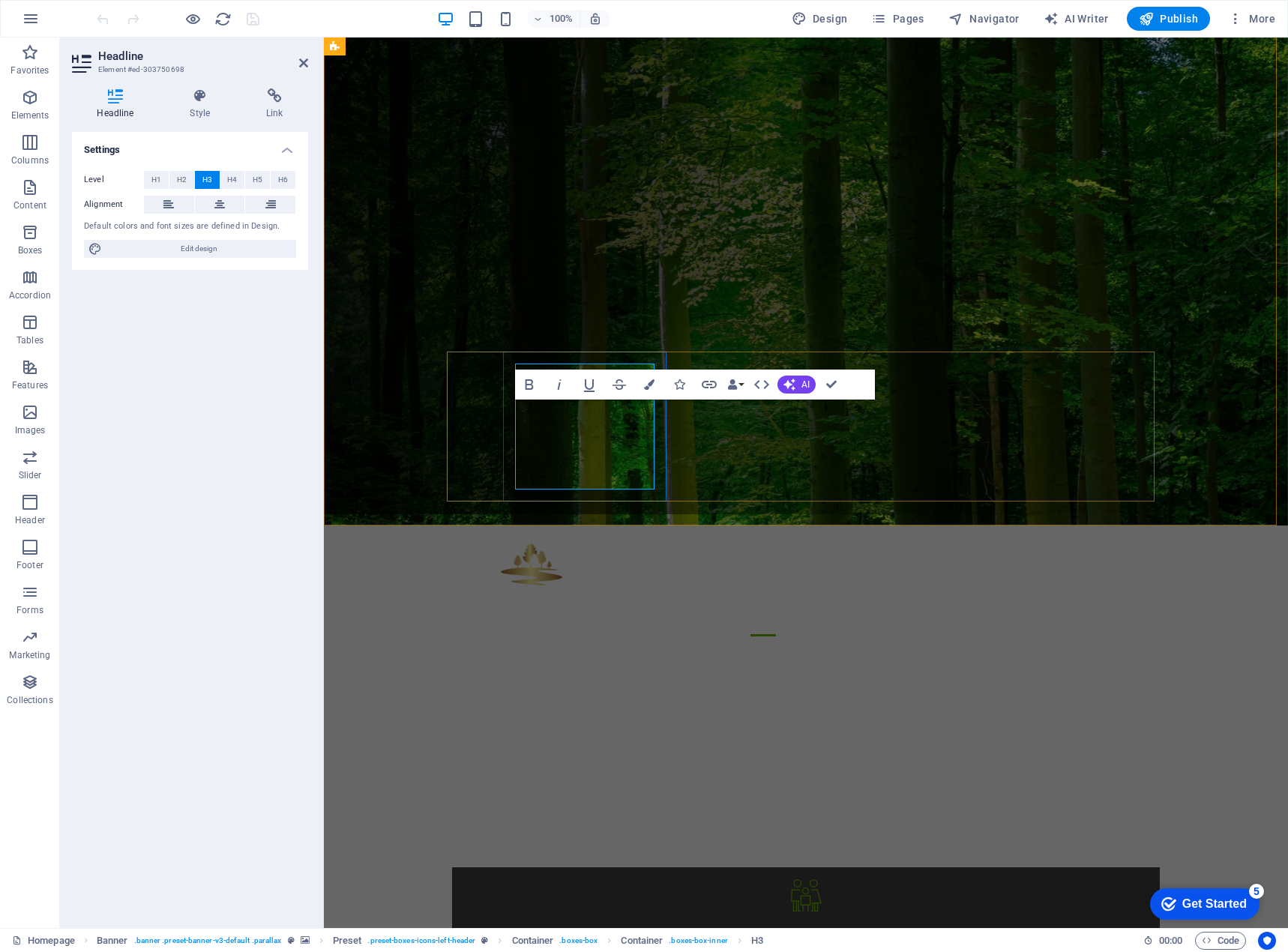
scroll to position [432, 0]
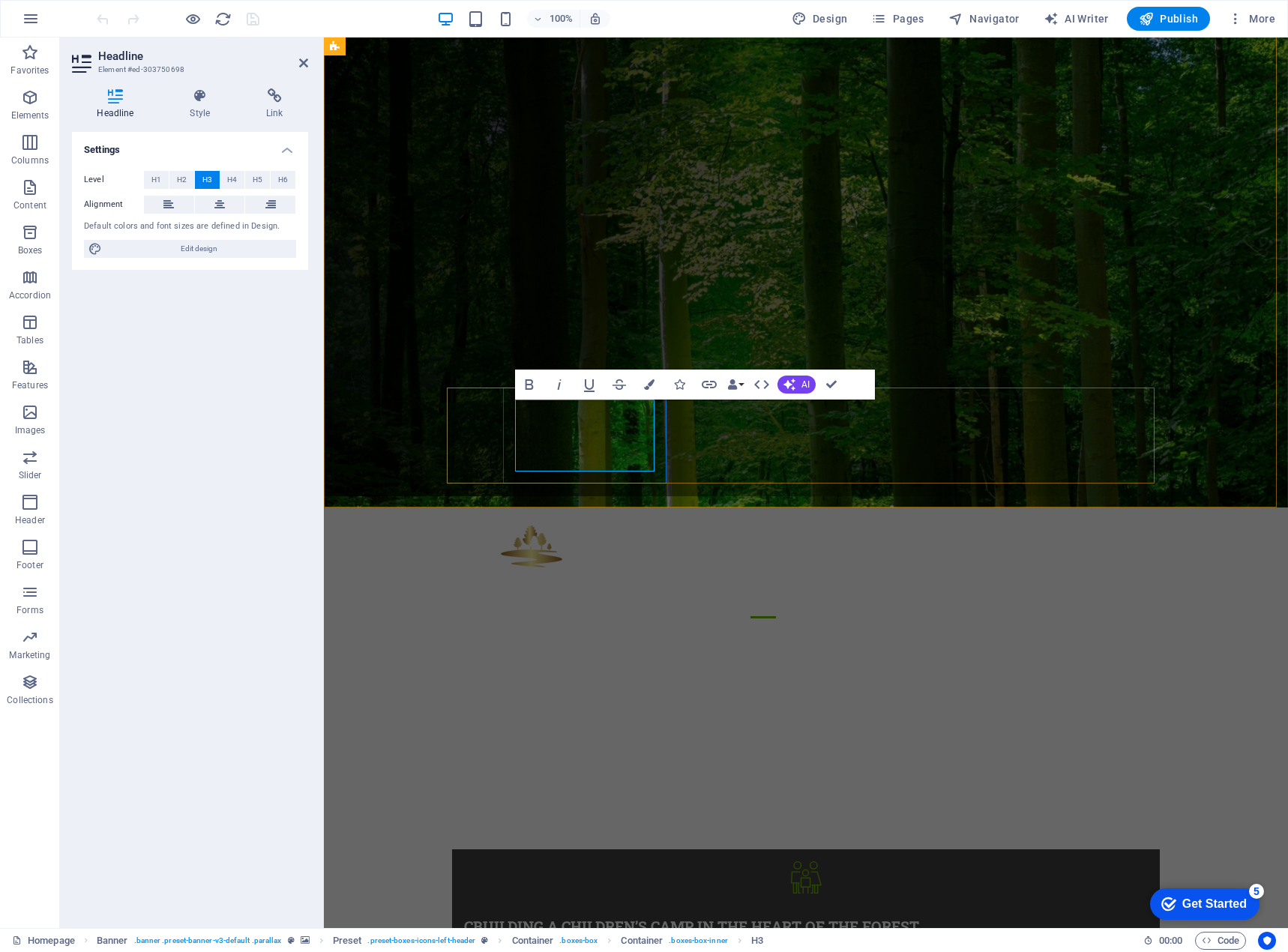
drag, startPoint x: 525, startPoint y: 407, endPoint x: 537, endPoint y: 414, distance: 13.9
click at [525, 918] on h3 "CBuilding a children’s camp in the heart of the forest" at bounding box center [805, 927] width 683 height 18
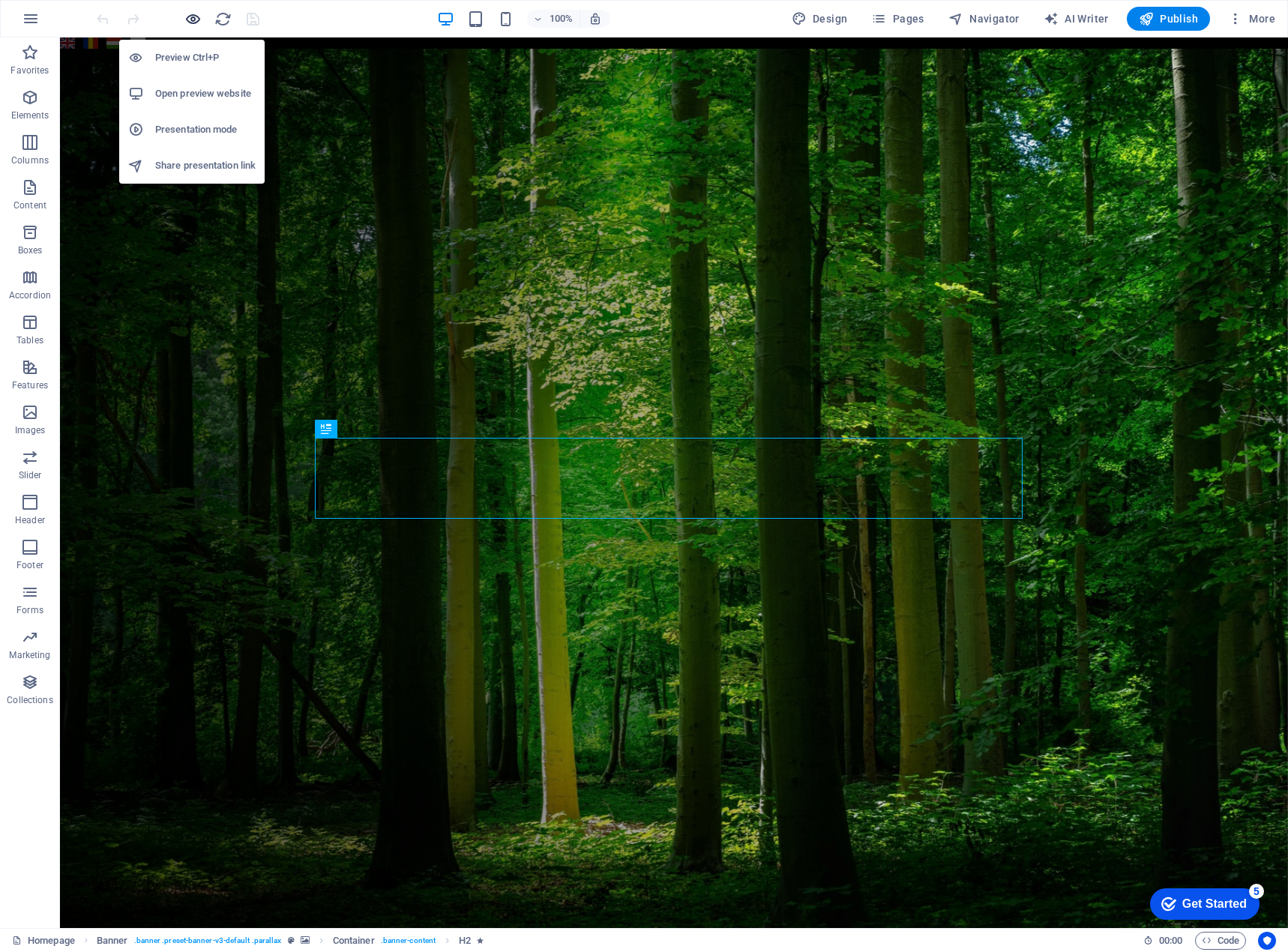
click at [191, 22] on icon "button" at bounding box center [193, 19] width 18 height 18
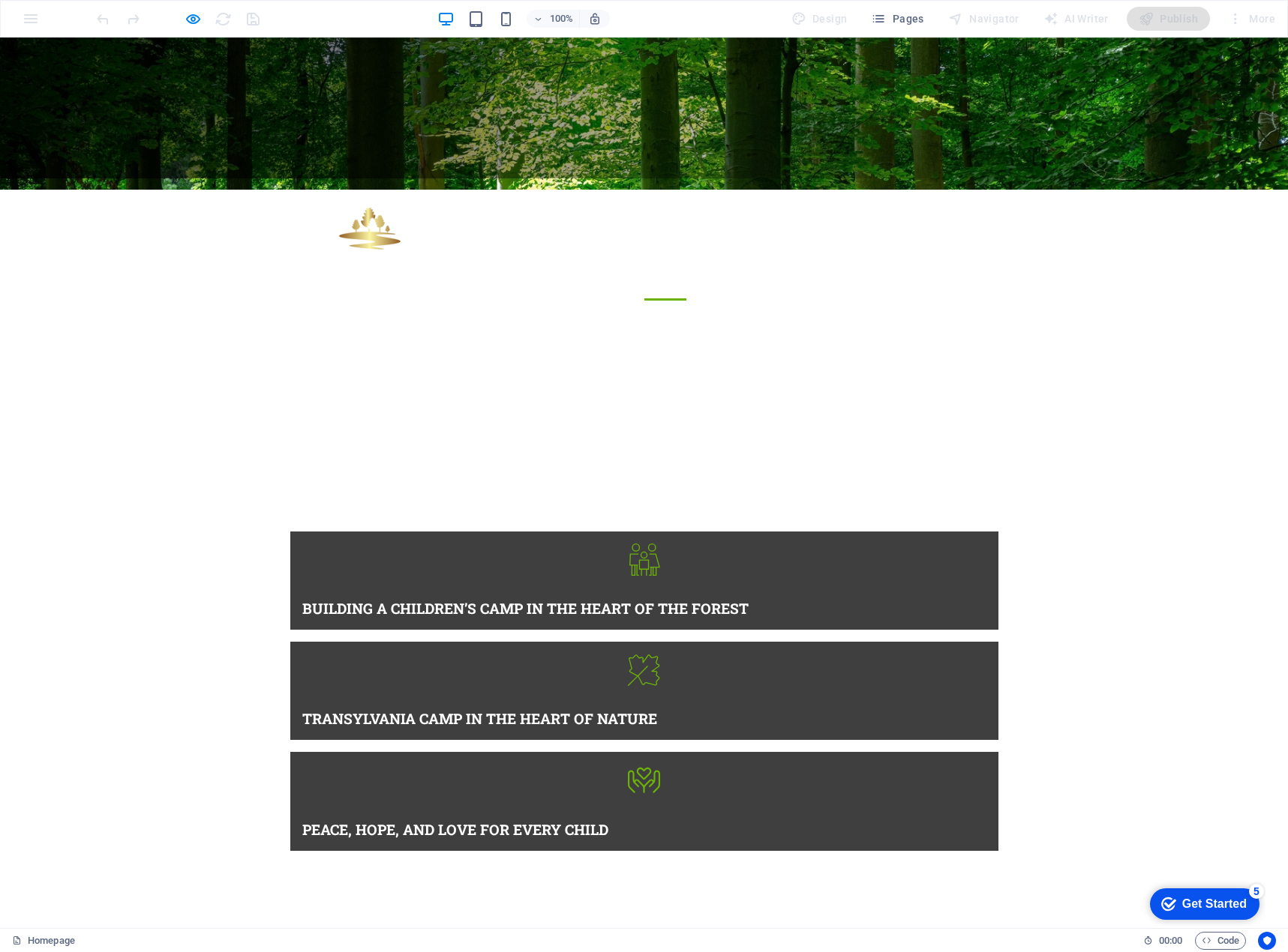
scroll to position [758, 0]
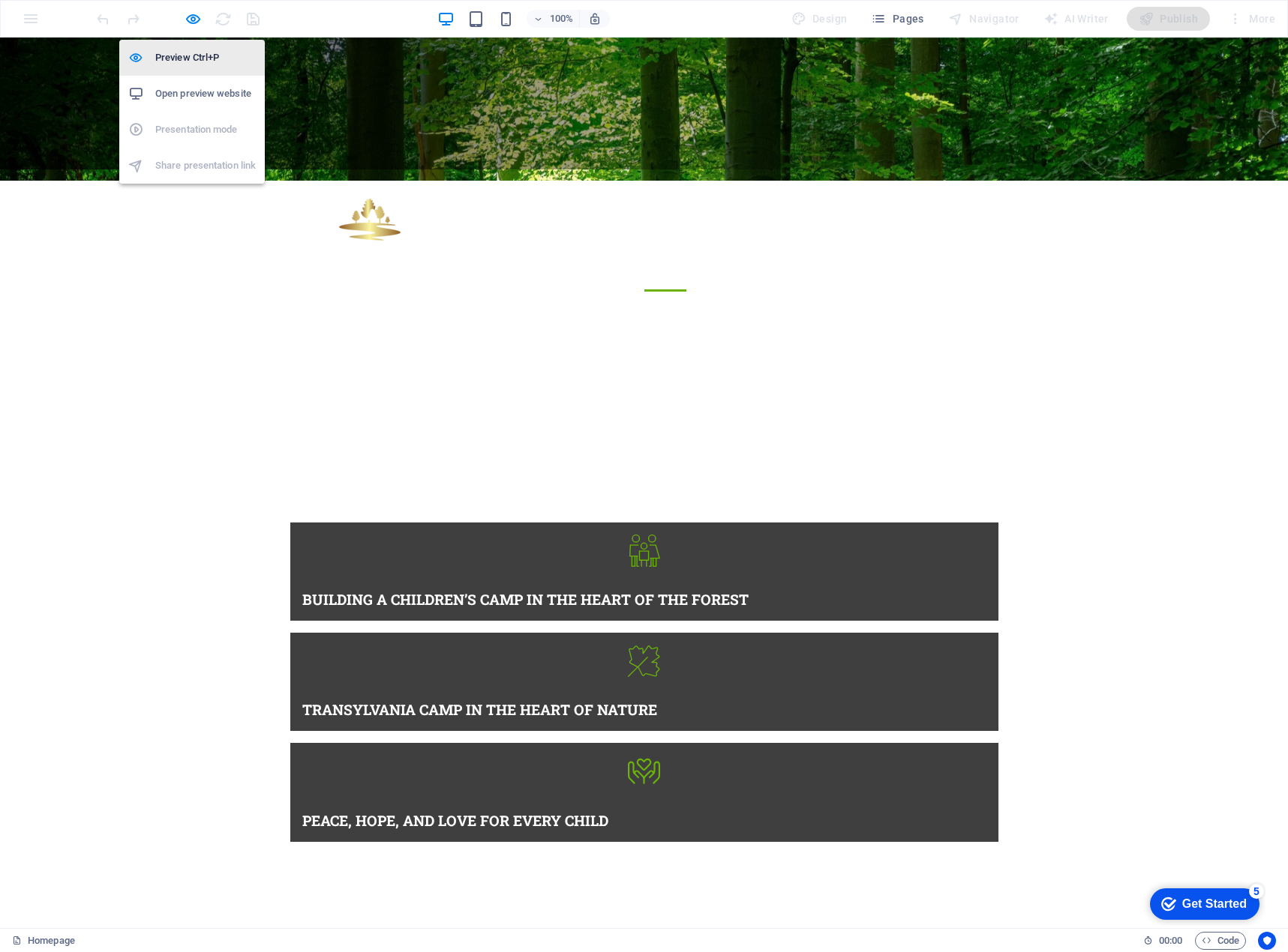
click at [192, 59] on h6 "Preview Ctrl+P" at bounding box center [205, 58] width 100 height 18
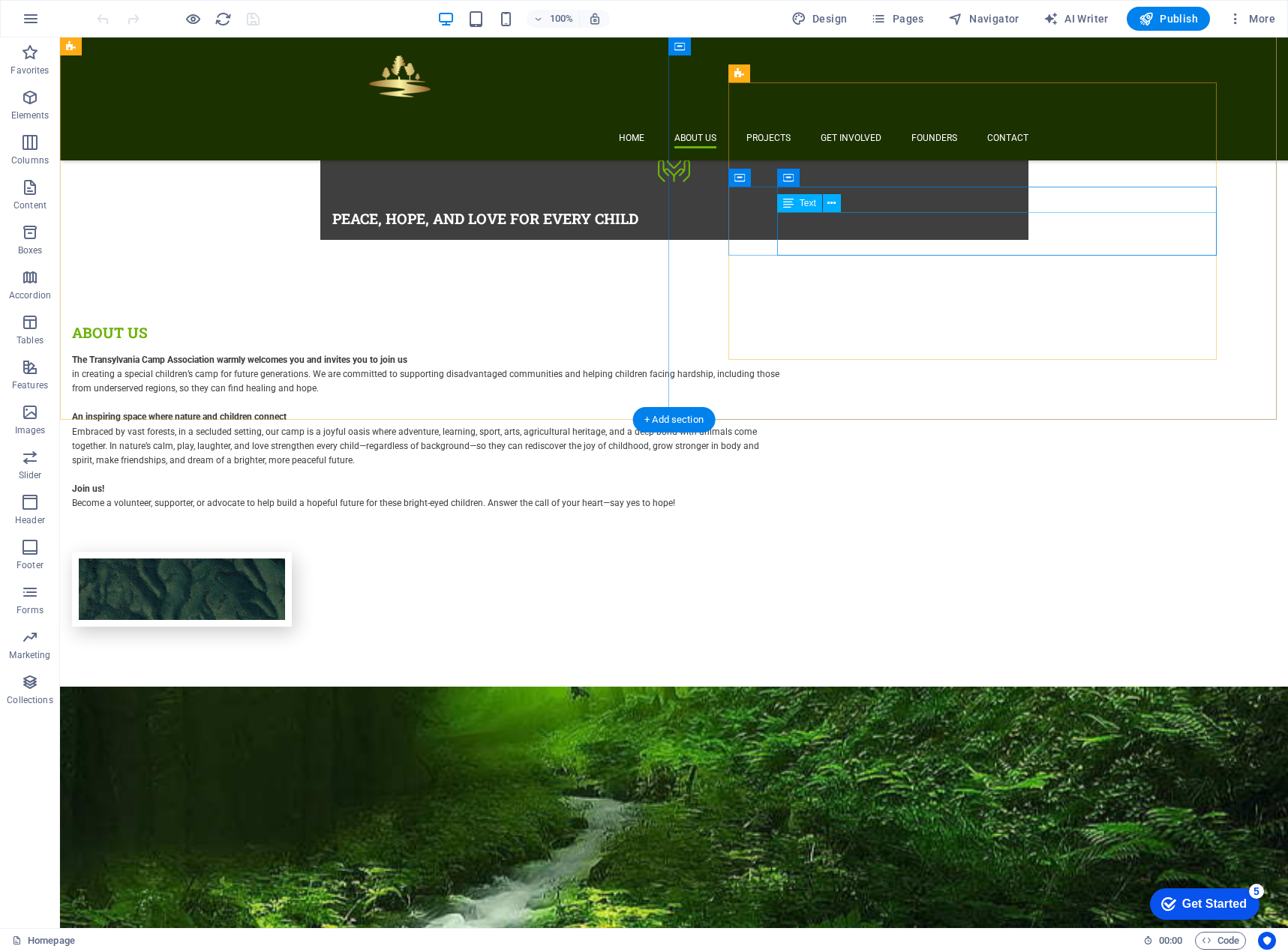
scroll to position [1274, 0]
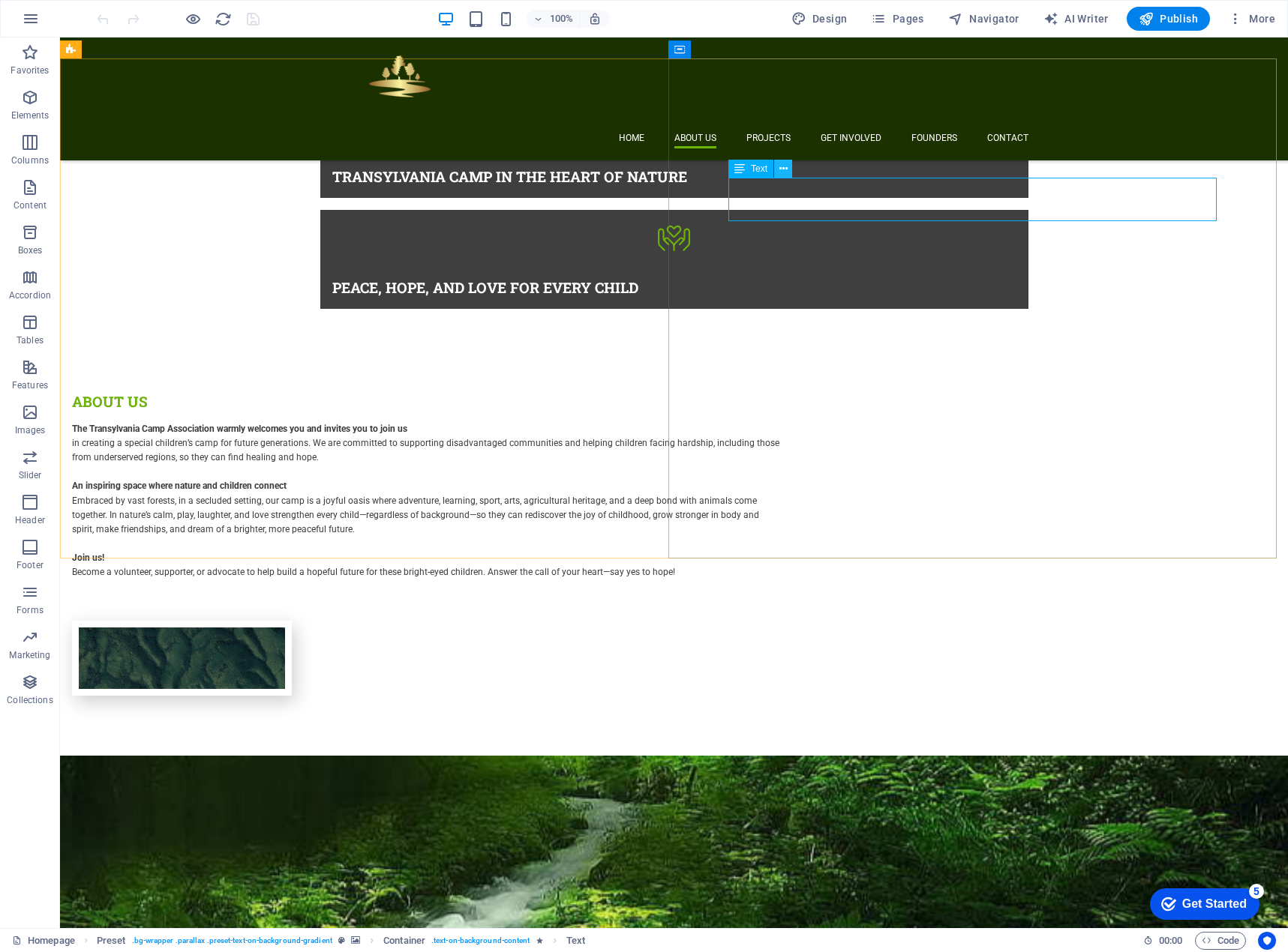
click at [780, 166] on icon at bounding box center [784, 169] width 8 height 16
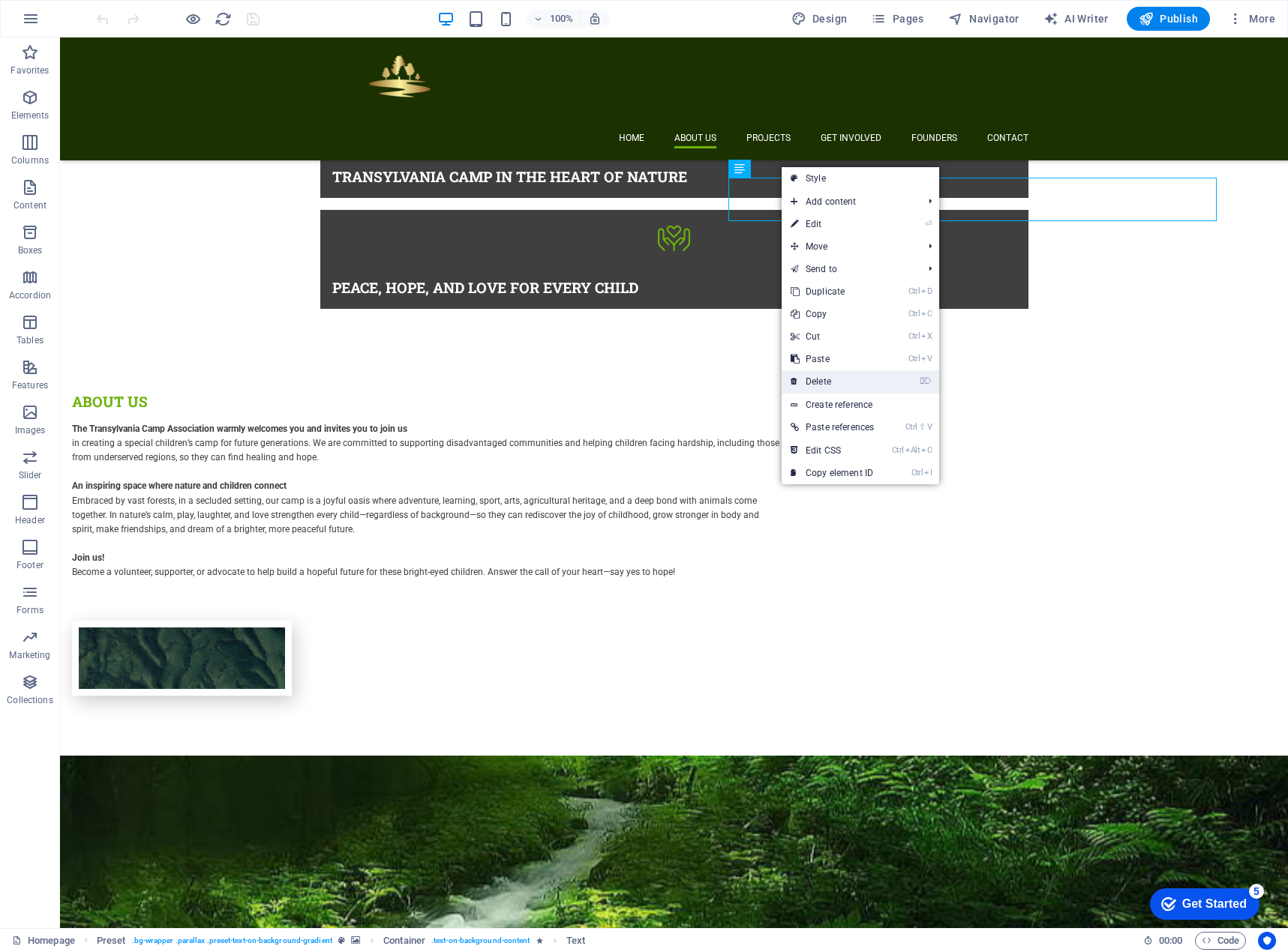
click at [818, 379] on link "⌦ Delete" at bounding box center [831, 381] width 101 height 23
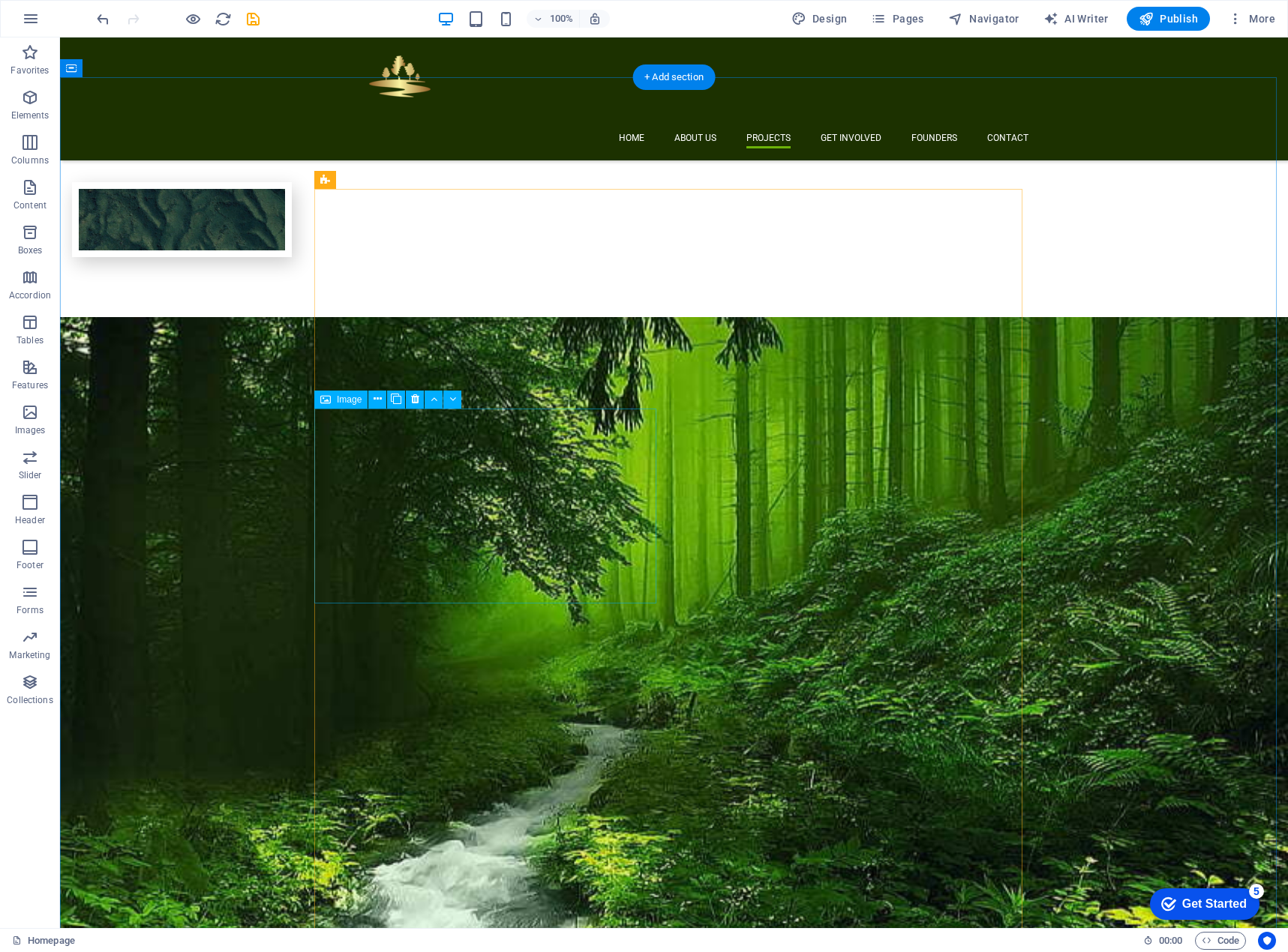
scroll to position [1725, 0]
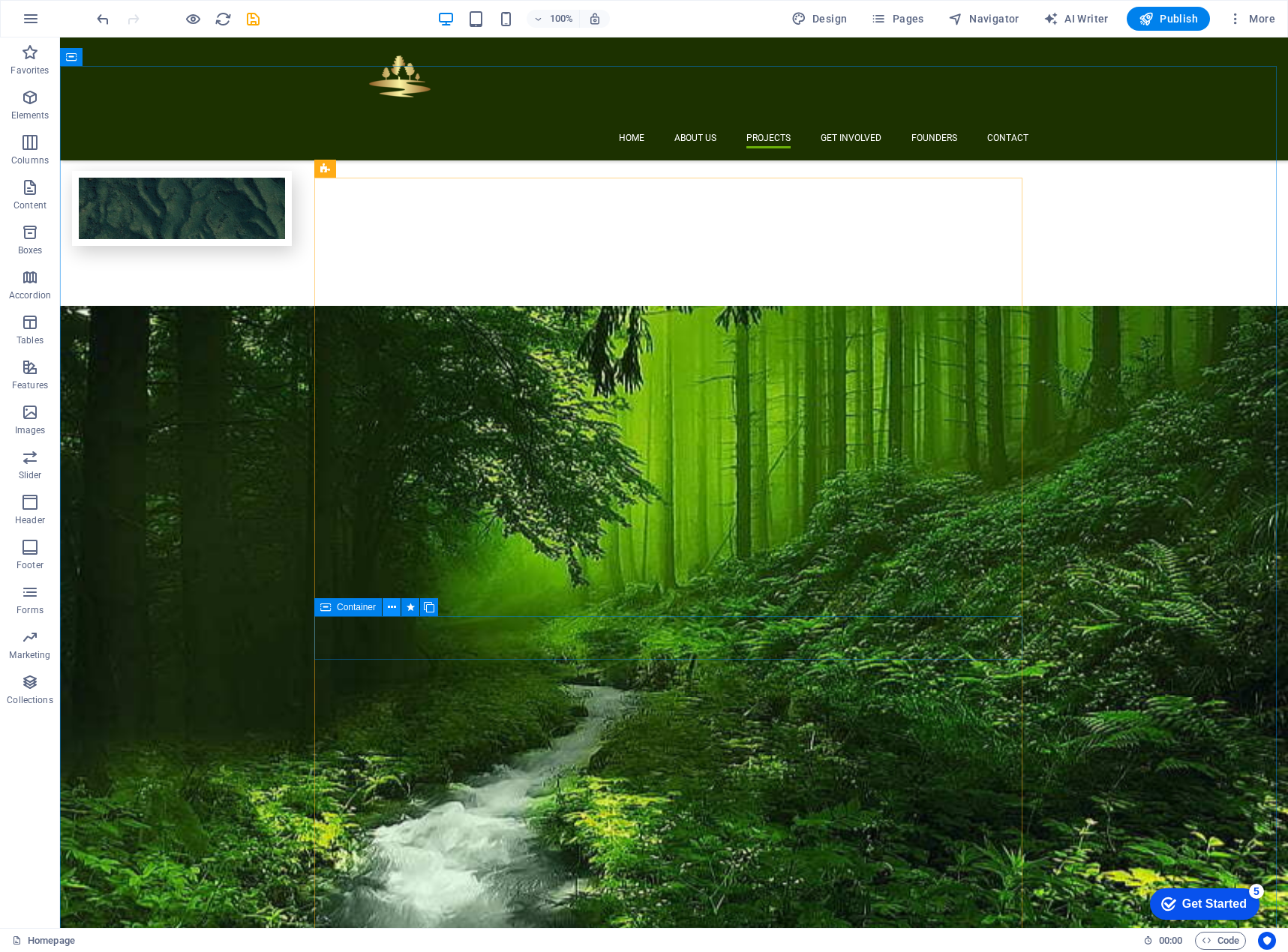
click at [388, 607] on icon at bounding box center [392, 607] width 8 height 16
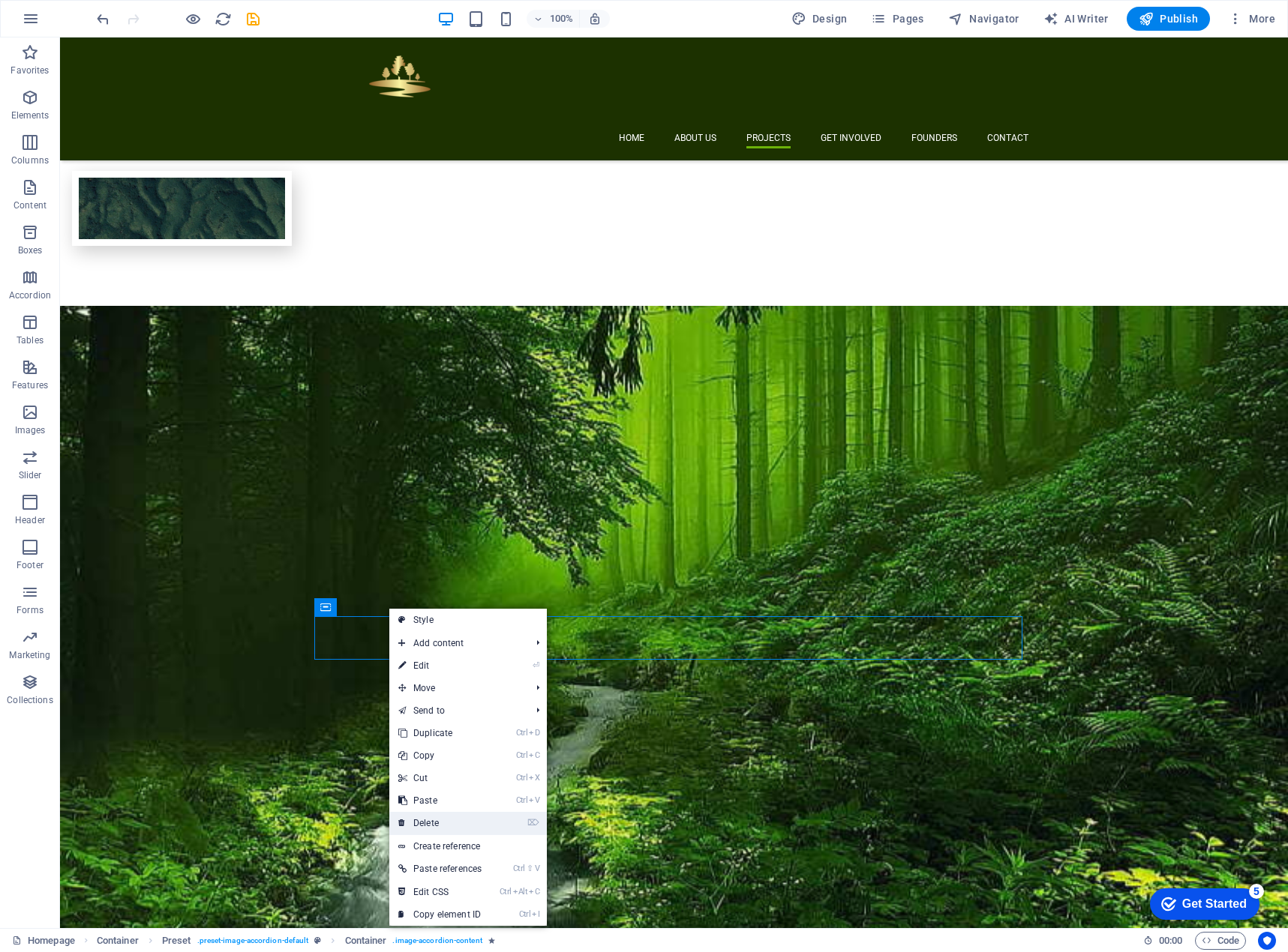
click at [440, 822] on link "⌦ Delete" at bounding box center [439, 823] width 101 height 23
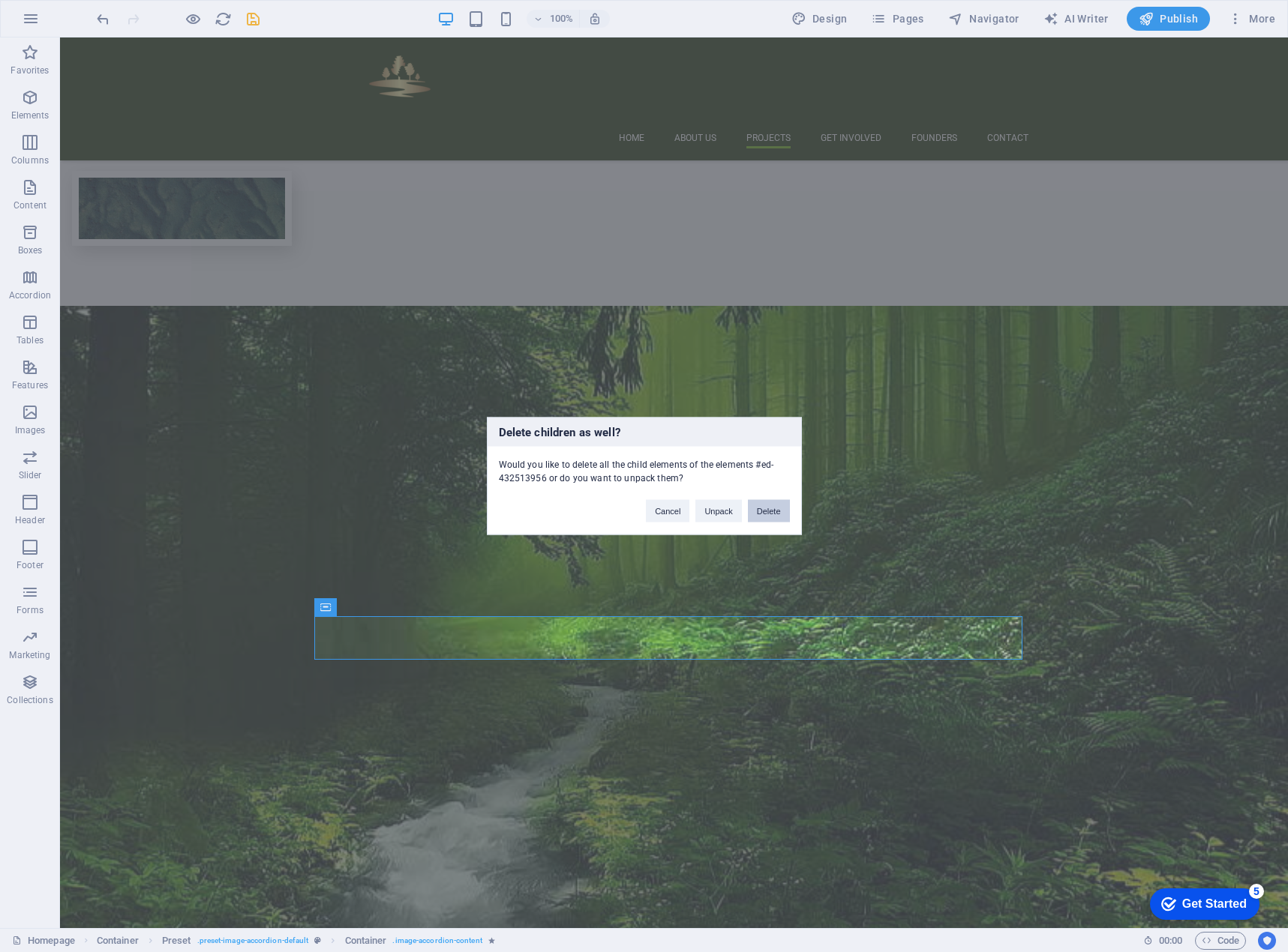
click at [781, 510] on button "Delete" at bounding box center [769, 511] width 42 height 23
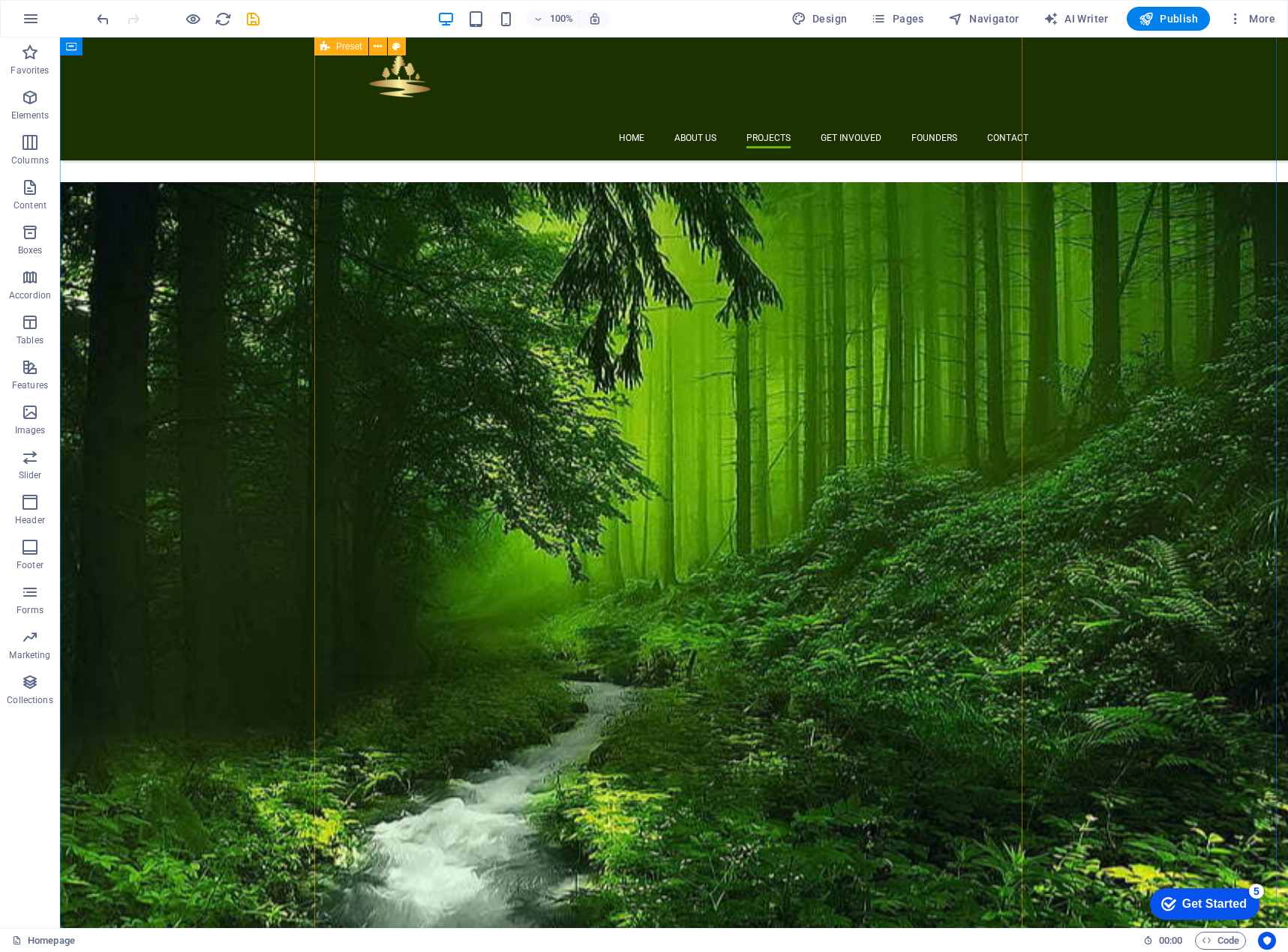
scroll to position [1949, 0]
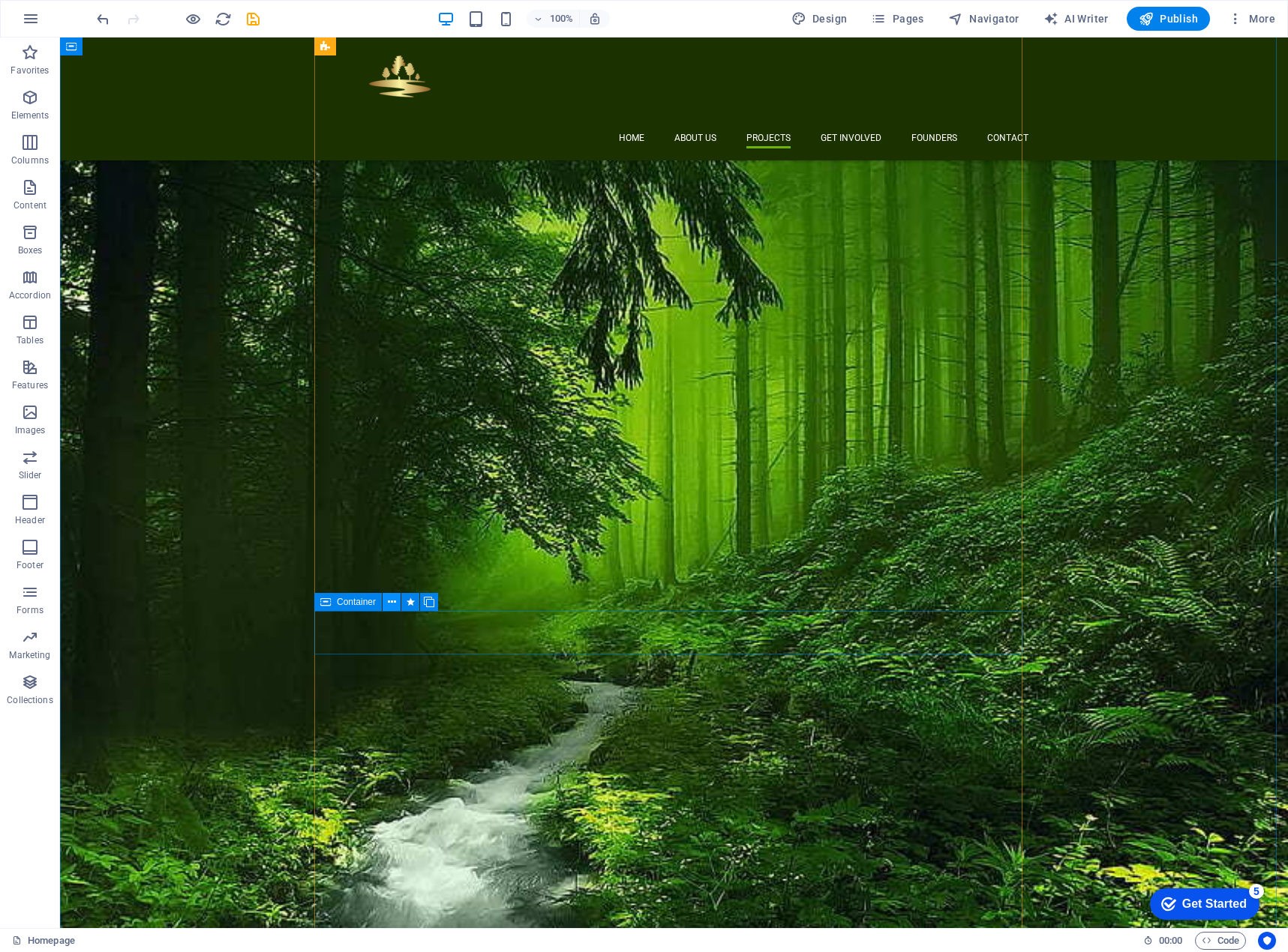
click at [385, 606] on button at bounding box center [391, 602] width 18 height 18
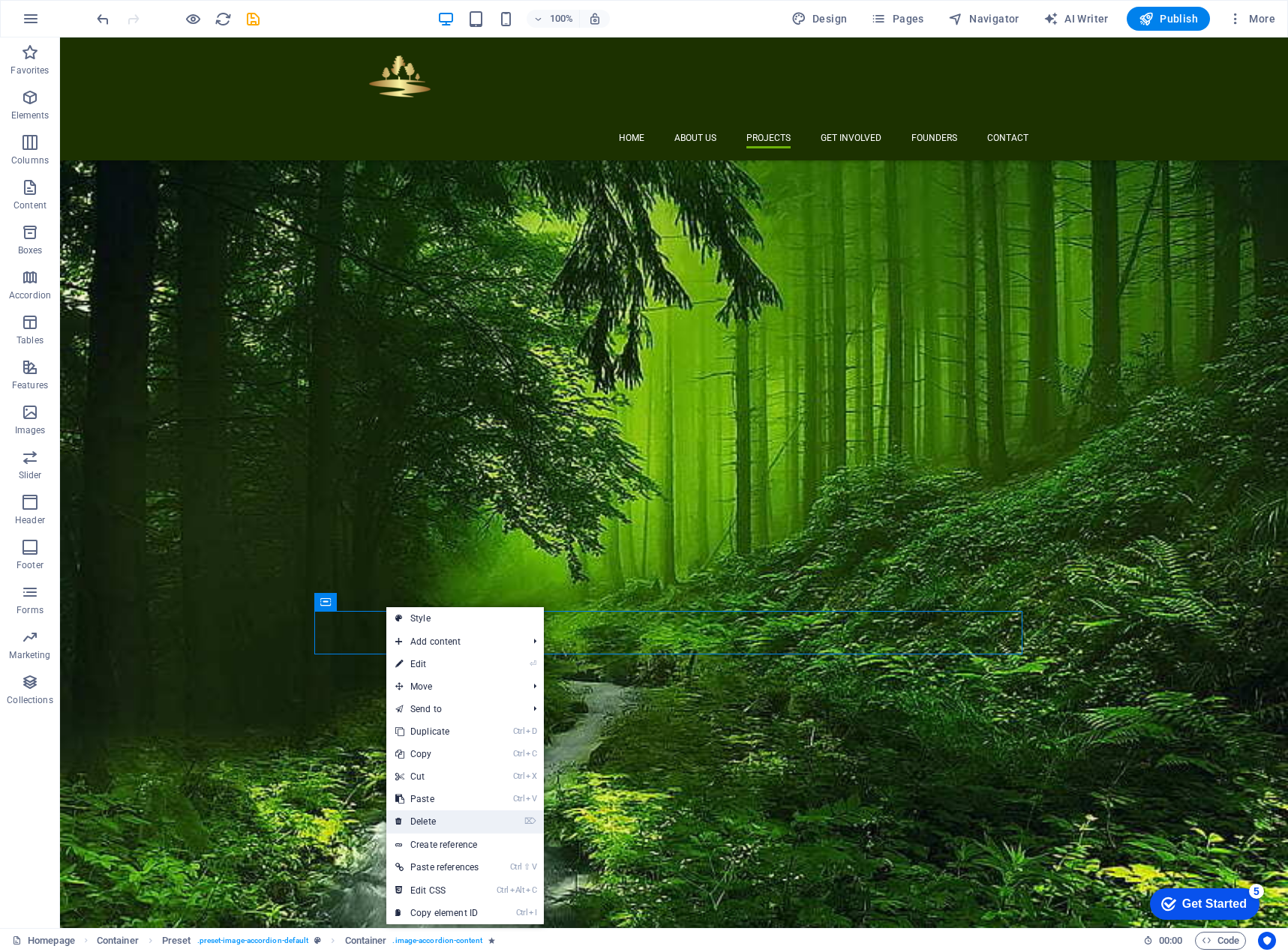
click at [484, 818] on link "⌦ Delete" at bounding box center [437, 821] width 101 height 23
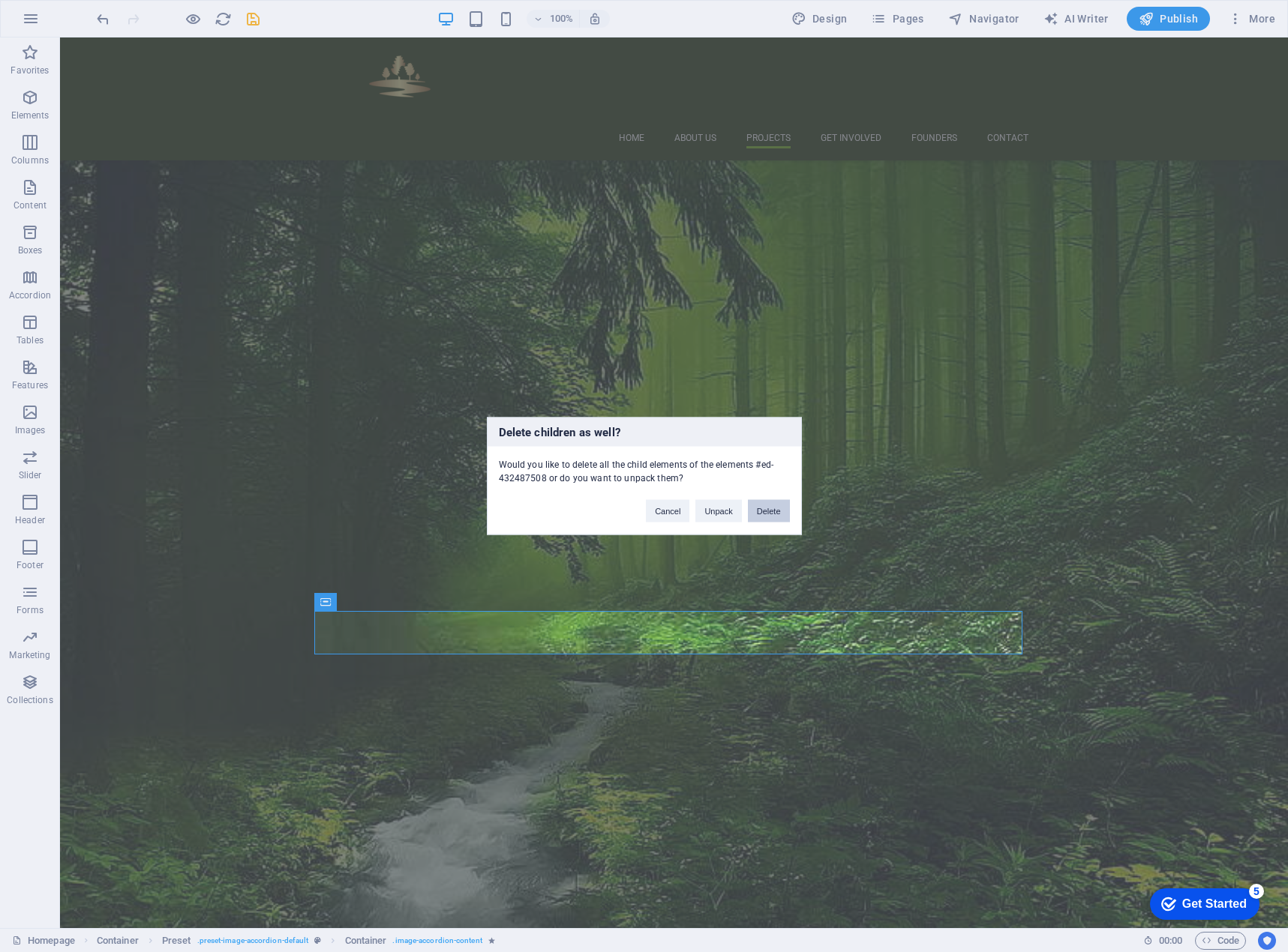
click at [765, 506] on button "Delete" at bounding box center [769, 511] width 42 height 23
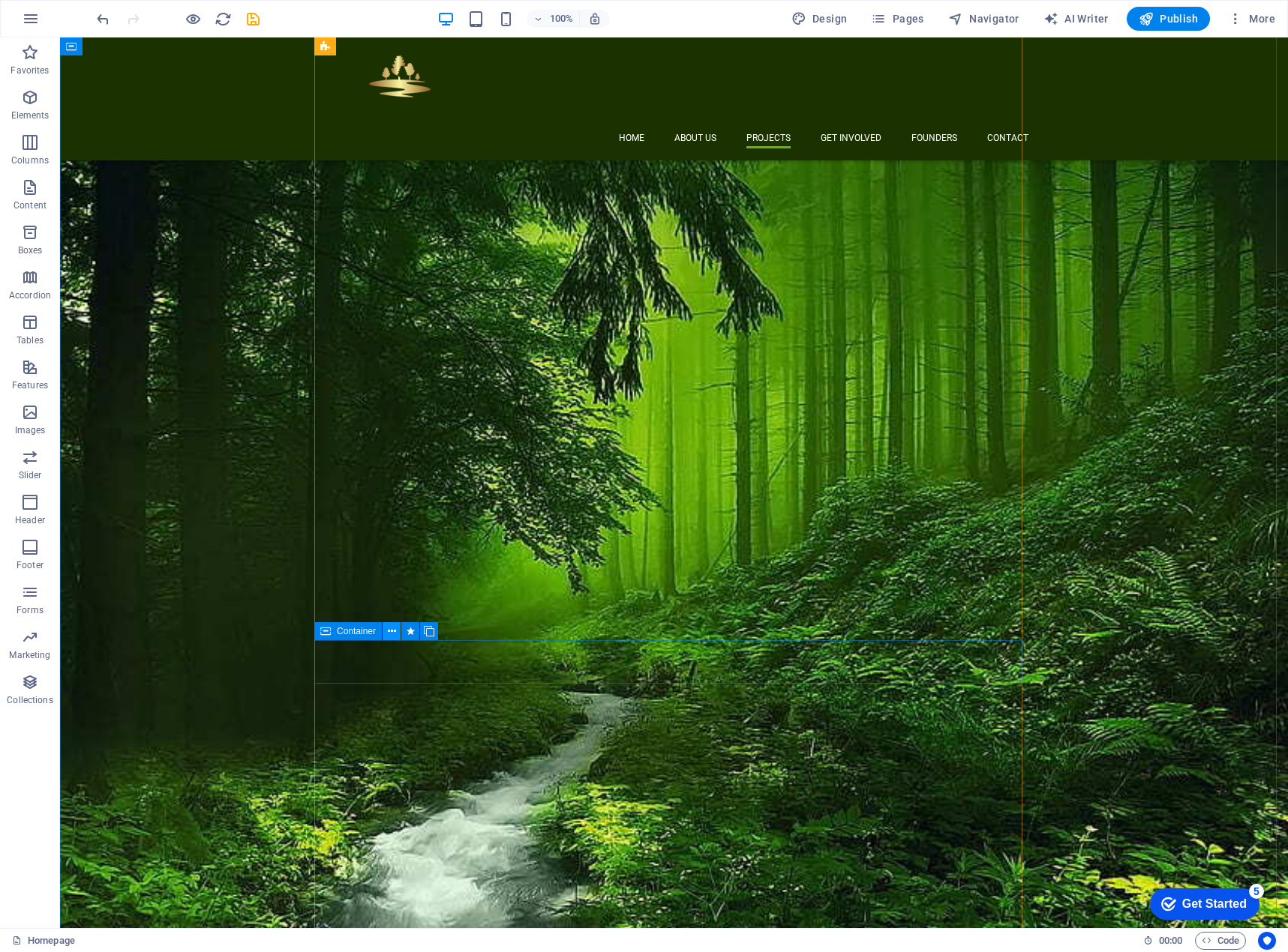
click at [391, 632] on icon at bounding box center [392, 632] width 8 height 16
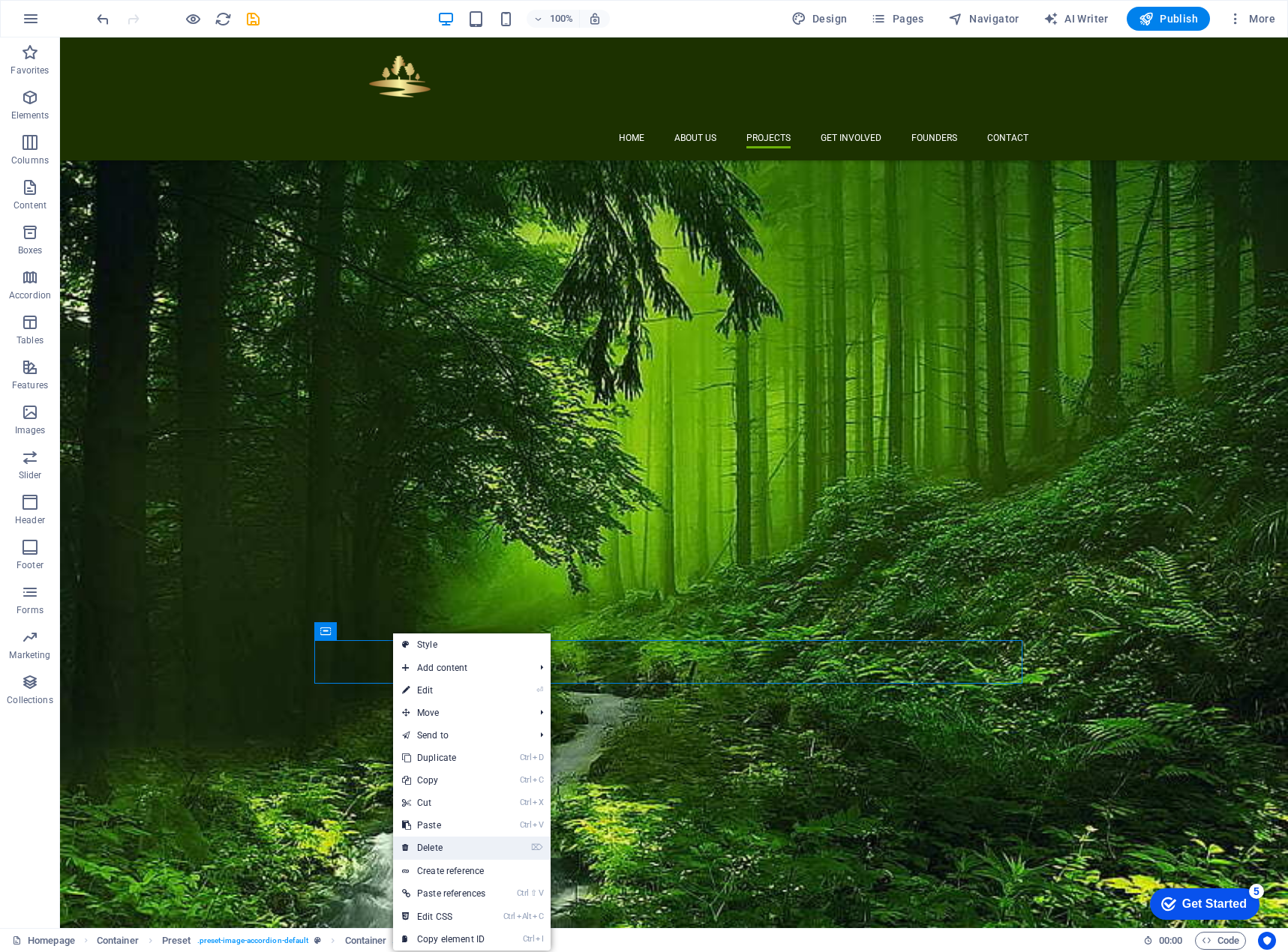
click at [442, 844] on link "⌦ Delete" at bounding box center [443, 848] width 101 height 23
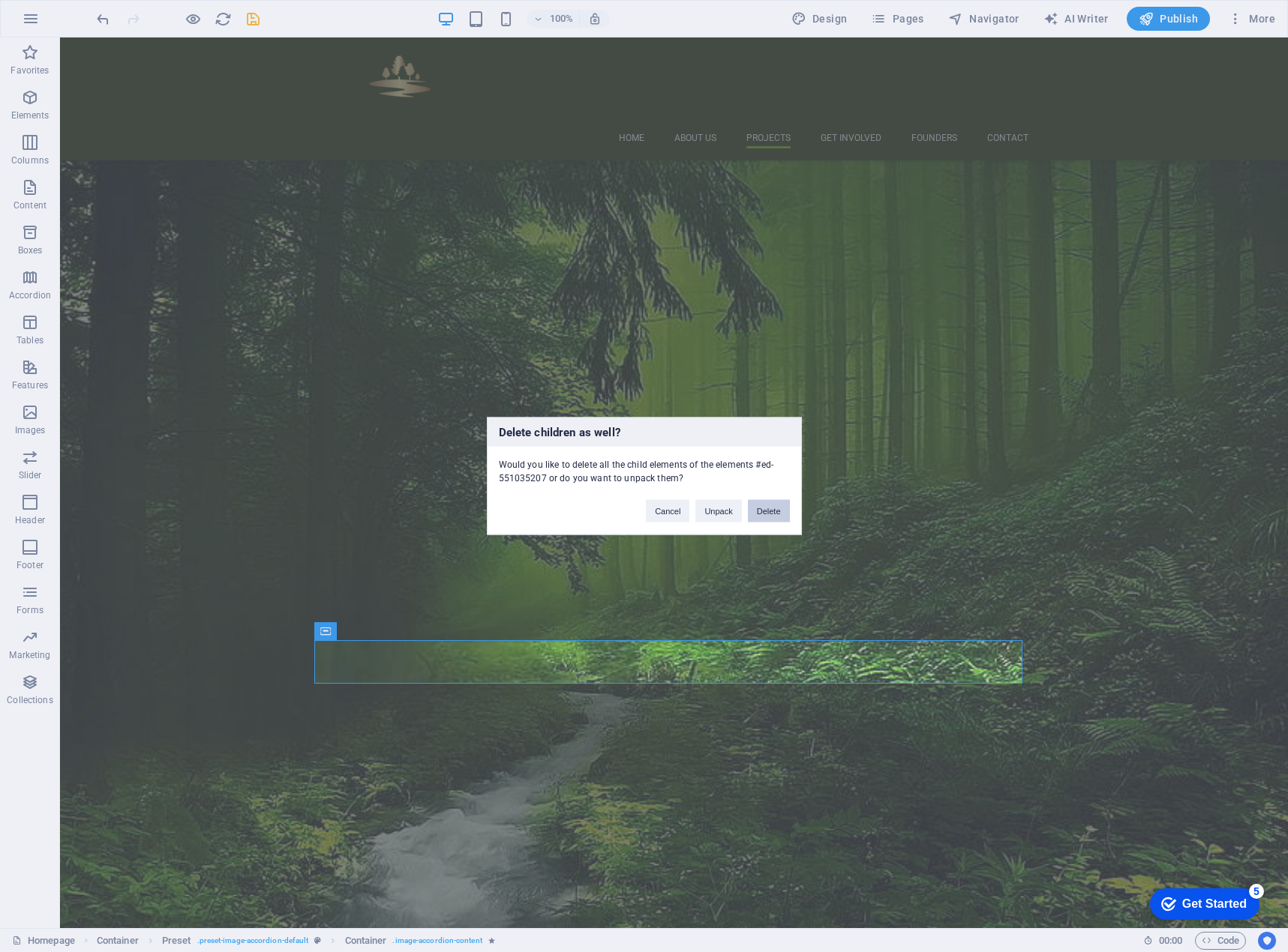
click at [763, 508] on button "Delete" at bounding box center [769, 511] width 42 height 23
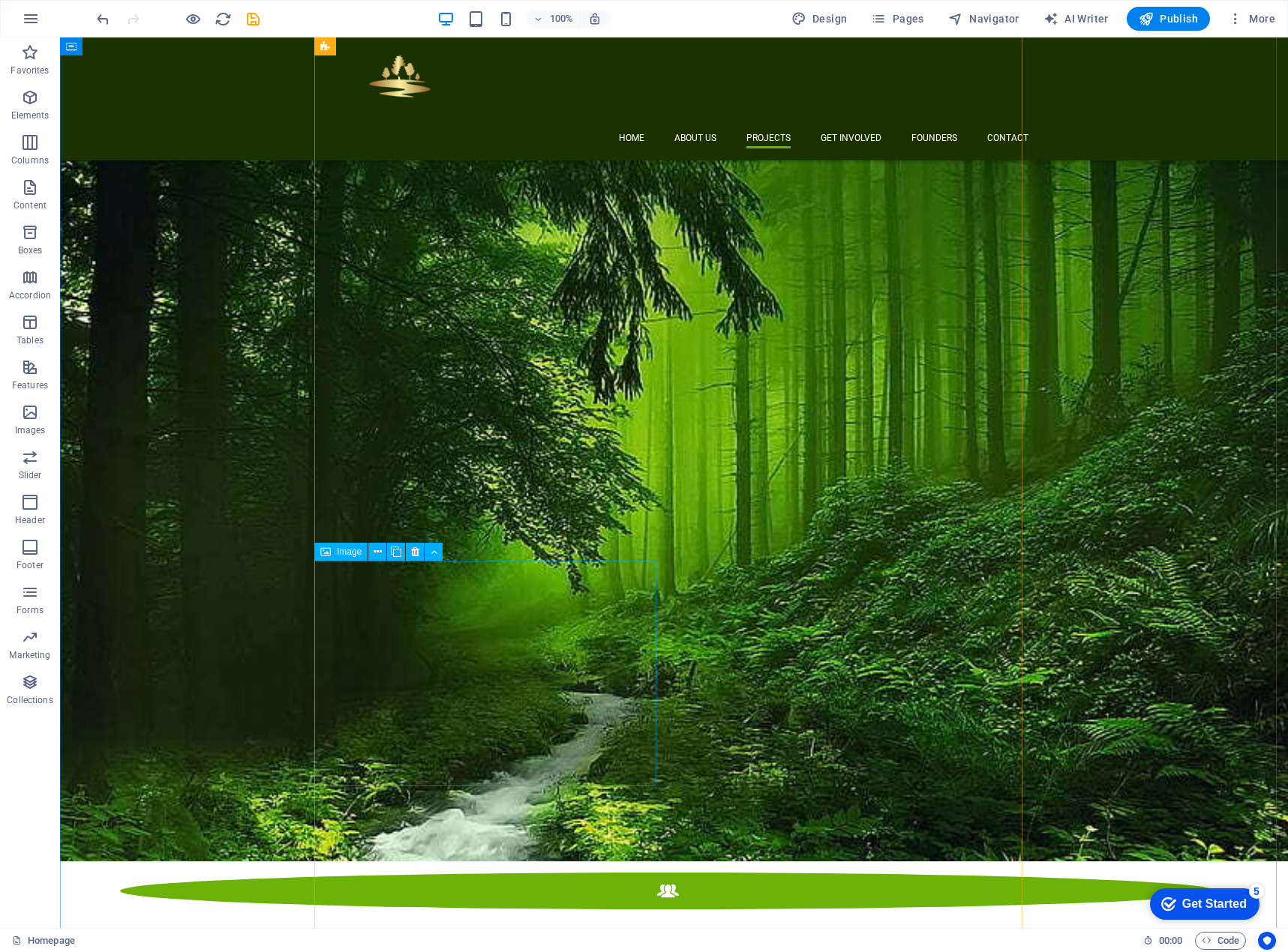
scroll to position [2174, 0]
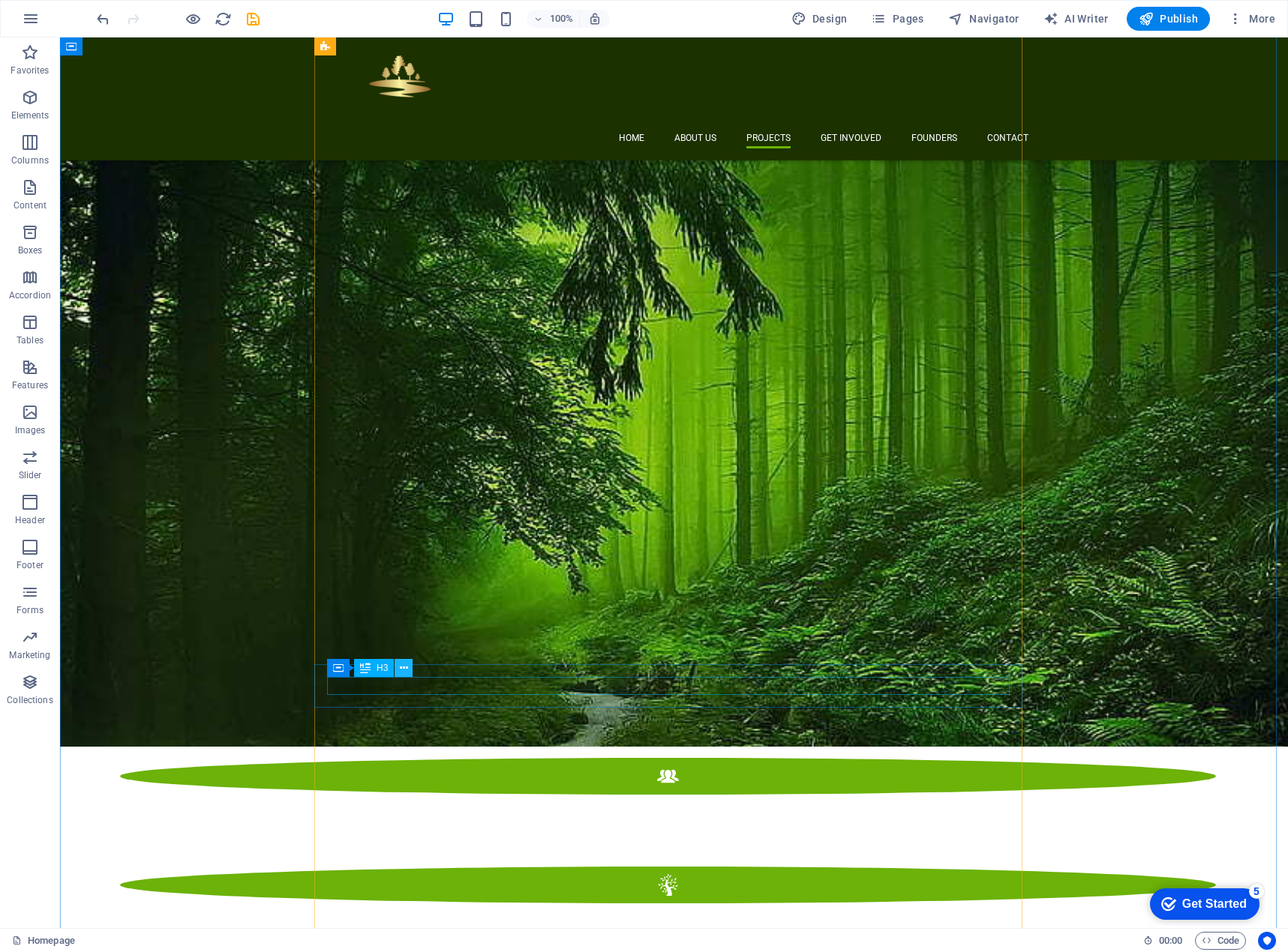
click at [405, 667] on icon at bounding box center [404, 668] width 8 height 16
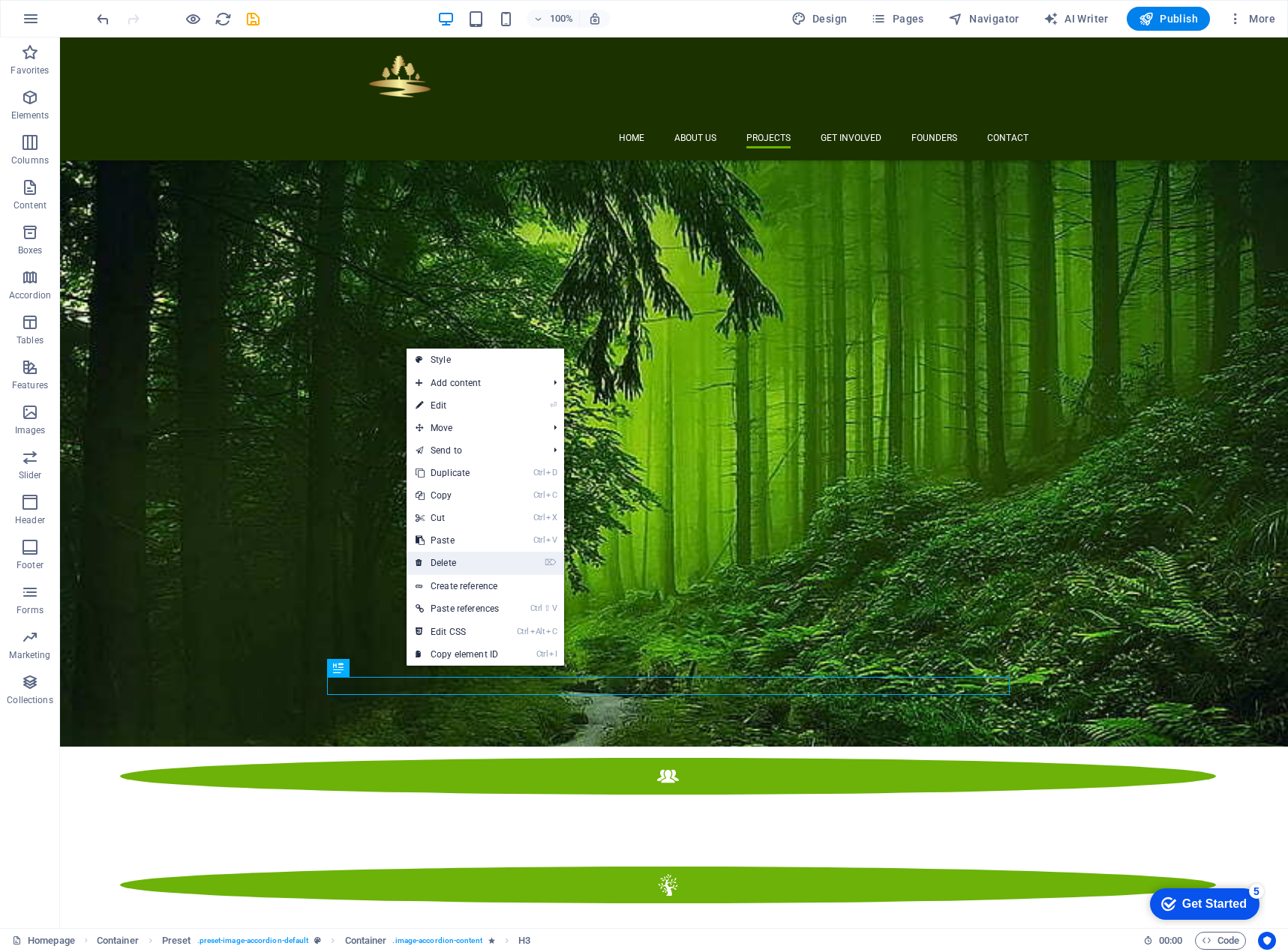
drag, startPoint x: 457, startPoint y: 560, endPoint x: 452, endPoint y: 529, distance: 31.4
click at [457, 560] on link "⌦ Delete" at bounding box center [457, 562] width 101 height 23
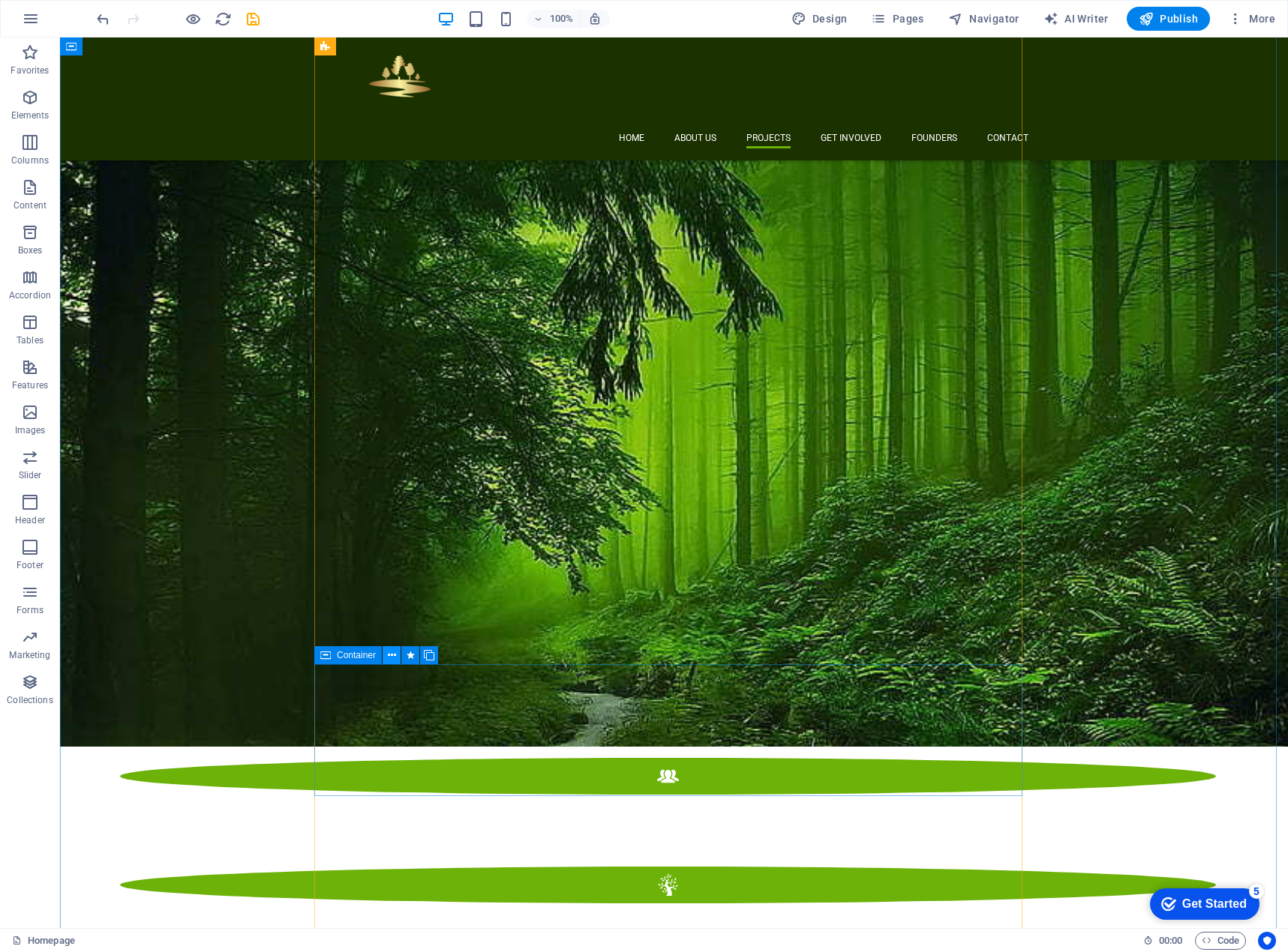
click at [388, 655] on icon at bounding box center [392, 655] width 8 height 16
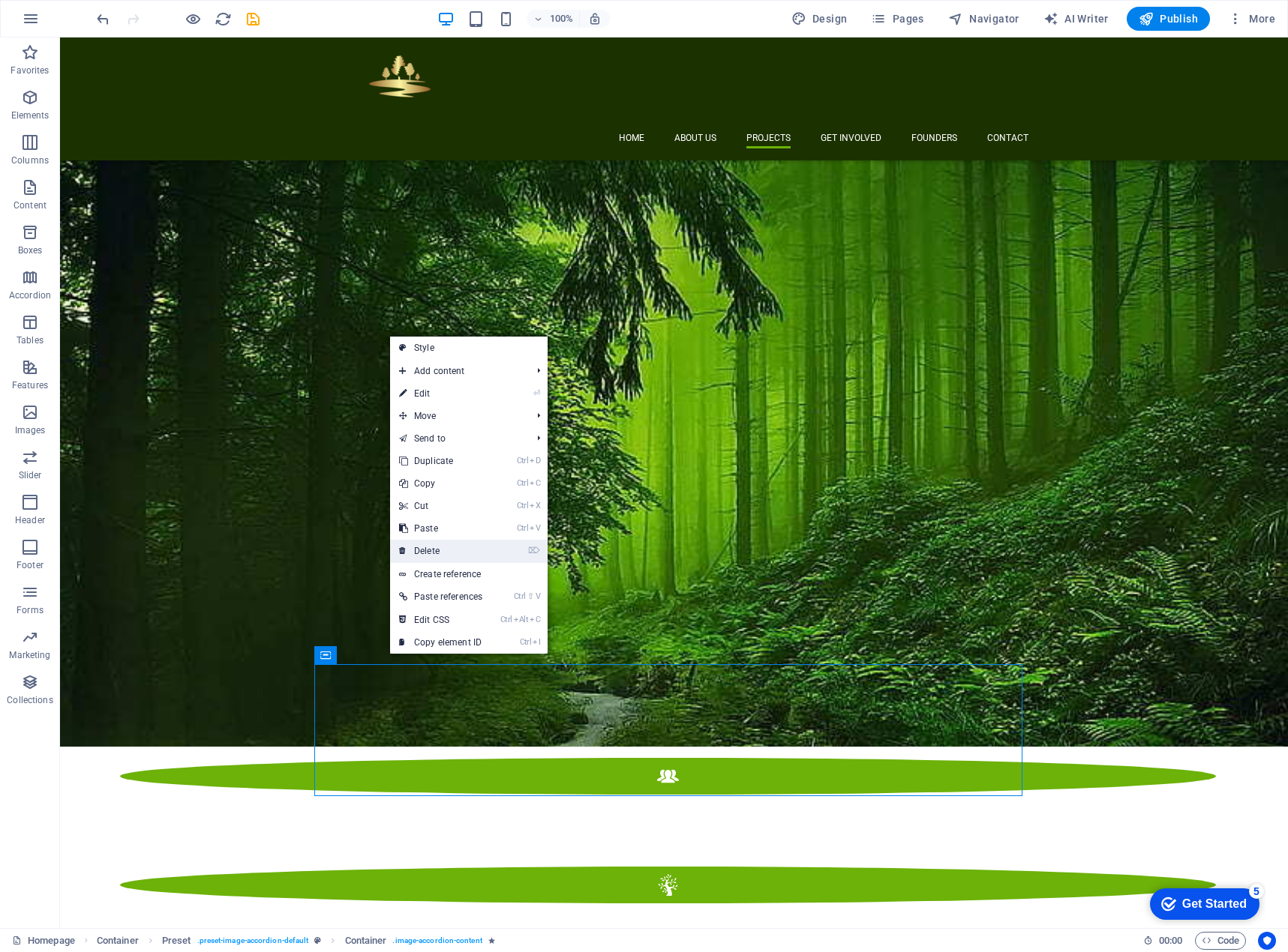
click at [473, 553] on link "⌦ Delete" at bounding box center [440, 551] width 101 height 23
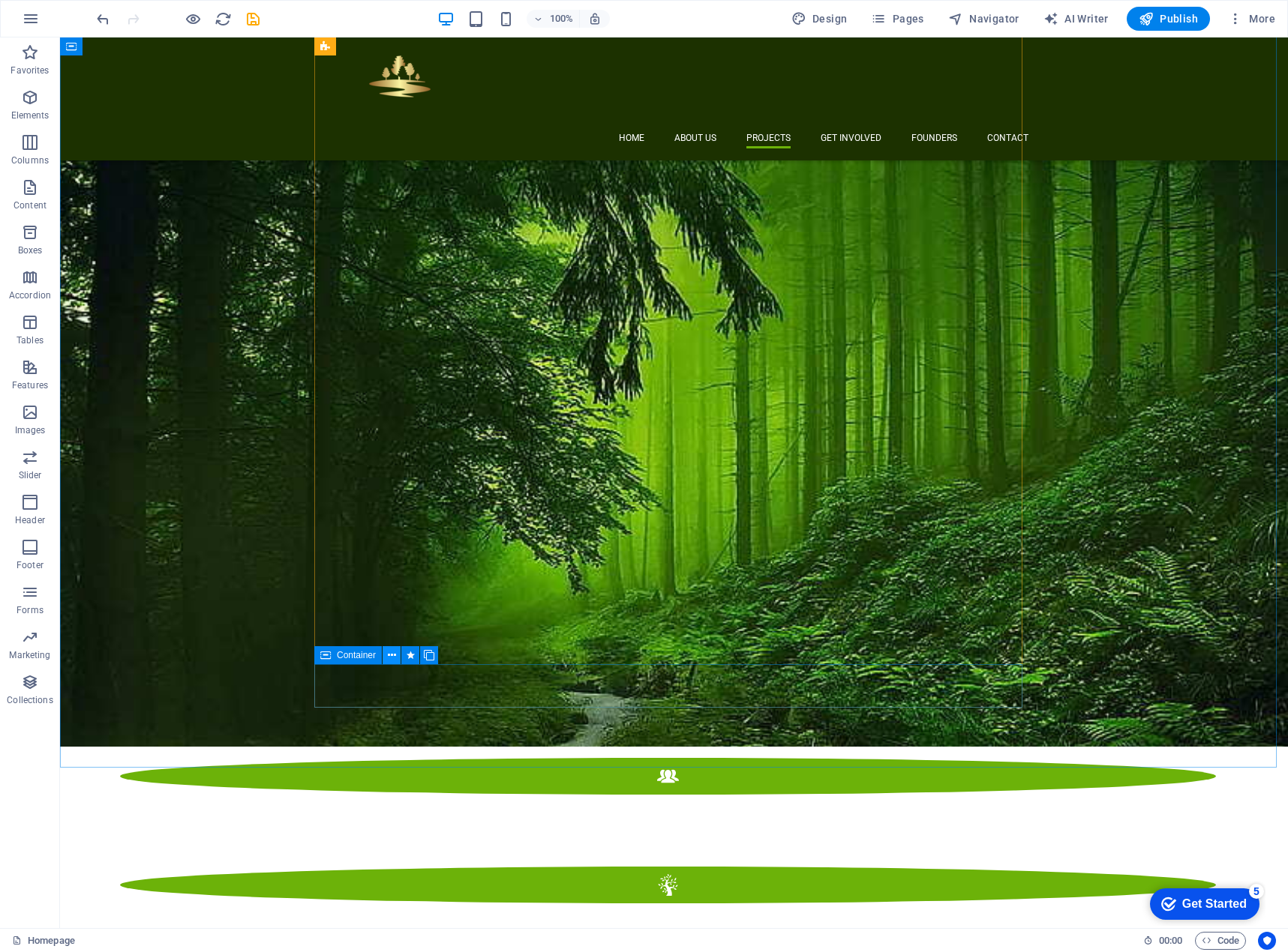
click at [388, 660] on icon at bounding box center [392, 655] width 8 height 16
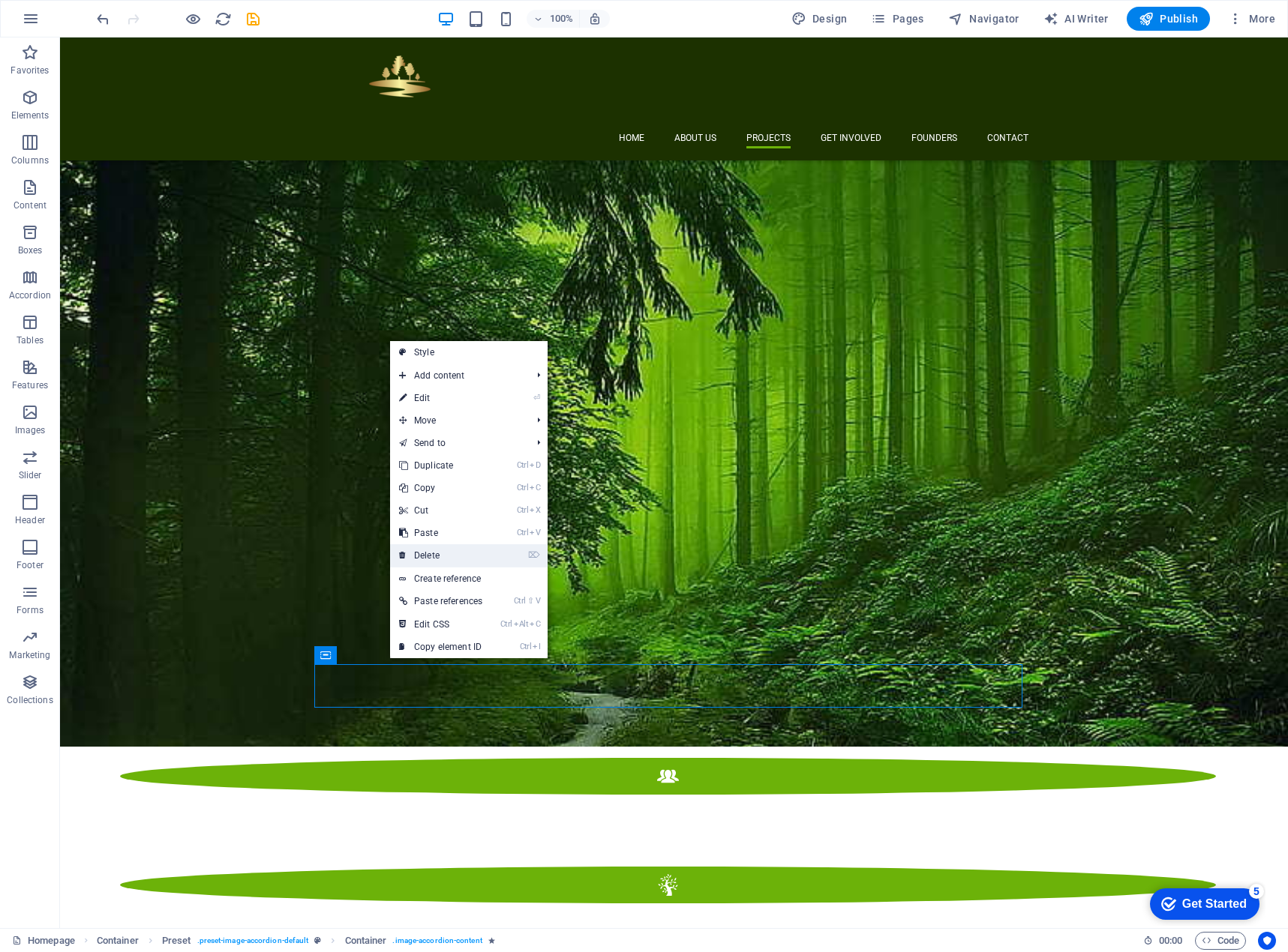
click at [440, 554] on link "⌦ Delete" at bounding box center [440, 555] width 101 height 23
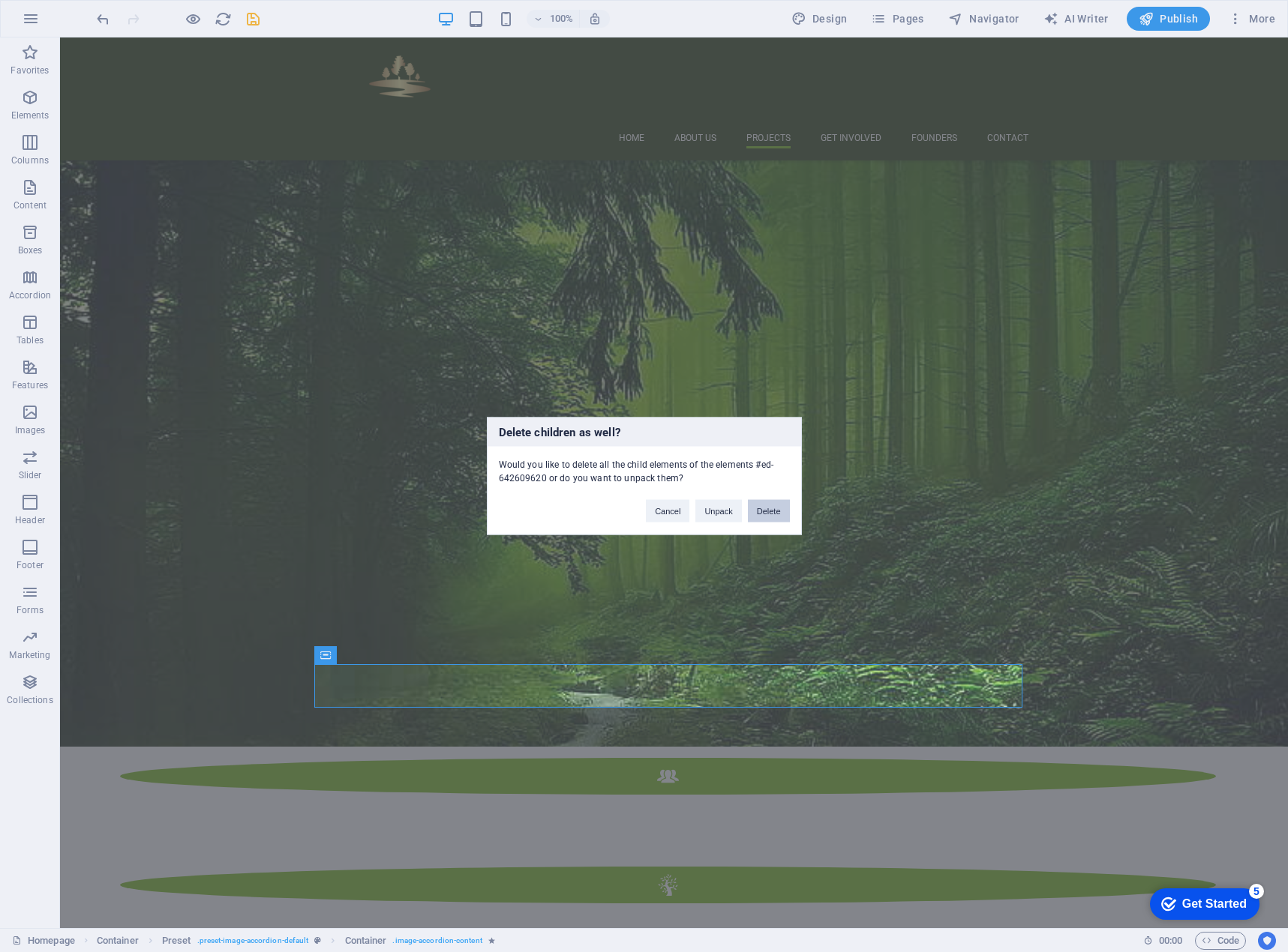
click at [778, 513] on button "Delete" at bounding box center [769, 511] width 42 height 23
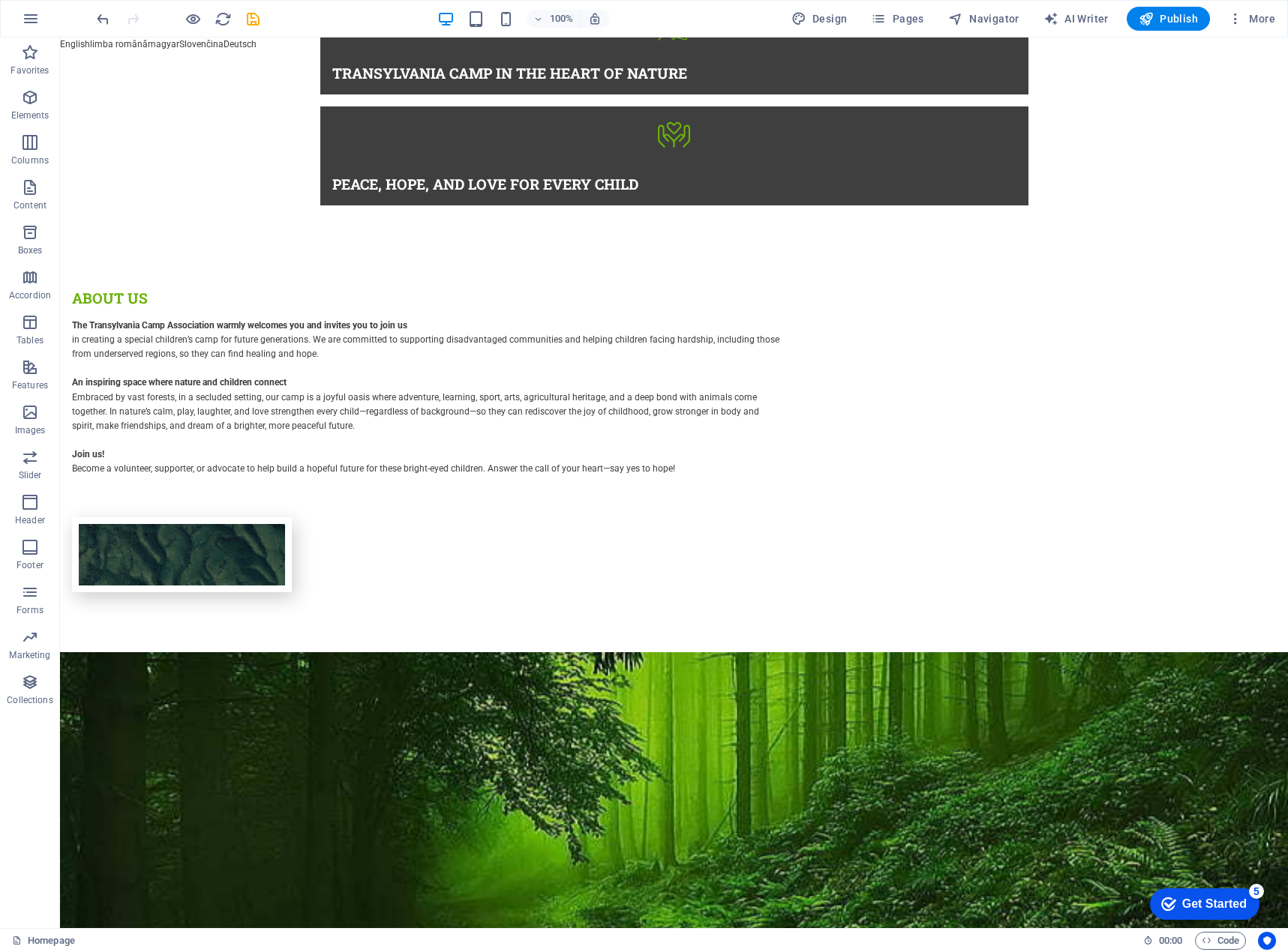
scroll to position [0, 0]
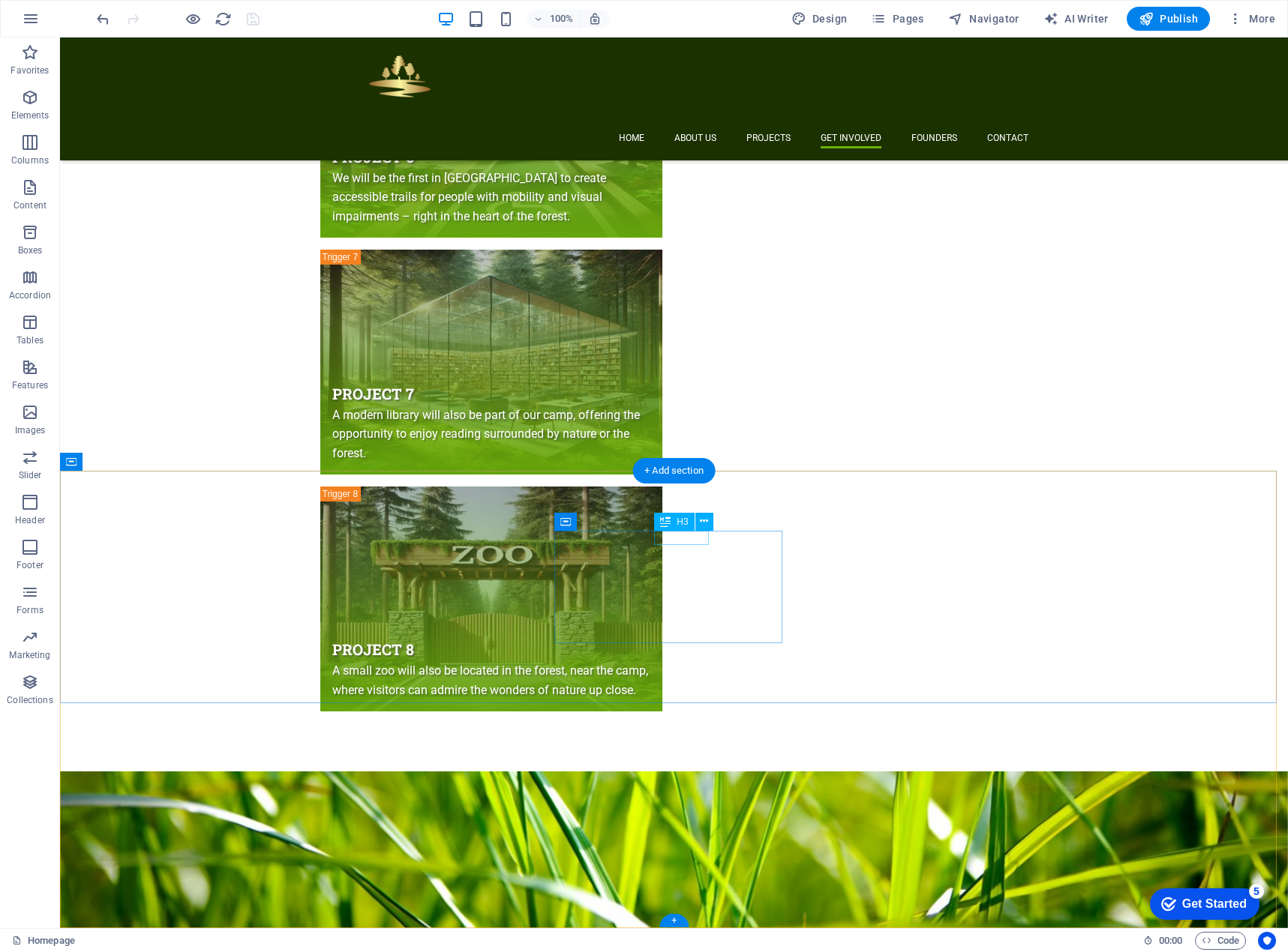
scroll to position [4450, 0]
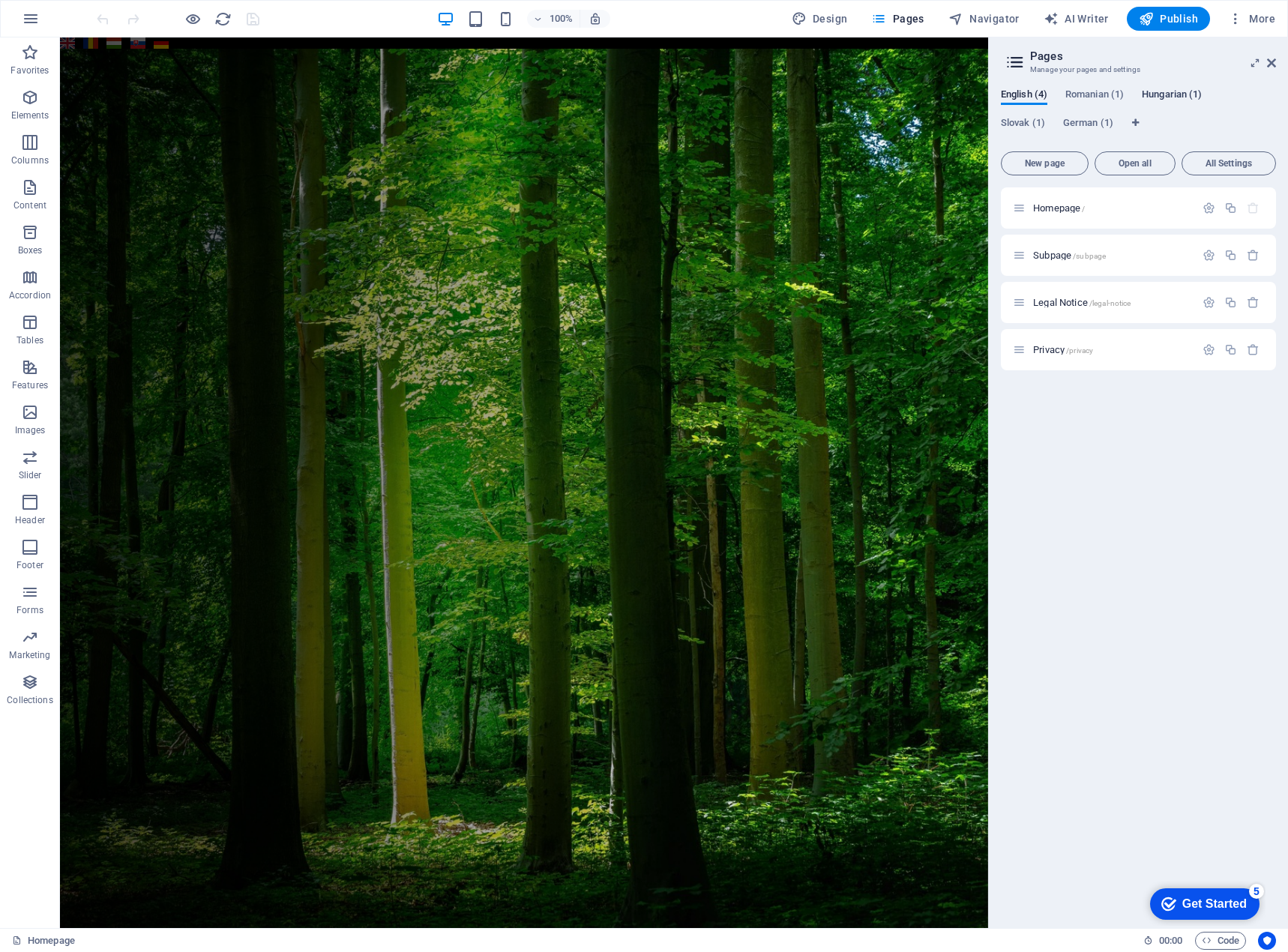
click at [1170, 100] on span "Hungarian (1)" at bounding box center [1171, 95] width 60 height 21
click at [1049, 204] on span "Kezdőlap /" at bounding box center [1054, 208] width 44 height 11
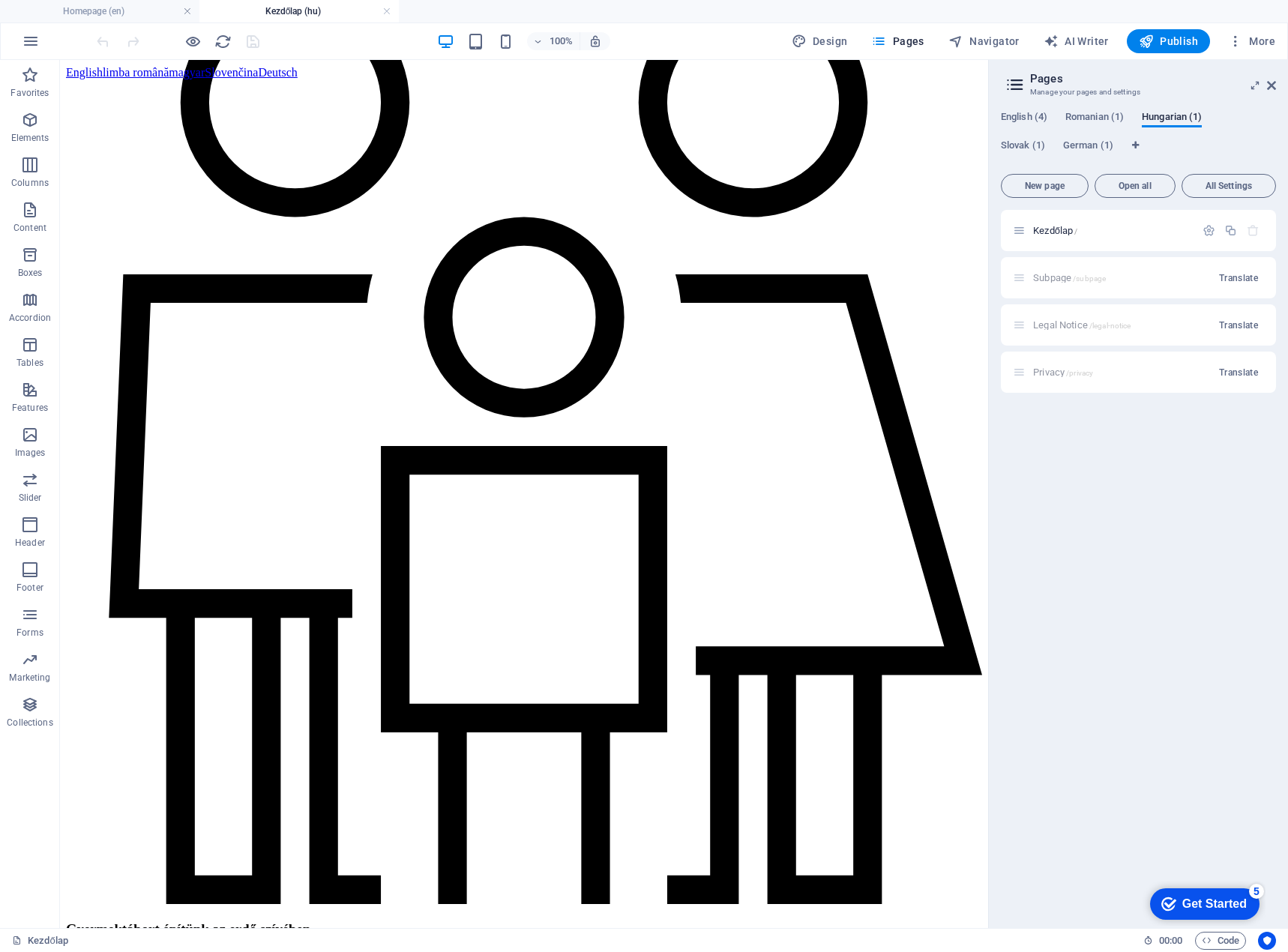
scroll to position [440, 0]
